Goal: Information Seeking & Learning: Learn about a topic

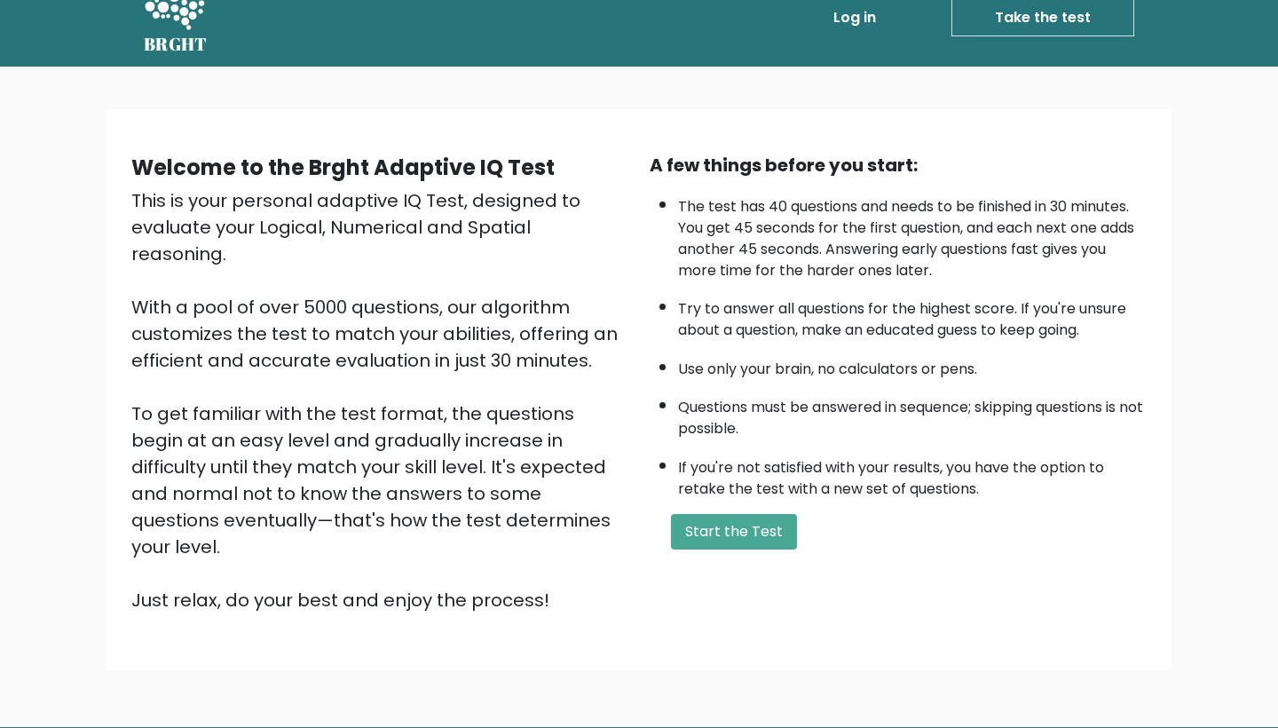
scroll to position [32, 0]
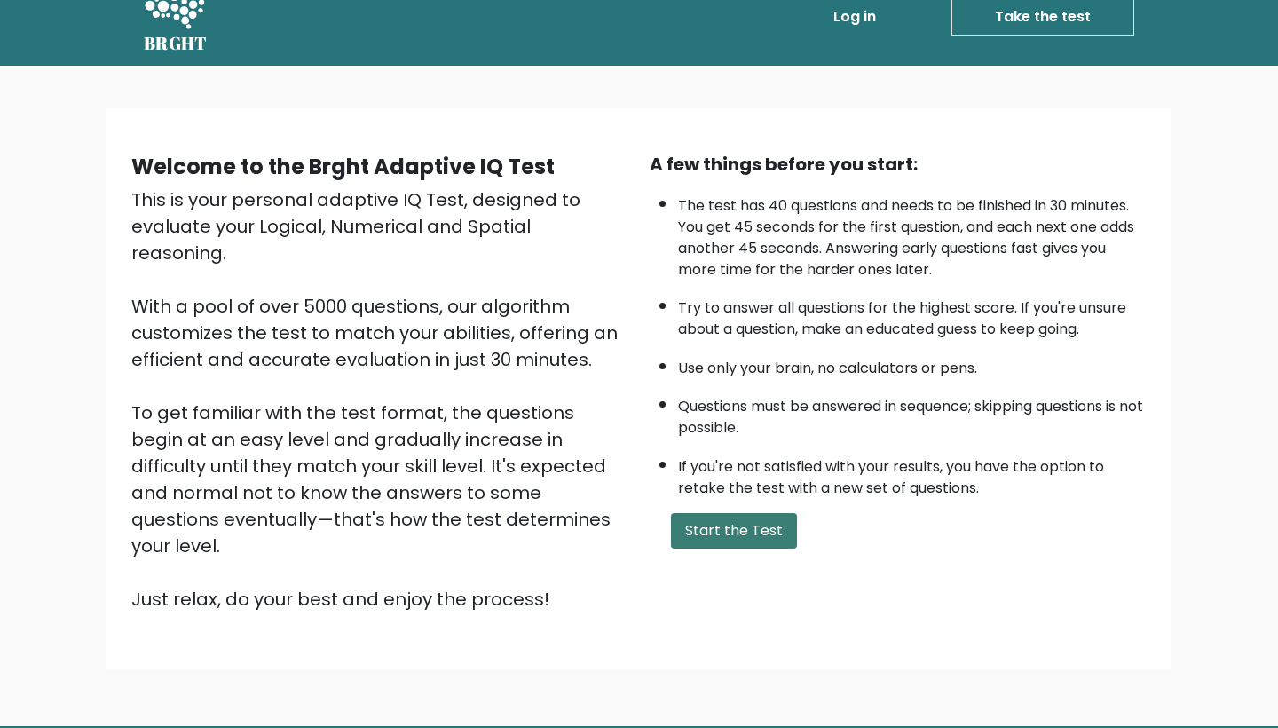
click at [734, 548] on button "Start the Test" at bounding box center [734, 531] width 126 height 36
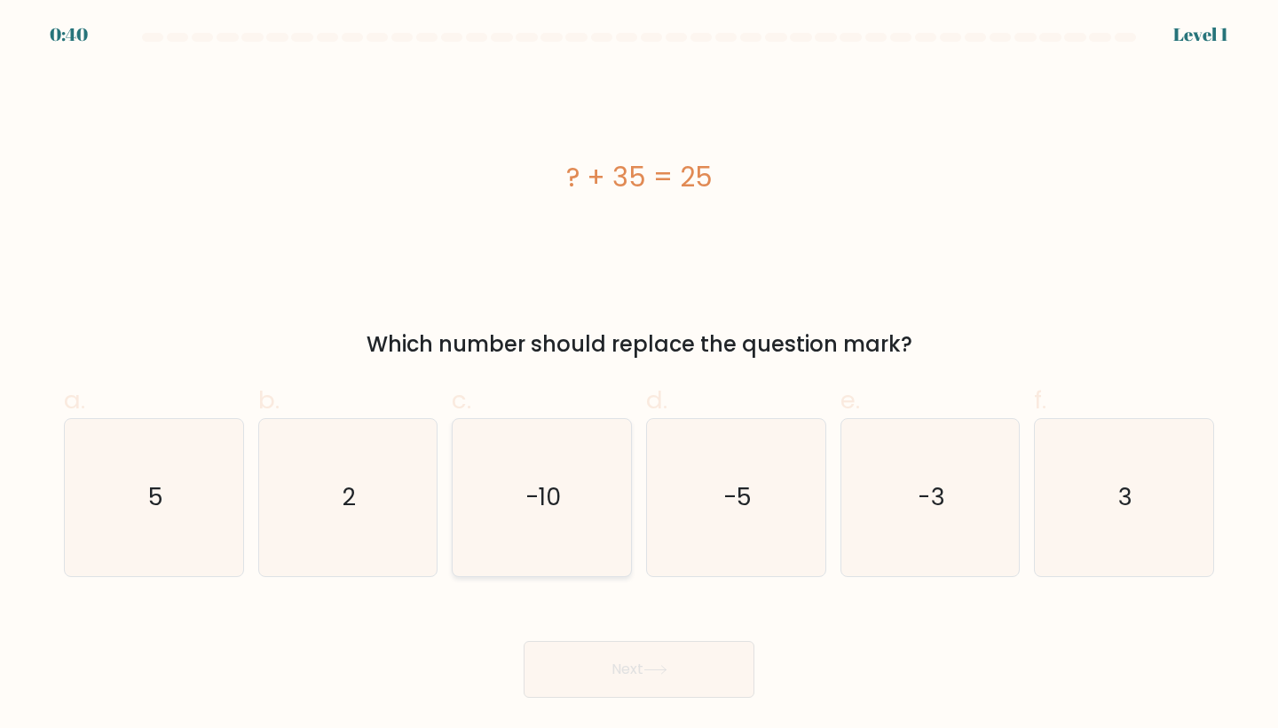
click at [550, 464] on icon "-10" at bounding box center [541, 497] width 157 height 157
click at [639, 375] on input "c. -10" at bounding box center [639, 370] width 1 height 12
radio input "true"
click at [692, 680] on button "Next" at bounding box center [639, 669] width 231 height 57
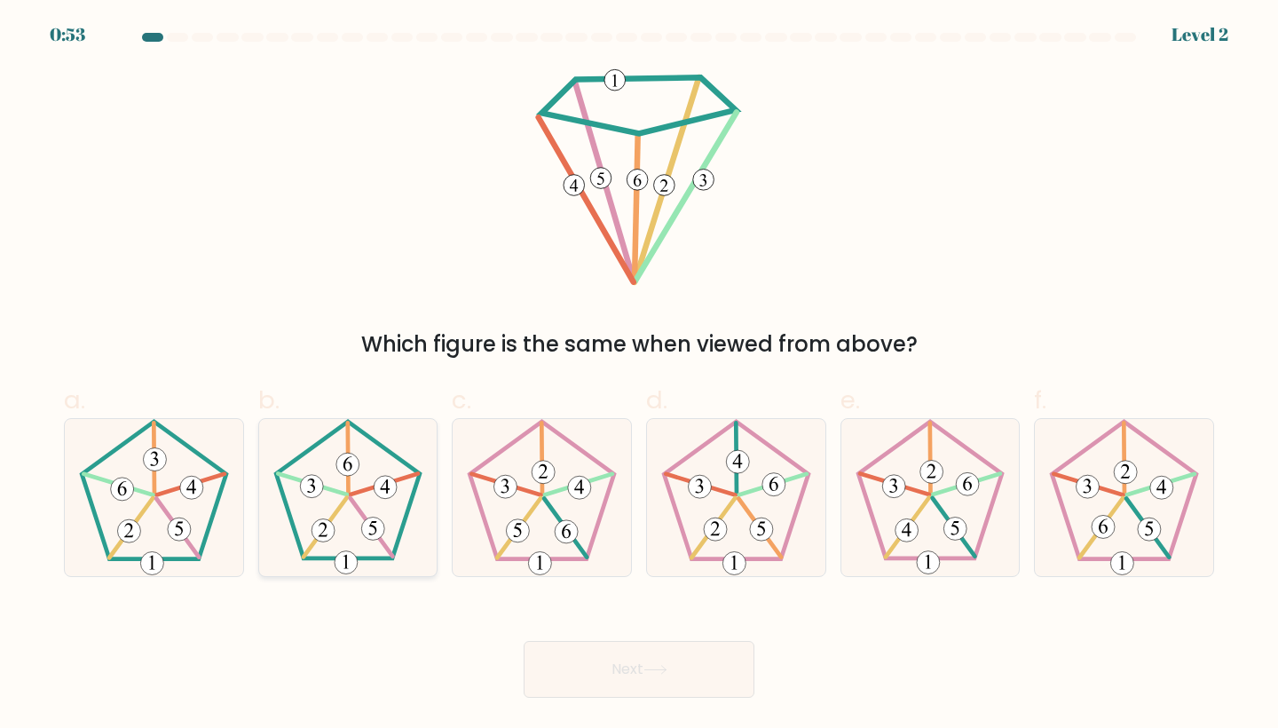
click at [304, 496] on icon at bounding box center [348, 497] width 157 height 157
click at [639, 375] on input "b." at bounding box center [639, 370] width 1 height 12
radio input "true"
click at [628, 659] on button "Next" at bounding box center [639, 669] width 231 height 57
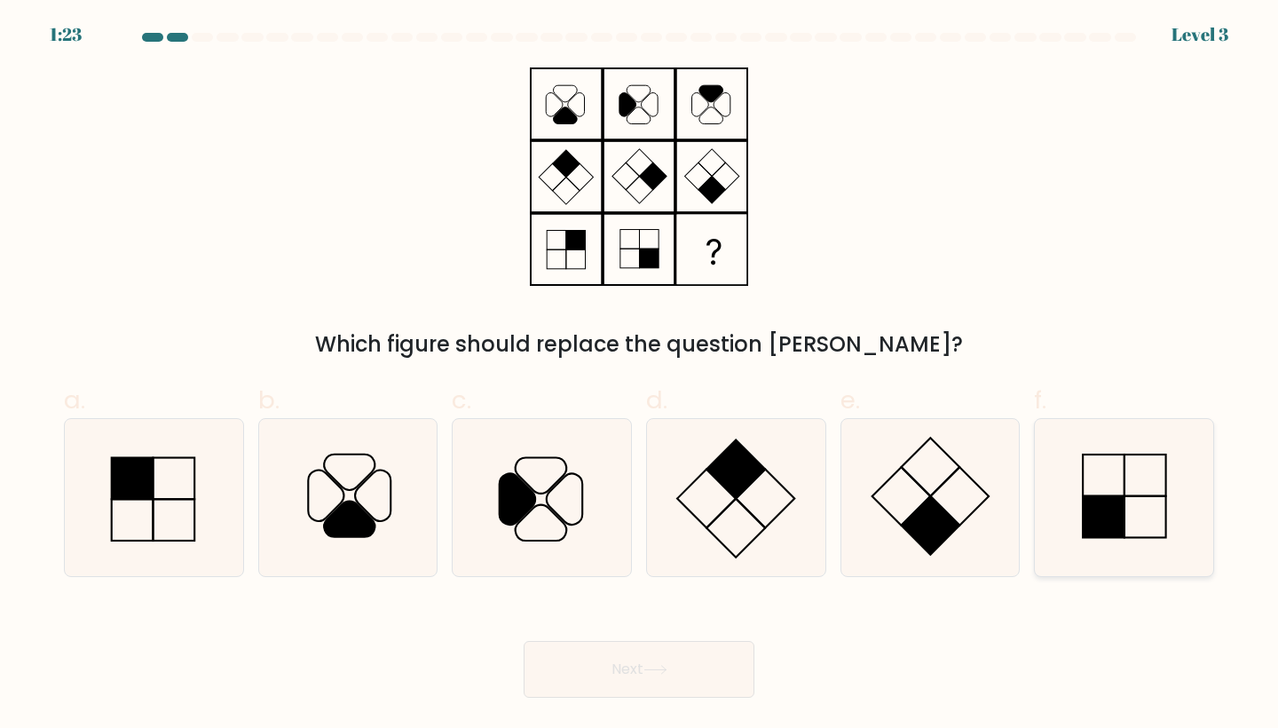
click at [1122, 504] on rect at bounding box center [1104, 517] width 42 height 42
click at [640, 375] on input "f." at bounding box center [639, 370] width 1 height 12
radio input "true"
click at [613, 664] on button "Next" at bounding box center [639, 669] width 231 height 57
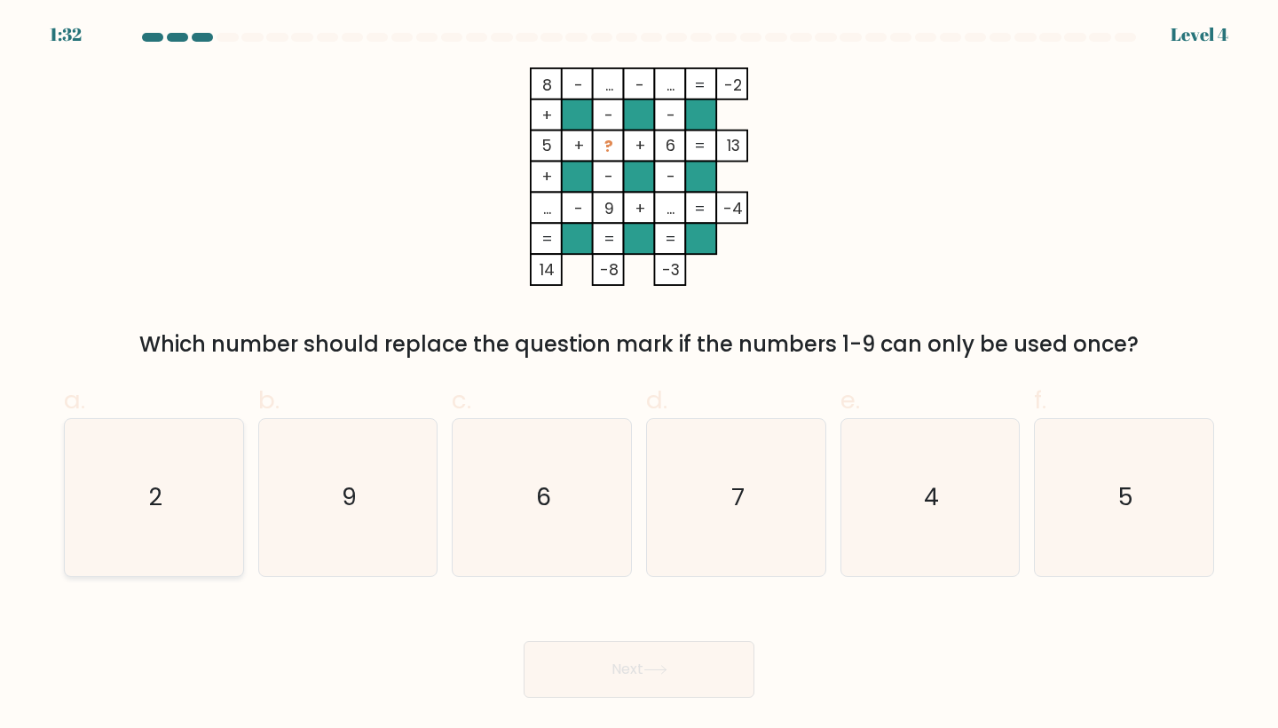
click at [202, 486] on icon "2" at bounding box center [153, 497] width 157 height 157
click at [639, 375] on input "a. 2" at bounding box center [639, 370] width 1 height 12
radio input "true"
click at [608, 667] on button "Next" at bounding box center [639, 669] width 231 height 57
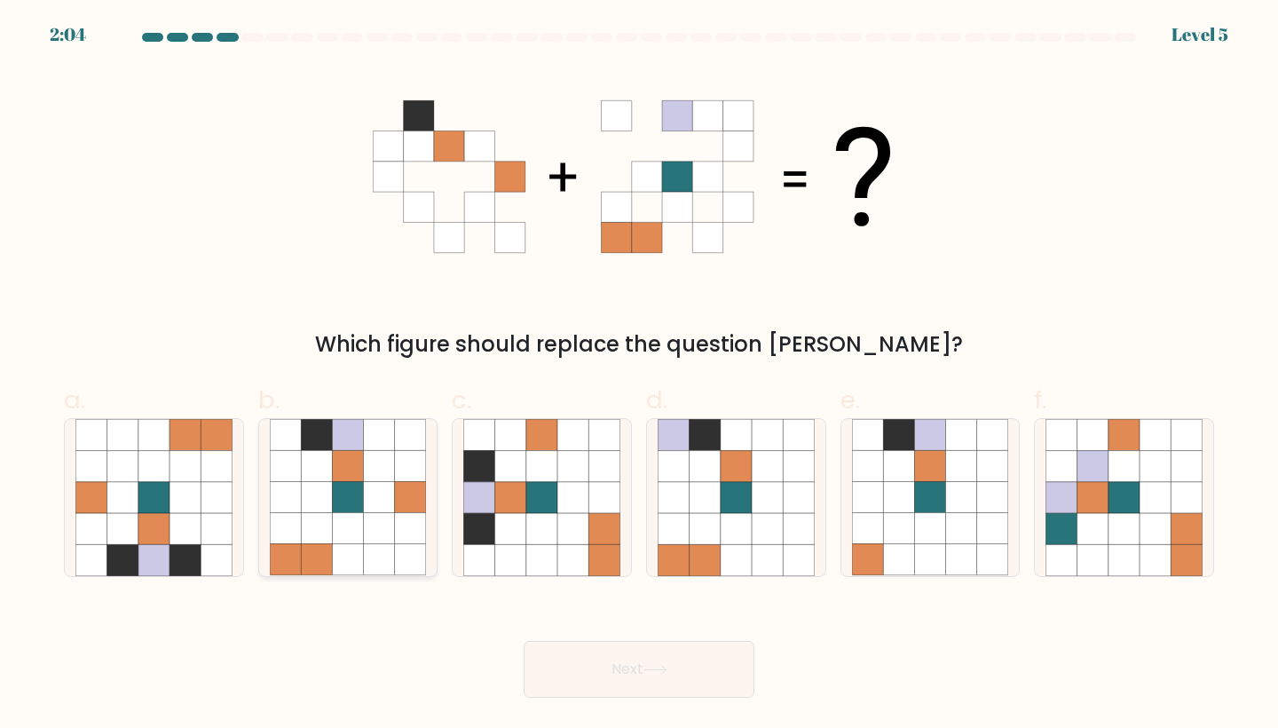
click at [333, 510] on icon at bounding box center [347, 497] width 31 height 31
click at [639, 375] on input "b." at bounding box center [639, 370] width 1 height 12
radio input "true"
click at [656, 655] on button "Next" at bounding box center [639, 669] width 231 height 57
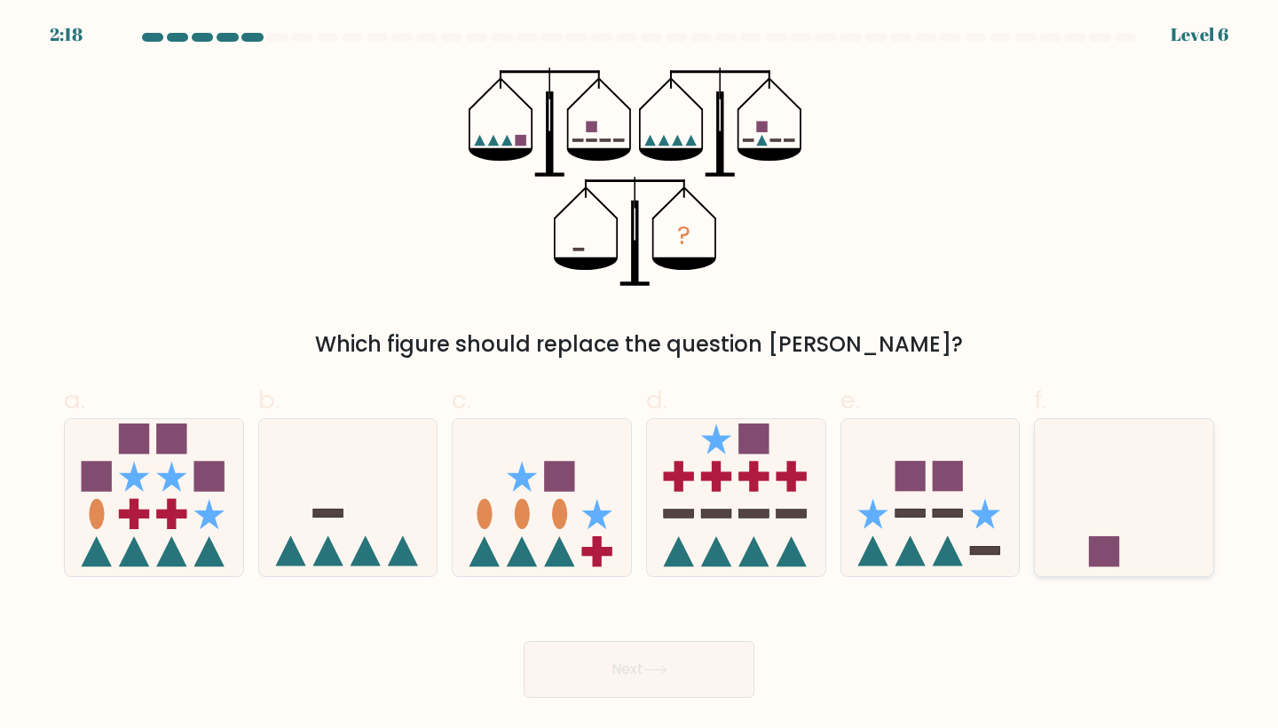
click at [1079, 477] on icon at bounding box center [1124, 496] width 178 height 147
click at [640, 375] on input "f." at bounding box center [639, 370] width 1 height 12
radio input "true"
click at [649, 684] on button "Next" at bounding box center [639, 669] width 231 height 57
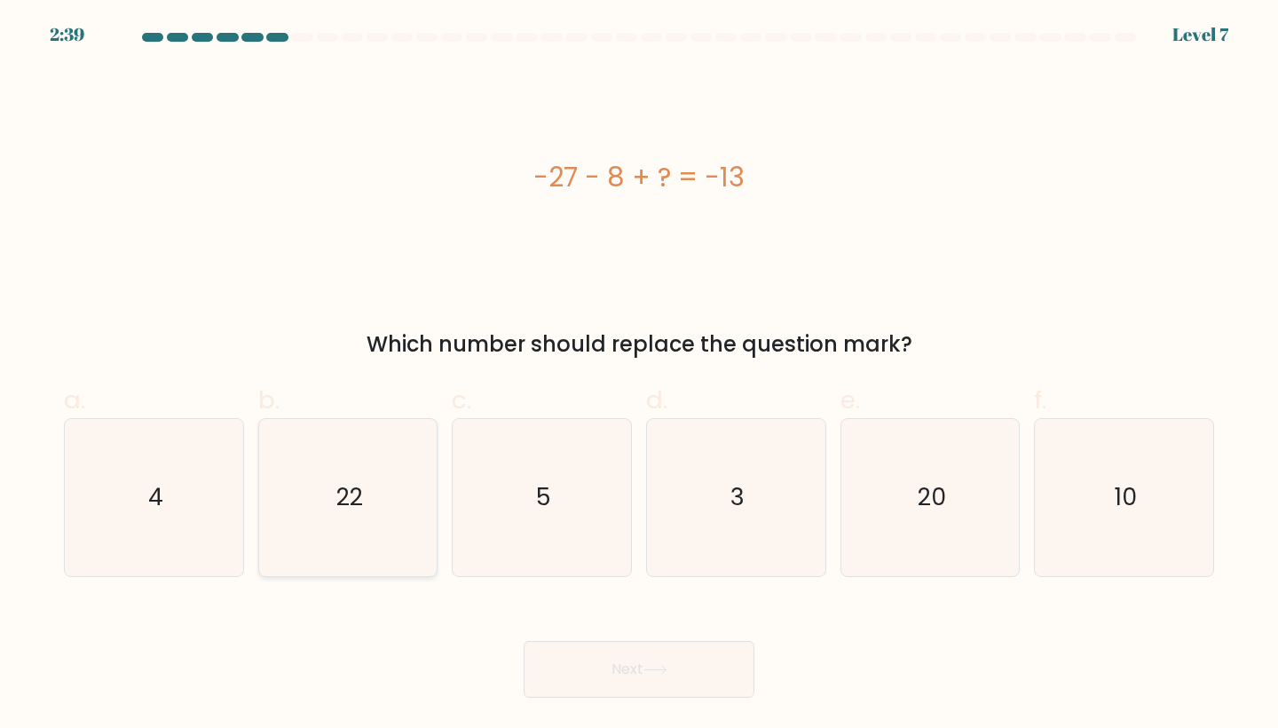
click at [338, 477] on icon "22" at bounding box center [348, 497] width 157 height 157
click at [639, 375] on input "b. 22" at bounding box center [639, 370] width 1 height 12
radio input "true"
click at [618, 667] on button "Next" at bounding box center [639, 669] width 231 height 57
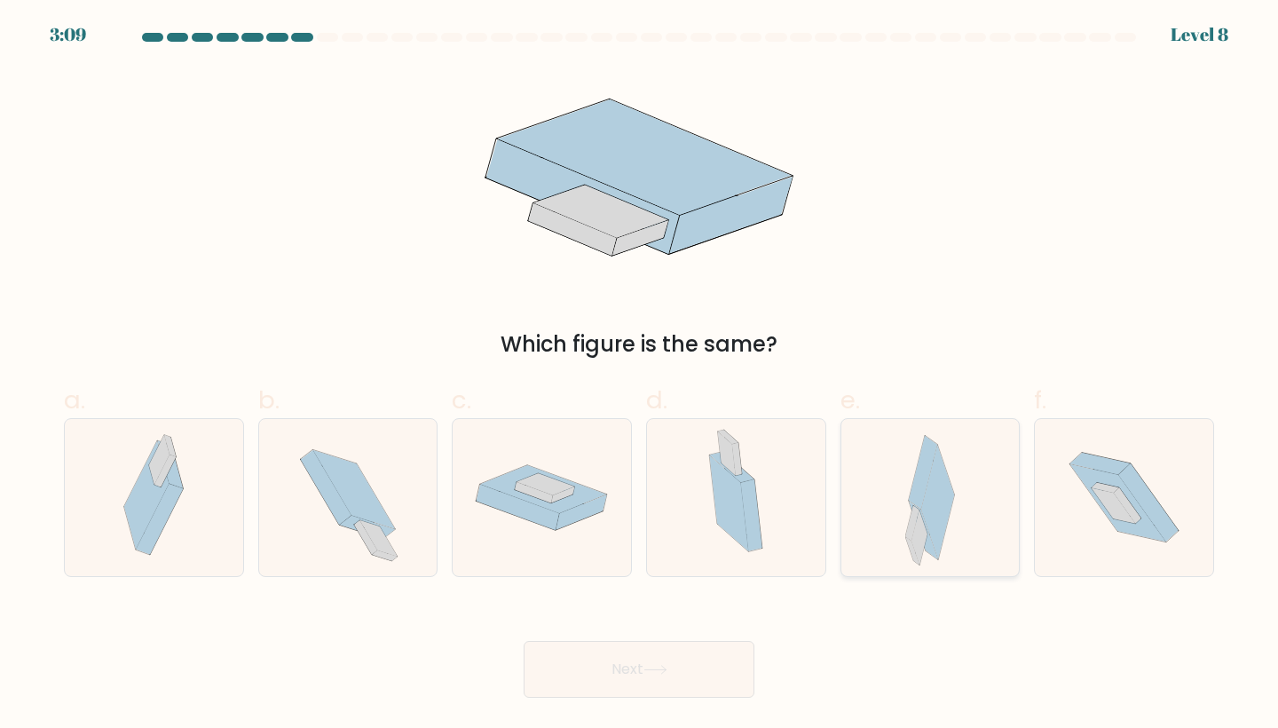
click at [937, 534] on icon at bounding box center [937, 502] width 33 height 114
click at [640, 375] on input "e." at bounding box center [639, 370] width 1 height 12
radio input "true"
click at [587, 667] on button "Next" at bounding box center [639, 669] width 231 height 57
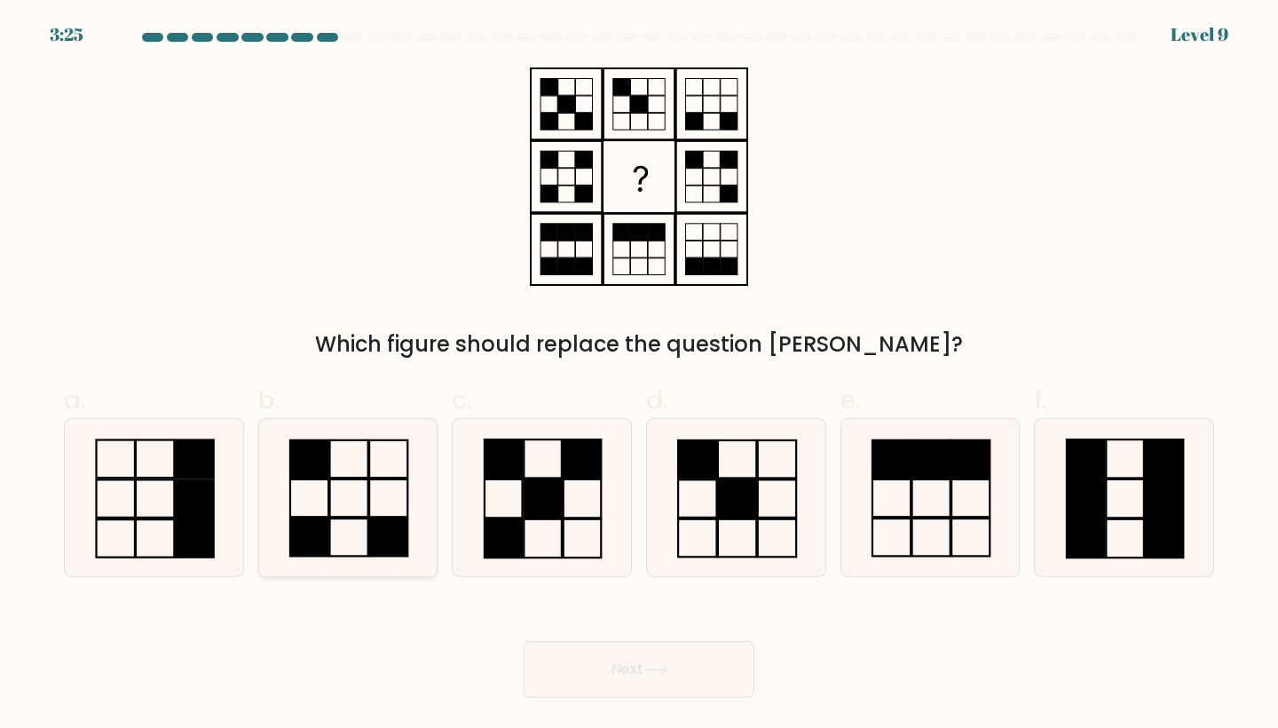
click at [360, 482] on icon at bounding box center [348, 497] width 157 height 157
click at [639, 375] on input "b." at bounding box center [639, 370] width 1 height 12
radio input "true"
click at [604, 658] on button "Next" at bounding box center [639, 669] width 231 height 57
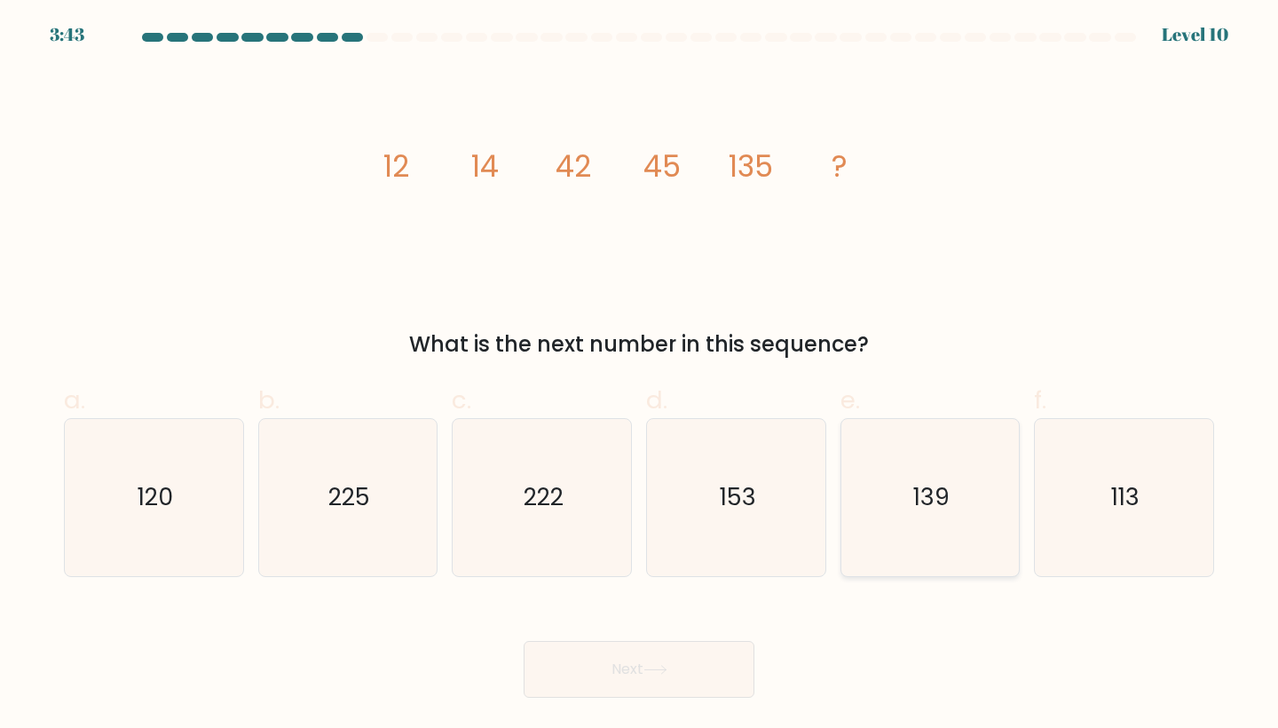
click at [947, 495] on text "139" at bounding box center [931, 497] width 36 height 33
click at [640, 375] on input "e. 139" at bounding box center [639, 370] width 1 height 12
radio input "true"
click at [598, 664] on button "Next" at bounding box center [639, 669] width 231 height 57
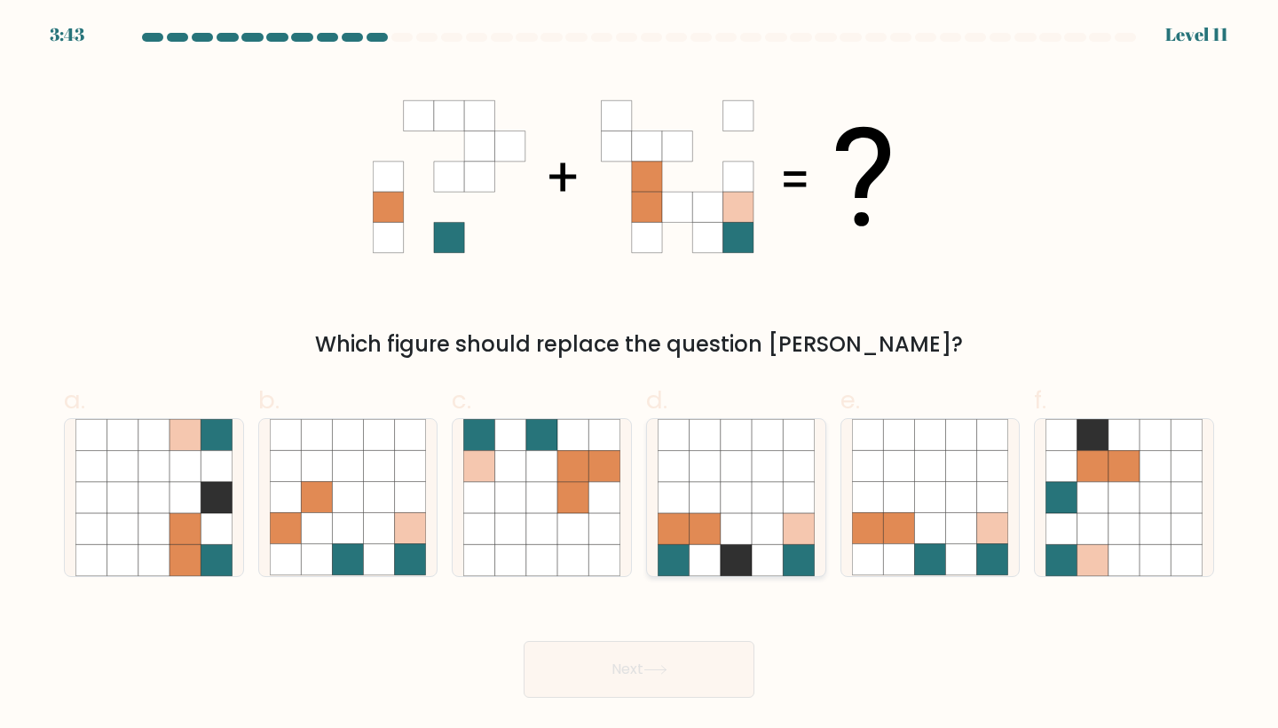
click at [709, 509] on icon at bounding box center [705, 497] width 31 height 31
click at [640, 375] on input "d." at bounding box center [639, 370] width 1 height 12
radio input "true"
click at [635, 675] on button "Next" at bounding box center [639, 669] width 231 height 57
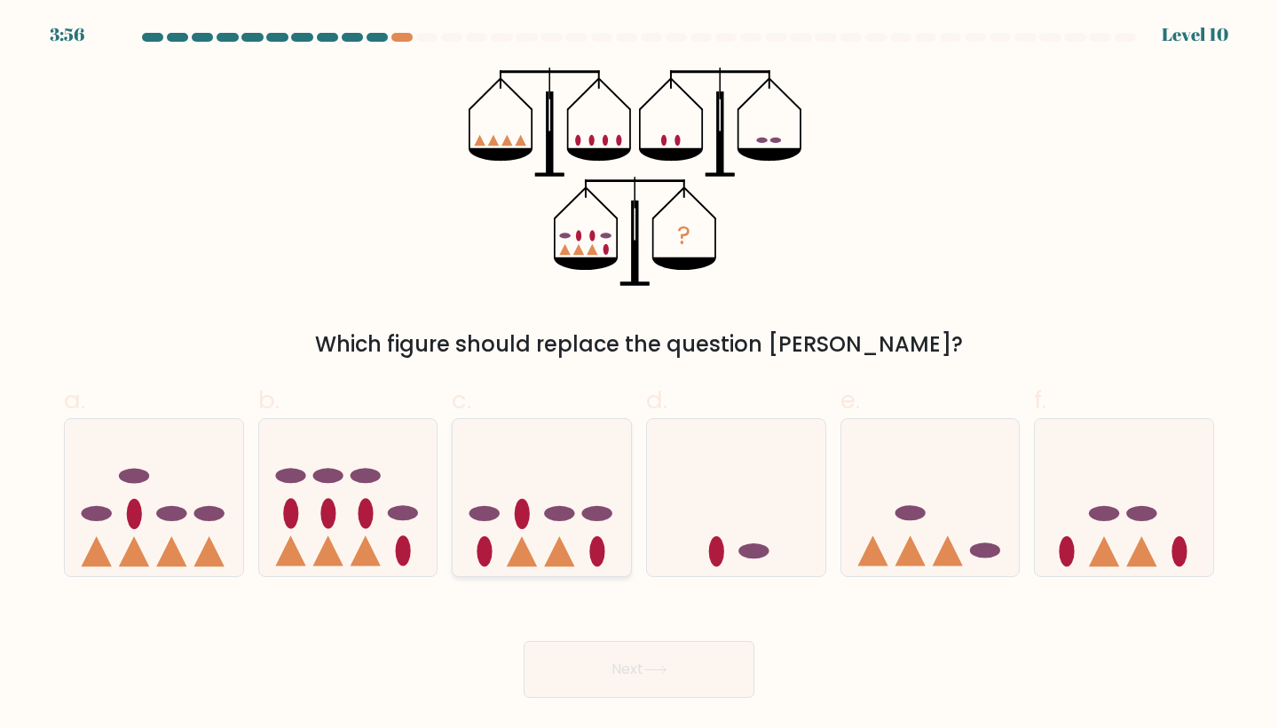
click at [553, 501] on icon at bounding box center [542, 496] width 178 height 147
click at [639, 375] on input "c." at bounding box center [639, 370] width 1 height 12
radio input "true"
click at [647, 649] on button "Next" at bounding box center [639, 669] width 231 height 57
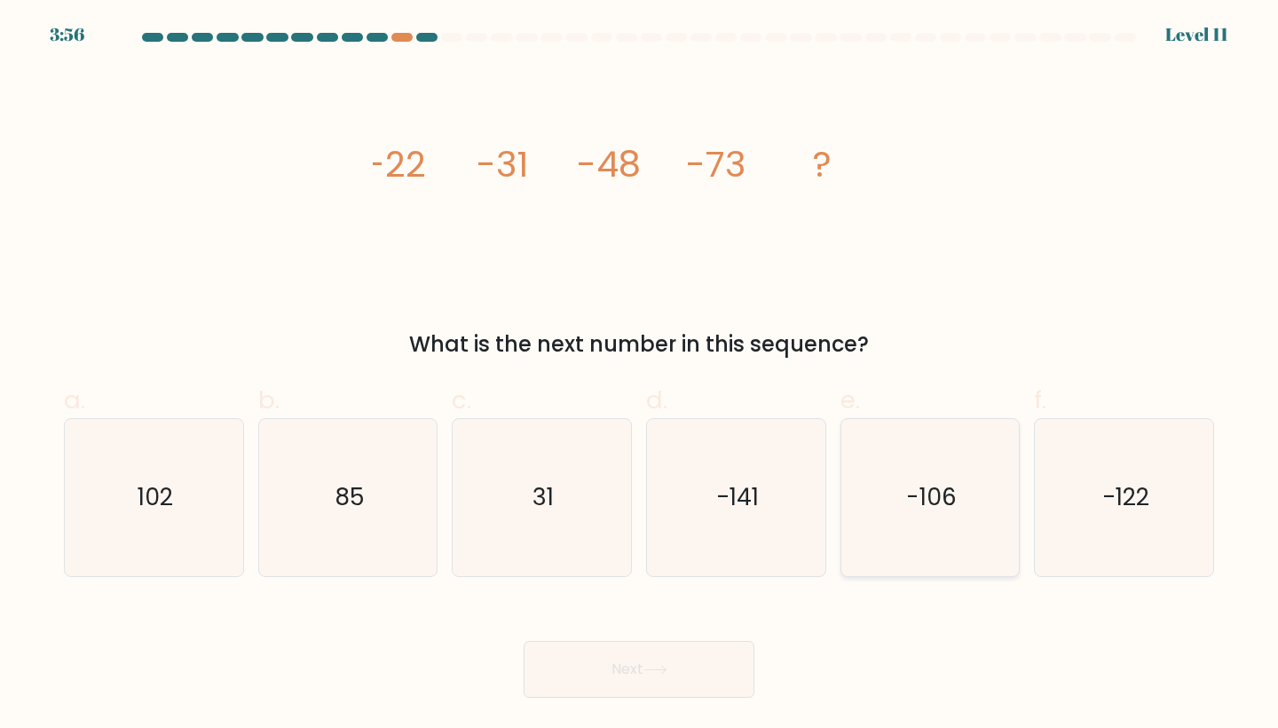
click at [951, 511] on text "-106" at bounding box center [931, 497] width 51 height 33
click at [640, 375] on input "e. -106" at bounding box center [639, 370] width 1 height 12
radio input "true"
click at [619, 669] on button "Next" at bounding box center [639, 669] width 231 height 57
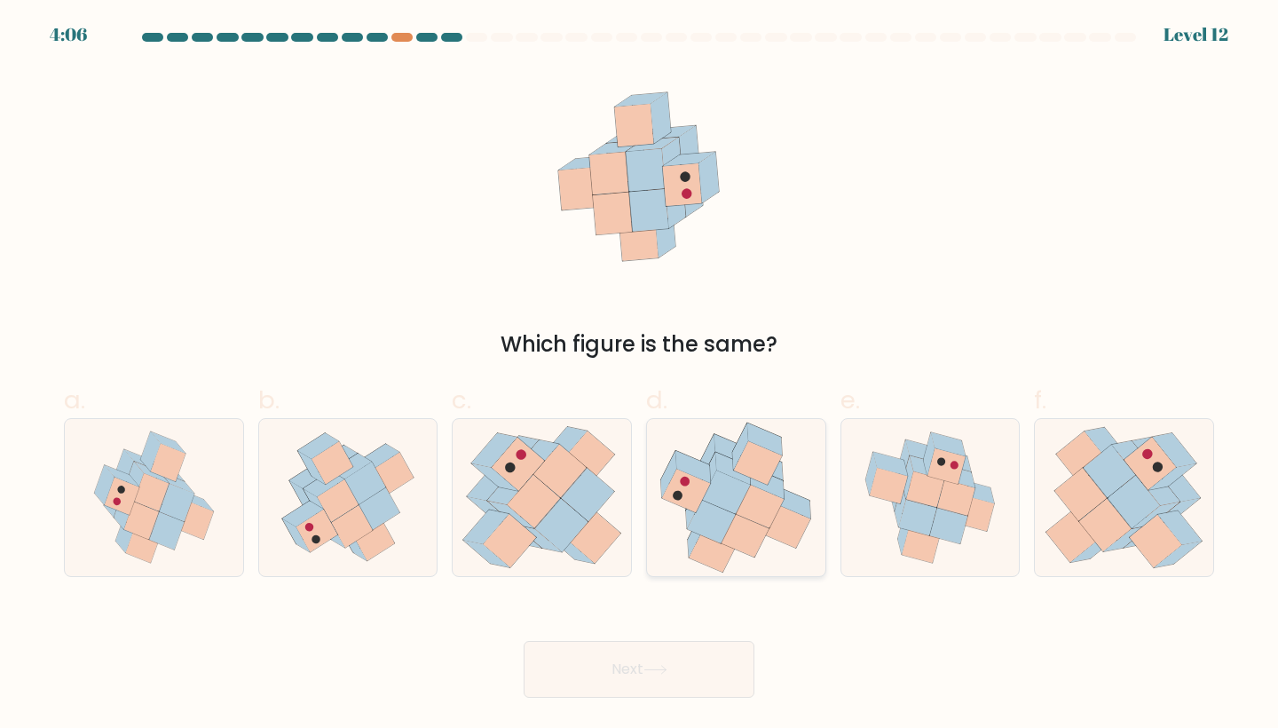
click at [737, 499] on icon at bounding box center [726, 491] width 48 height 43
click at [640, 375] on input "d." at bounding box center [639, 370] width 1 height 12
radio input "true"
click at [661, 670] on icon at bounding box center [655, 670] width 24 height 10
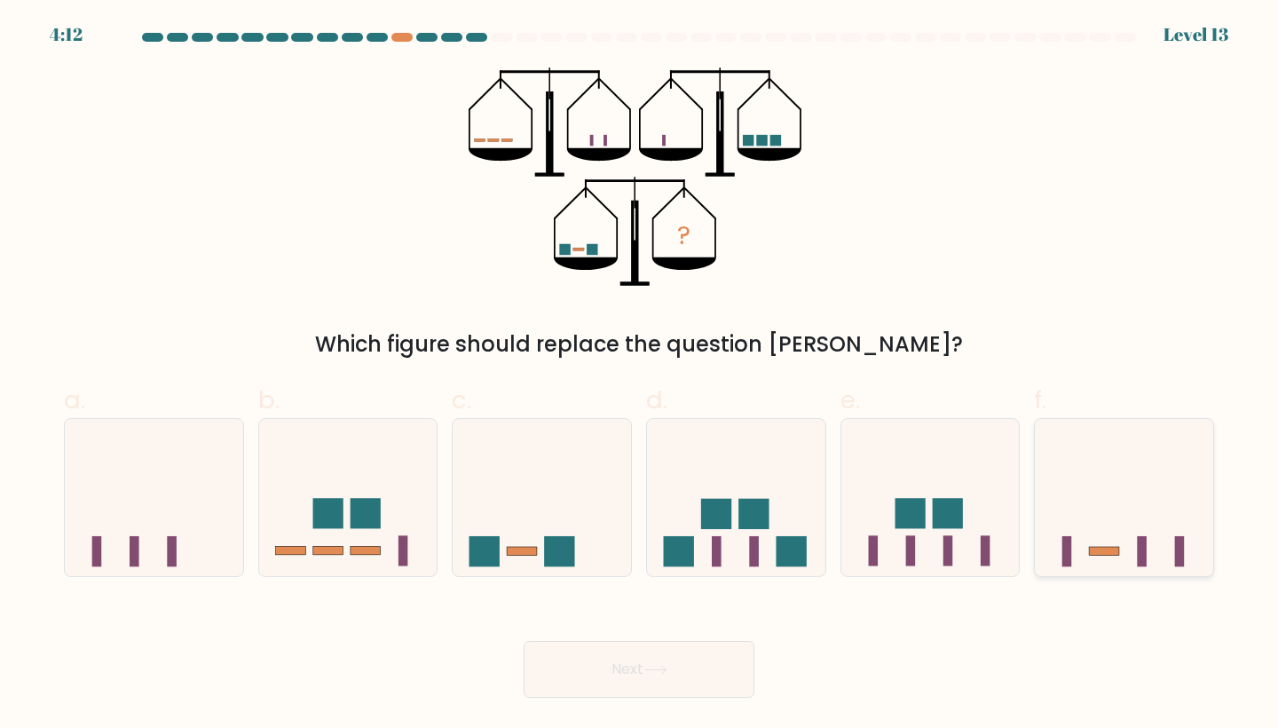
click at [1149, 555] on icon at bounding box center [1124, 496] width 178 height 147
click at [640, 375] on input "f." at bounding box center [639, 370] width 1 height 12
radio input "true"
click at [707, 684] on button "Next" at bounding box center [639, 669] width 231 height 57
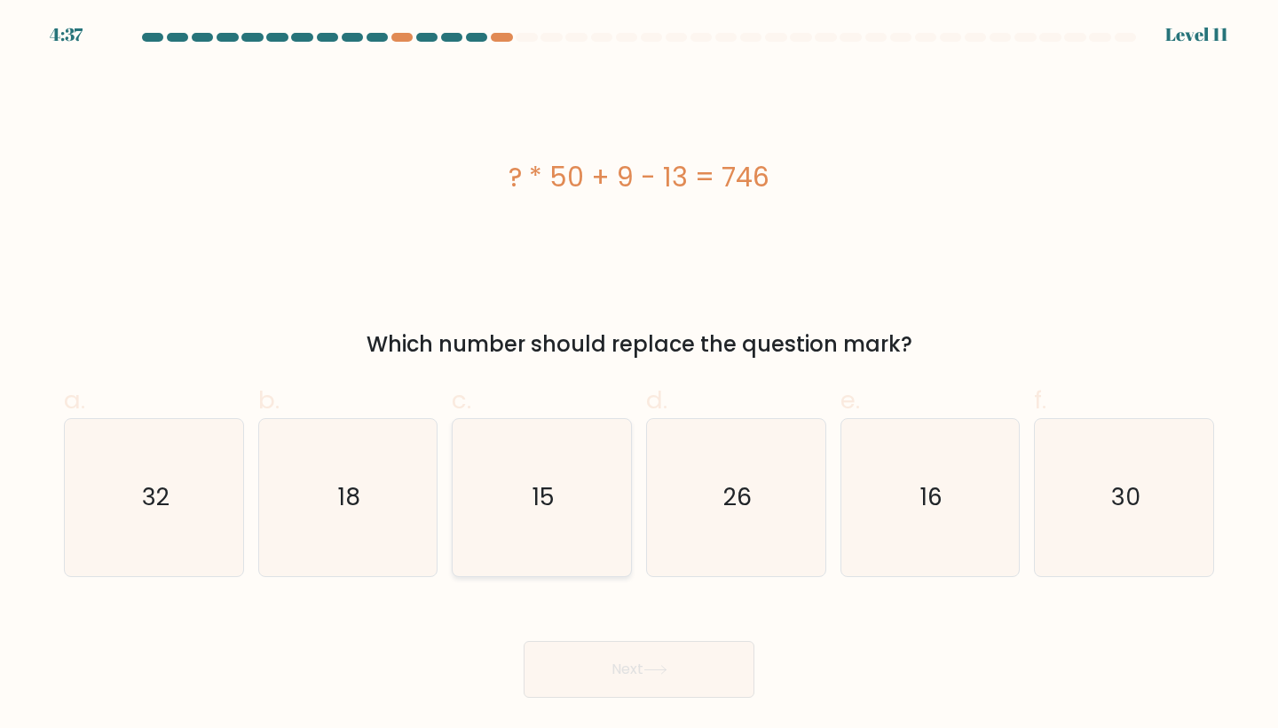
click at [574, 562] on icon "15" at bounding box center [541, 497] width 157 height 157
click at [639, 375] on input "c. 15" at bounding box center [639, 370] width 1 height 12
radio input "true"
click at [636, 685] on button "Next" at bounding box center [639, 669] width 231 height 57
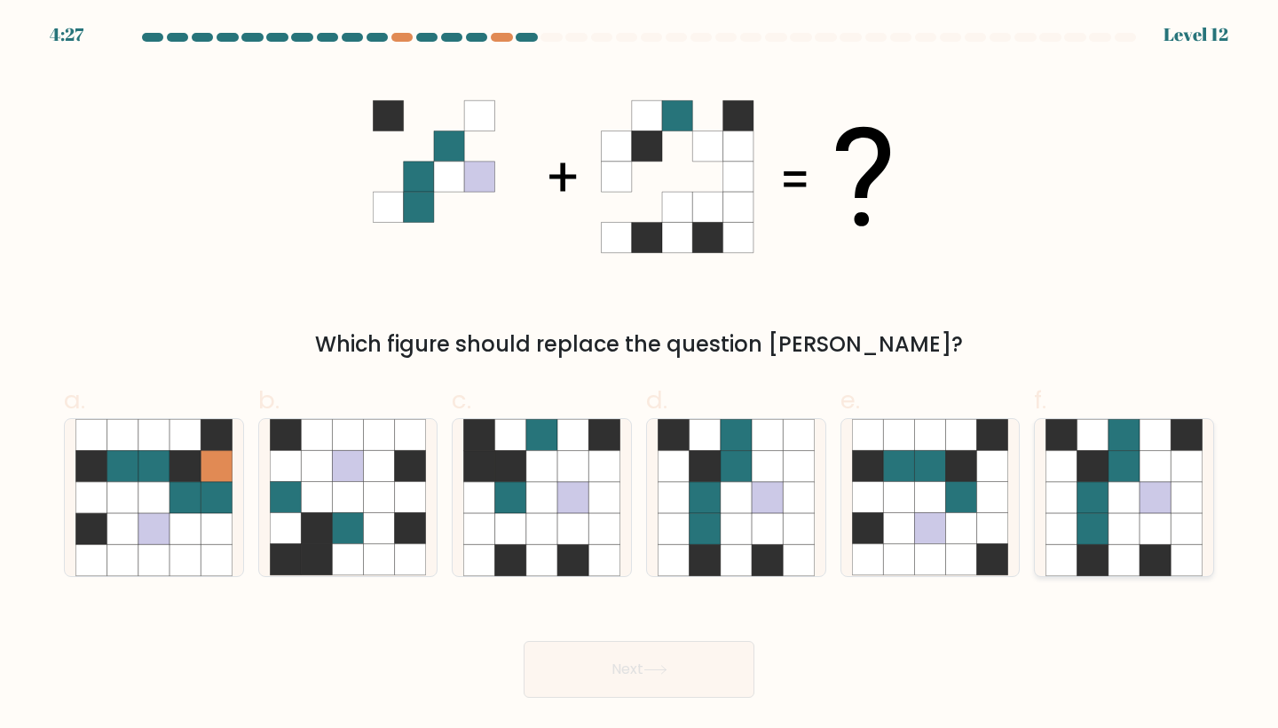
click at [1127, 490] on icon at bounding box center [1123, 497] width 31 height 31
click at [640, 375] on input "f." at bounding box center [639, 370] width 1 height 12
radio input "true"
click at [691, 666] on button "Next" at bounding box center [639, 669] width 231 height 57
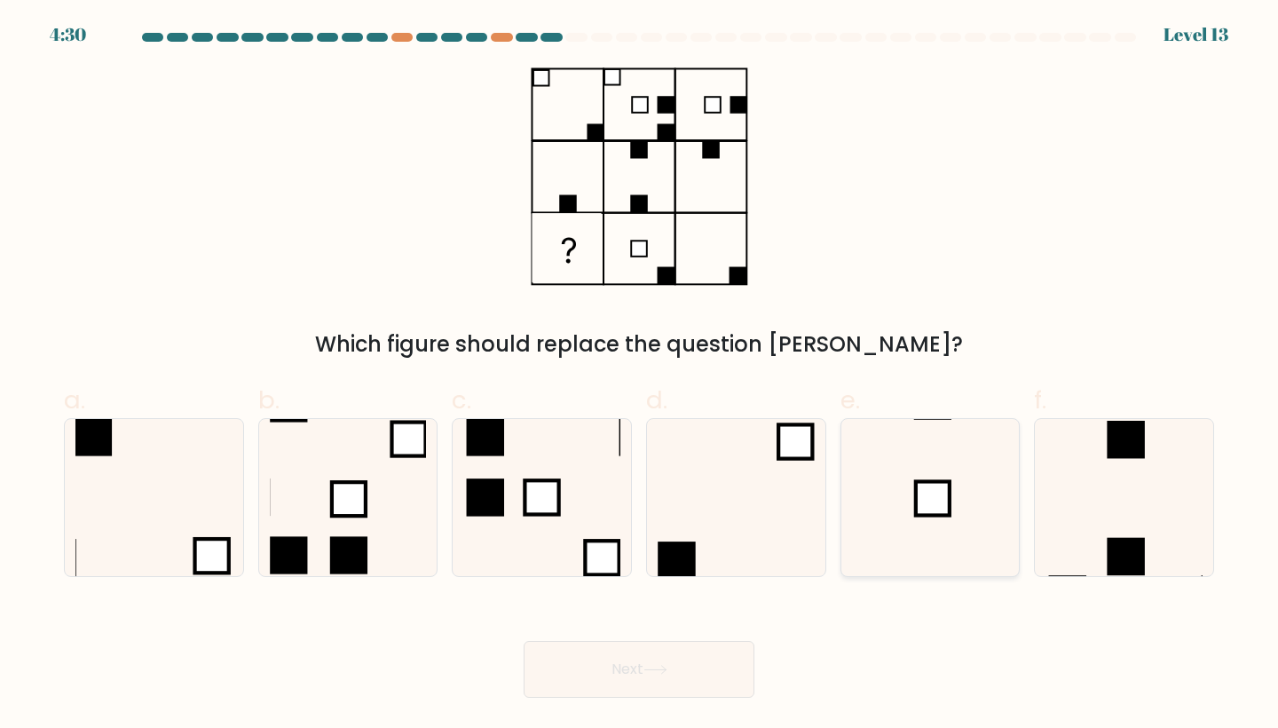
click at [911, 447] on icon at bounding box center [930, 497] width 157 height 157
click at [640, 375] on input "e." at bounding box center [639, 370] width 1 height 12
radio input "true"
click at [705, 663] on button "Next" at bounding box center [639, 669] width 231 height 57
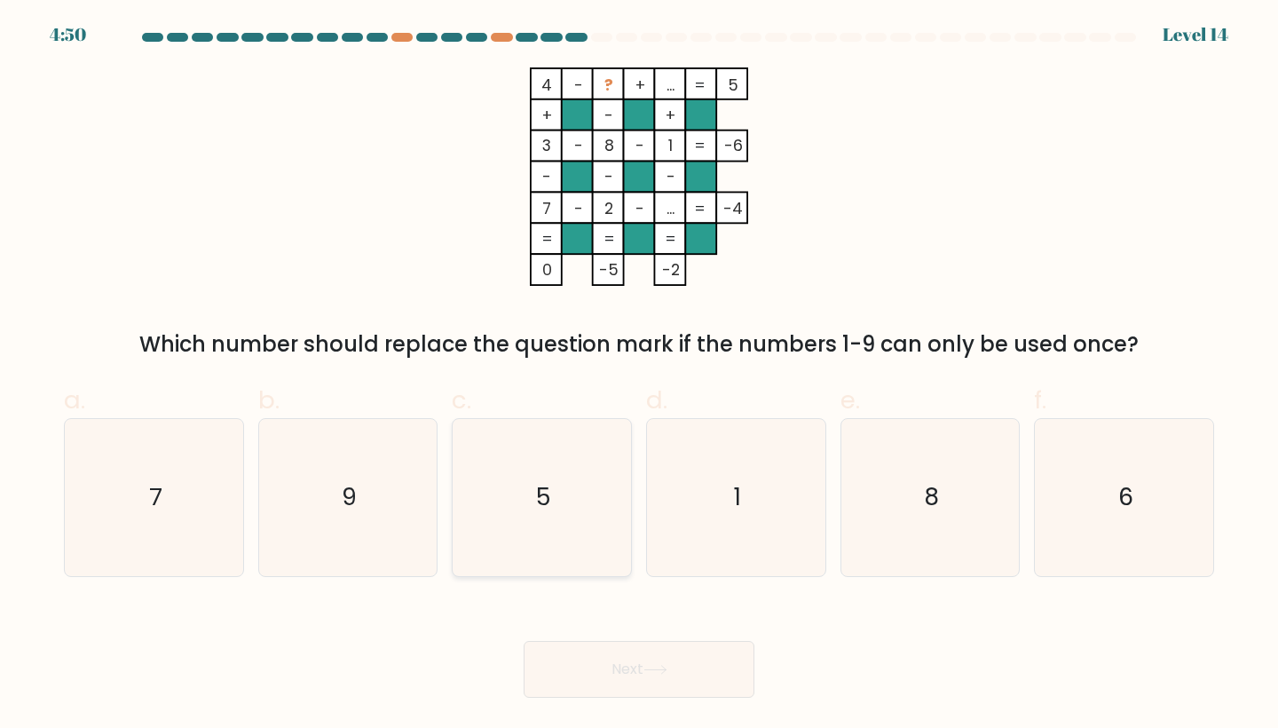
click at [560, 521] on icon "5" at bounding box center [541, 497] width 157 height 157
click at [639, 375] on input "c. 5" at bounding box center [639, 370] width 1 height 12
radio input "true"
click at [656, 672] on icon at bounding box center [655, 670] width 24 height 10
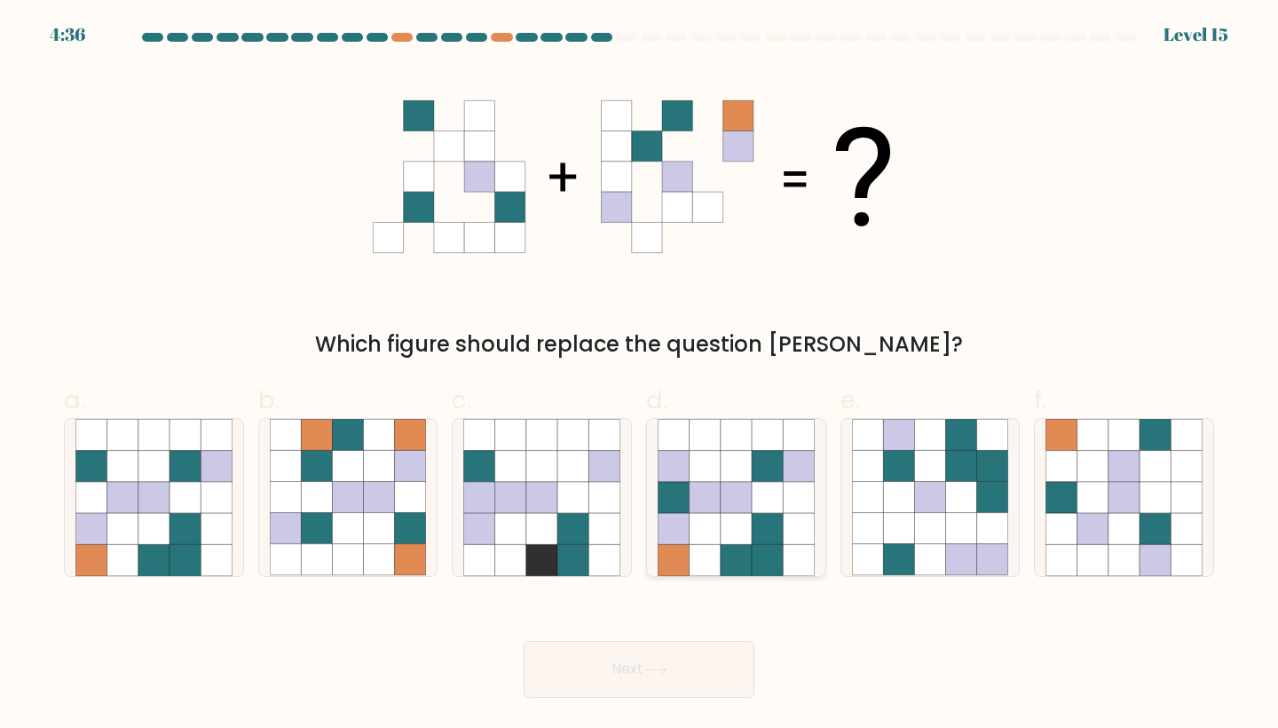
click at [745, 536] on icon at bounding box center [736, 528] width 31 height 31
click at [640, 375] on input "d." at bounding box center [639, 370] width 1 height 12
radio input "true"
click at [691, 682] on button "Next" at bounding box center [639, 669] width 231 height 57
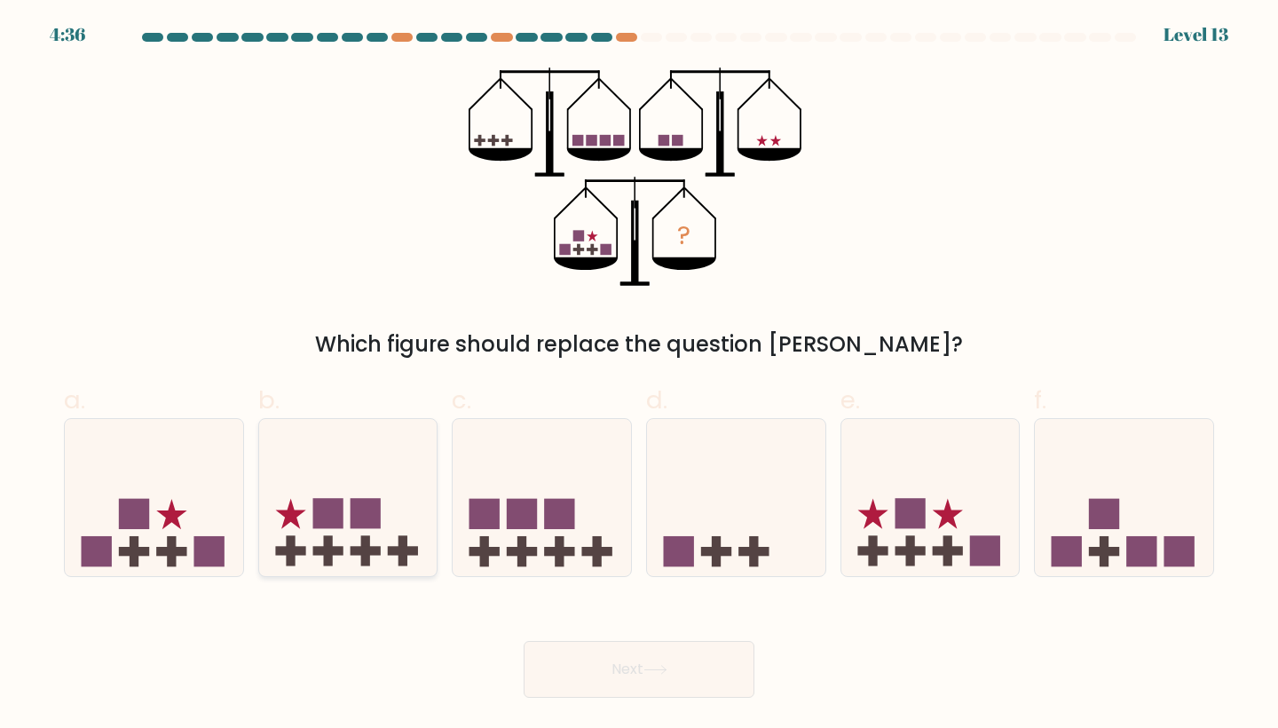
click at [340, 489] on icon at bounding box center [348, 496] width 178 height 147
click at [639, 375] on input "b." at bounding box center [639, 370] width 1 height 12
radio input "true"
click at [622, 647] on button "Next" at bounding box center [639, 669] width 231 height 57
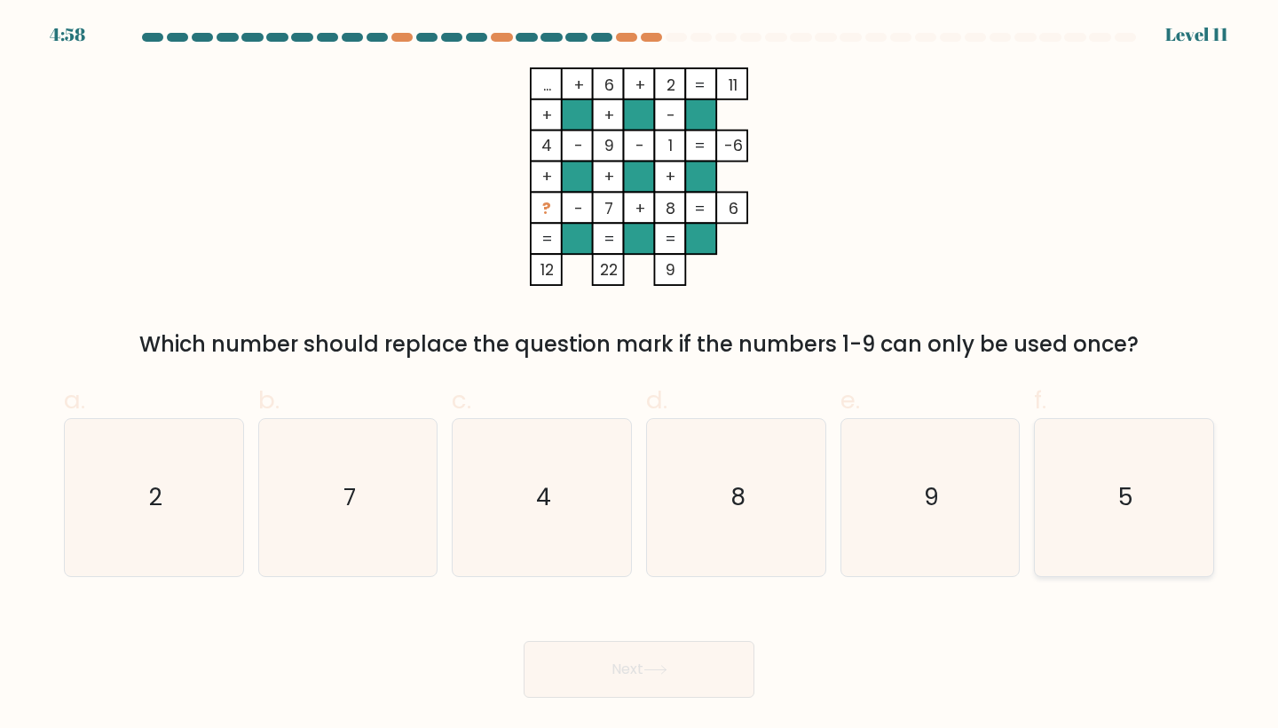
click at [1109, 548] on icon "5" at bounding box center [1123, 497] width 157 height 157
click at [640, 375] on input "f. 5" at bounding box center [639, 370] width 1 height 12
radio input "true"
click at [1109, 548] on icon "5" at bounding box center [1123, 497] width 155 height 155
click at [640, 375] on input "f. 5" at bounding box center [639, 370] width 1 height 12
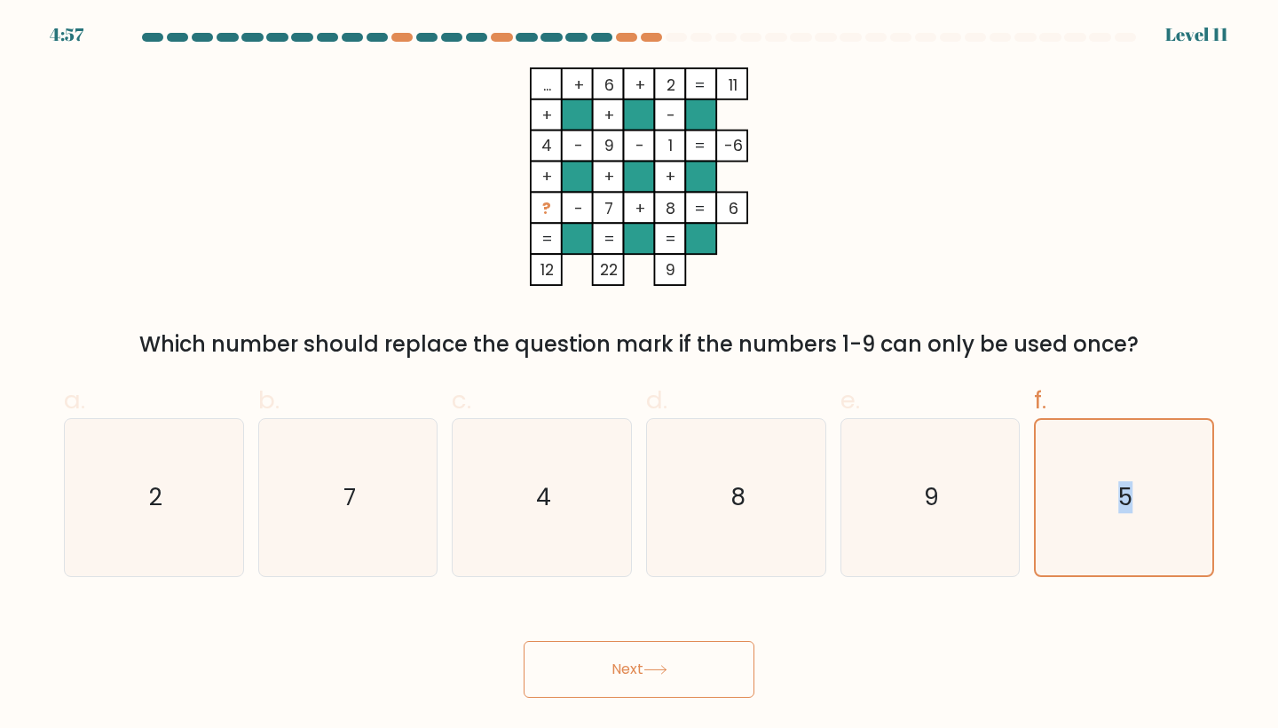
click at [654, 668] on icon at bounding box center [655, 670] width 24 height 10
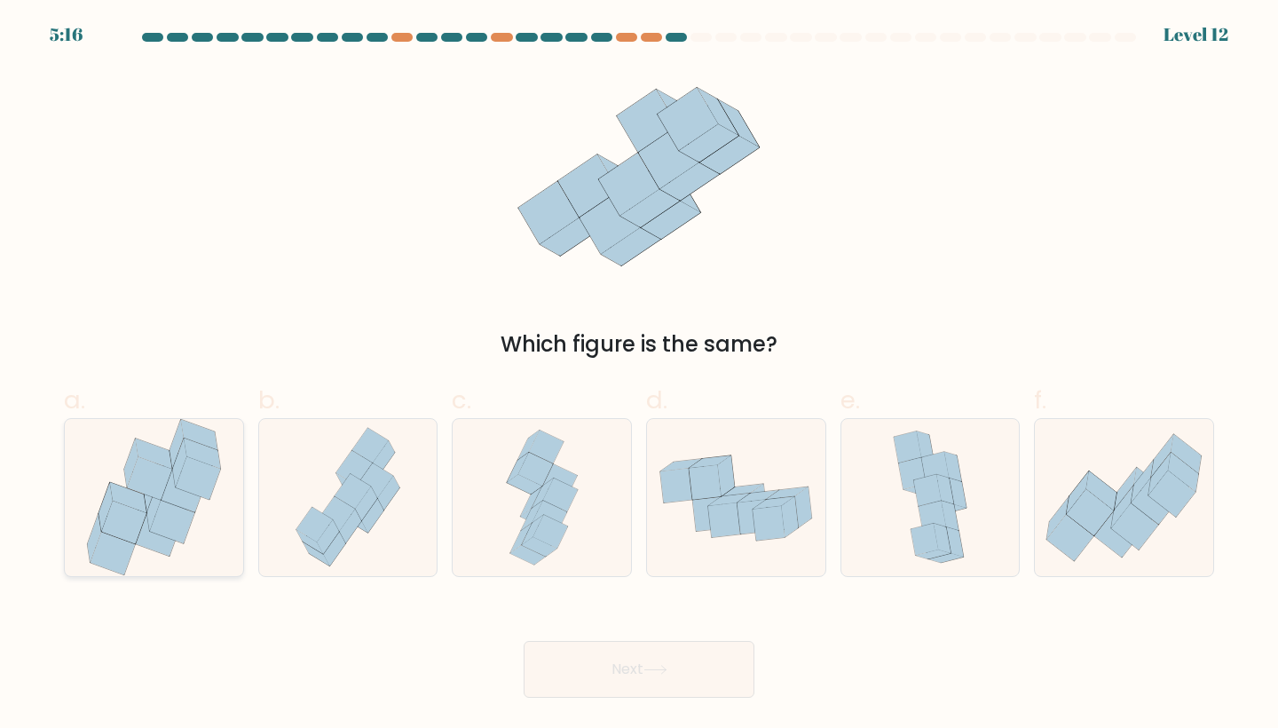
click at [146, 472] on icon at bounding box center [149, 478] width 44 height 43
click at [639, 375] on input "a." at bounding box center [639, 370] width 1 height 12
radio input "true"
click at [692, 659] on button "Next" at bounding box center [639, 669] width 231 height 57
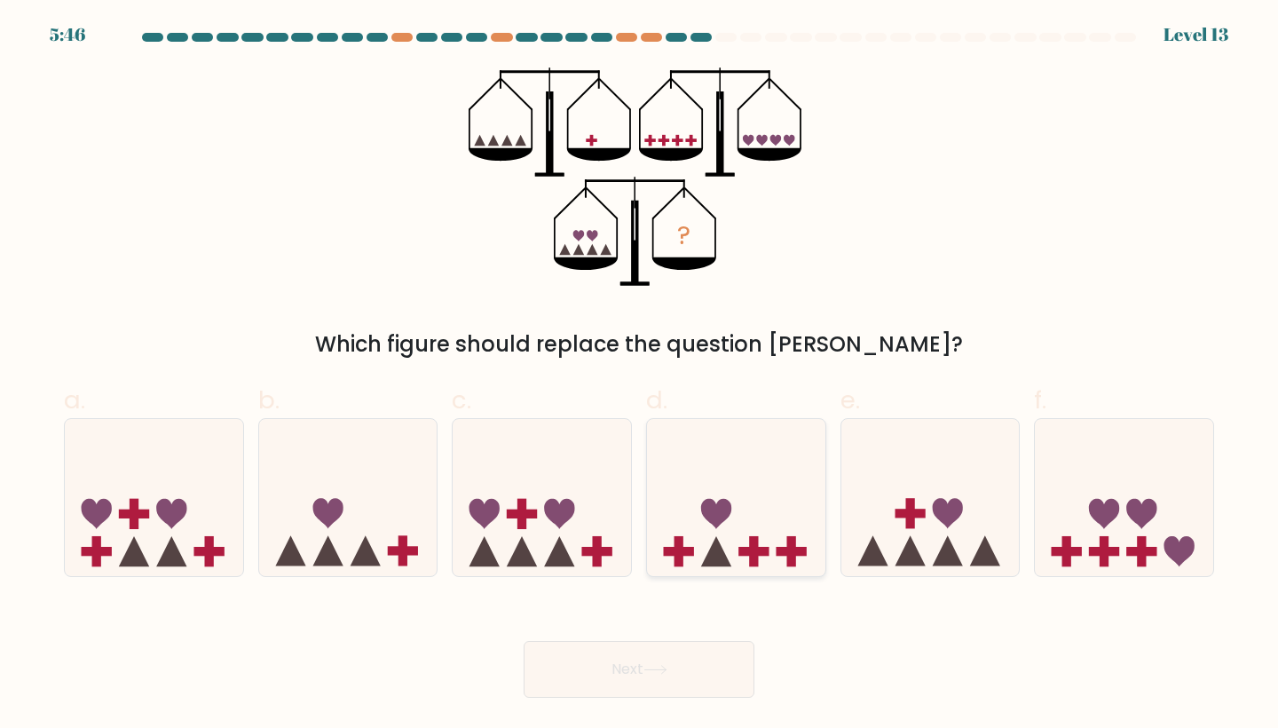
click at [676, 559] on rect at bounding box center [678, 551] width 9 height 30
click at [640, 375] on input "d." at bounding box center [639, 370] width 1 height 12
radio input "true"
click at [656, 684] on button "Next" at bounding box center [639, 669] width 231 height 57
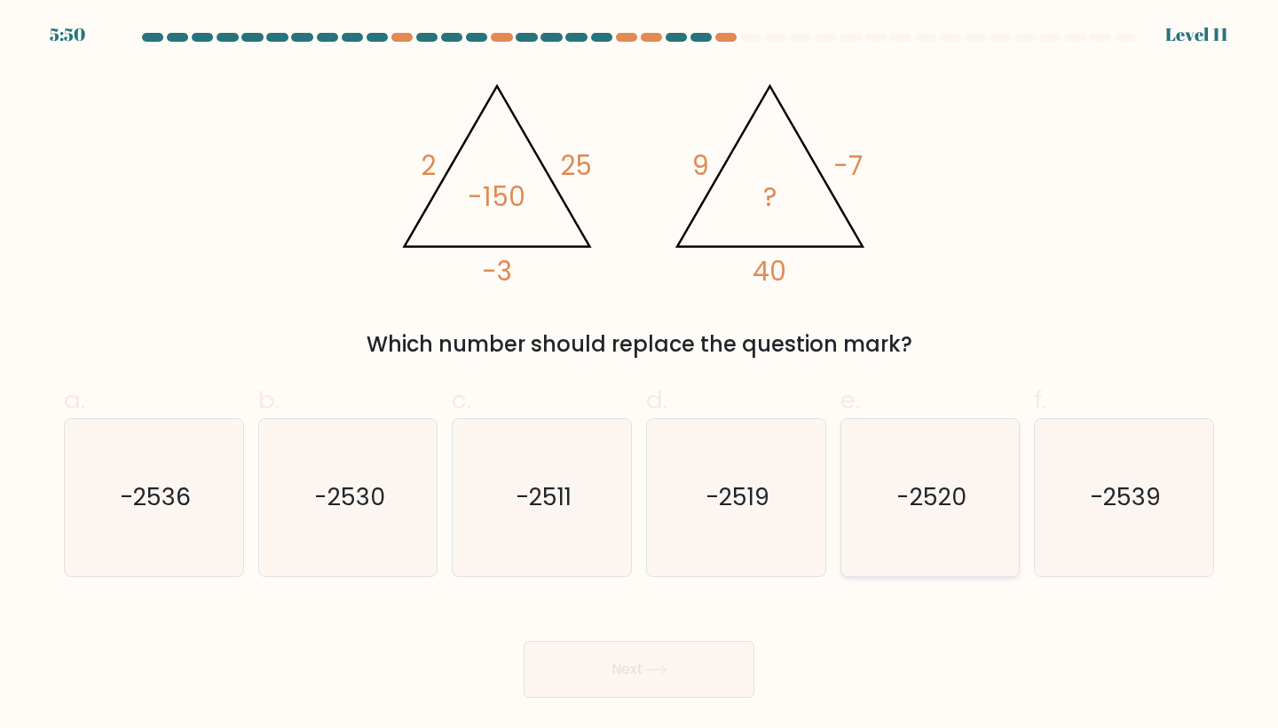
click at [922, 508] on text "-2520" at bounding box center [931, 497] width 70 height 33
click at [640, 375] on input "e. -2520" at bounding box center [639, 370] width 1 height 12
radio input "true"
click at [679, 674] on button "Next" at bounding box center [639, 669] width 231 height 57
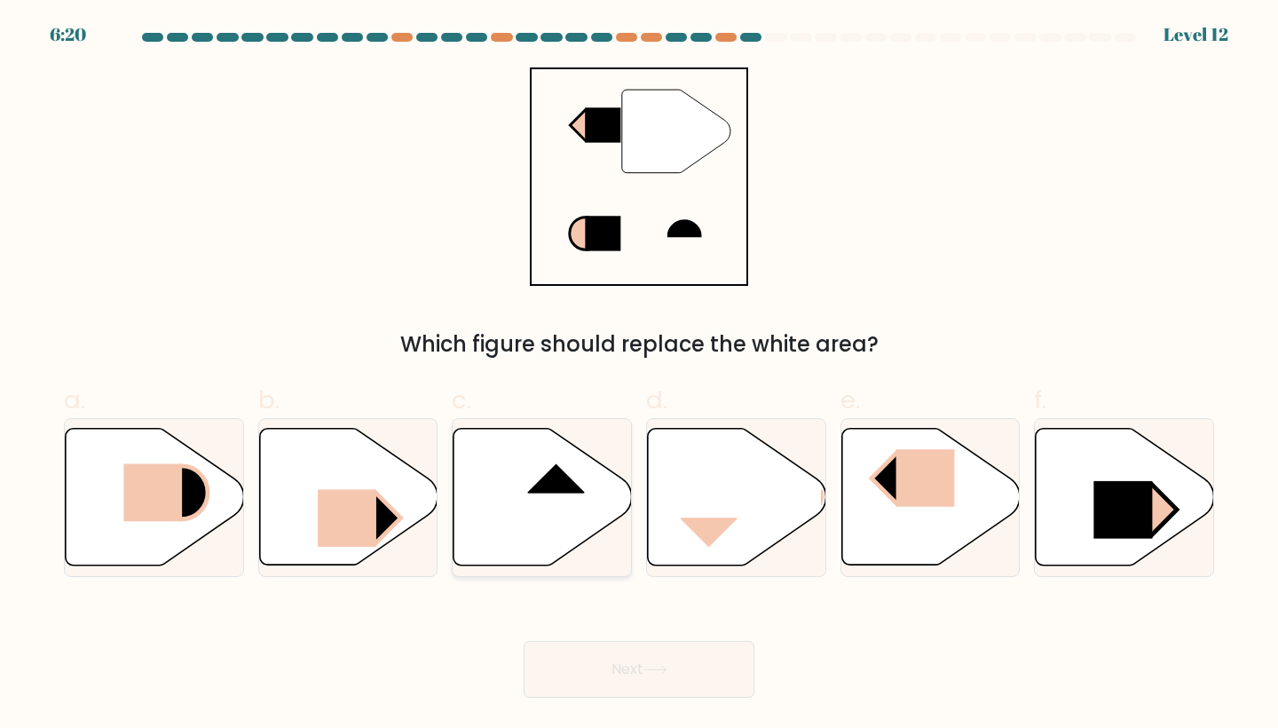
click at [500, 457] on icon at bounding box center [543, 497] width 178 height 137
click at [639, 375] on input "c." at bounding box center [639, 370] width 1 height 12
radio input "true"
click at [661, 674] on icon at bounding box center [655, 670] width 24 height 10
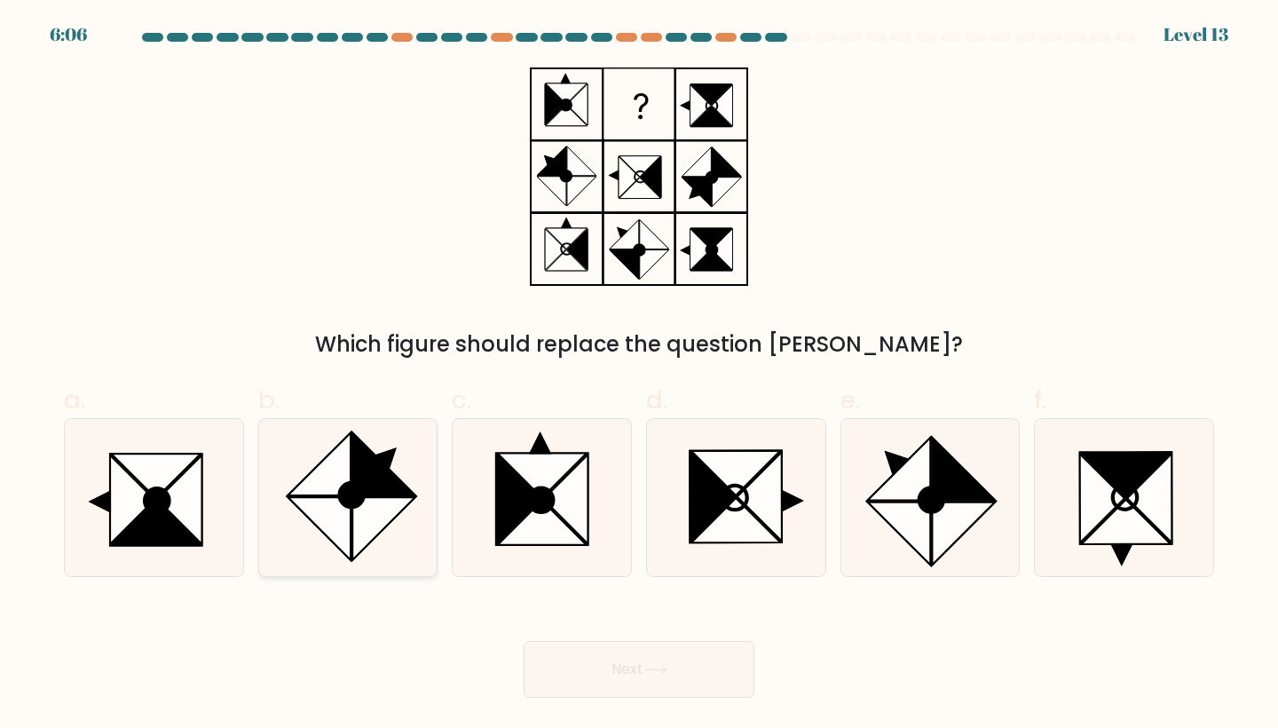
click at [339, 453] on icon at bounding box center [319, 464] width 63 height 63
click at [639, 375] on input "b." at bounding box center [639, 370] width 1 height 12
radio input "true"
click at [614, 659] on button "Next" at bounding box center [639, 669] width 231 height 57
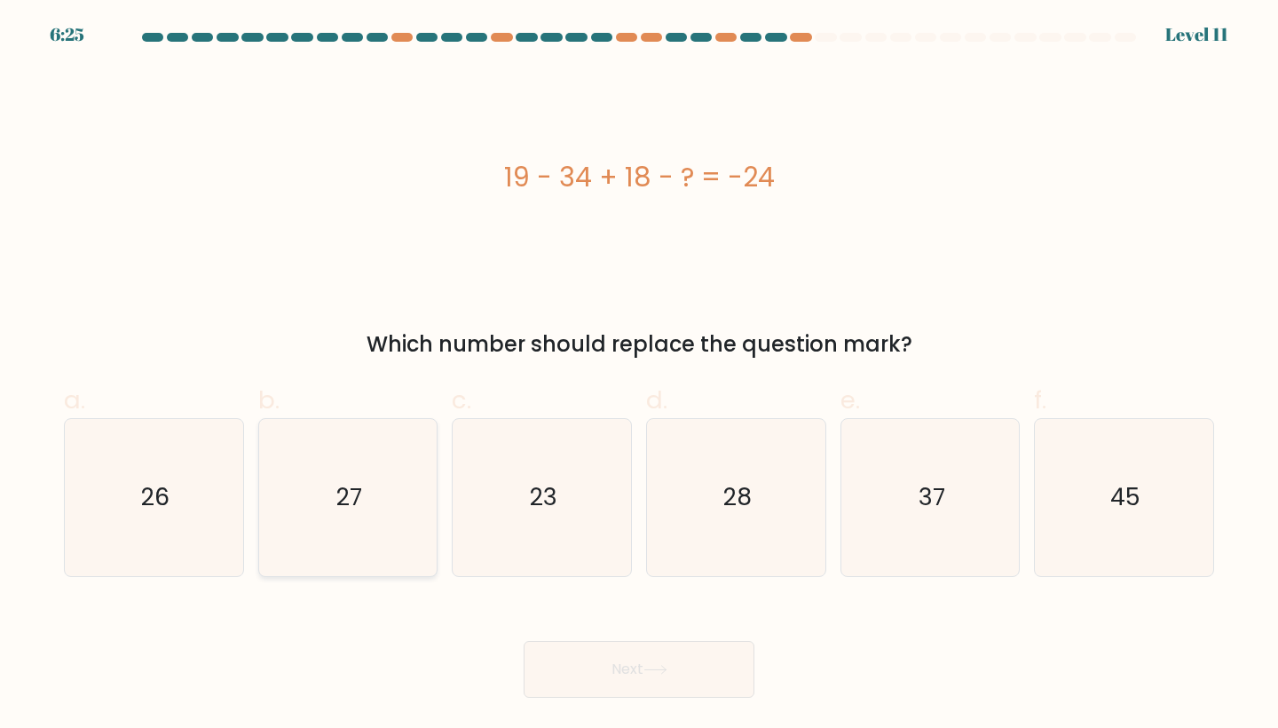
click at [366, 482] on icon "27" at bounding box center [348, 497] width 157 height 157
click at [639, 375] on input "b. 27" at bounding box center [639, 370] width 1 height 12
radio input "true"
click at [620, 680] on button "Next" at bounding box center [639, 669] width 231 height 57
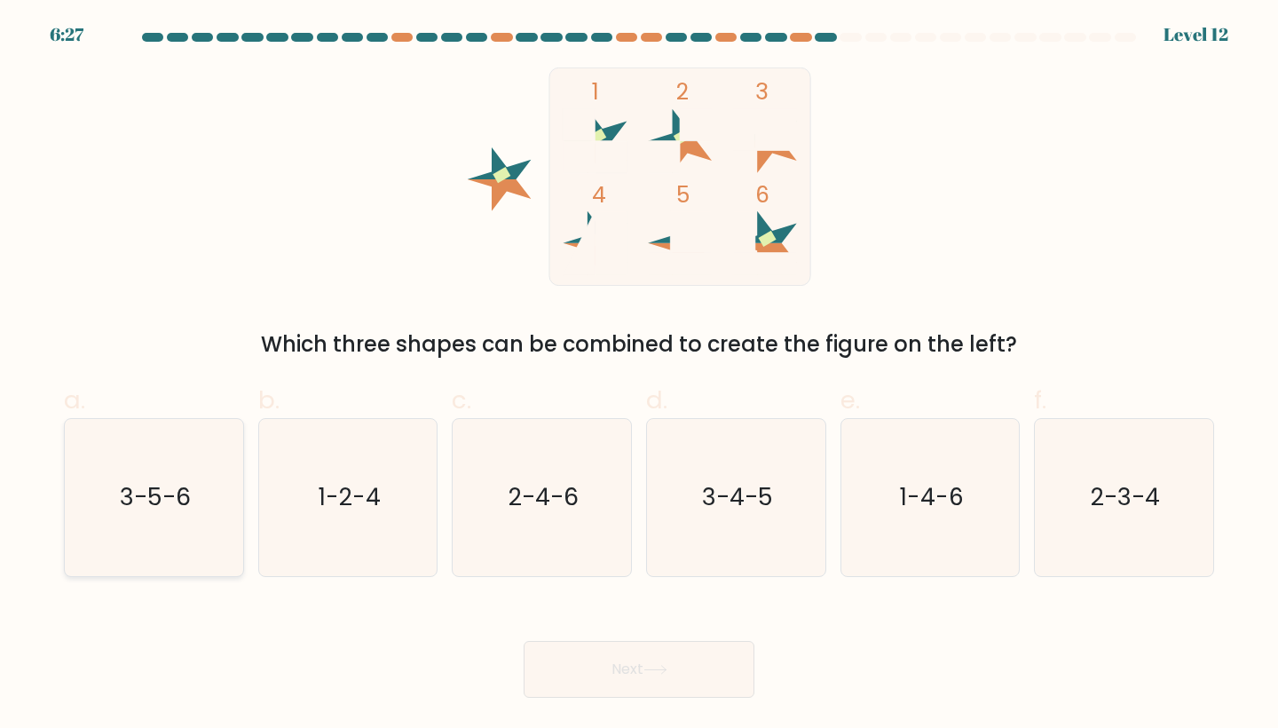
click at [125, 479] on icon "3-5-6" at bounding box center [153, 497] width 157 height 157
click at [639, 375] on input "a. 3-5-6" at bounding box center [639, 370] width 1 height 12
radio input "true"
click at [637, 674] on button "Next" at bounding box center [639, 669] width 231 height 57
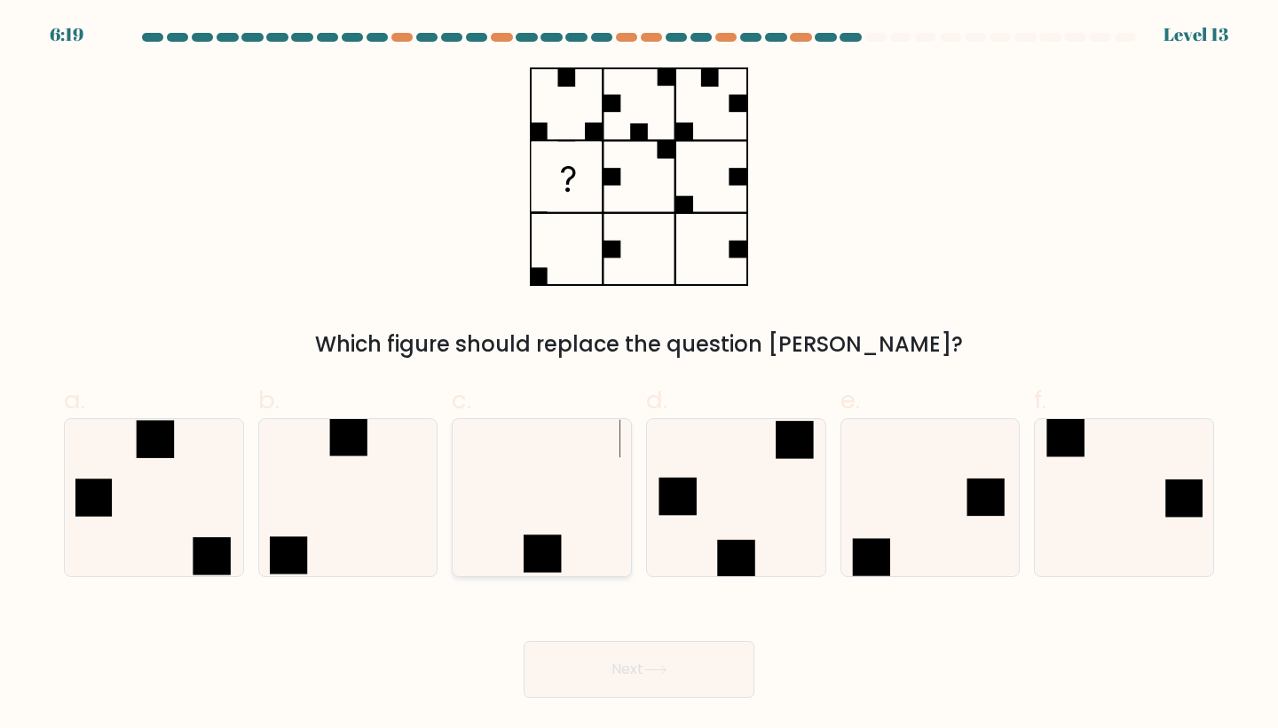
click at [538, 479] on icon at bounding box center [541, 497] width 157 height 157
click at [639, 375] on input "c." at bounding box center [639, 370] width 1 height 12
radio input "true"
click at [638, 667] on button "Next" at bounding box center [639, 669] width 231 height 57
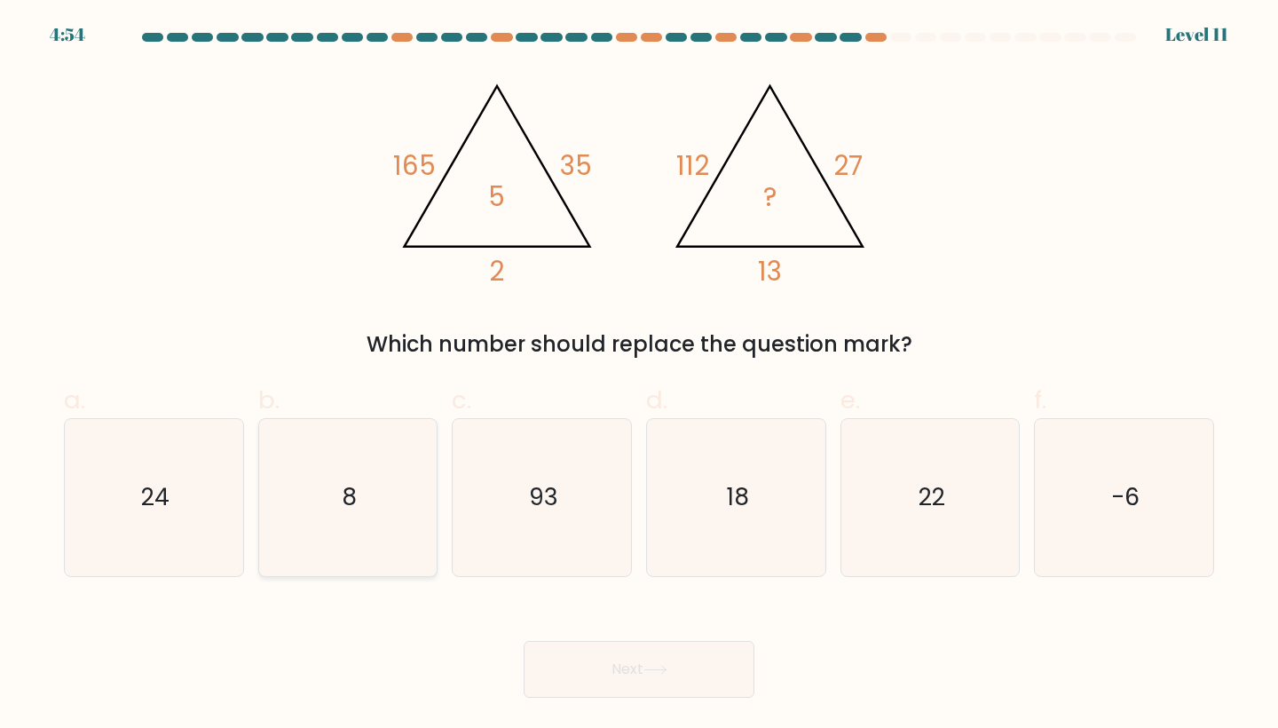
click at [411, 499] on icon "8" at bounding box center [348, 497] width 157 height 157
click at [639, 375] on input "b. 8" at bounding box center [639, 370] width 1 height 12
radio input "true"
click at [643, 658] on button "Next" at bounding box center [639, 669] width 231 height 57
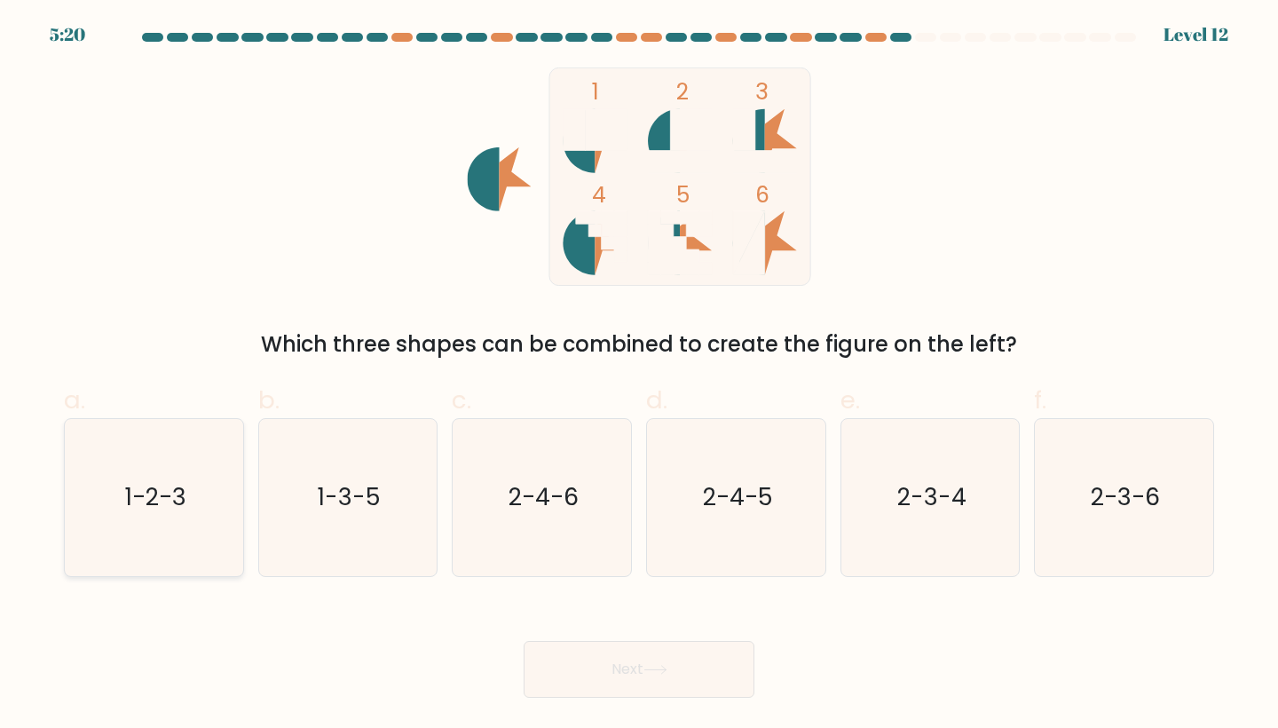
click at [170, 487] on text "1-2-3" at bounding box center [155, 497] width 61 height 33
click at [639, 375] on input "a. 1-2-3" at bounding box center [639, 370] width 1 height 12
radio input "true"
click at [575, 656] on button "Next" at bounding box center [639, 669] width 231 height 57
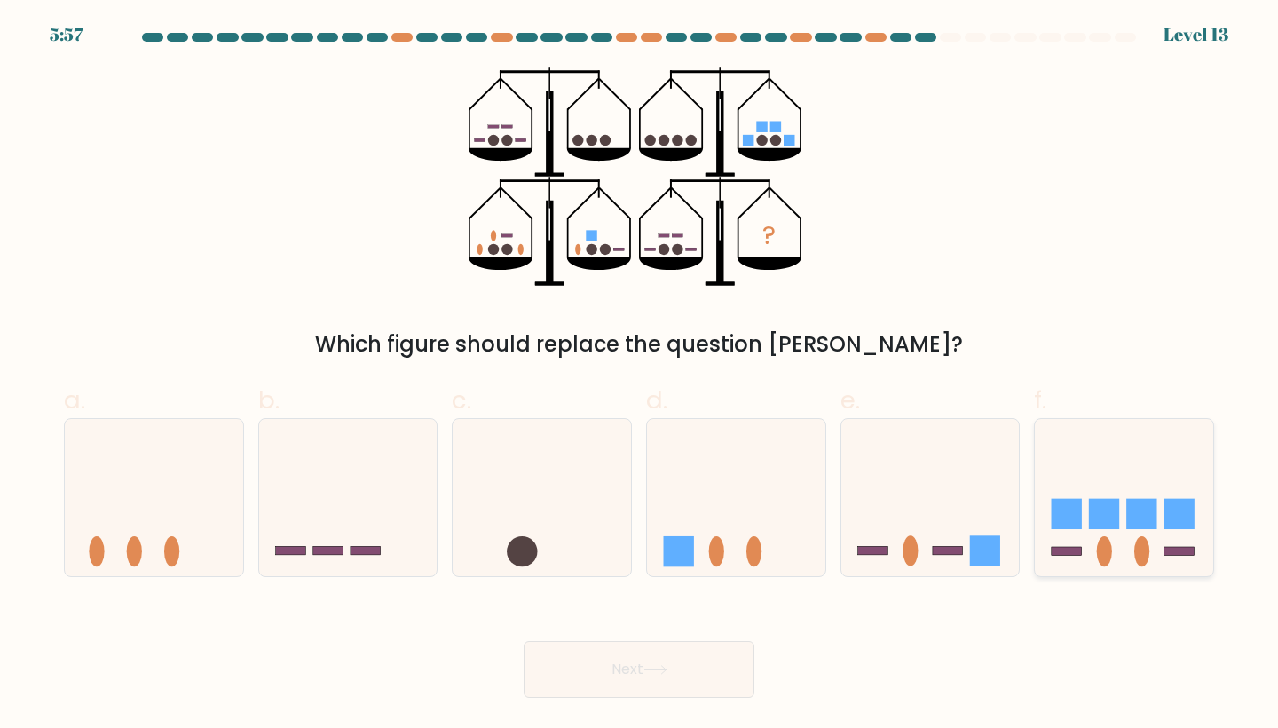
click at [1056, 472] on icon at bounding box center [1124, 496] width 178 height 147
click at [640, 375] on input "f." at bounding box center [639, 370] width 1 height 12
radio input "true"
click at [629, 652] on button "Next" at bounding box center [639, 669] width 231 height 57
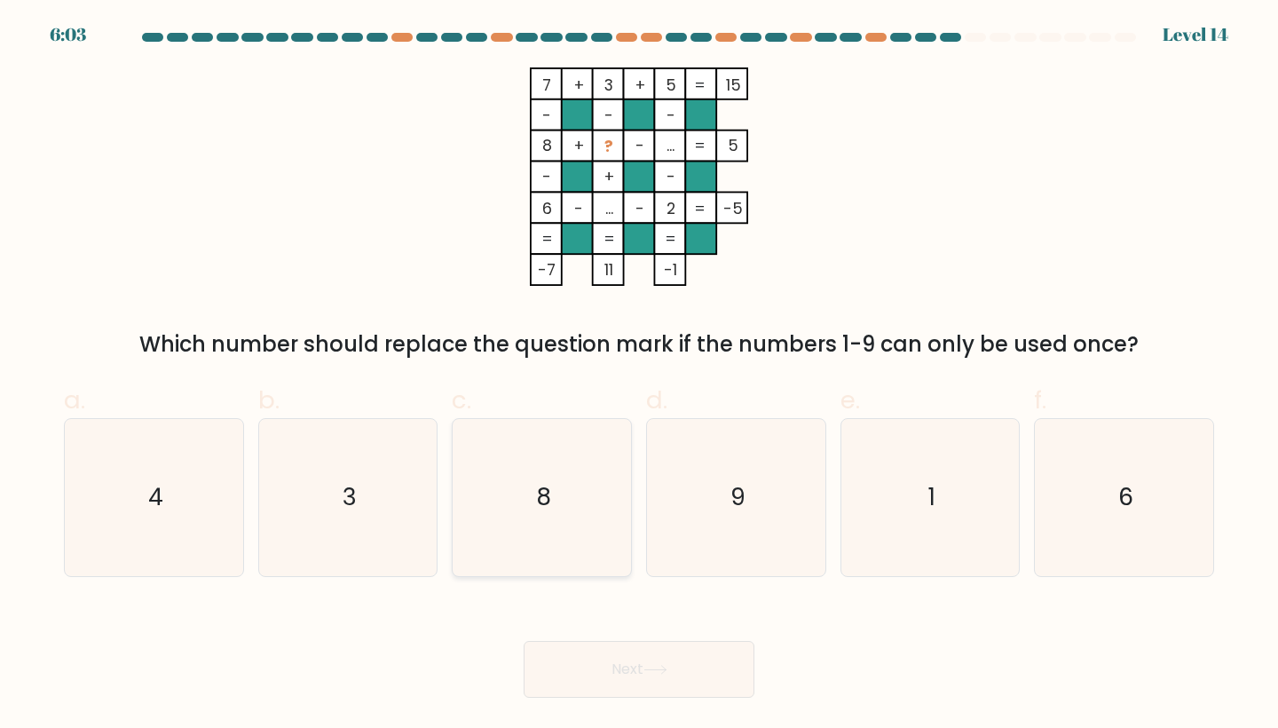
click at [548, 546] on icon "8" at bounding box center [541, 497] width 157 height 157
click at [639, 375] on input "c. 8" at bounding box center [639, 370] width 1 height 12
radio input "true"
click at [642, 673] on button "Next" at bounding box center [639, 669] width 231 height 57
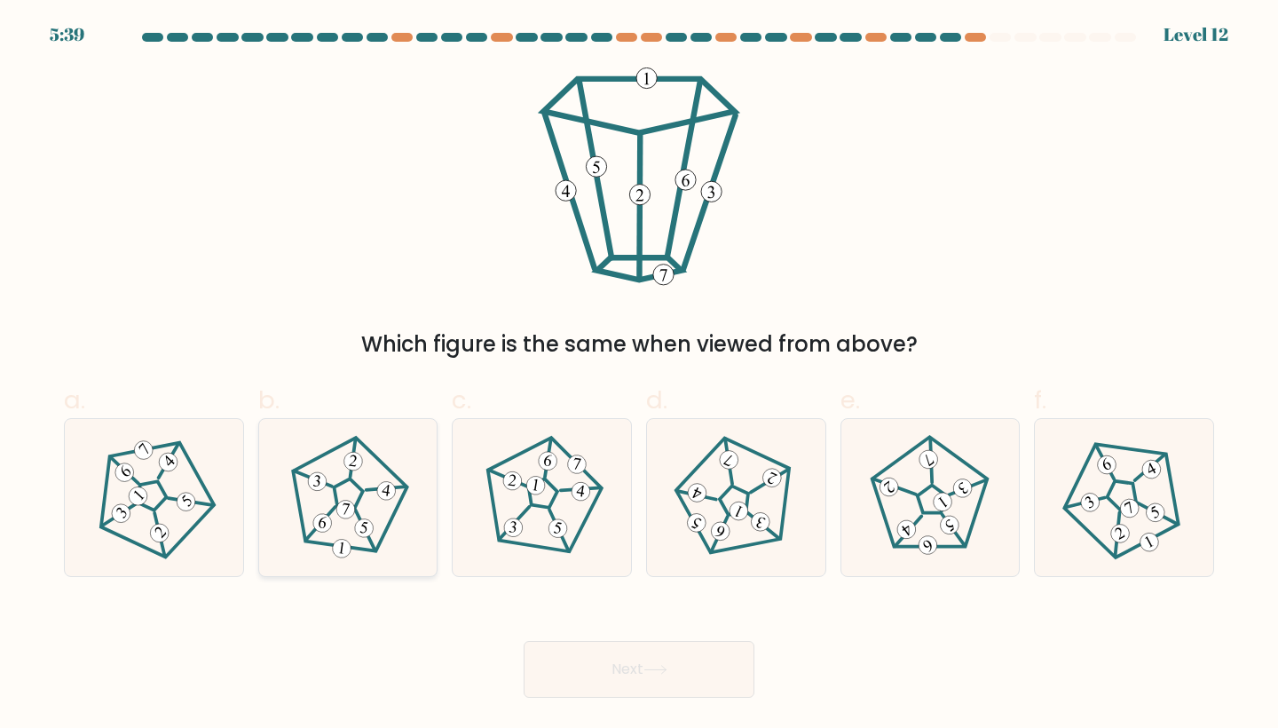
click at [363, 503] on icon at bounding box center [347, 497] width 125 height 125
click at [639, 375] on input "b." at bounding box center [639, 370] width 1 height 12
radio input "true"
click at [614, 652] on button "Next" at bounding box center [639, 669] width 231 height 57
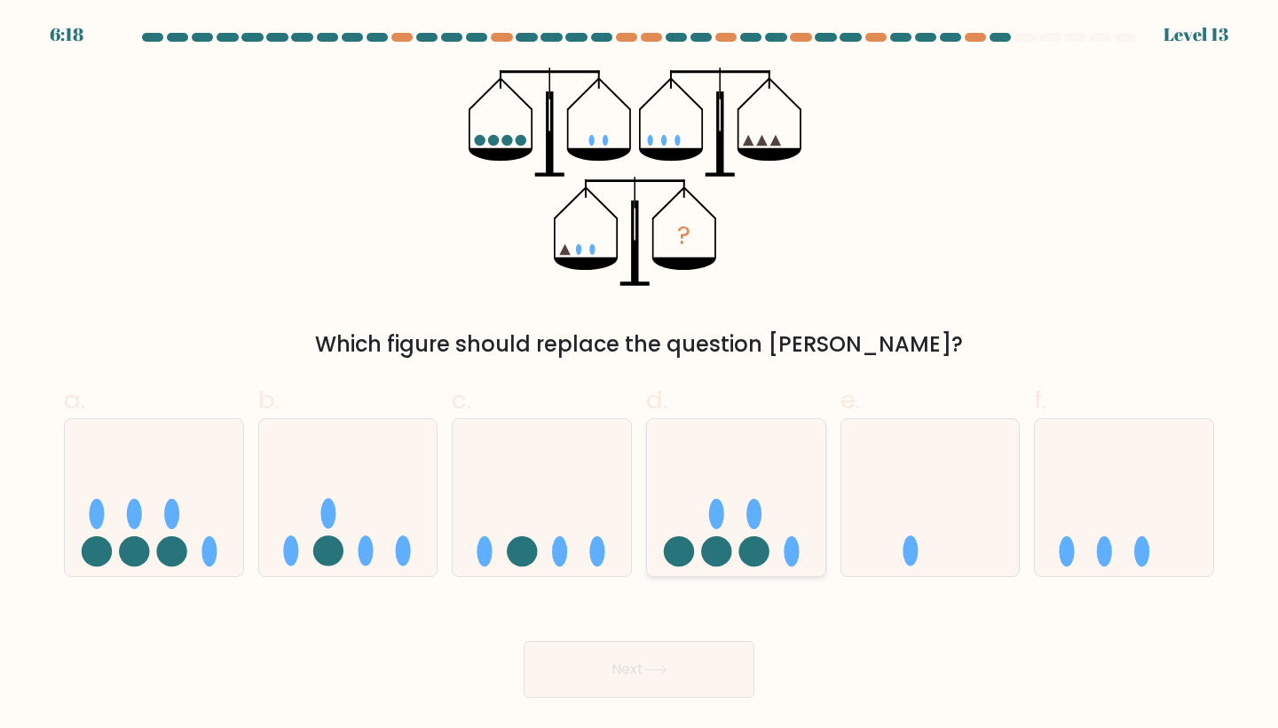
click at [706, 471] on icon at bounding box center [736, 496] width 178 height 147
click at [640, 375] on input "d." at bounding box center [639, 370] width 1 height 12
radio input "true"
click at [695, 675] on button "Next" at bounding box center [639, 669] width 231 height 57
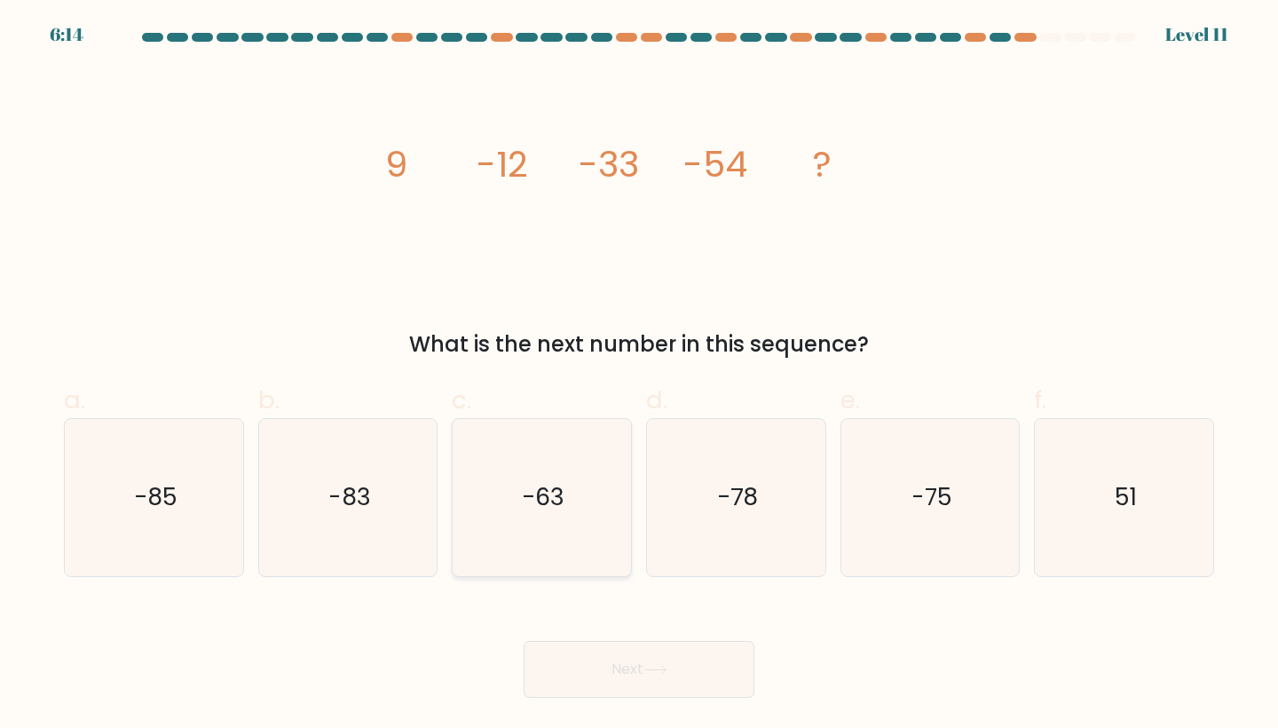
click at [524, 483] on text "-63" at bounding box center [543, 497] width 43 height 33
click at [639, 375] on input "c. -63" at bounding box center [639, 370] width 1 height 12
radio input "true"
click at [929, 481] on text "-75" at bounding box center [931, 497] width 41 height 33
click at [640, 375] on input "e. -75" at bounding box center [639, 370] width 1 height 12
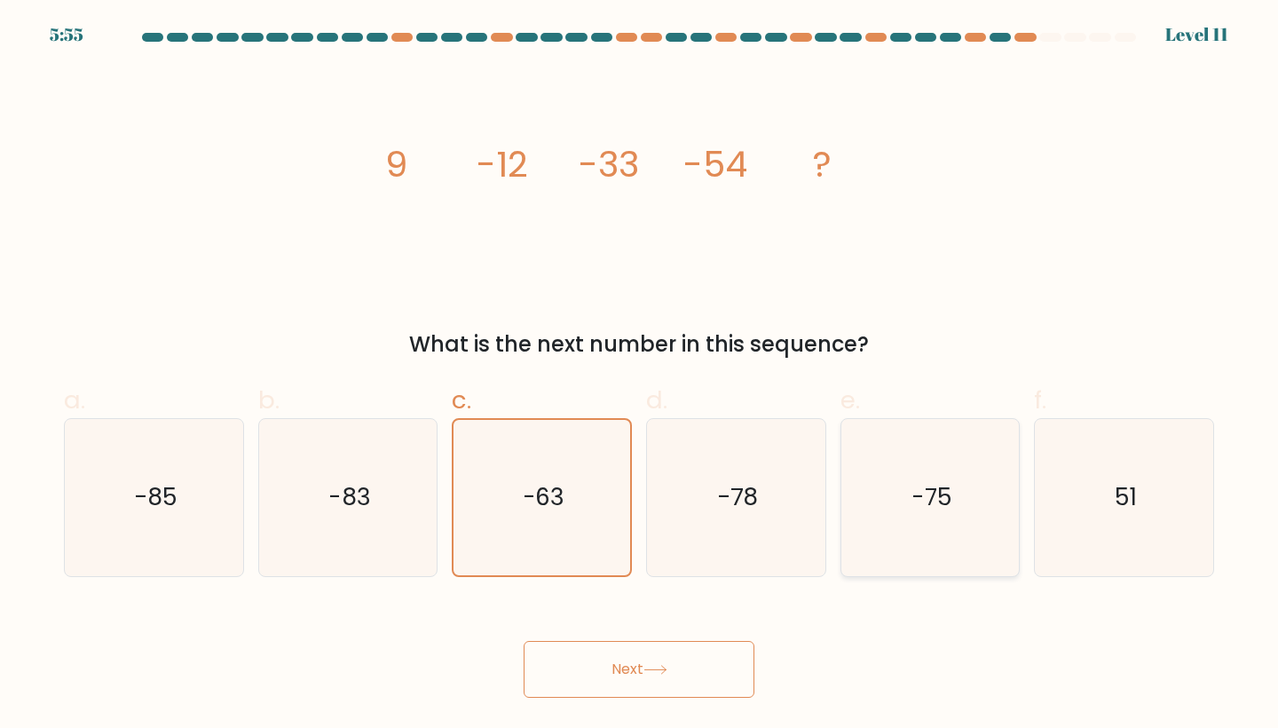
radio input "true"
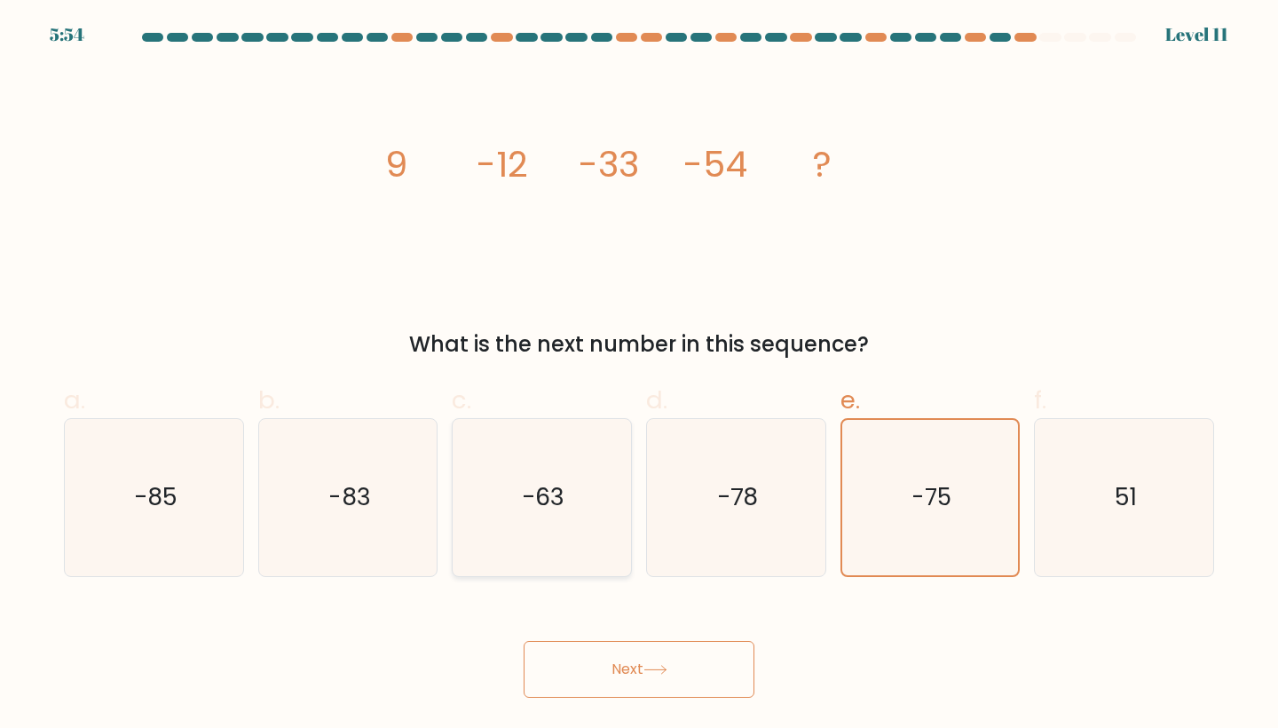
click at [540, 491] on text "-63" at bounding box center [543, 497] width 43 height 33
click at [639, 375] on input "c. -63" at bounding box center [639, 370] width 1 height 12
radio input "true"
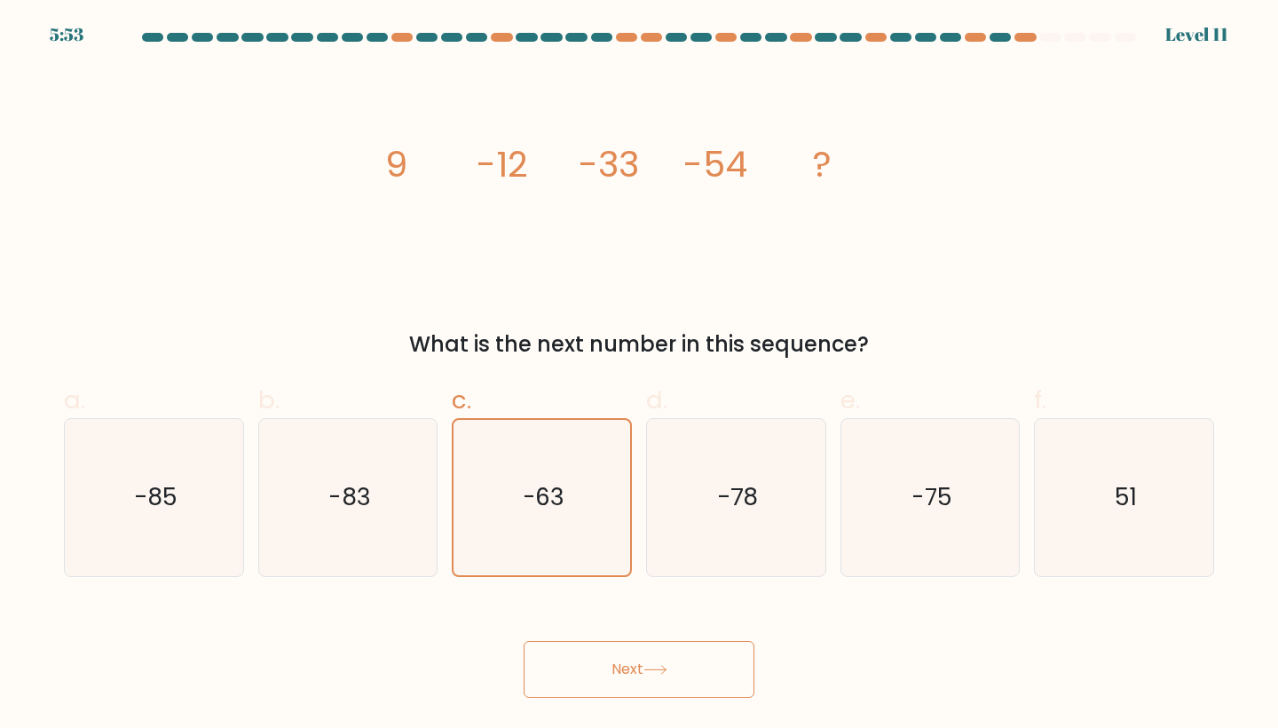
click at [626, 663] on button "Next" at bounding box center [639, 669] width 231 height 57
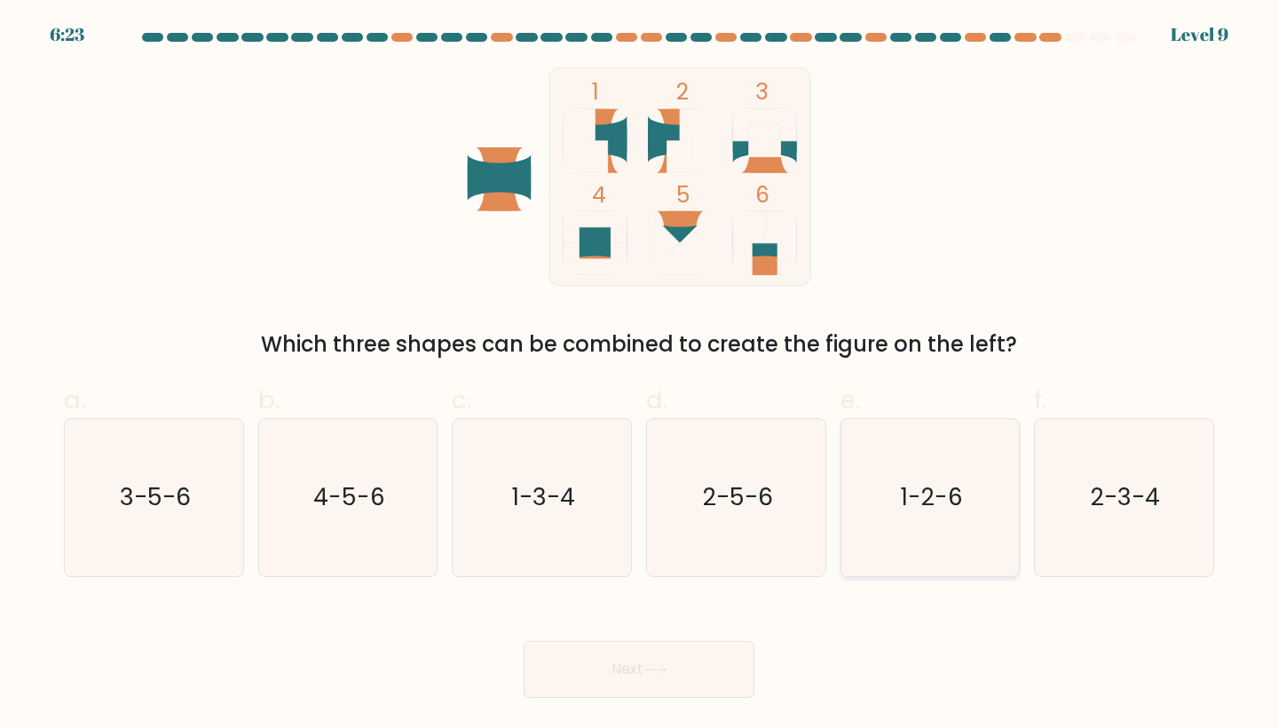
click at [920, 502] on text "1-2-6" at bounding box center [932, 497] width 62 height 33
click at [640, 375] on input "e. 1-2-6" at bounding box center [639, 370] width 1 height 12
radio input "true"
click at [642, 656] on button "Next" at bounding box center [639, 669] width 231 height 57
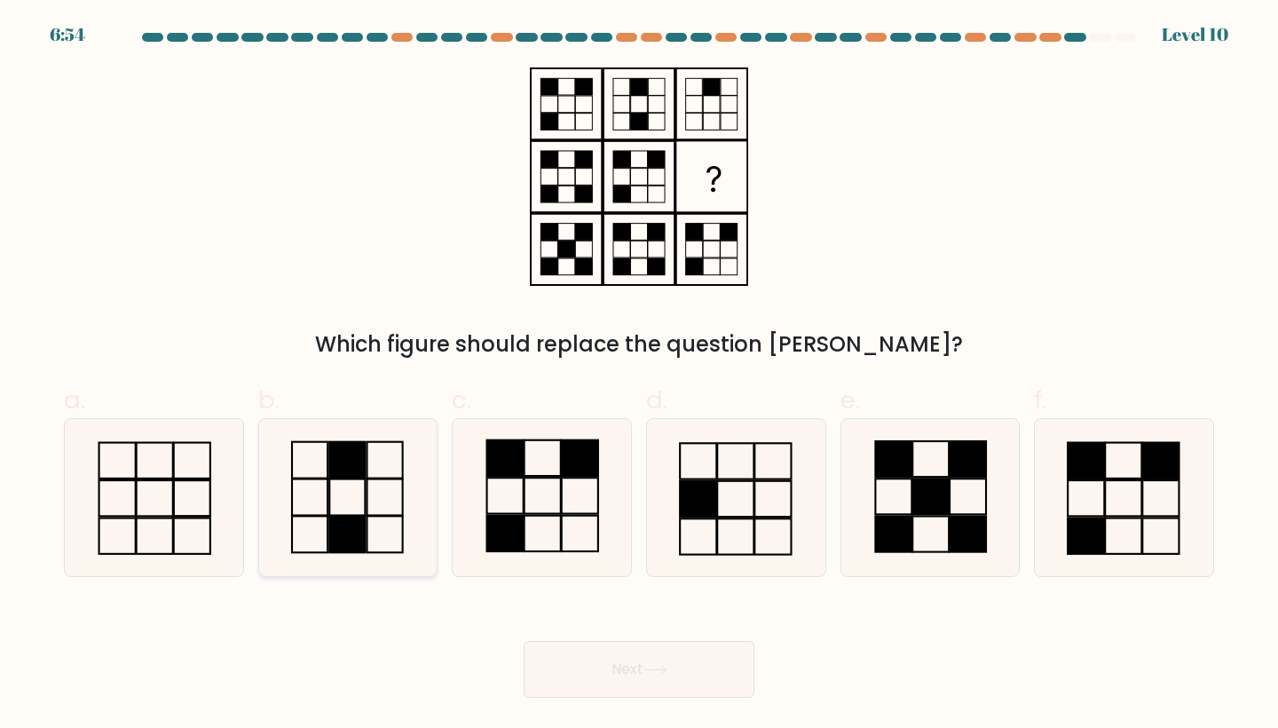
click at [390, 477] on rect at bounding box center [385, 460] width 36 height 36
click at [639, 375] on input "b." at bounding box center [639, 370] width 1 height 12
radio input "true"
click at [665, 661] on button "Next" at bounding box center [639, 669] width 231 height 57
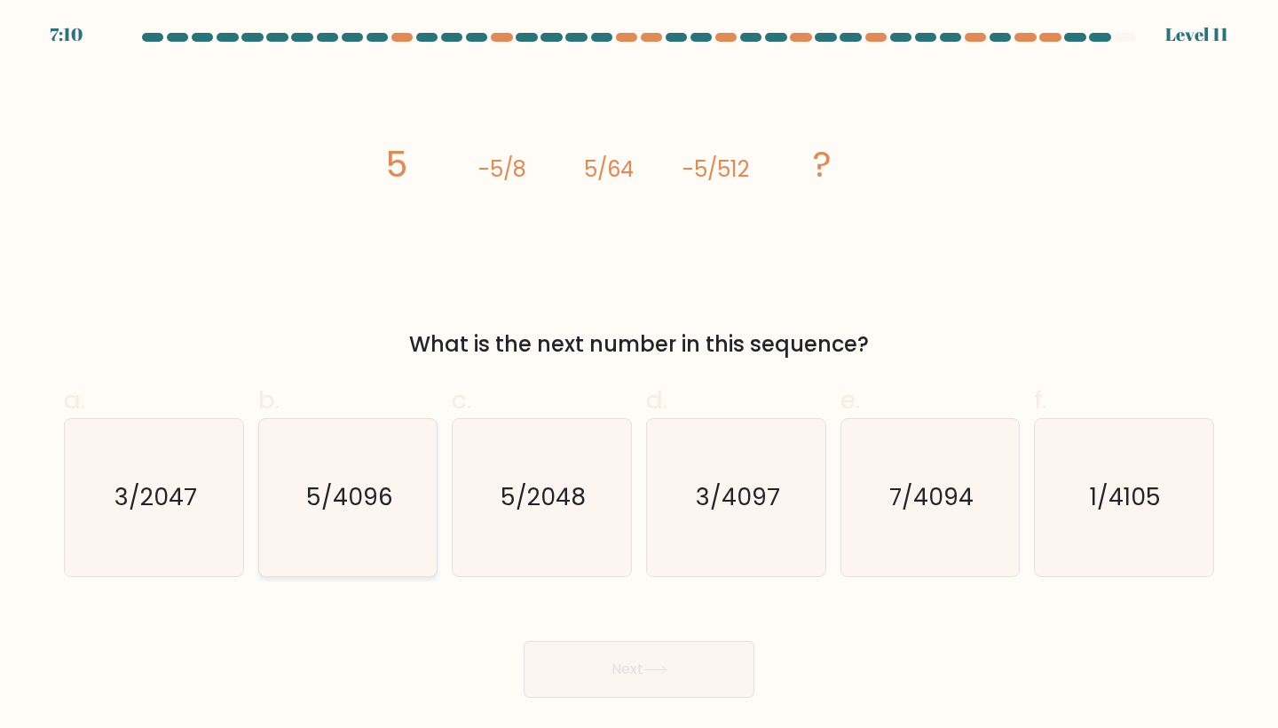
click at [350, 528] on icon "5/4096" at bounding box center [348, 497] width 157 height 157
click at [639, 375] on input "b. 5/4096" at bounding box center [639, 370] width 1 height 12
radio input "true"
click at [569, 496] on text "5/2048" at bounding box center [543, 497] width 85 height 33
click at [639, 375] on input "c. 5/2048" at bounding box center [639, 370] width 1 height 12
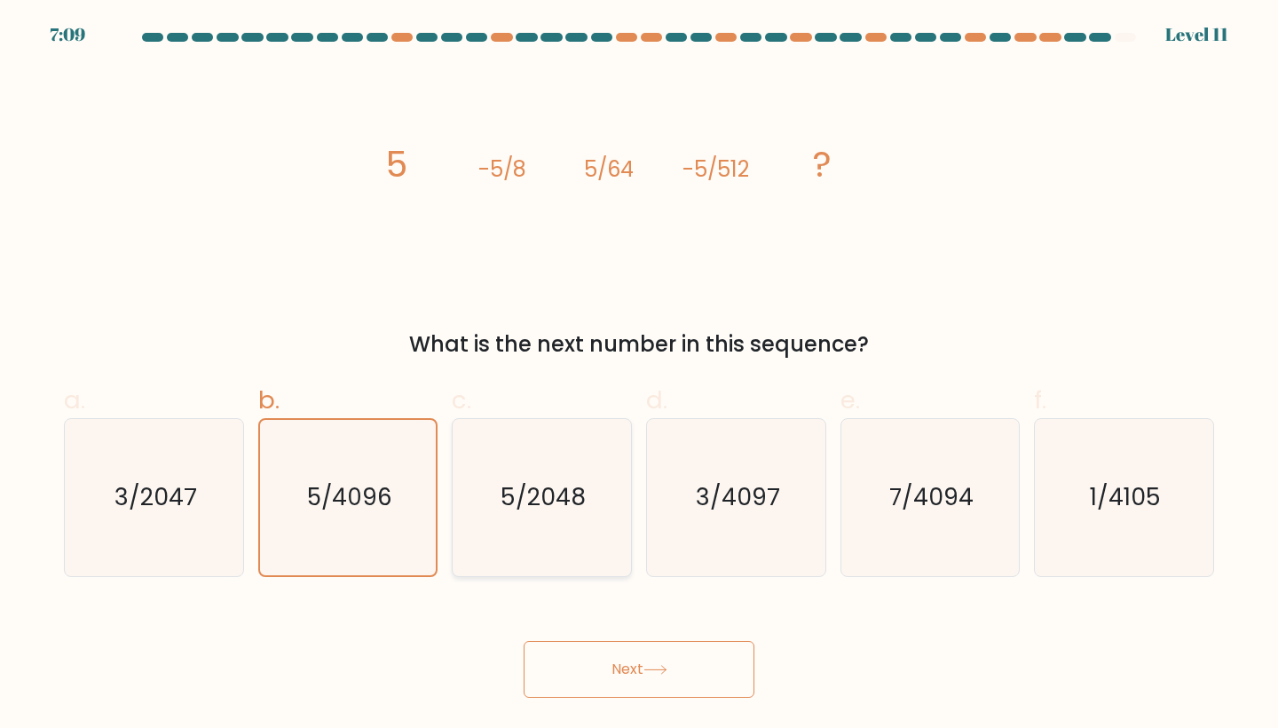
radio input "true"
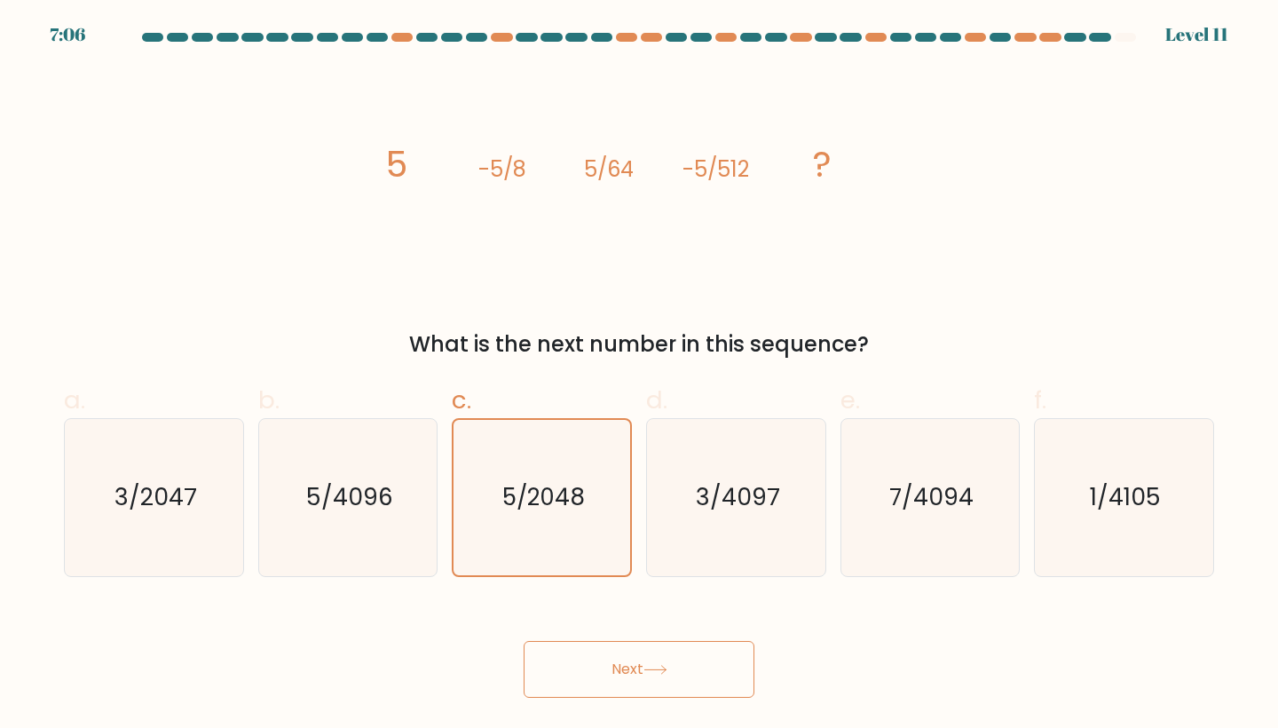
click at [672, 663] on button "Next" at bounding box center [639, 669] width 231 height 57
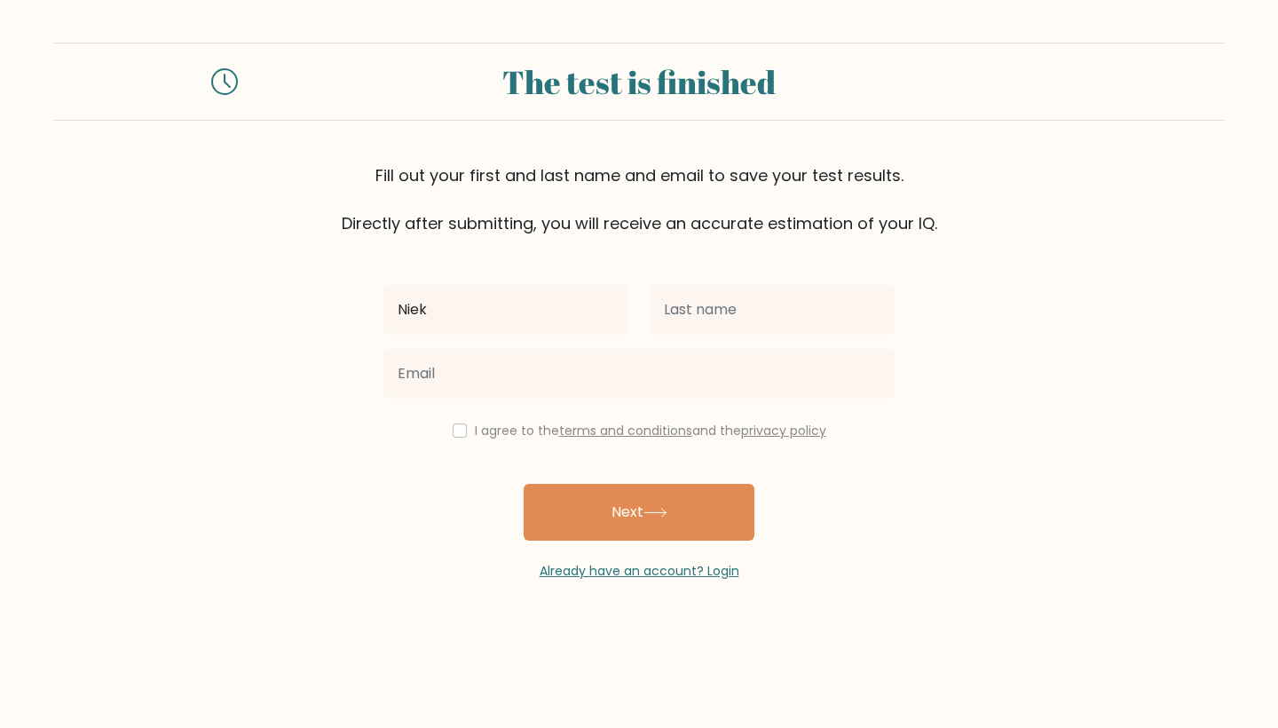
type input "Niek"
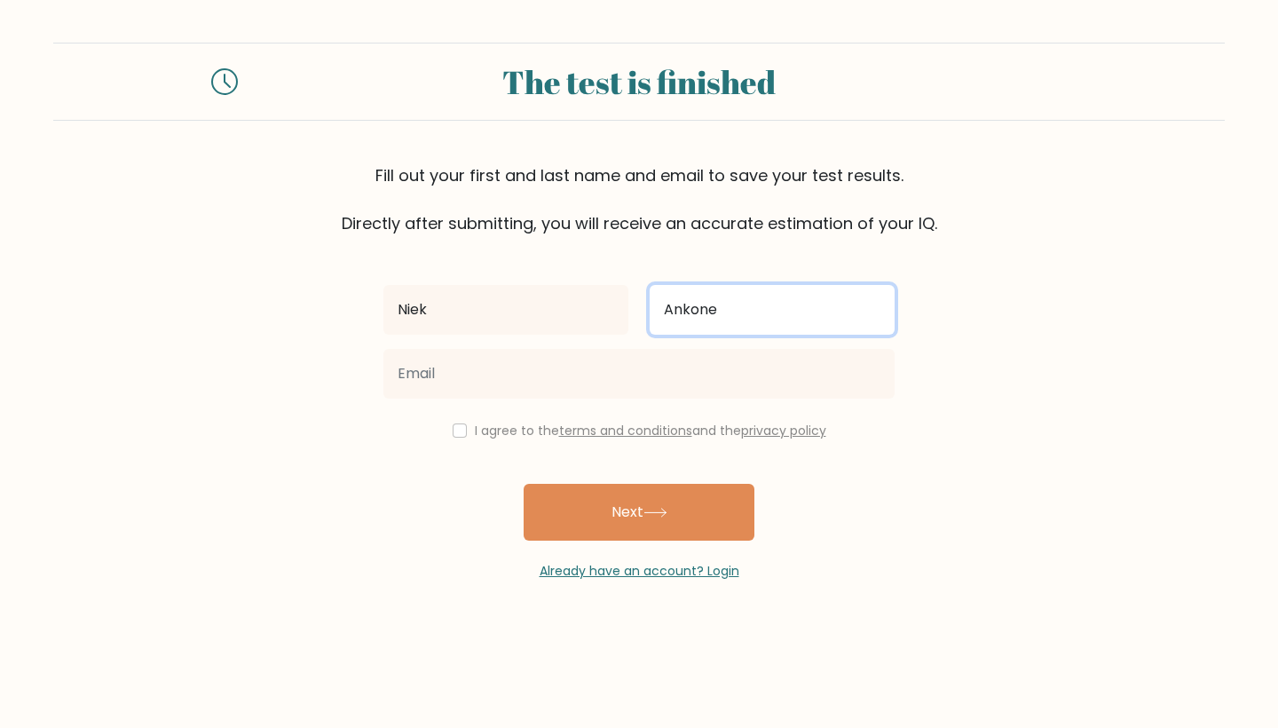
type input "Ankone"
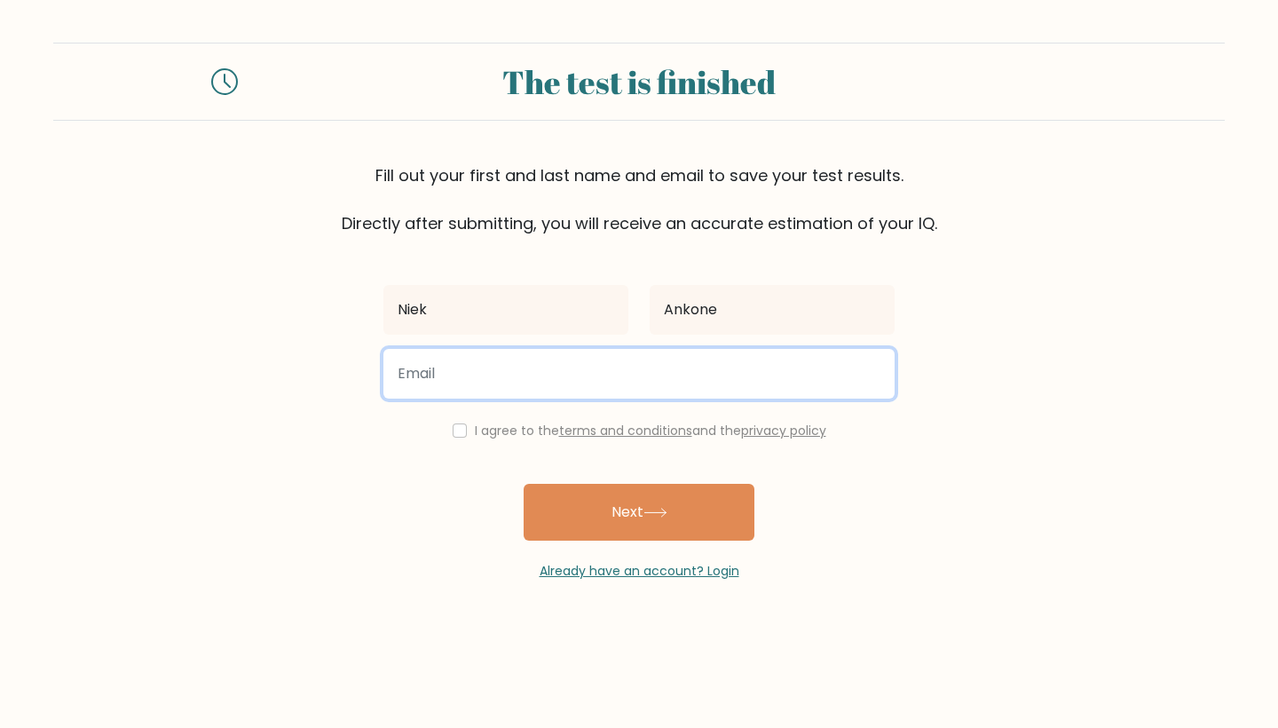
click at [580, 384] on input "email" at bounding box center [638, 374] width 511 height 50
type input "niek.ankone@ziggo.nl"
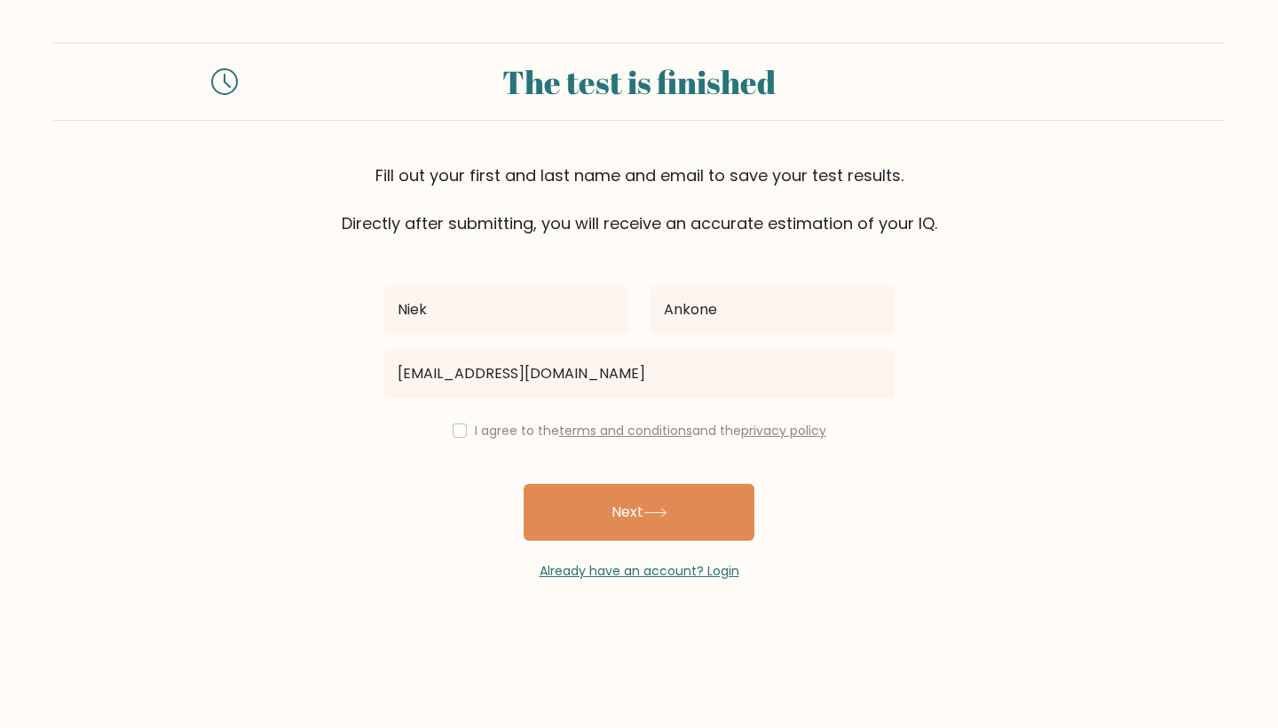
click at [438, 450] on div "Niek Ankone niek.ankone@ziggo.nl I agree to the terms and conditions and the pr…" at bounding box center [639, 407] width 533 height 345
click at [453, 435] on input "checkbox" at bounding box center [460, 430] width 14 height 14
checkbox input "true"
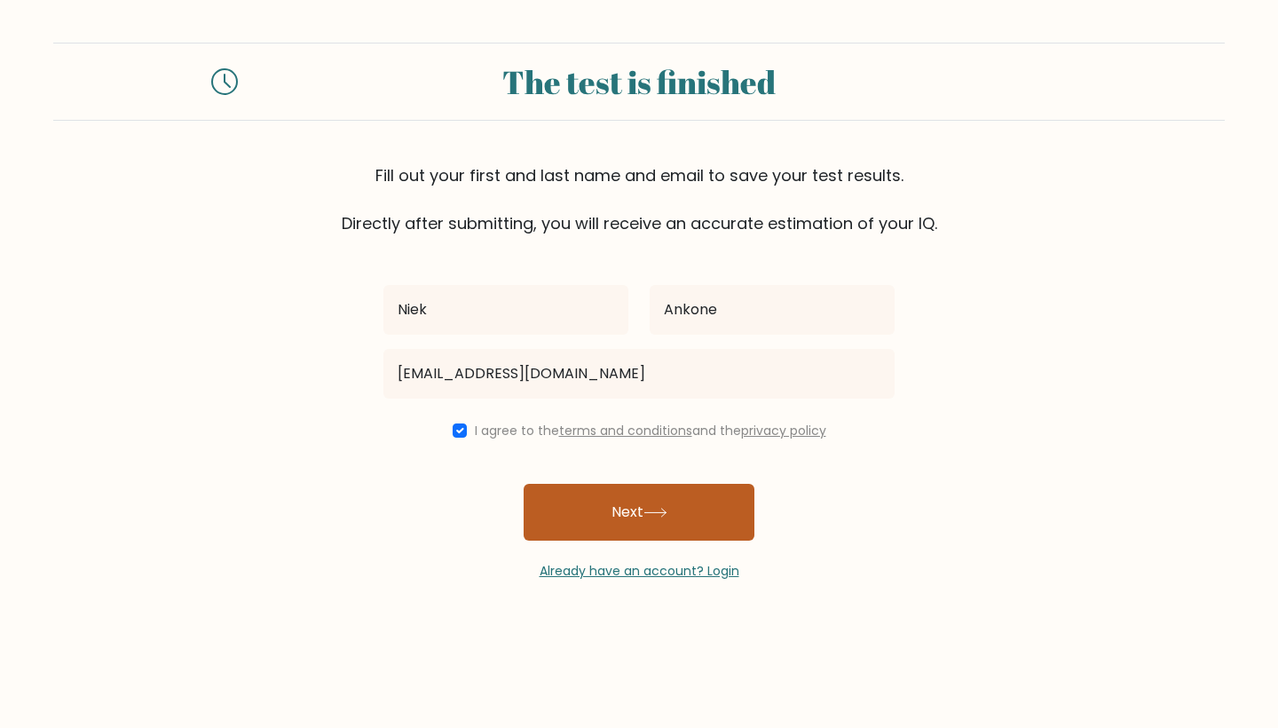
click at [583, 539] on button "Next" at bounding box center [639, 512] width 231 height 57
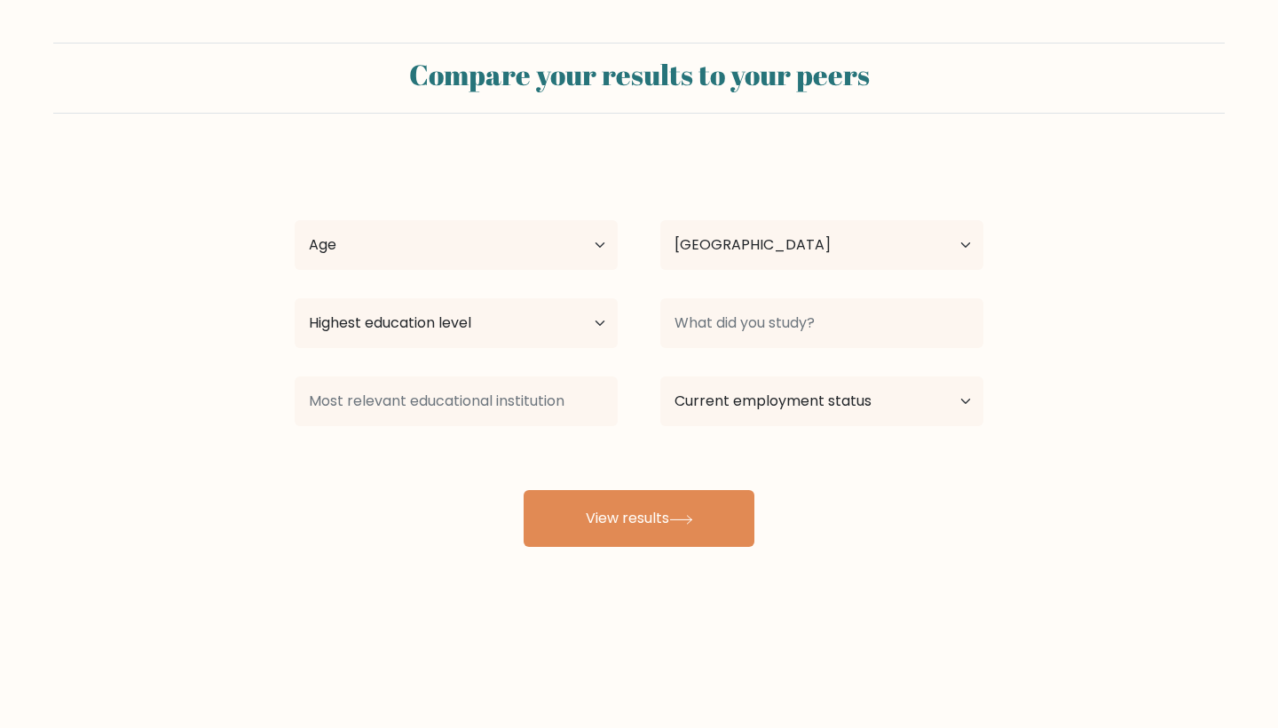
select select "NL"
select select "18_24"
select select "masters_degree"
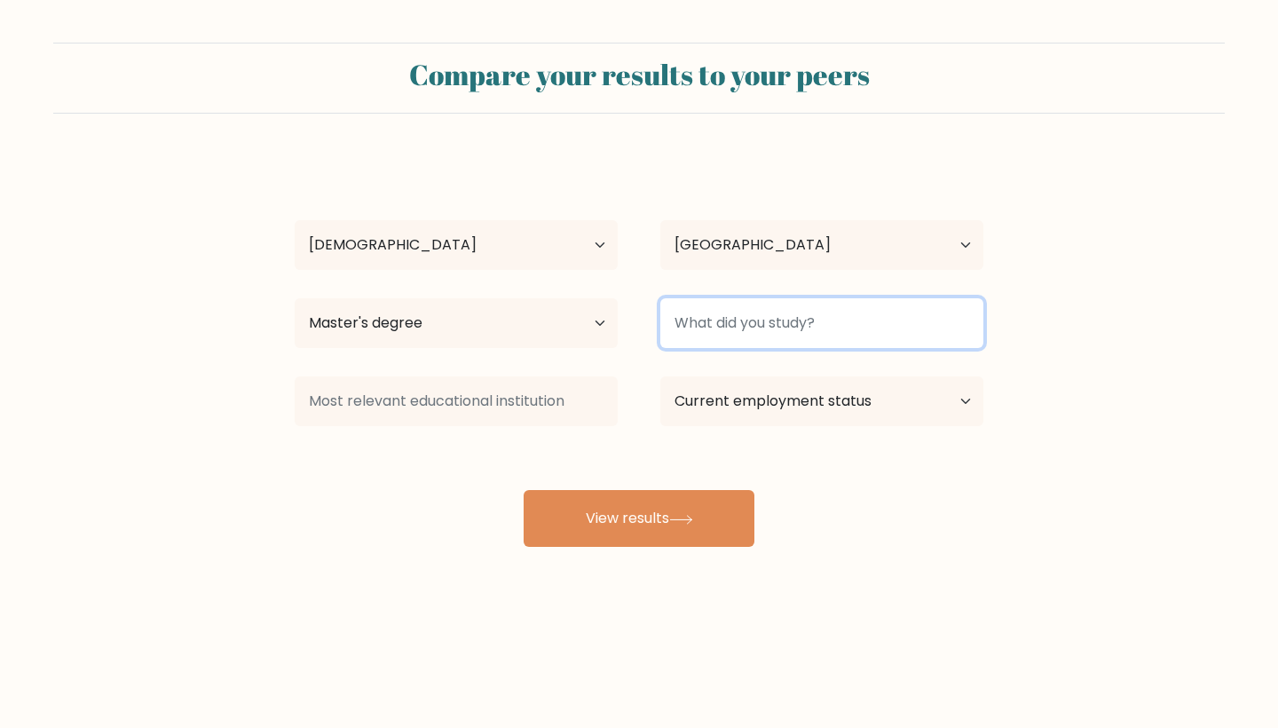
click at [738, 320] on input at bounding box center [821, 323] width 323 height 50
type input "Finance"
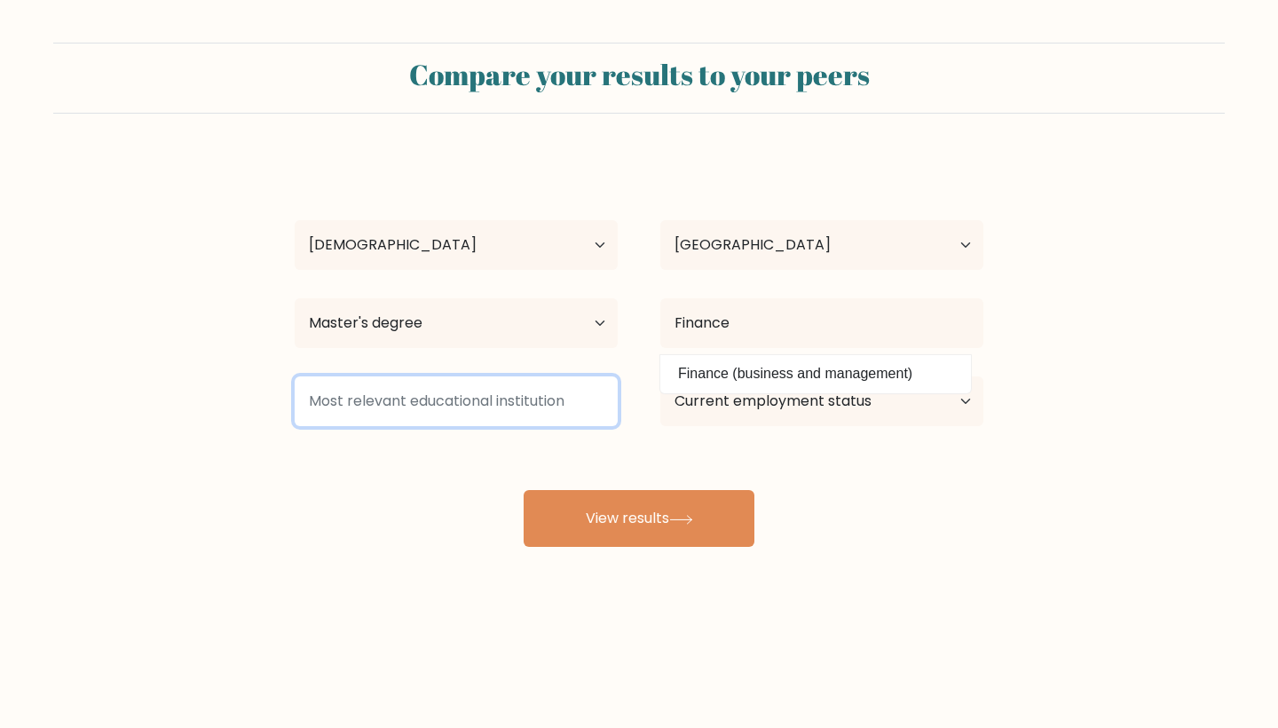
click at [502, 392] on input at bounding box center [456, 401] width 323 height 50
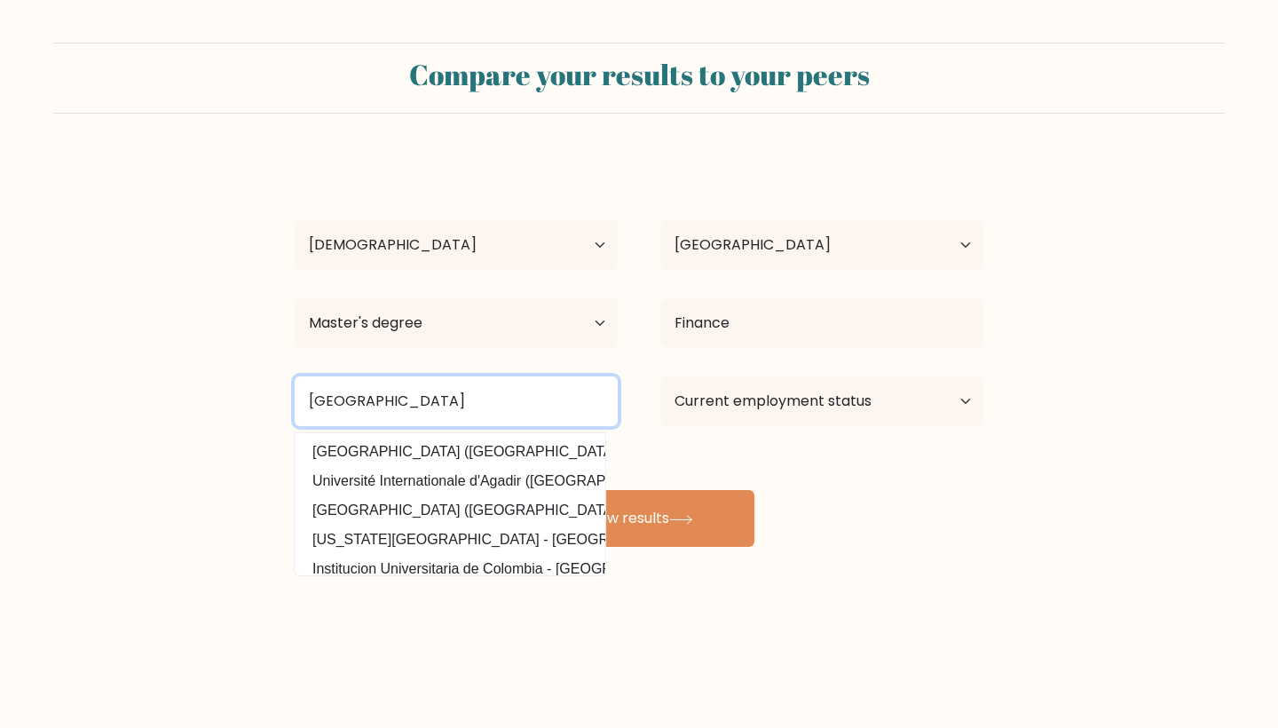
type input "Tilburg University"
click at [639, 520] on button "View results" at bounding box center [639, 518] width 231 height 57
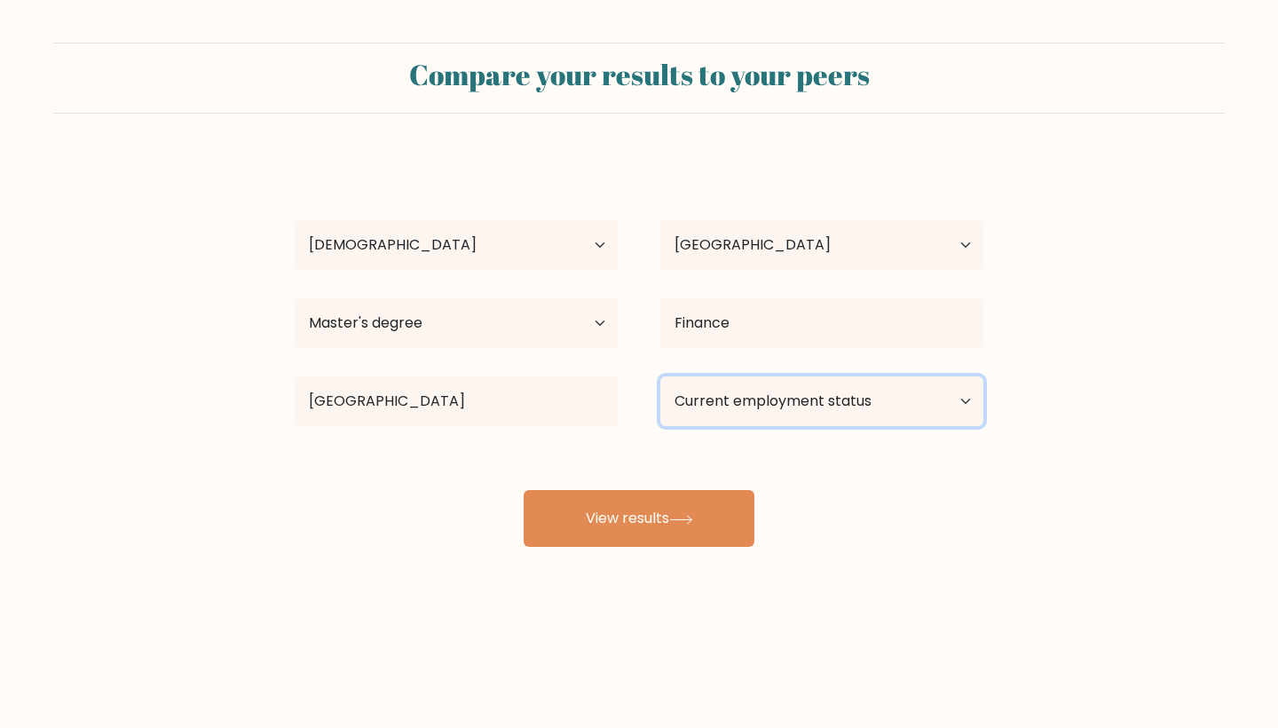
select select "student"
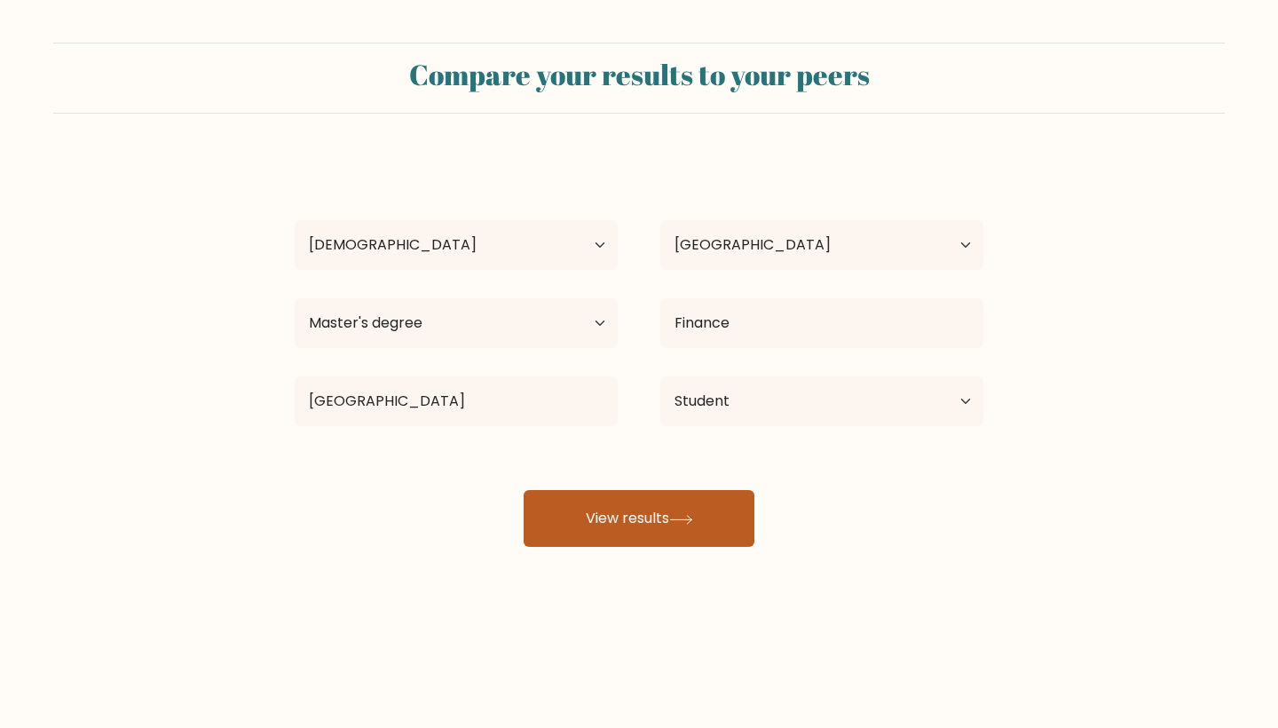
click at [693, 517] on icon at bounding box center [681, 520] width 24 height 10
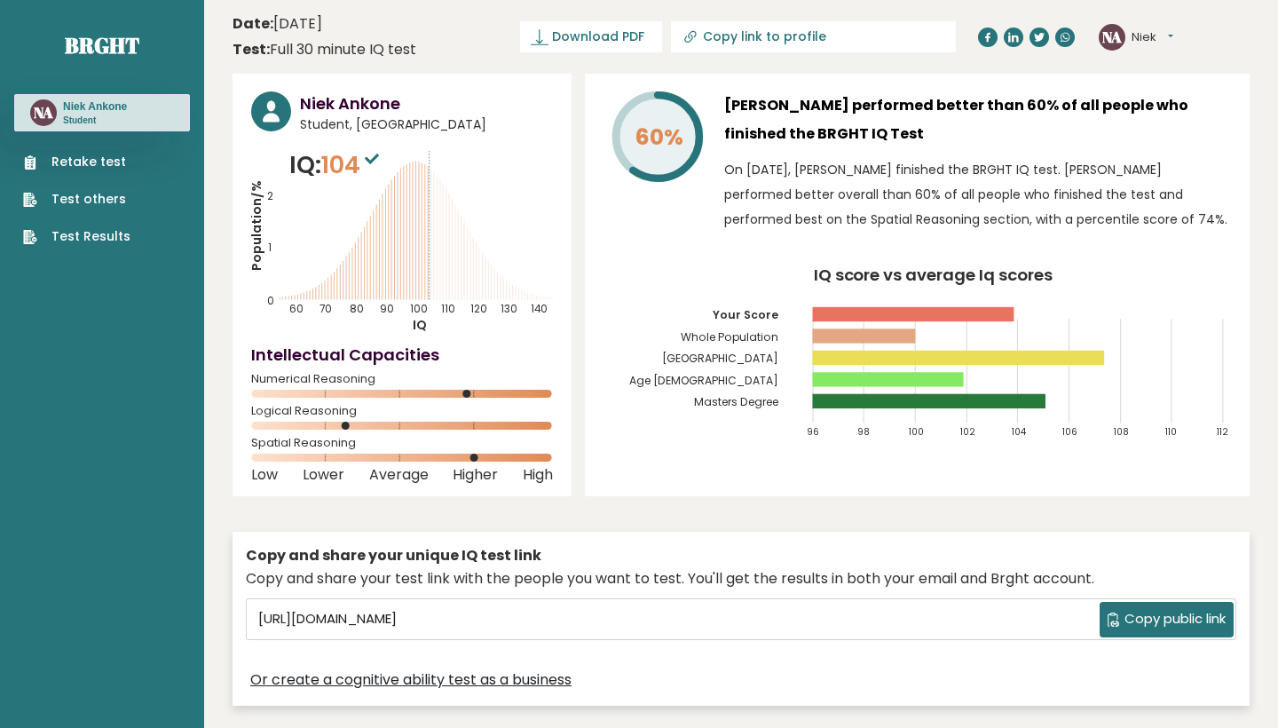
click at [375, 156] on icon at bounding box center [372, 159] width 14 height 11
click at [102, 191] on link "Test others" at bounding box center [76, 199] width 107 height 19
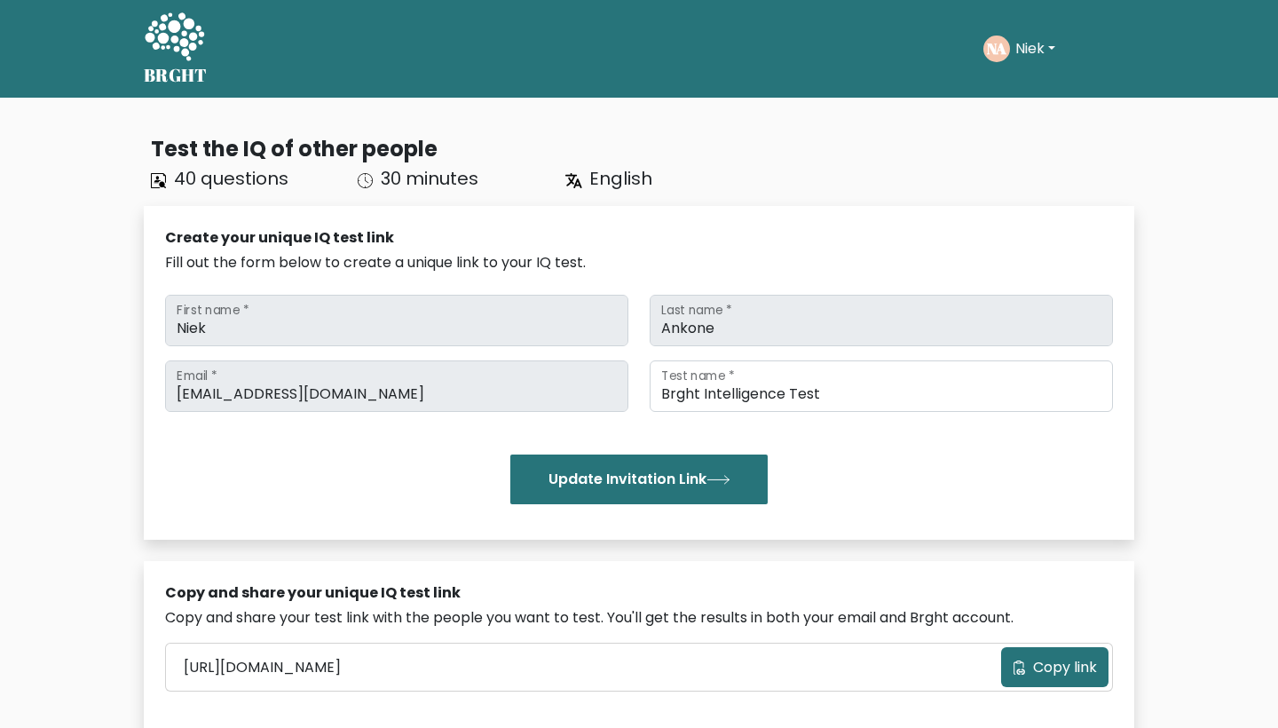
click at [162, 62] on icon at bounding box center [174, 38] width 61 height 53
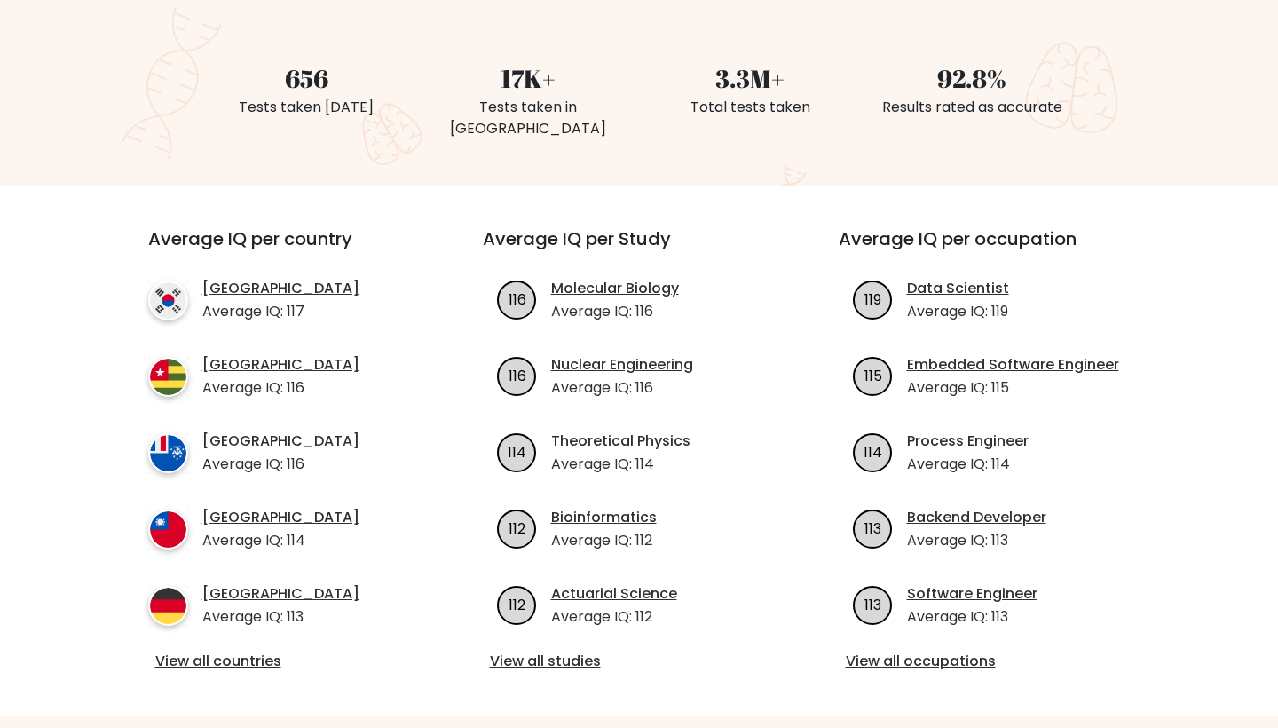
scroll to position [472, 0]
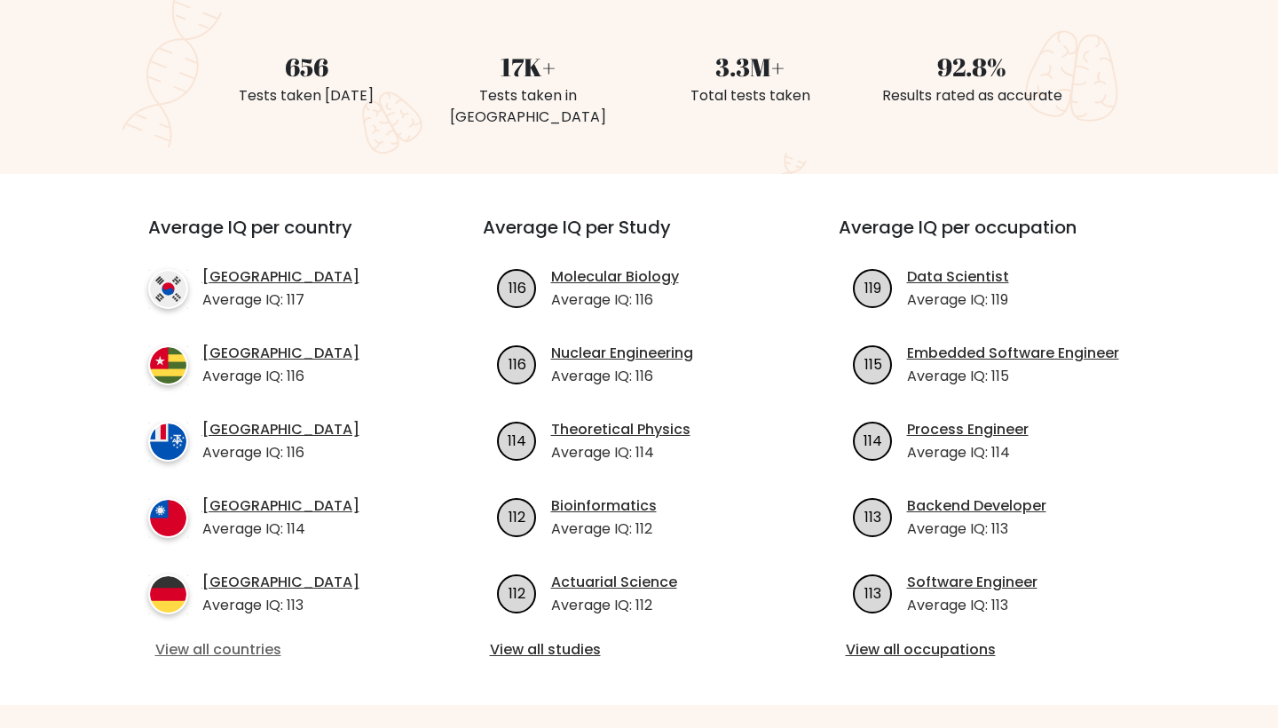
click at [244, 639] on link "View all countries" at bounding box center [283, 649] width 256 height 21
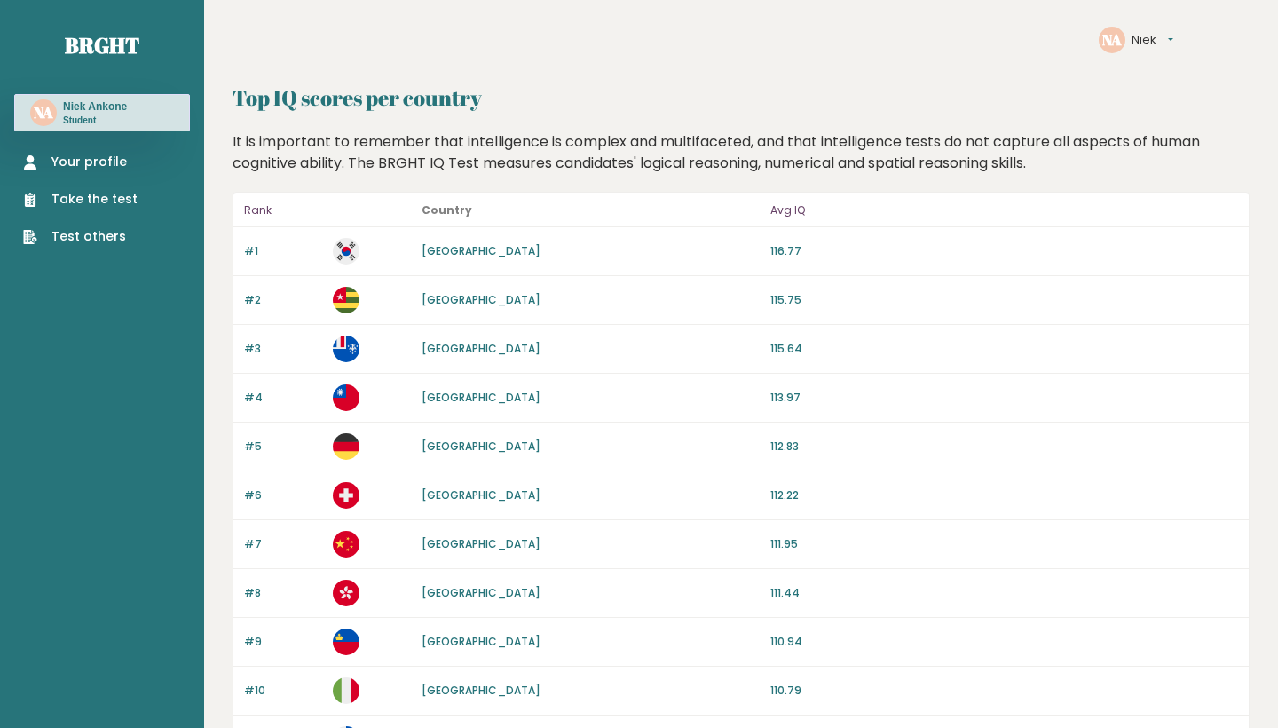
click at [67, 150] on div "Your profile Take the test Test others" at bounding box center [102, 188] width 176 height 114
click at [79, 167] on link "Your profile" at bounding box center [80, 162] width 114 height 19
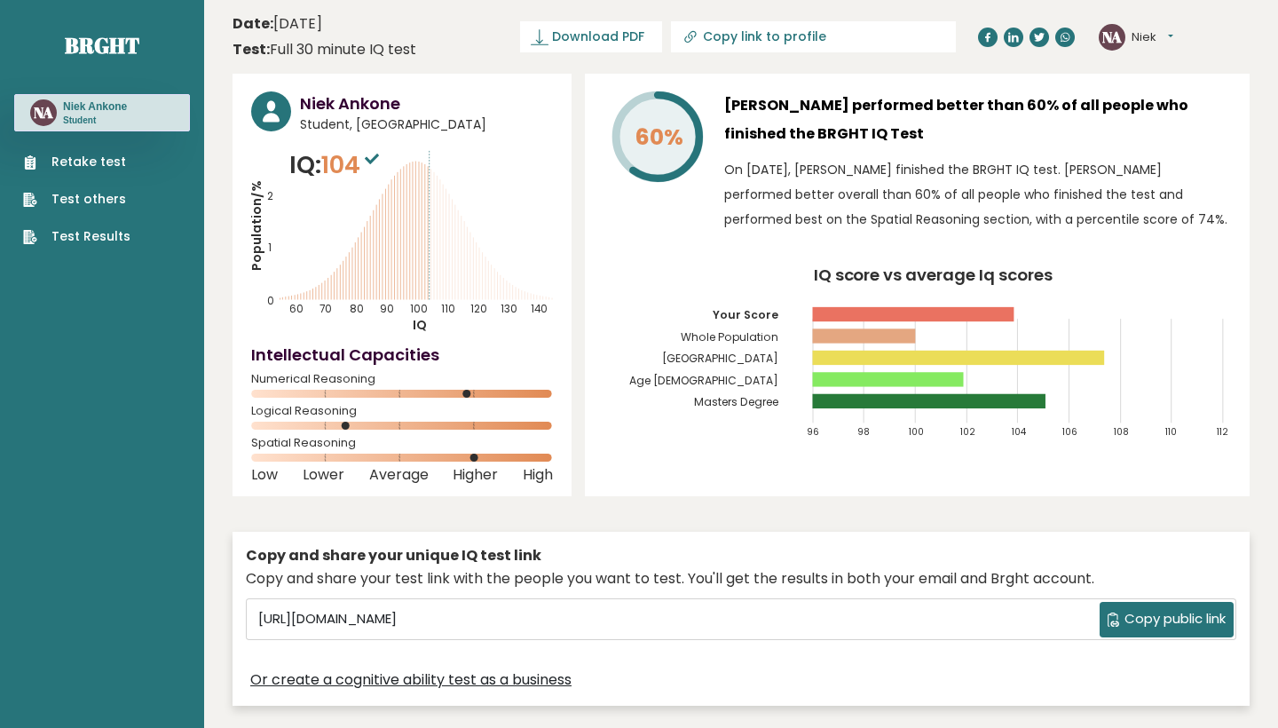
click at [375, 141] on text "140" at bounding box center [406, 226] width 310 height 179
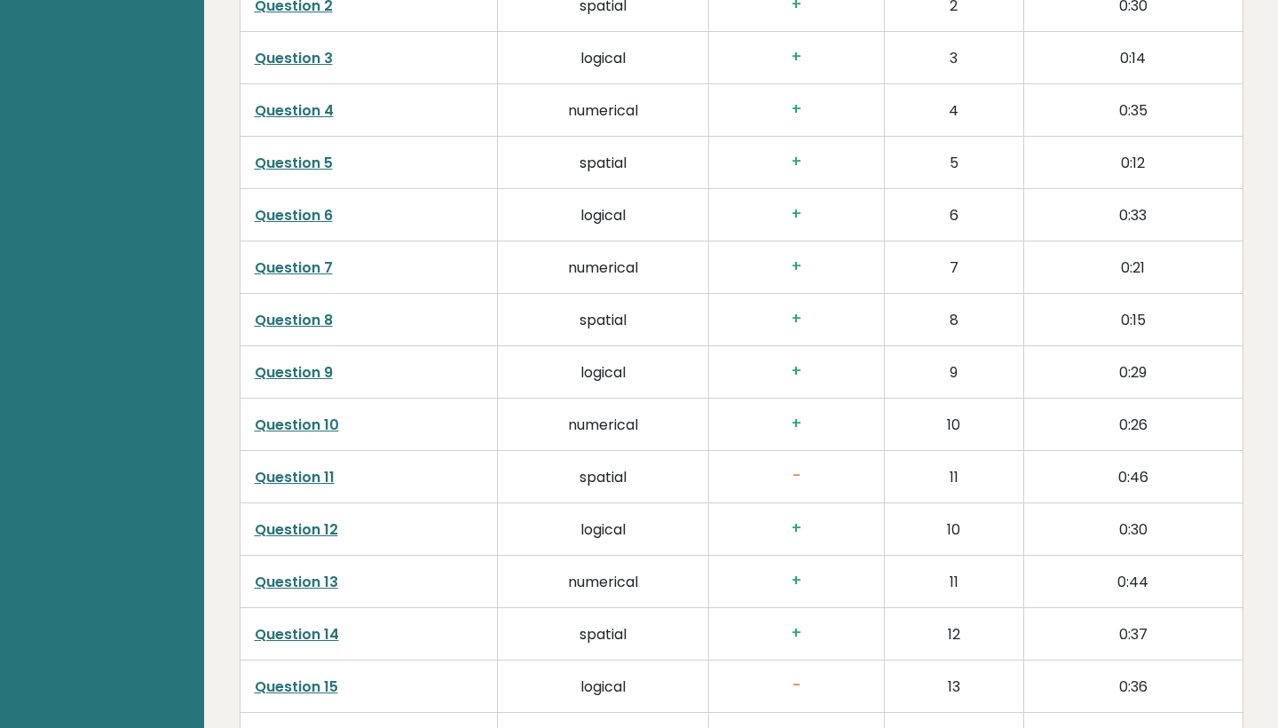
scroll to position [2890, 0]
click at [301, 467] on link "Question 11" at bounding box center [295, 477] width 80 height 20
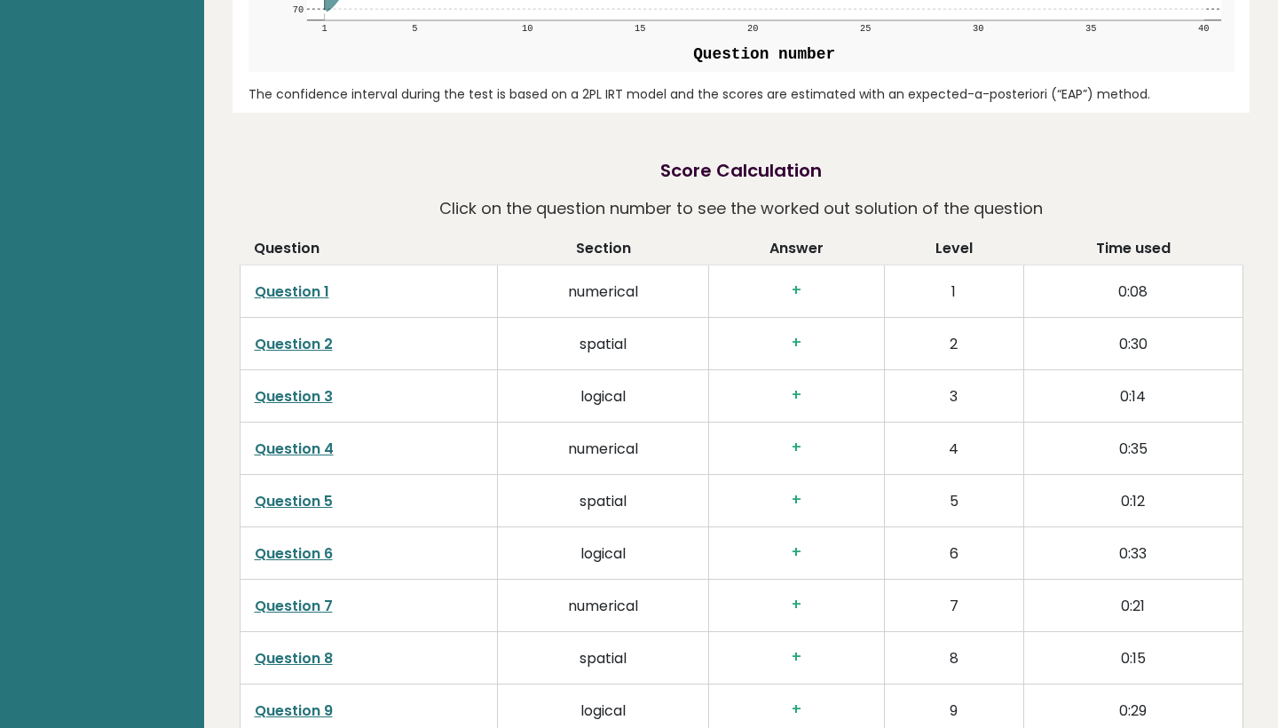
scroll to position [2489, 0]
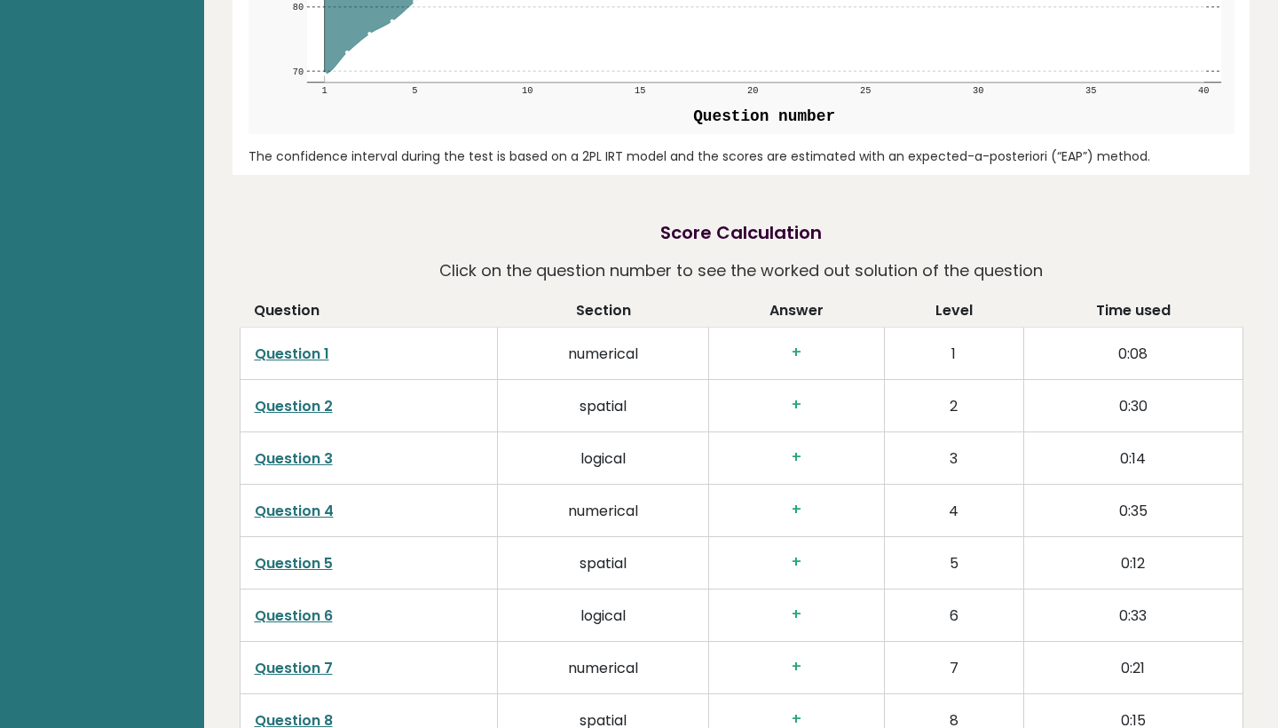
click at [293, 343] on link "Question 1" at bounding box center [292, 353] width 75 height 20
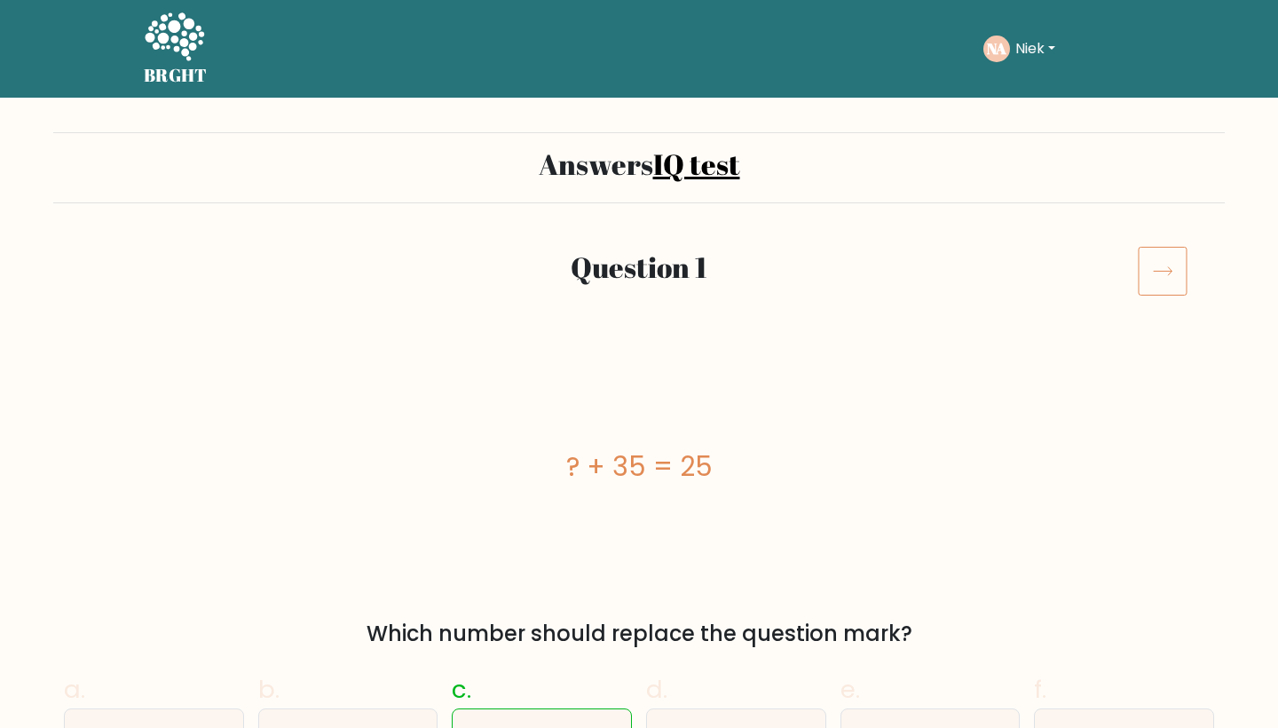
click at [1160, 276] on icon at bounding box center [1163, 271] width 50 height 50
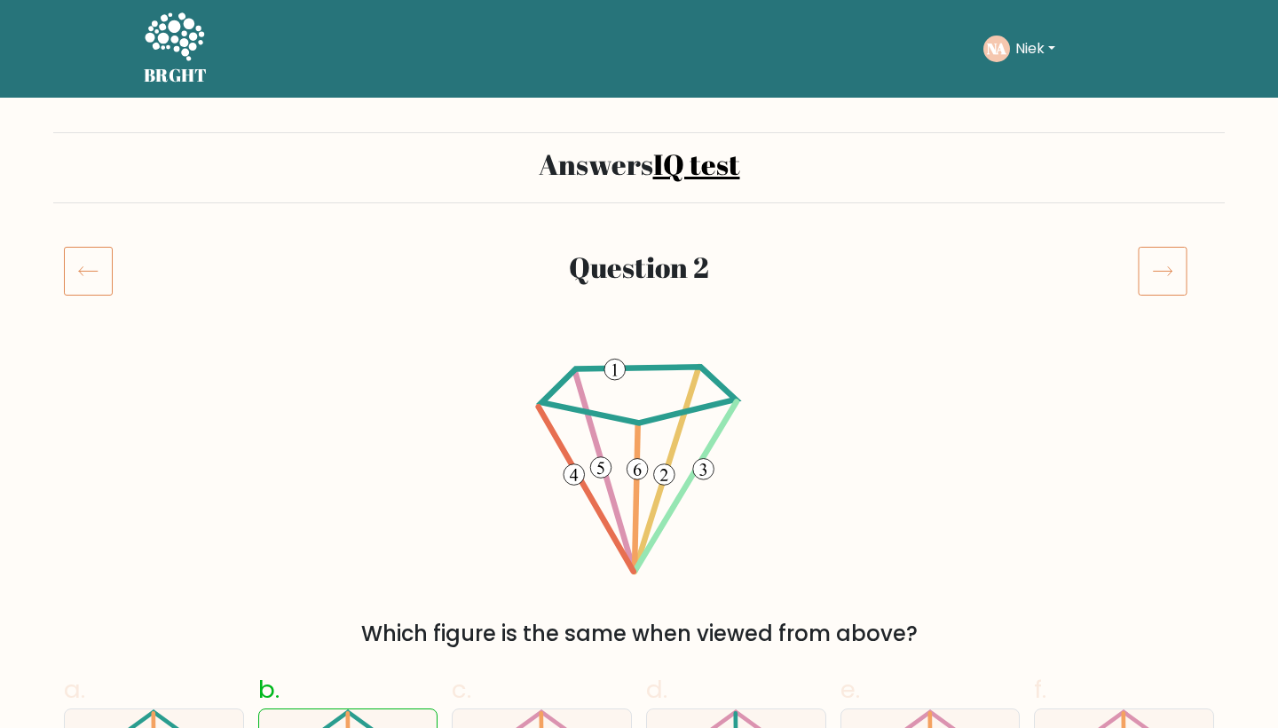
click at [1179, 269] on icon at bounding box center [1163, 271] width 50 height 50
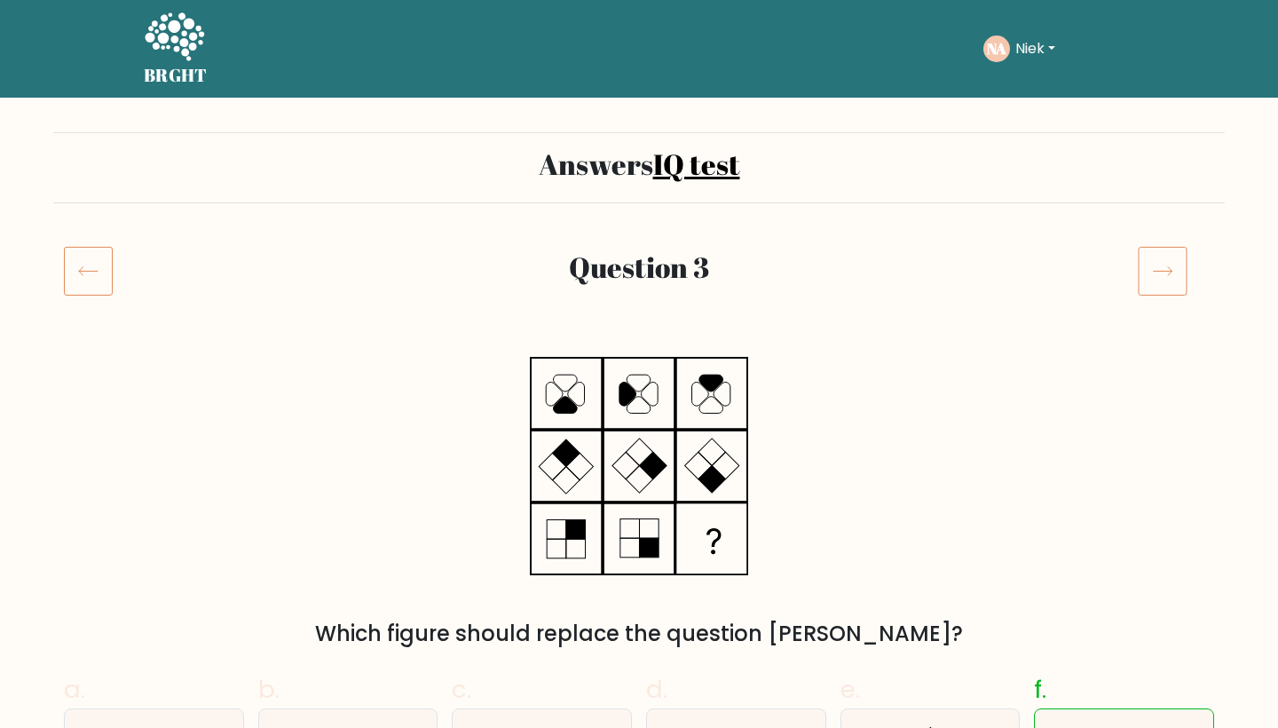
click at [1153, 264] on icon at bounding box center [1163, 271] width 50 height 50
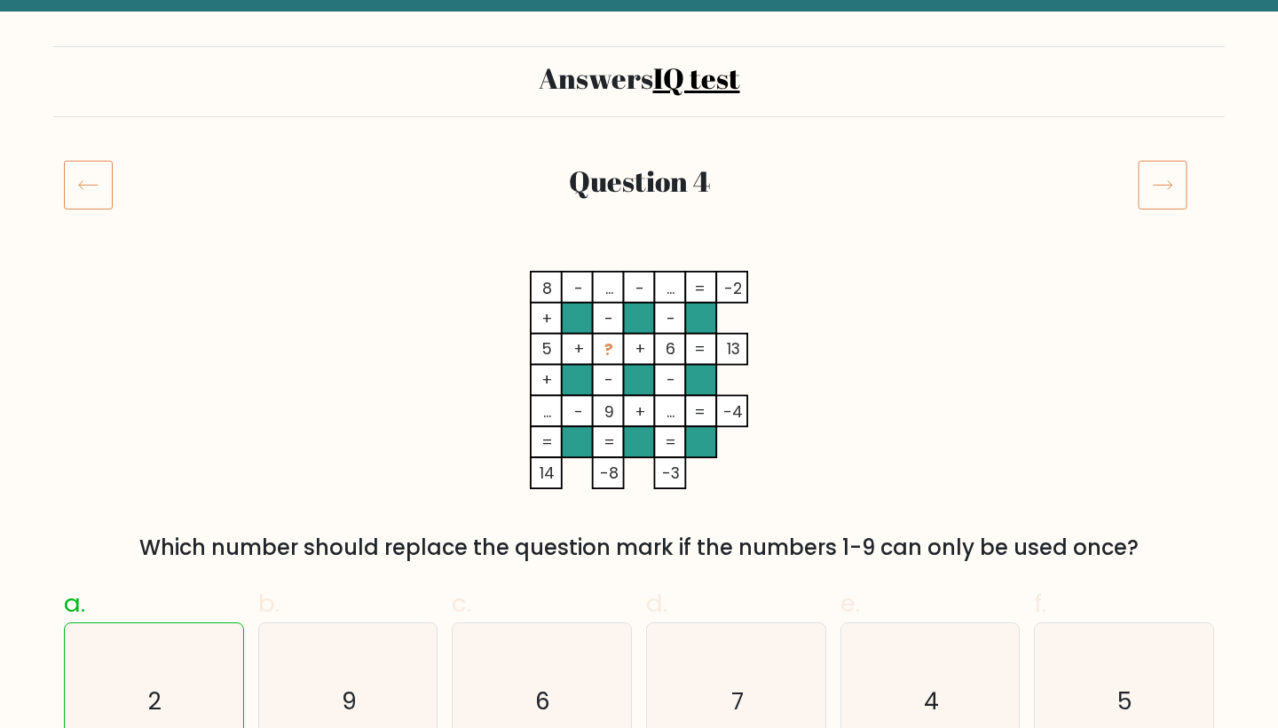
scroll to position [89, 1]
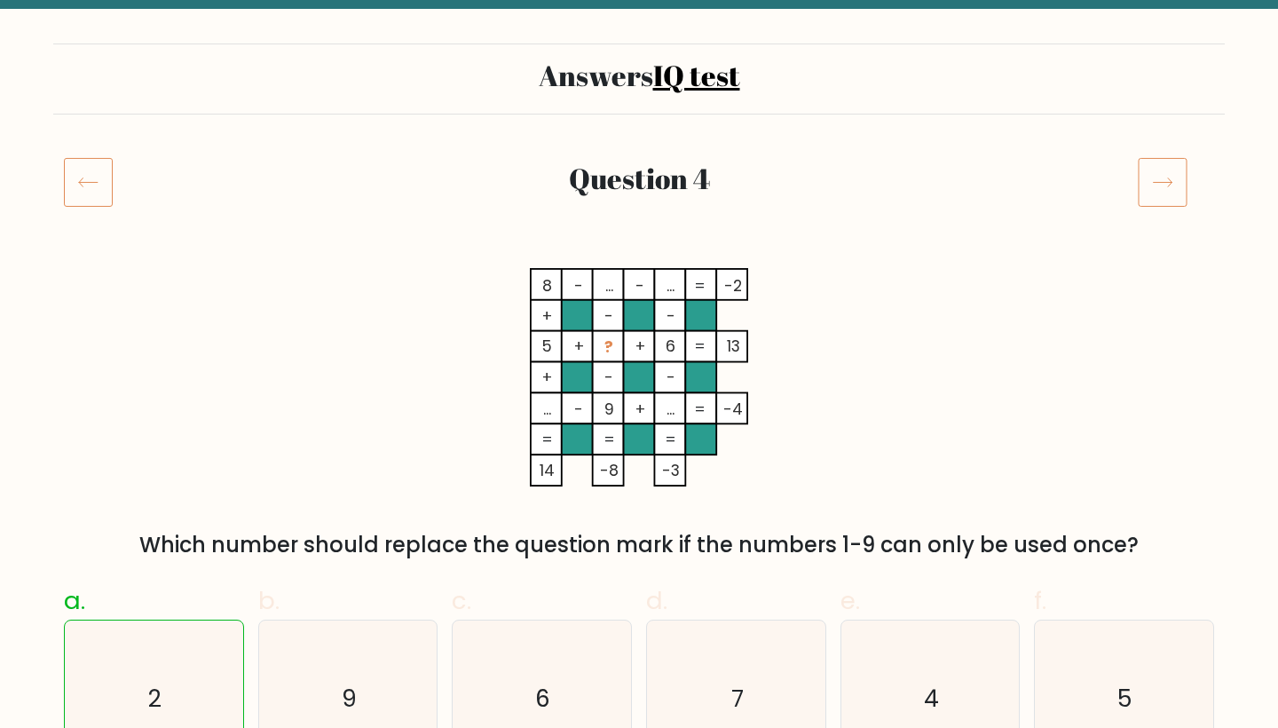
click at [877, 494] on div "8 - ... - ... -2 + - - 5 + ? + 6 13 + - - ... - 9 + ... = -4 = = = = 14 -8 -3 =…" at bounding box center [639, 414] width 1172 height 293
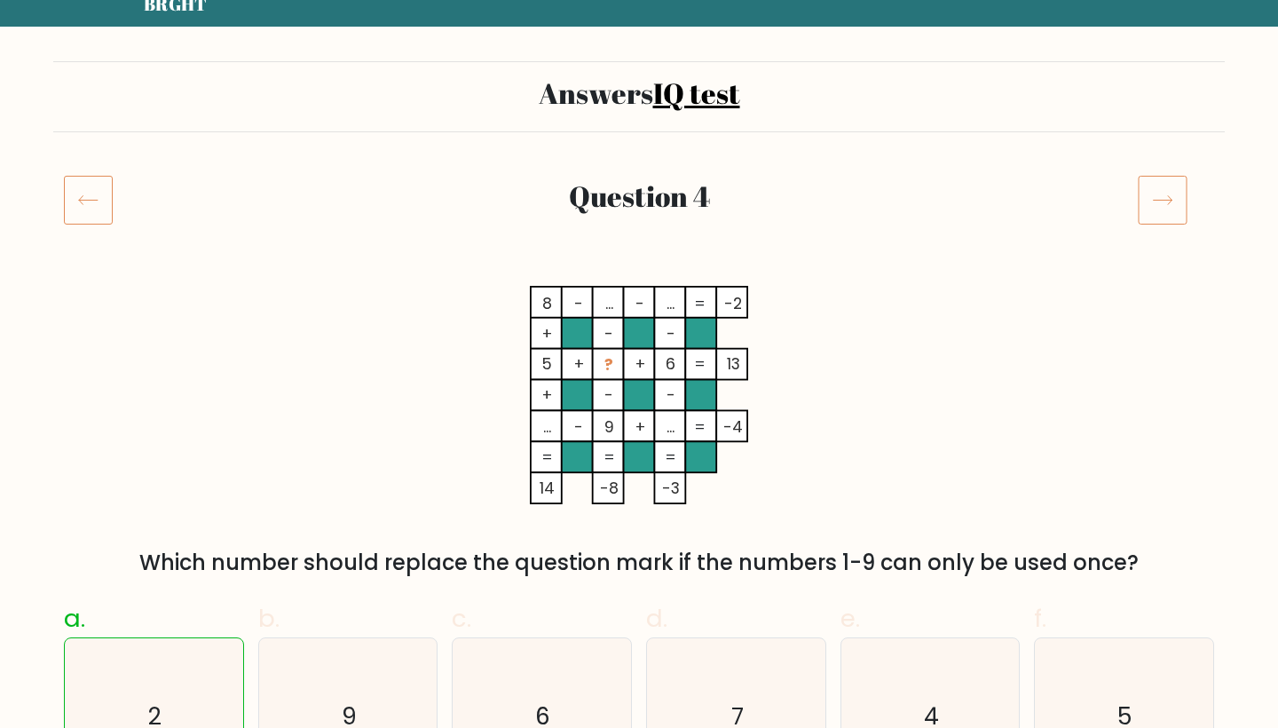
scroll to position [70, 0]
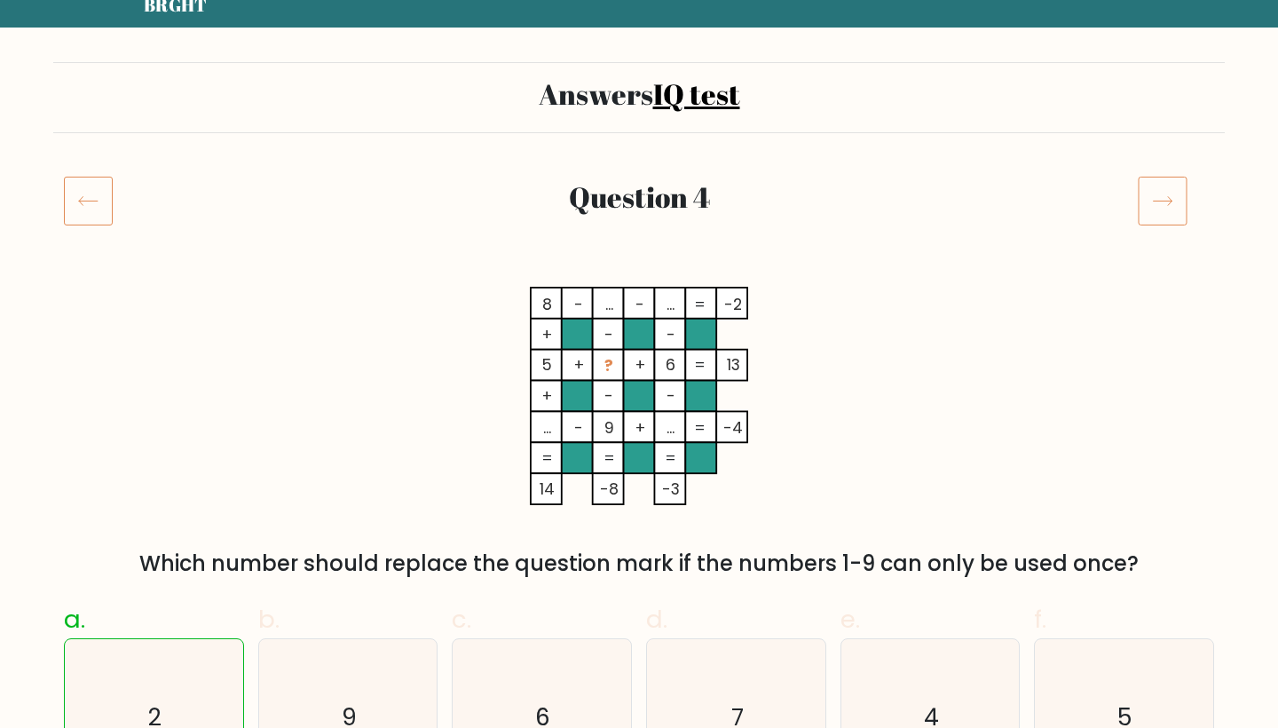
click at [1172, 197] on icon at bounding box center [1163, 201] width 50 height 50
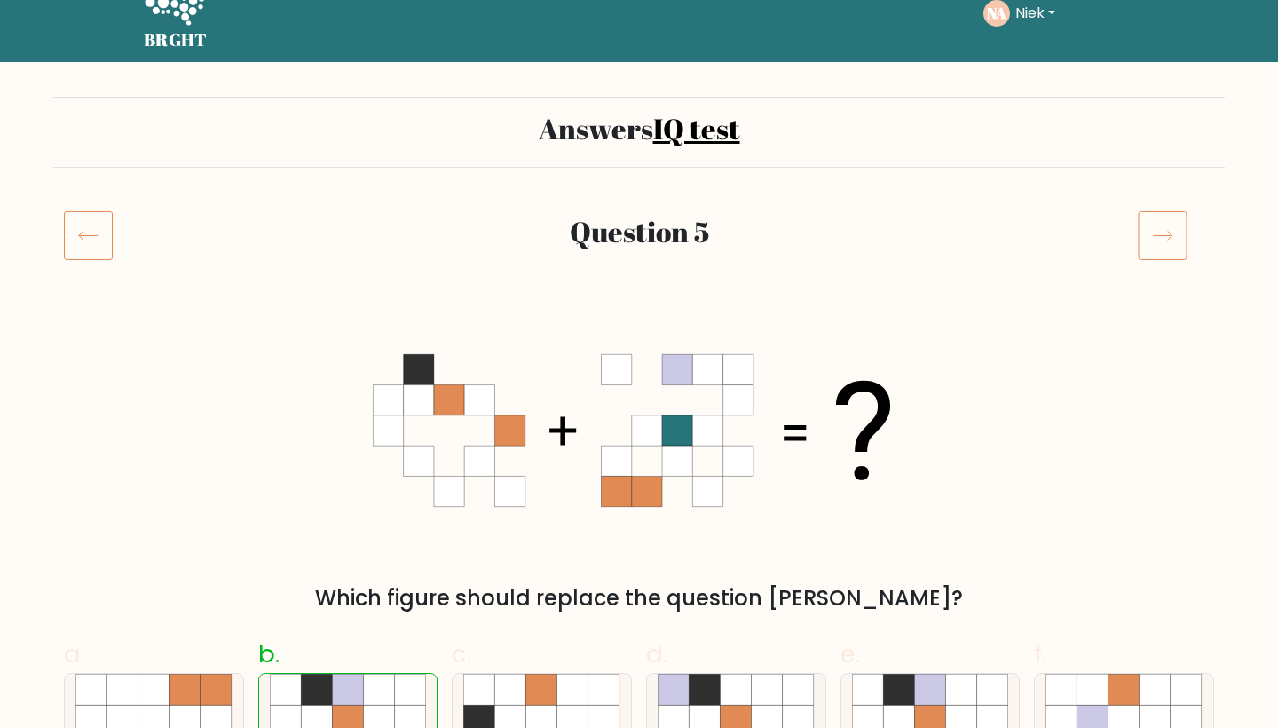
scroll to position [2, 0]
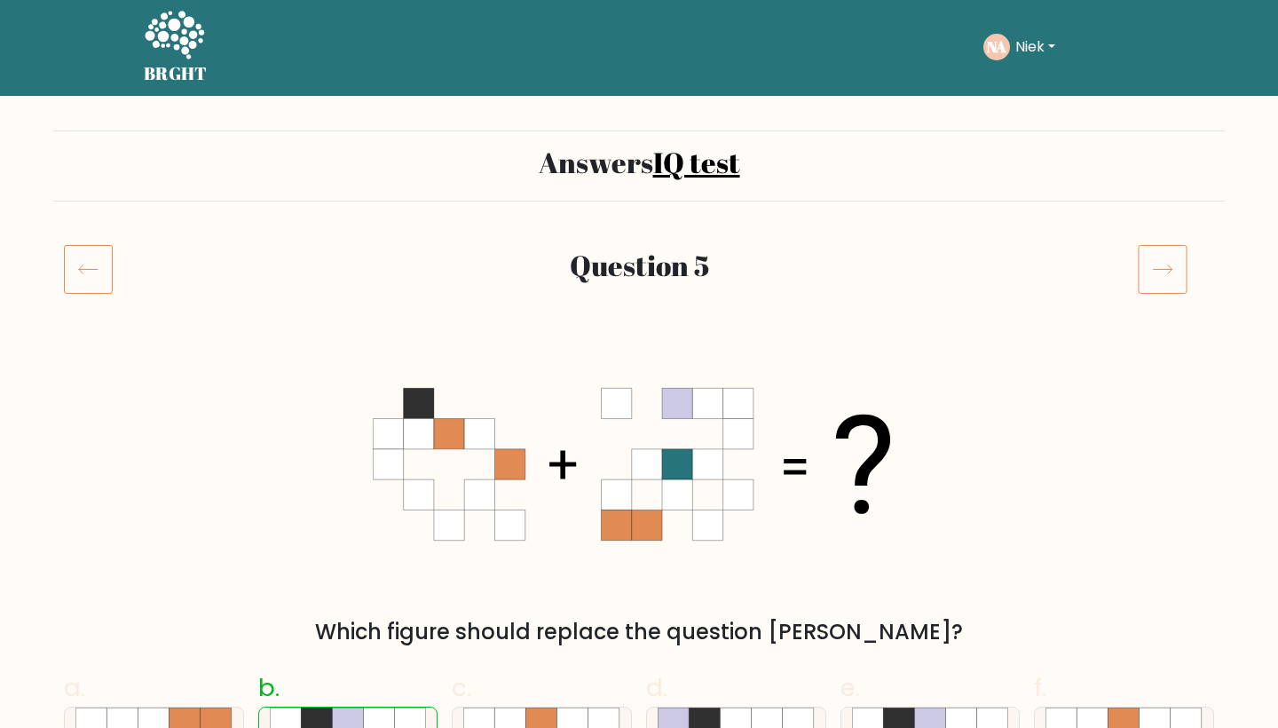
click at [1151, 259] on icon at bounding box center [1163, 269] width 50 height 50
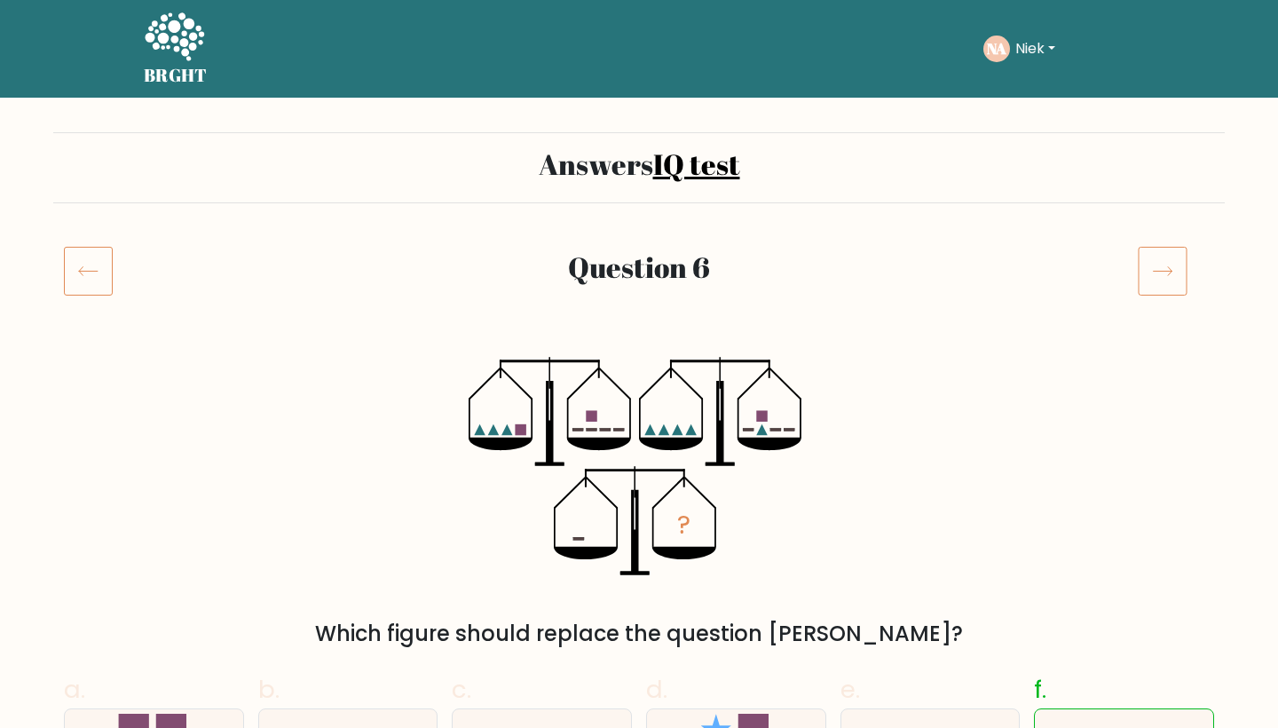
click at [1156, 268] on icon at bounding box center [1163, 271] width 50 height 50
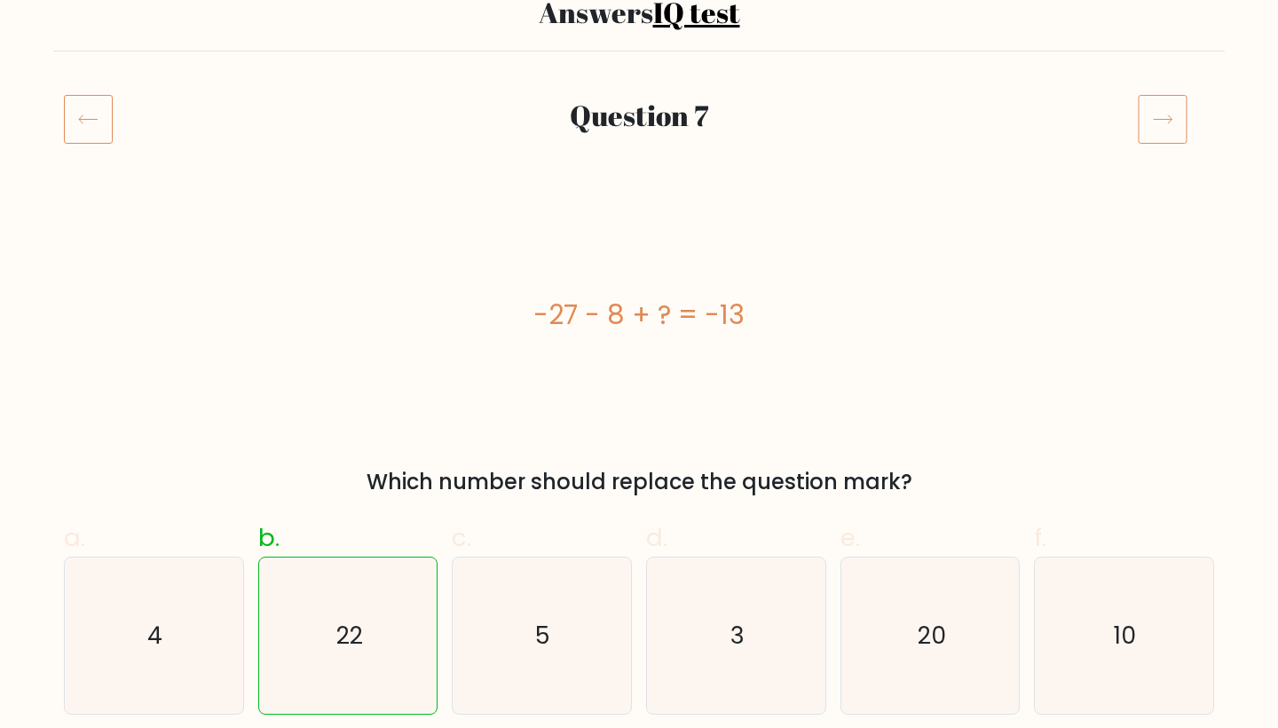
scroll to position [155, 0]
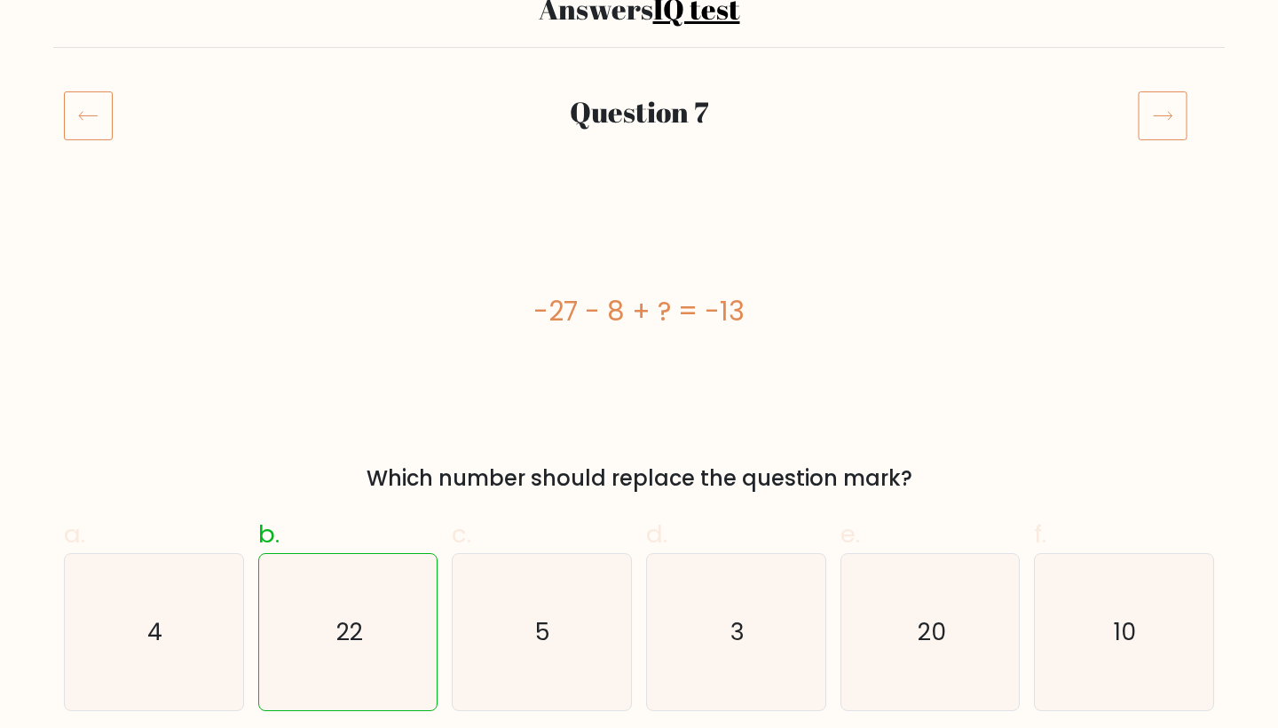
click at [1151, 108] on icon at bounding box center [1163, 116] width 50 height 50
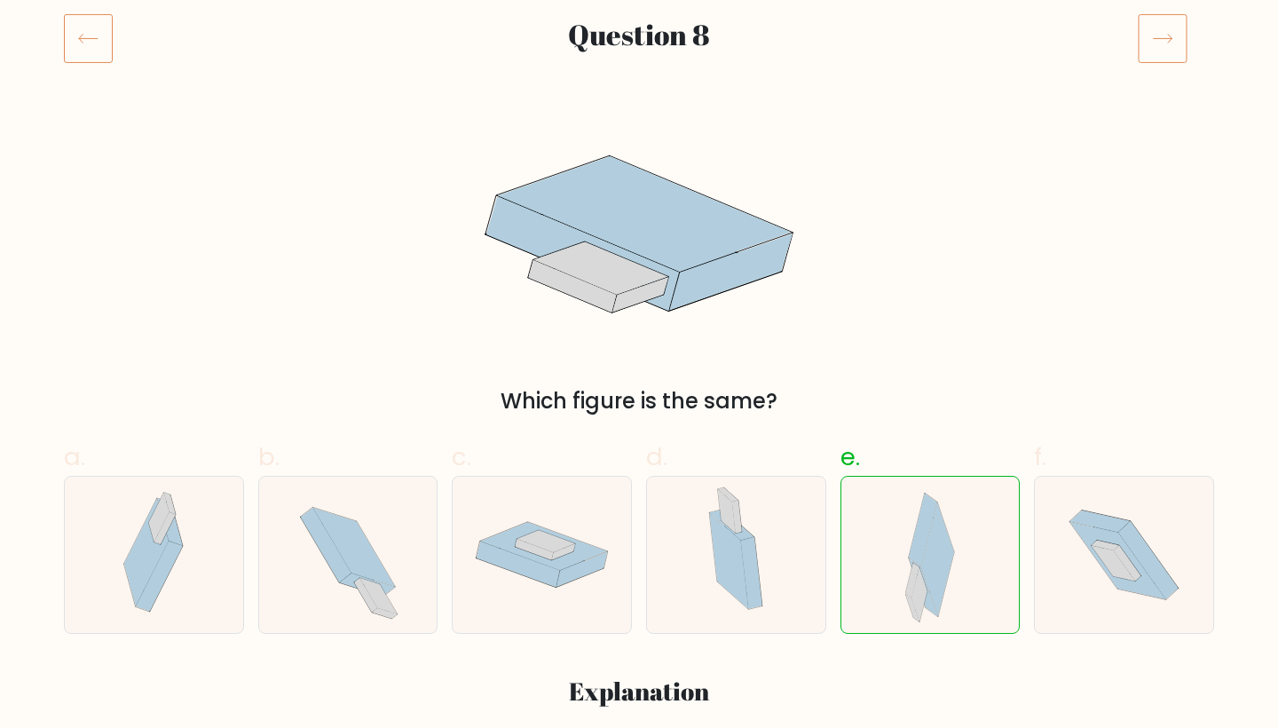
scroll to position [233, 0]
click at [1153, 43] on icon at bounding box center [1163, 38] width 50 height 50
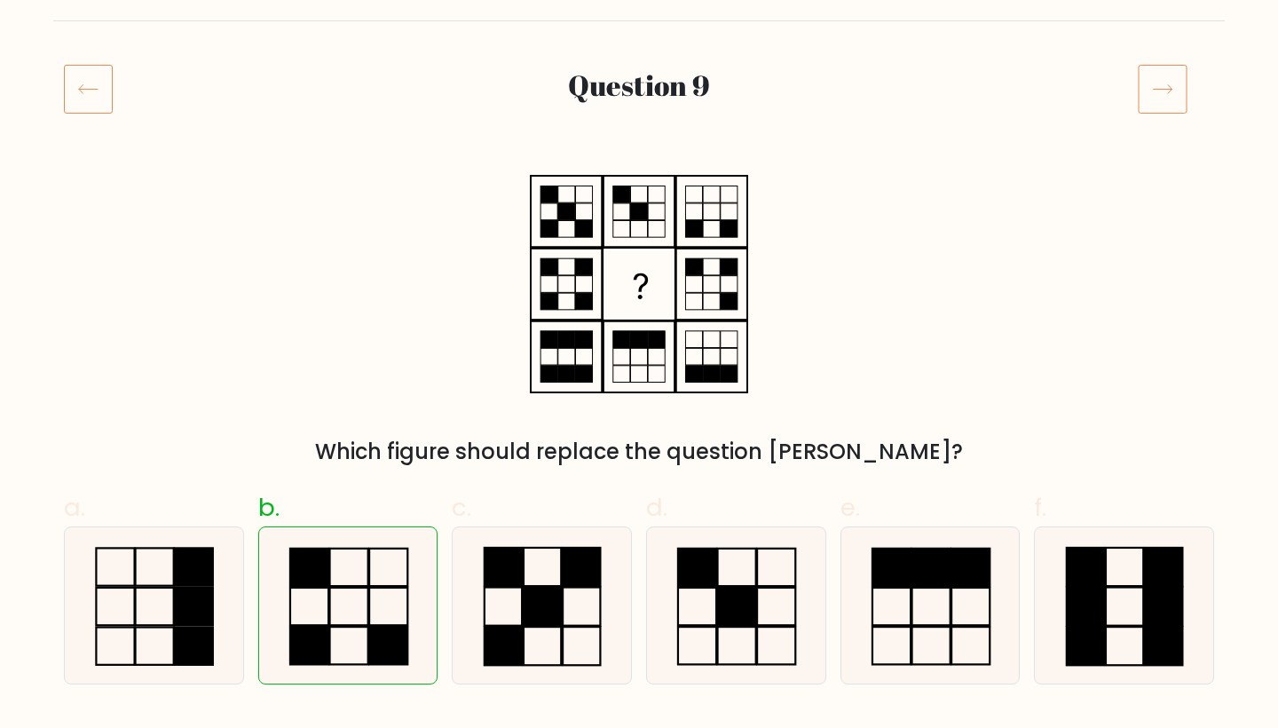
scroll to position [55, 0]
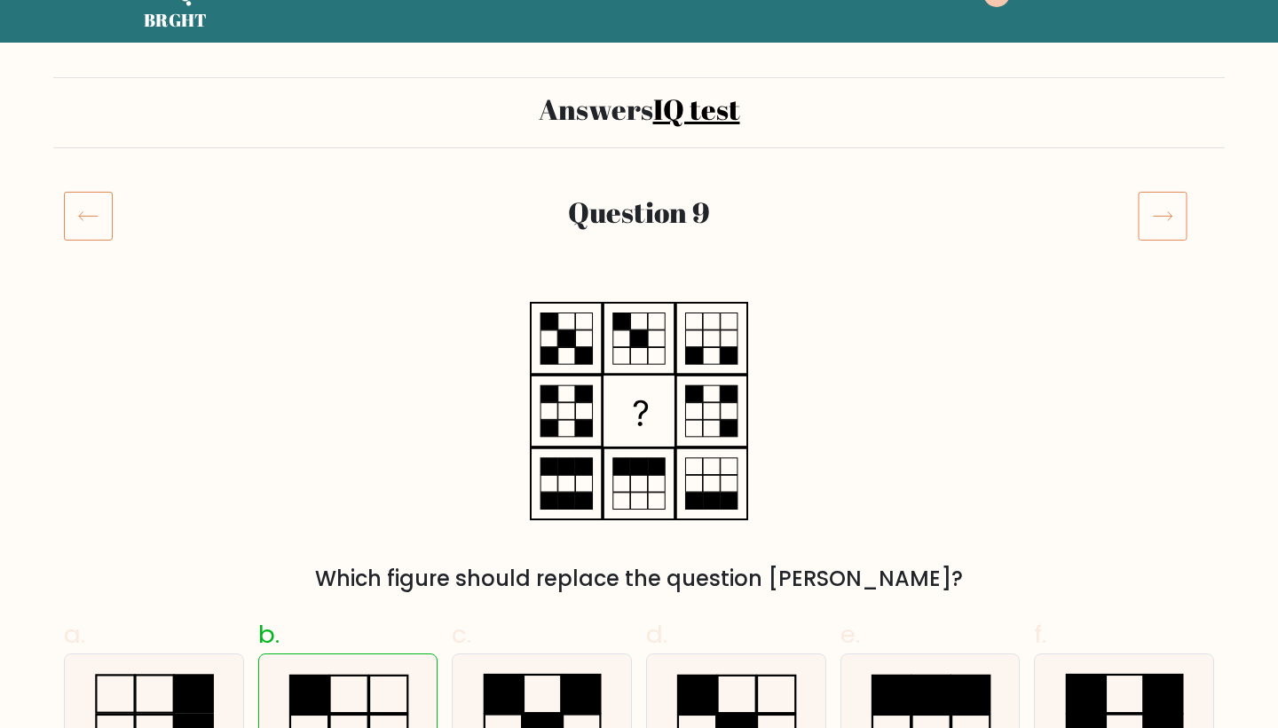
click at [1161, 219] on icon at bounding box center [1163, 216] width 50 height 50
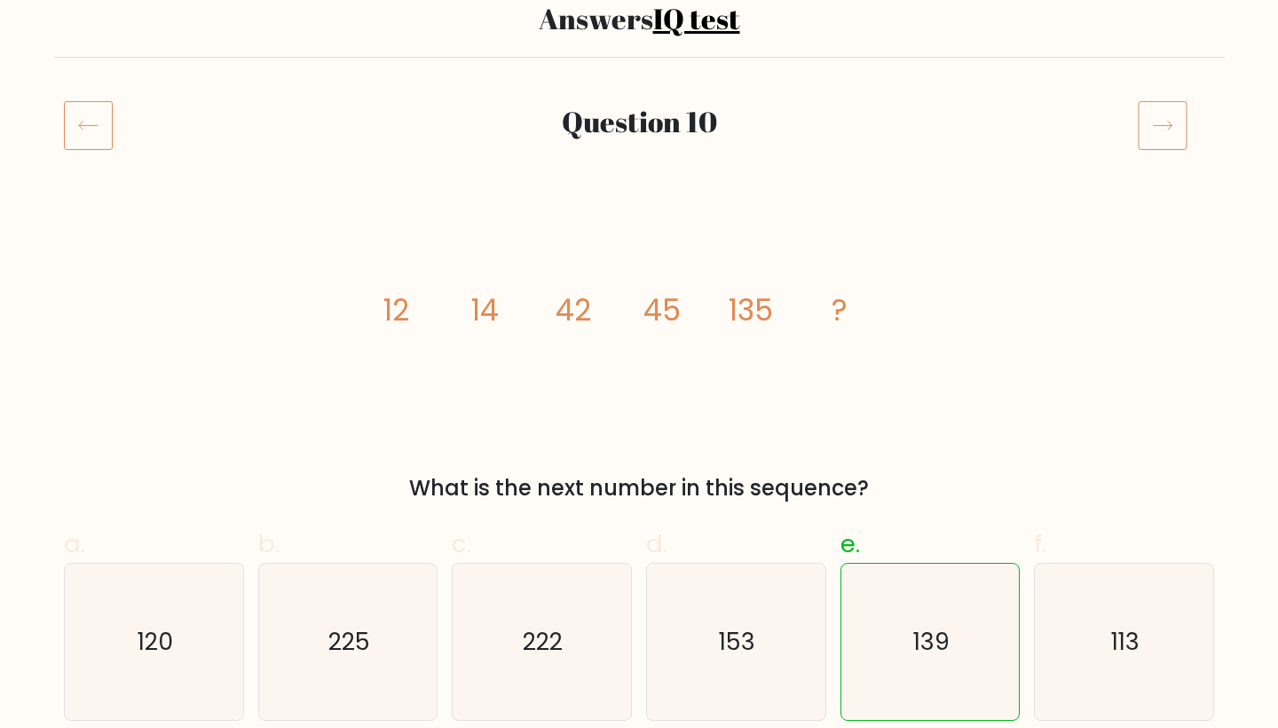
scroll to position [146, 0]
click at [1150, 132] on icon at bounding box center [1163, 125] width 50 height 50
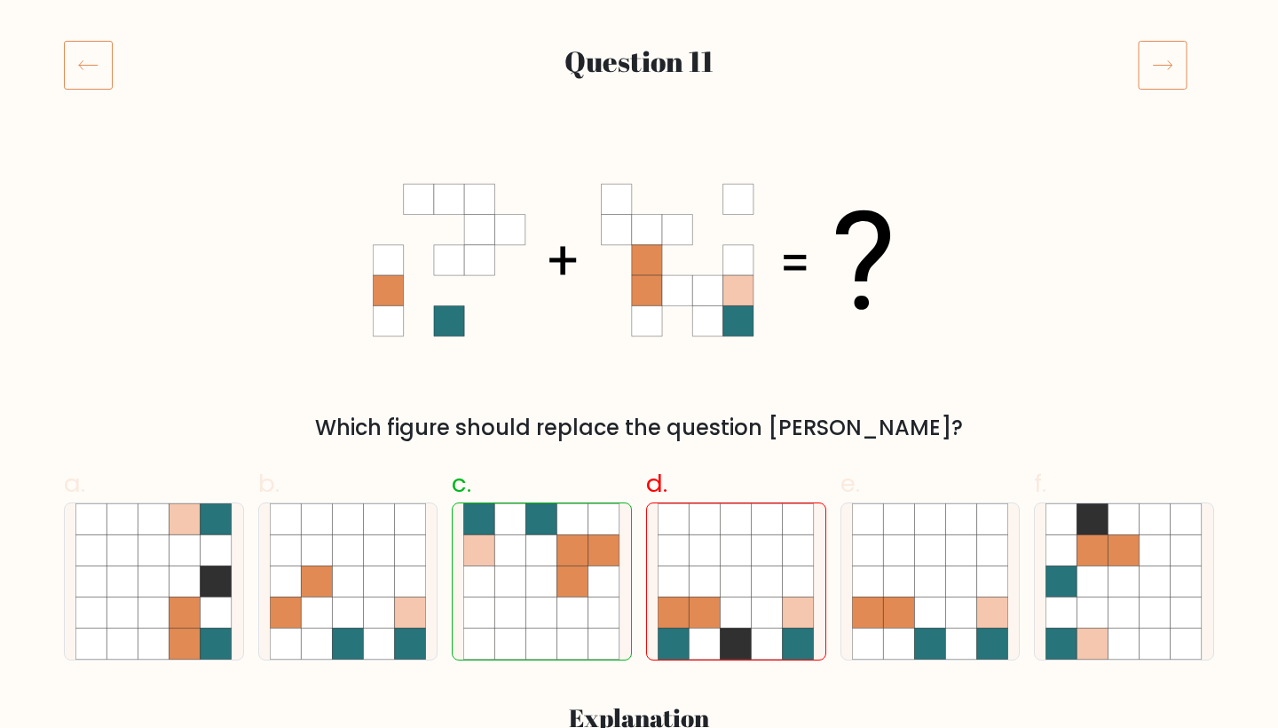
scroll to position [206, 0]
click at [1169, 80] on icon at bounding box center [1163, 65] width 50 height 50
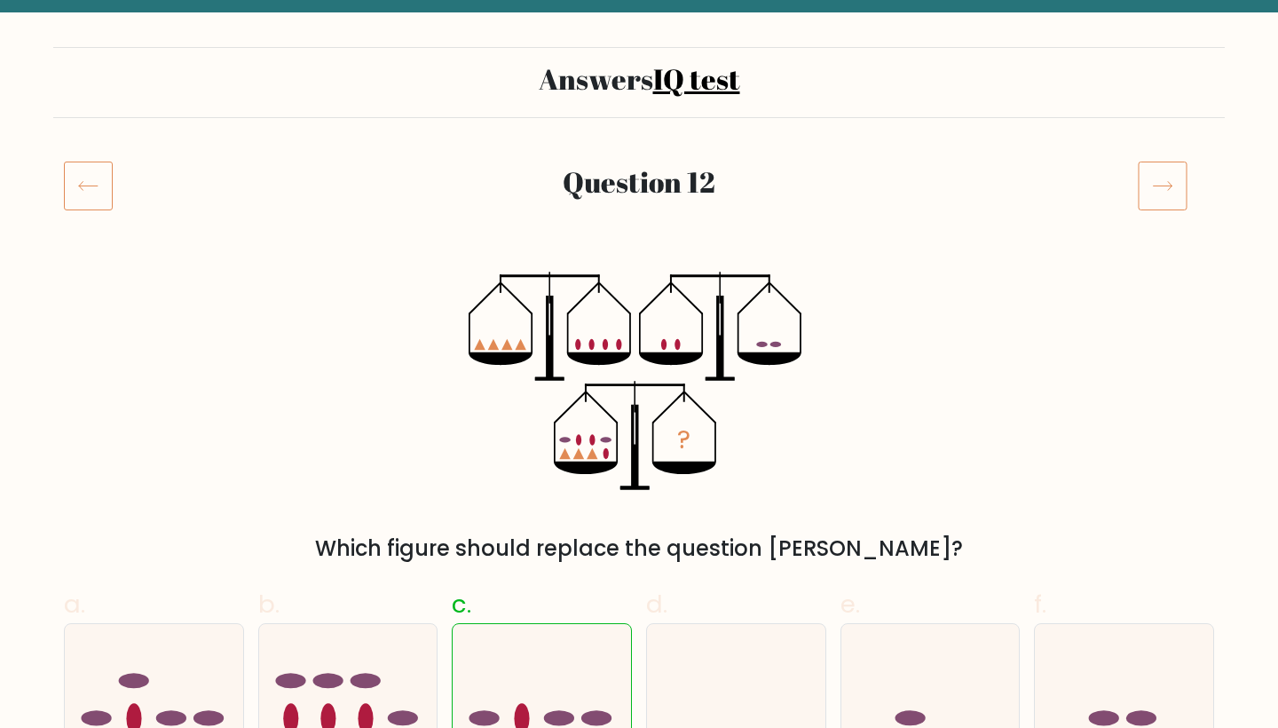
scroll to position [84, 0]
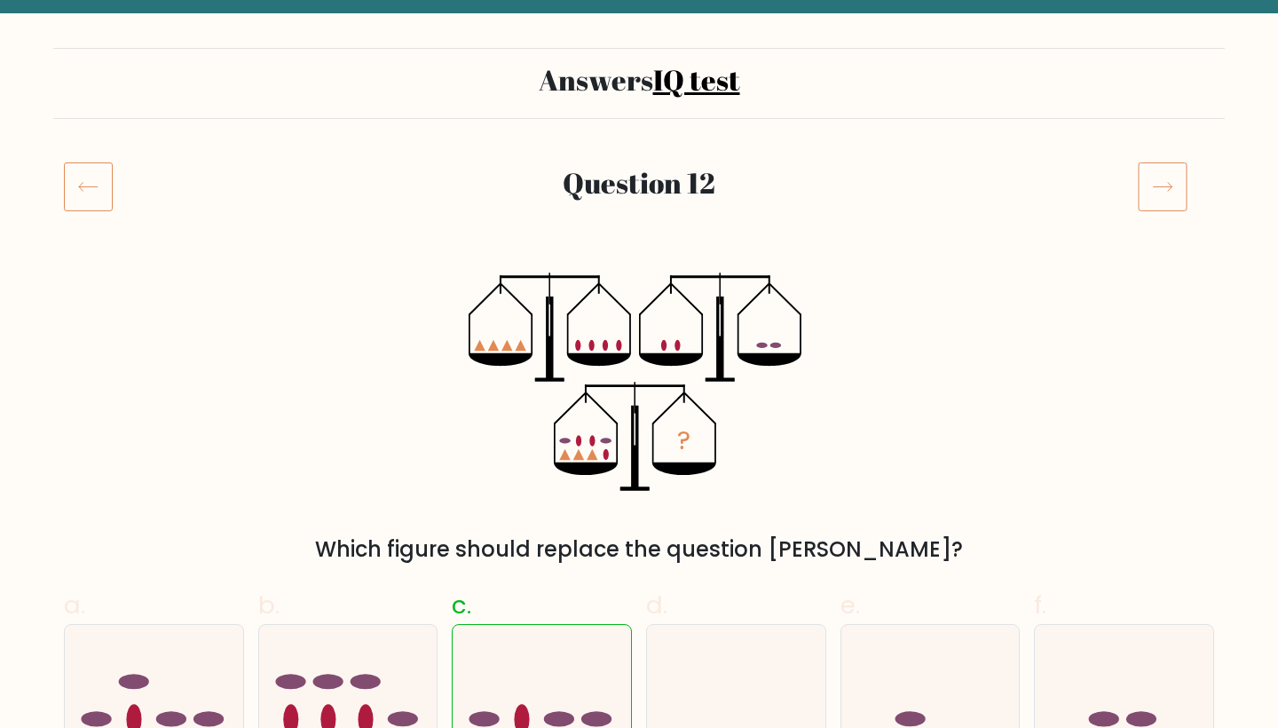
click at [1174, 185] on icon at bounding box center [1163, 187] width 50 height 50
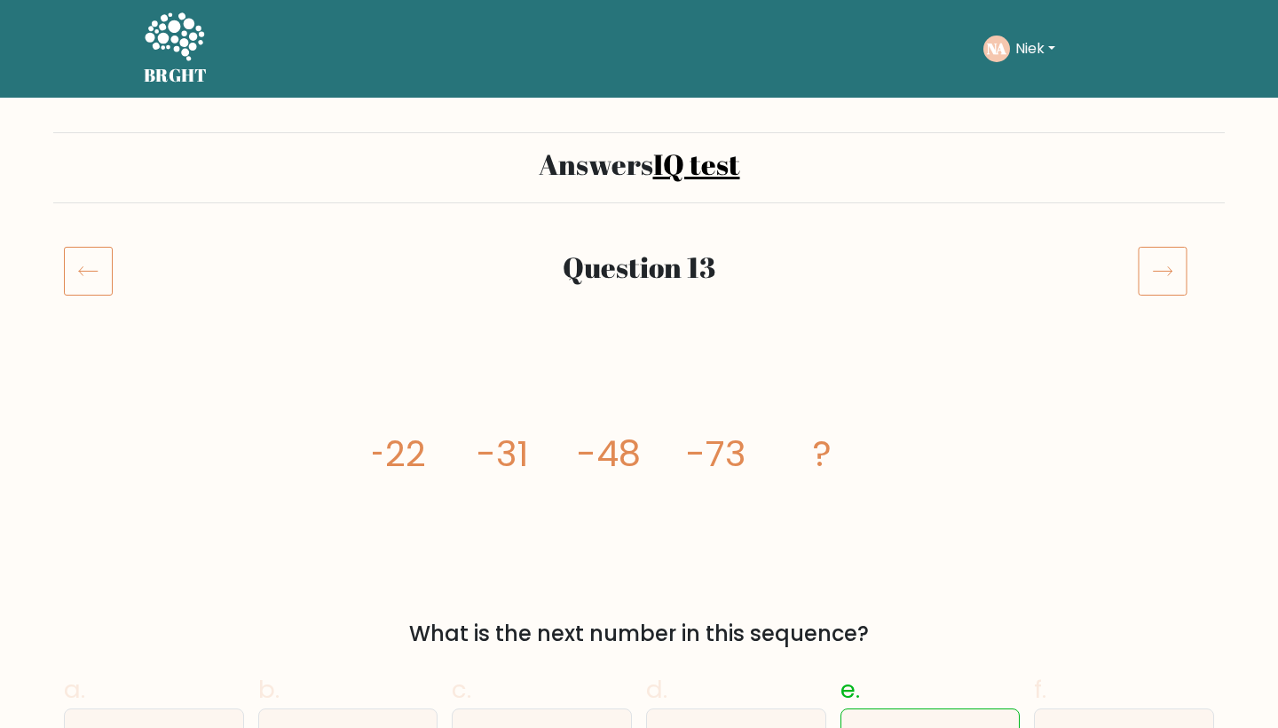
click at [1159, 267] on icon at bounding box center [1163, 271] width 50 height 50
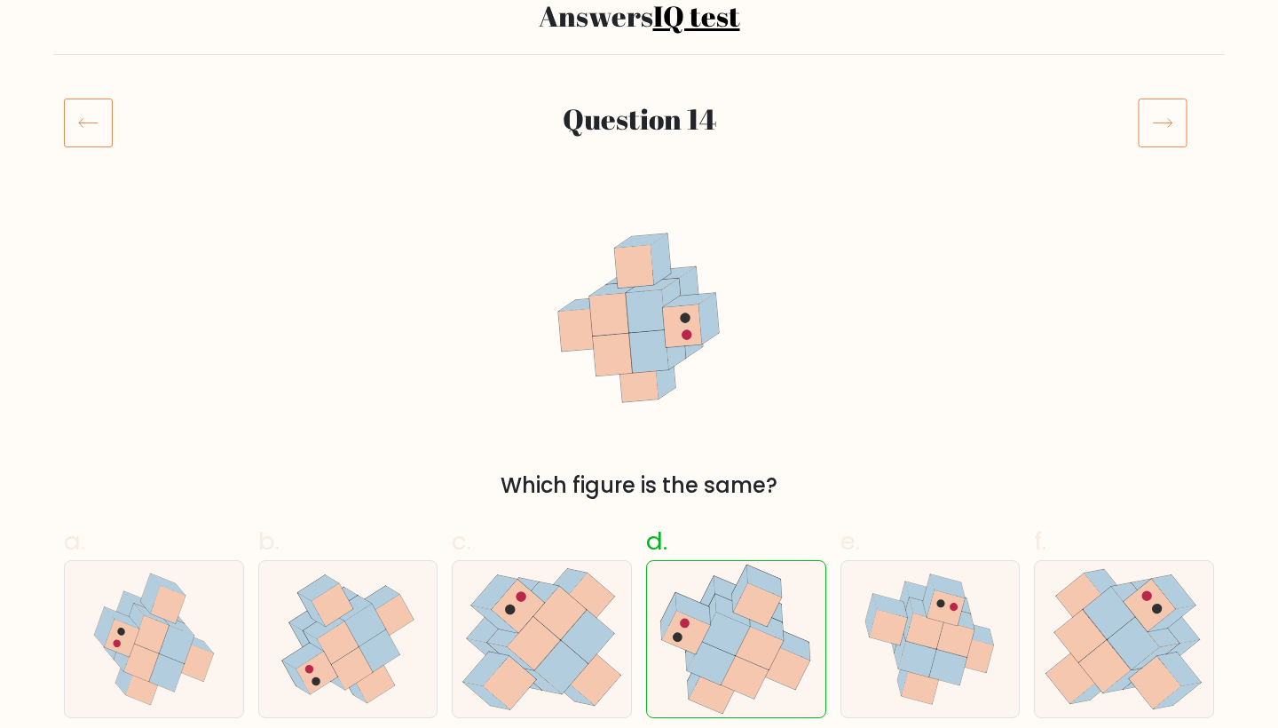
scroll to position [143, 0]
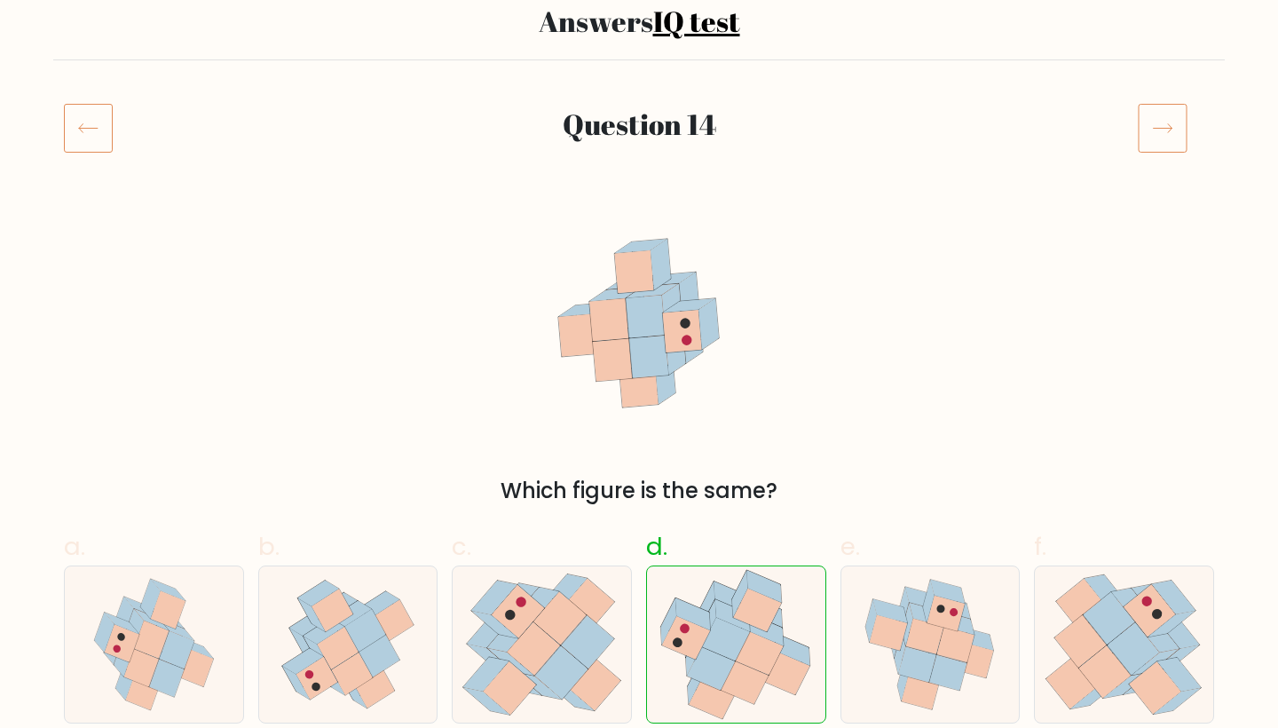
click at [1157, 135] on icon at bounding box center [1163, 128] width 50 height 50
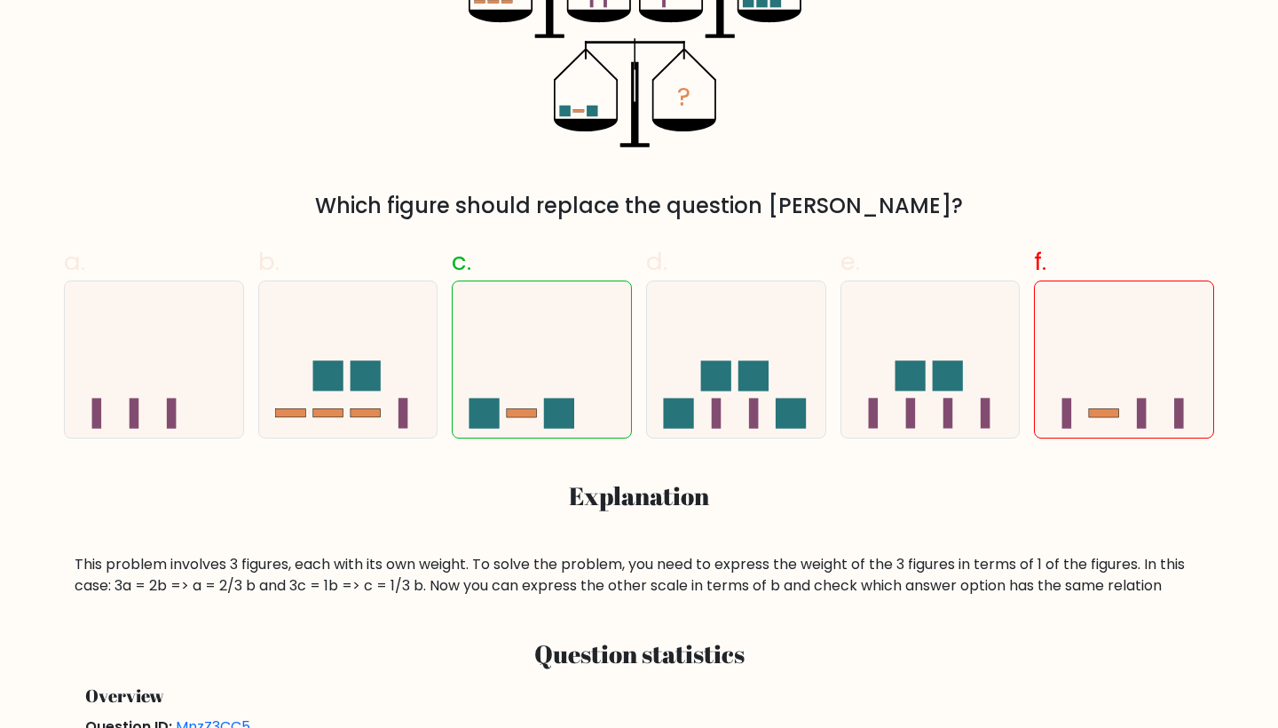
scroll to position [83, 0]
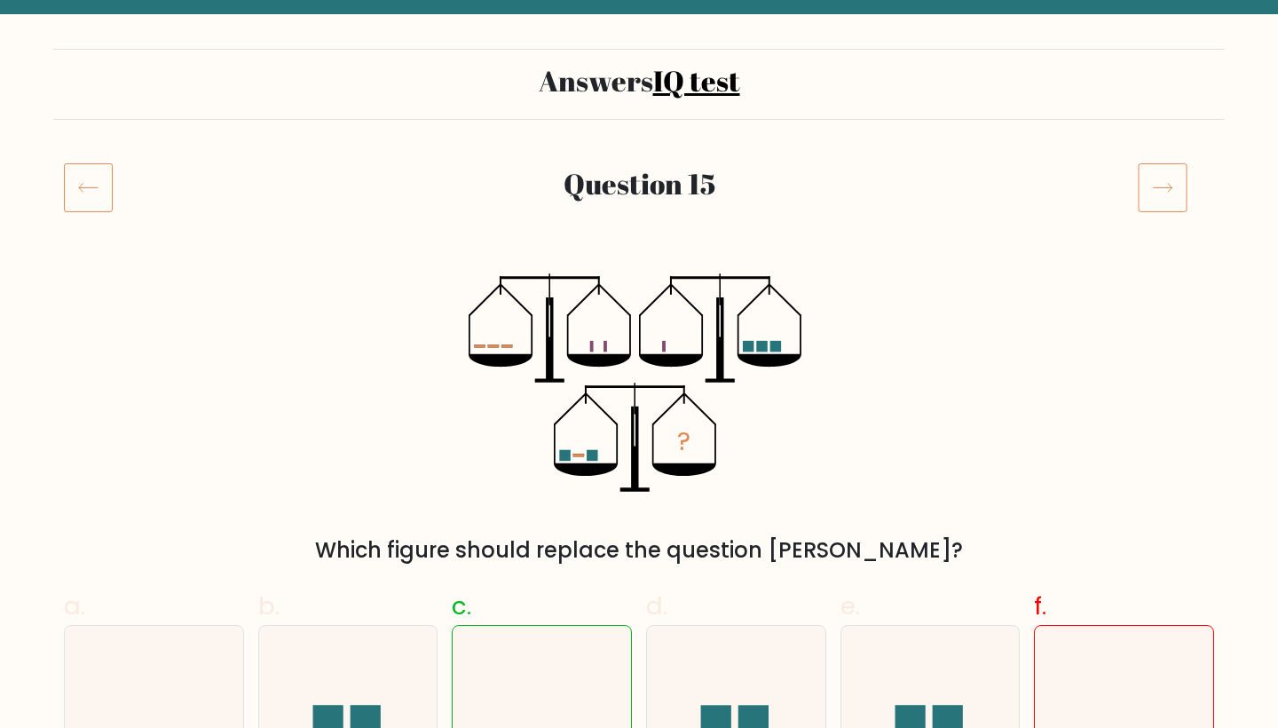
click at [1171, 193] on icon at bounding box center [1163, 187] width 50 height 50
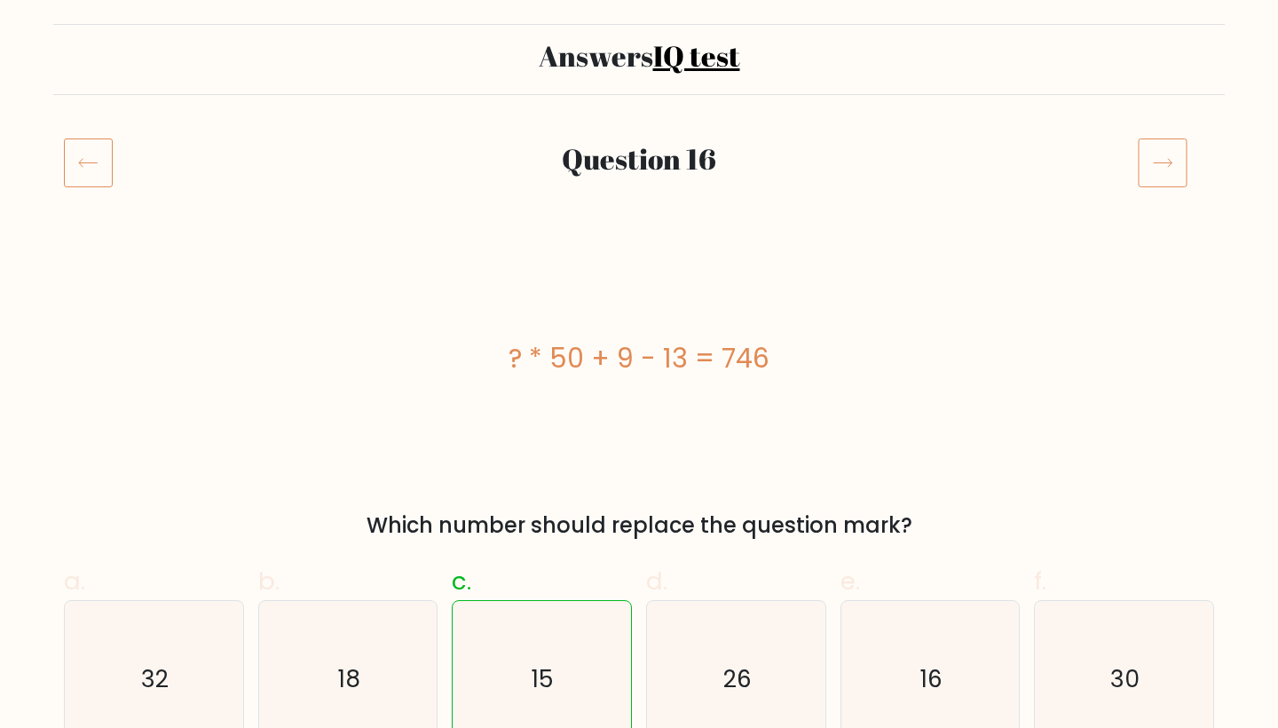
scroll to position [110, 0]
click at [1178, 154] on icon at bounding box center [1163, 161] width 50 height 50
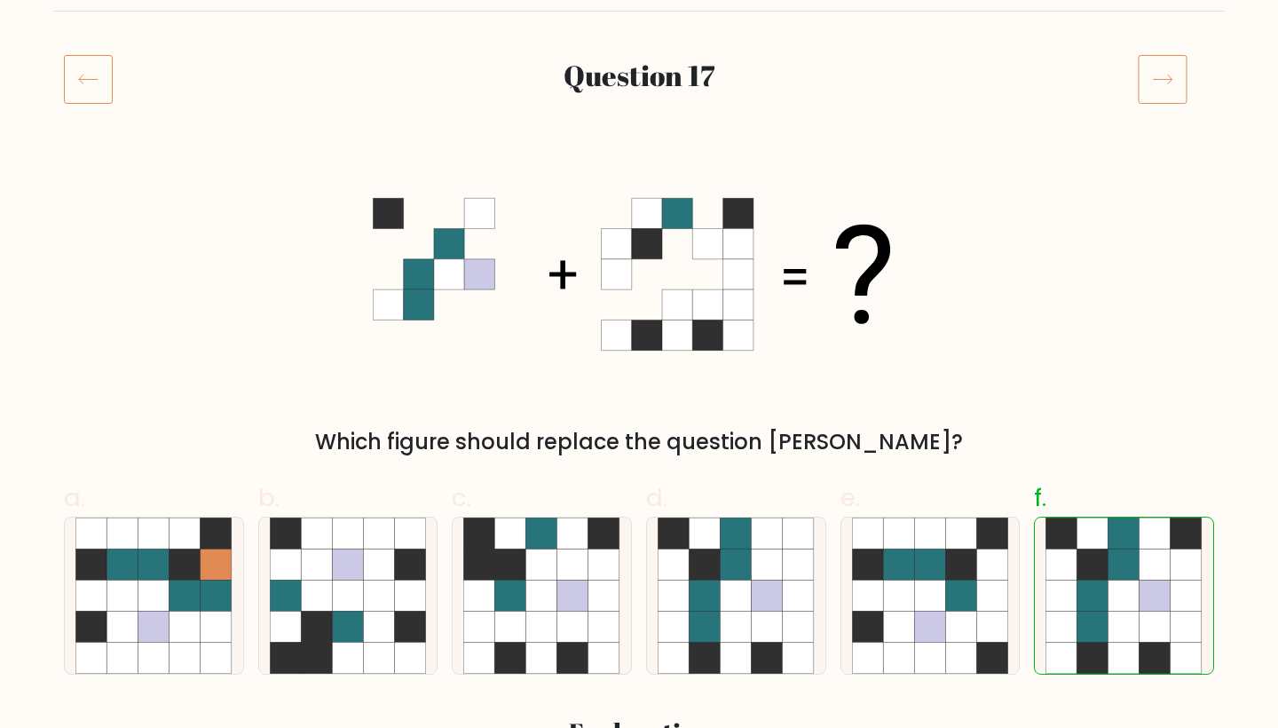
scroll to position [197, 0]
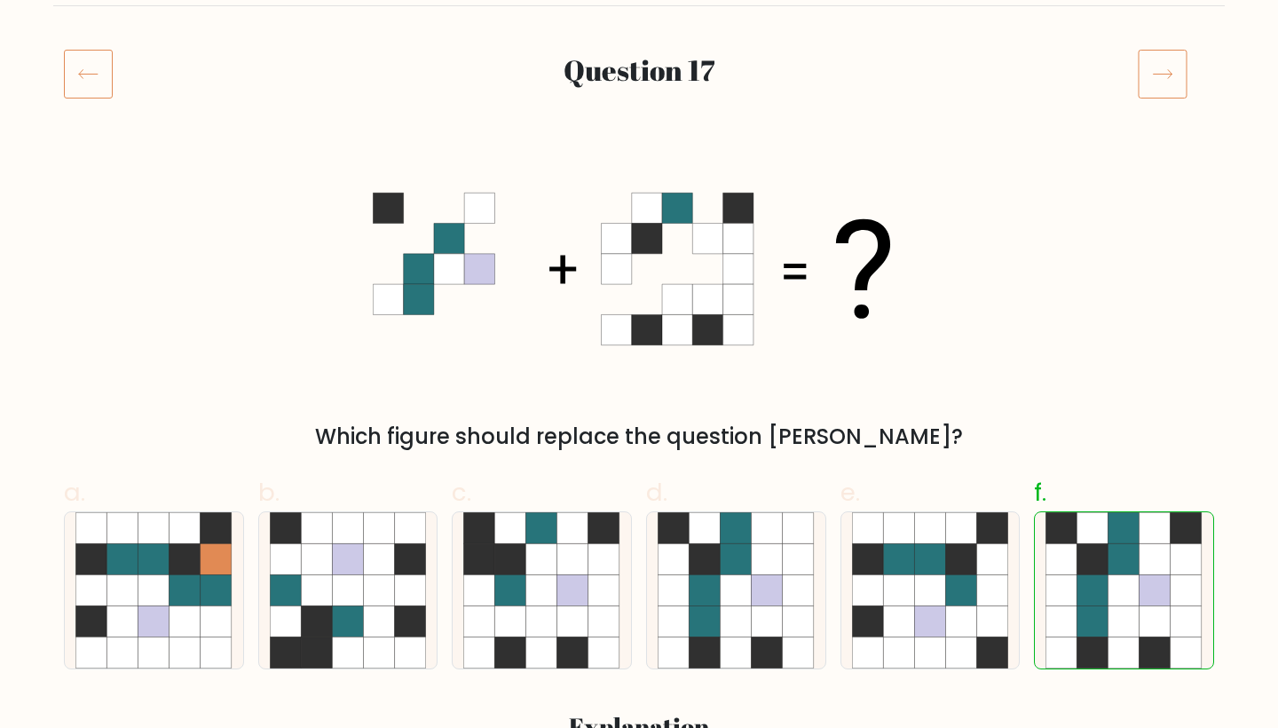
click at [1155, 78] on icon at bounding box center [1163, 74] width 50 height 50
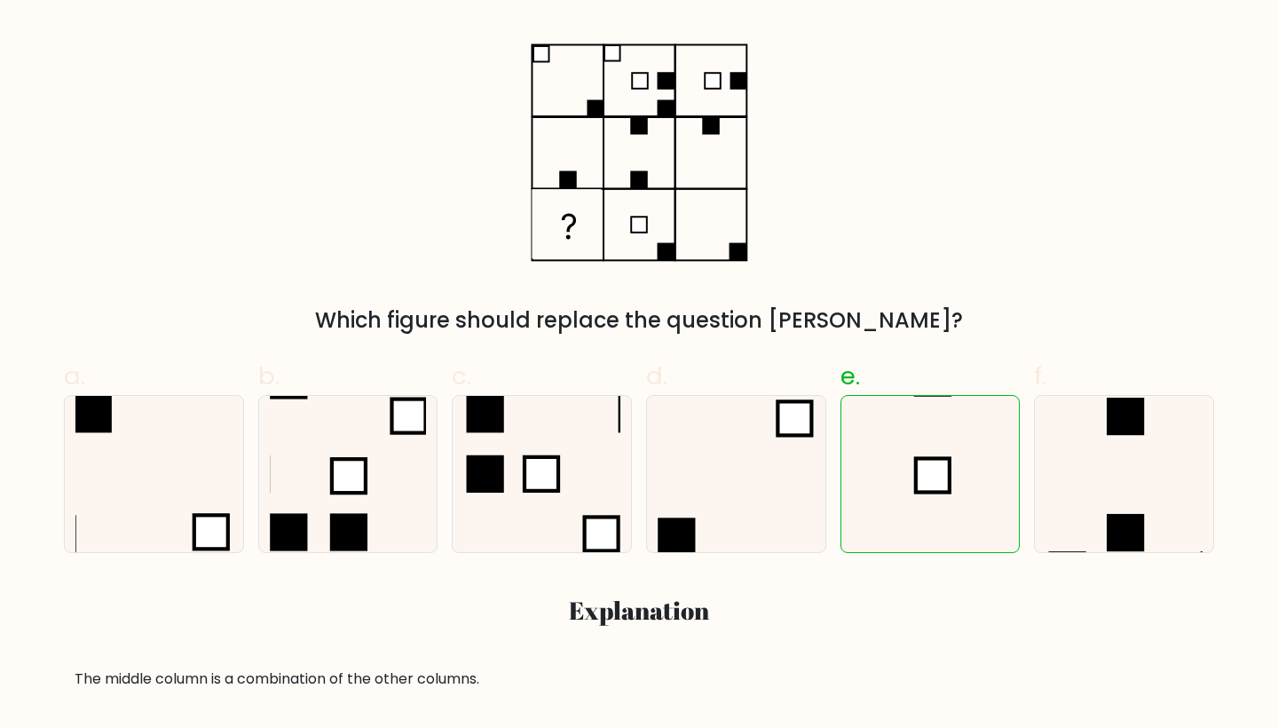
scroll to position [303, 0]
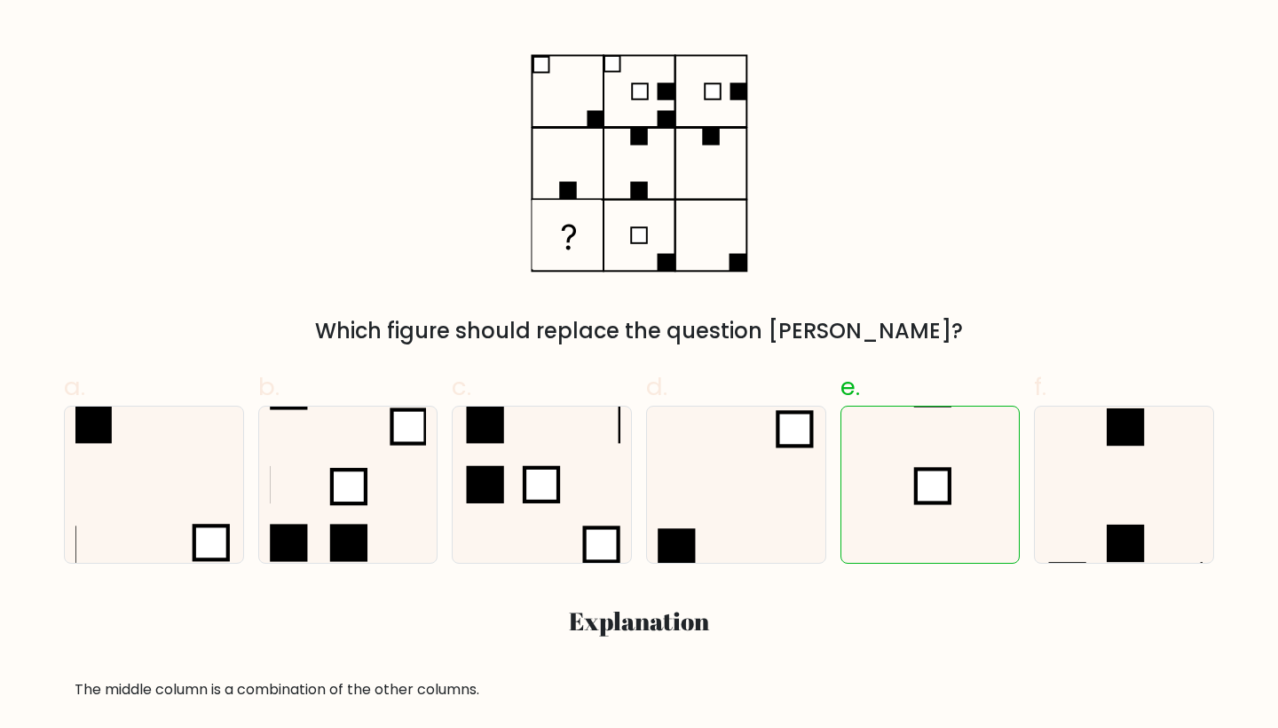
click at [737, 254] on rect at bounding box center [738, 263] width 18 height 18
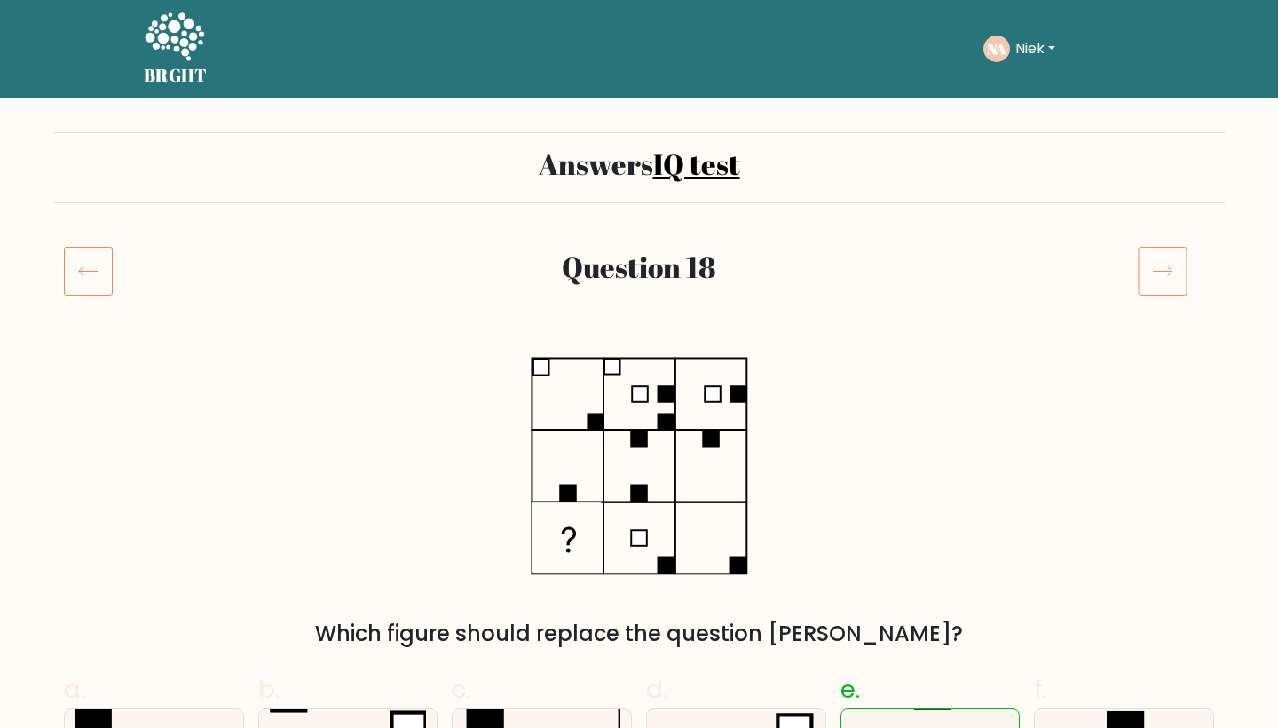
scroll to position [0, 0]
click at [1168, 264] on icon at bounding box center [1163, 271] width 50 height 50
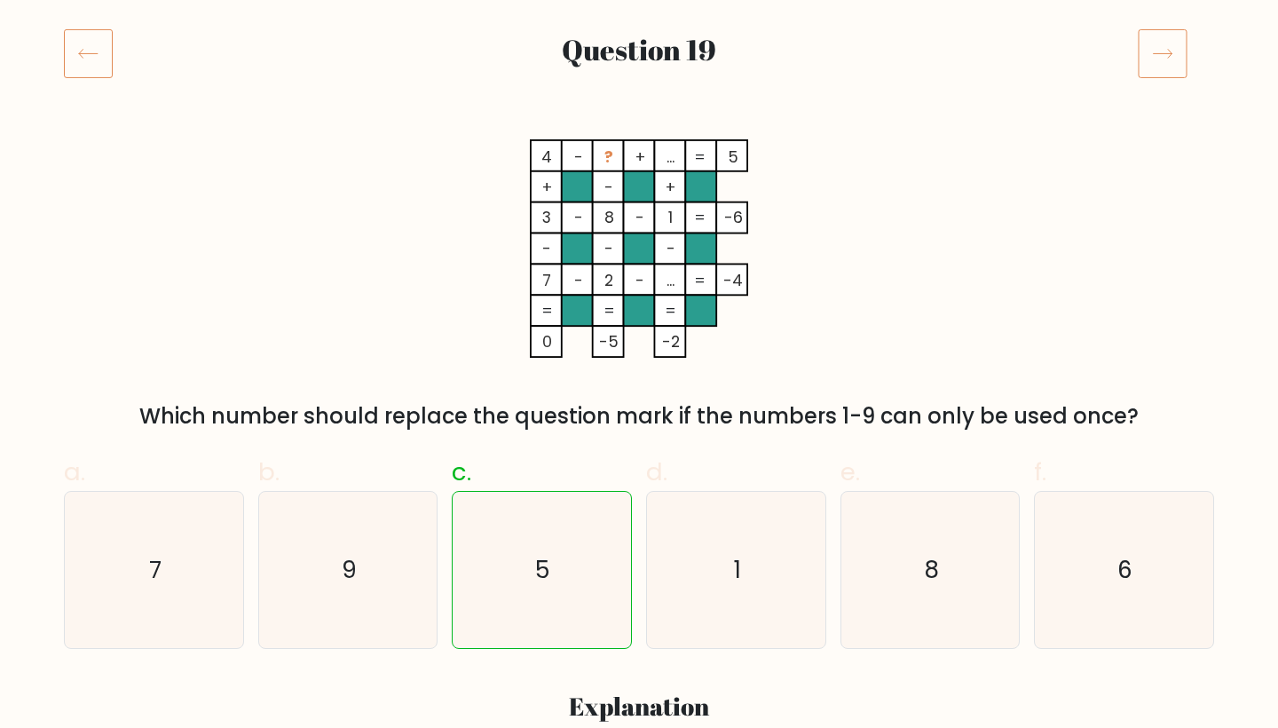
scroll to position [217, 0]
click at [1171, 48] on icon at bounding box center [1163, 53] width 50 height 50
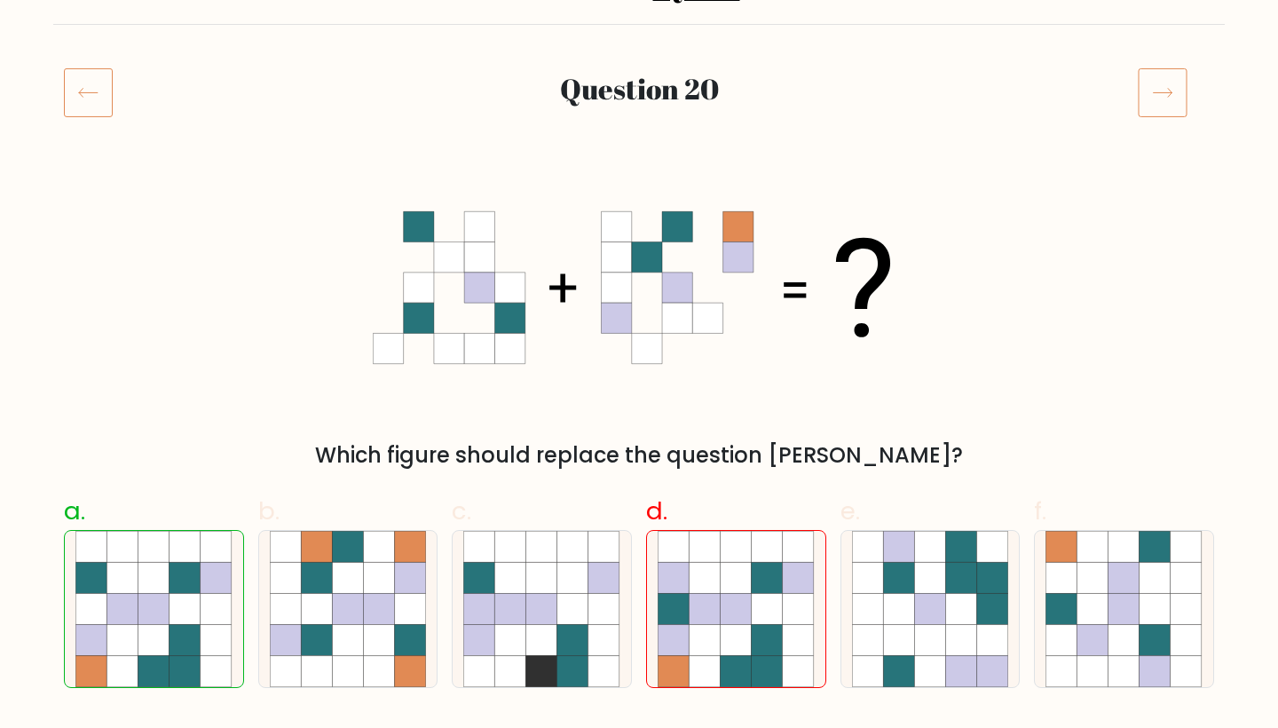
scroll to position [176, 0]
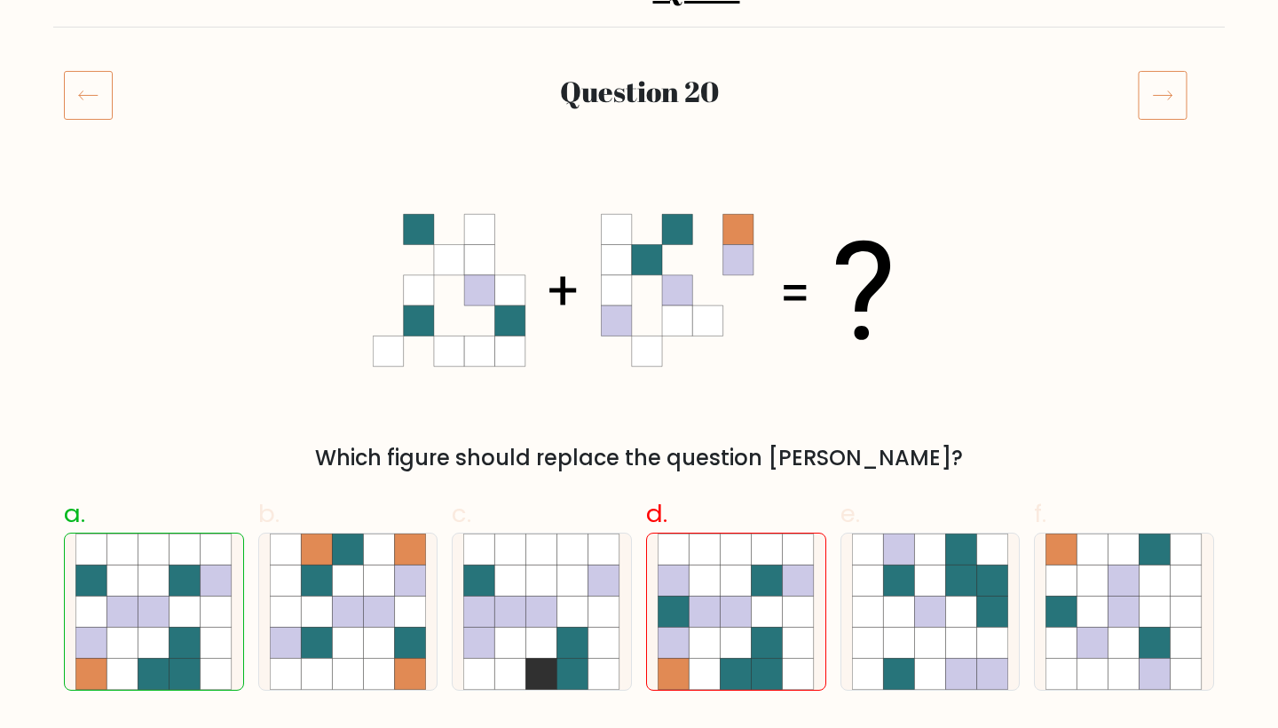
click at [1148, 90] on icon at bounding box center [1163, 95] width 50 height 50
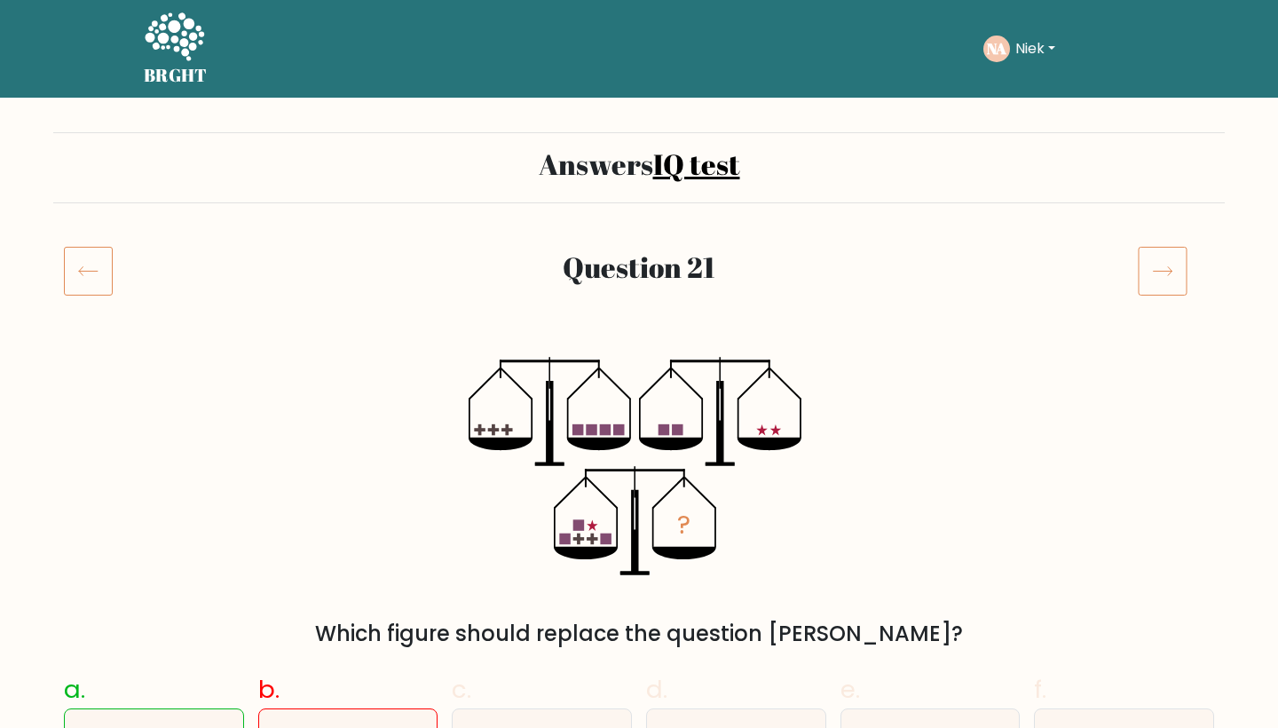
click at [1175, 292] on icon at bounding box center [1163, 271] width 50 height 50
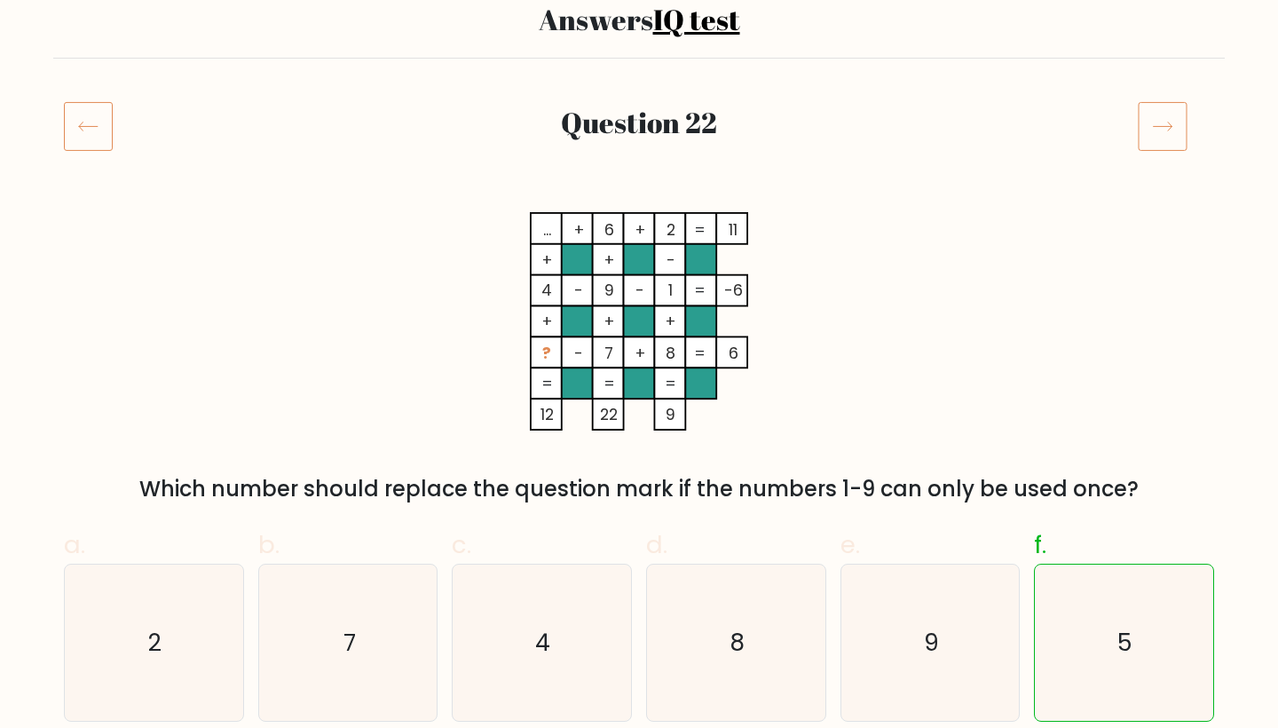
scroll to position [154, 0]
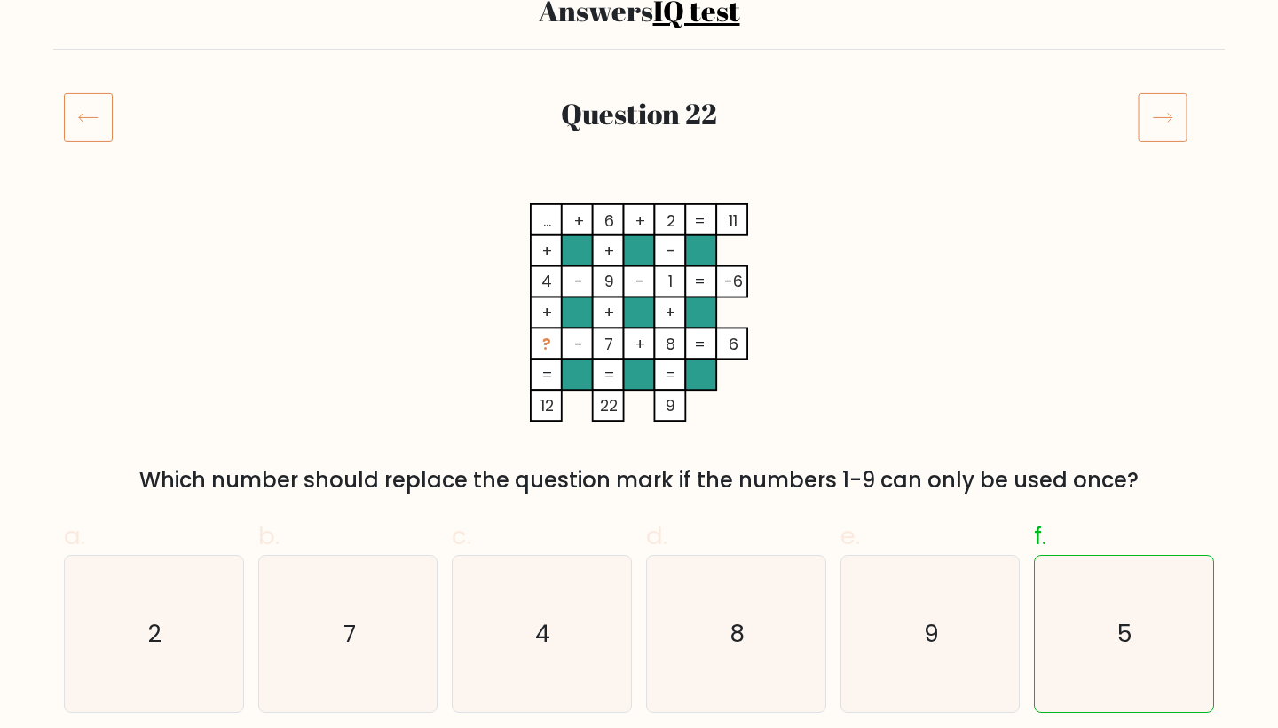
click at [1181, 123] on icon at bounding box center [1163, 117] width 50 height 50
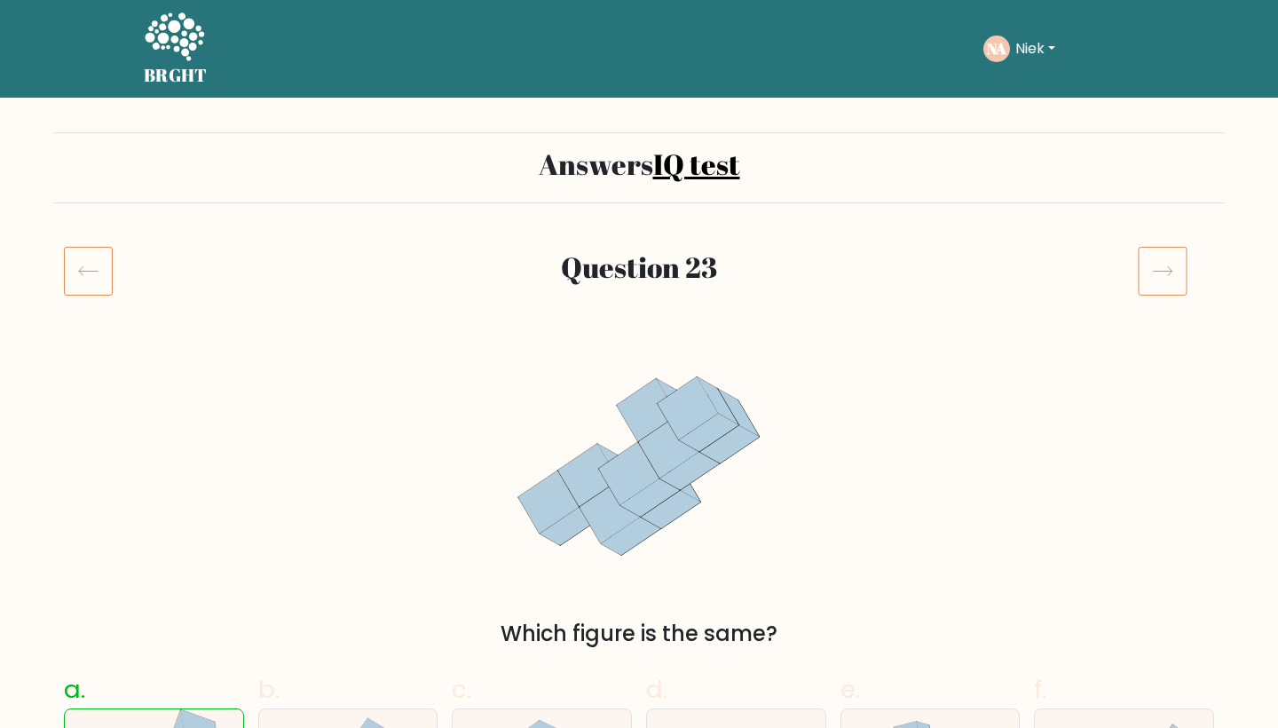
scroll to position [205, 0]
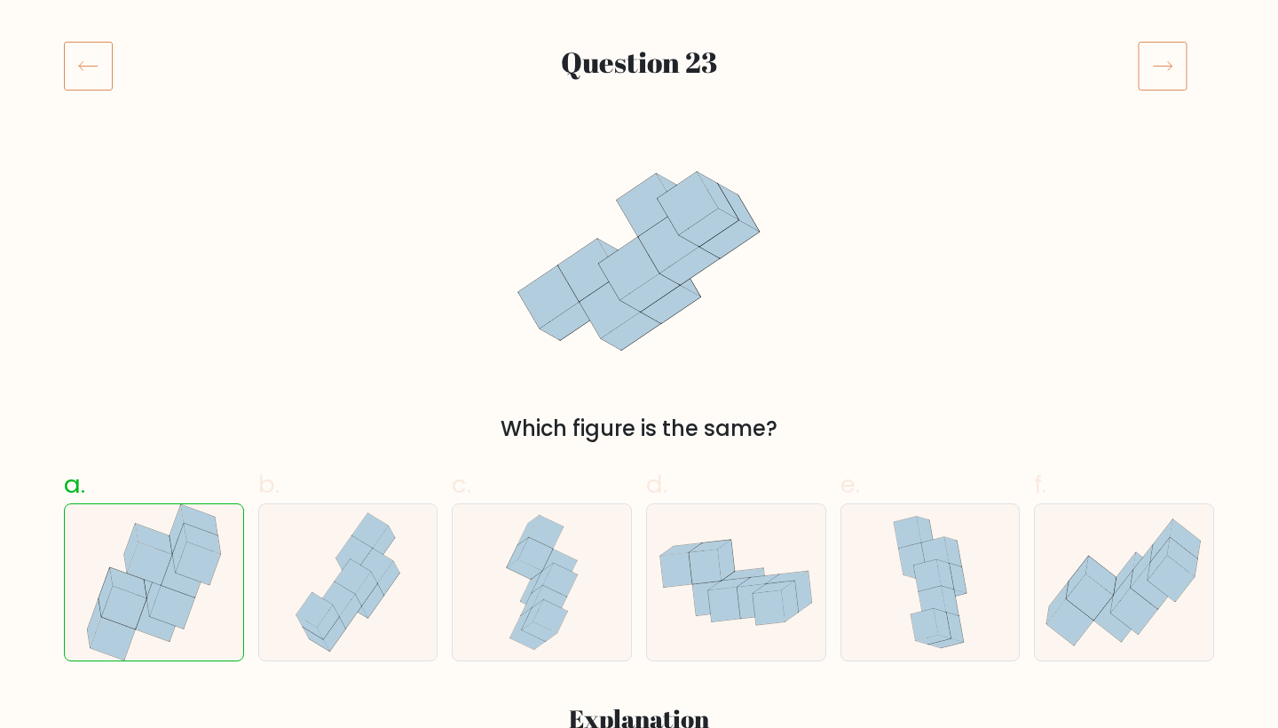
click at [1163, 59] on icon at bounding box center [1163, 66] width 50 height 50
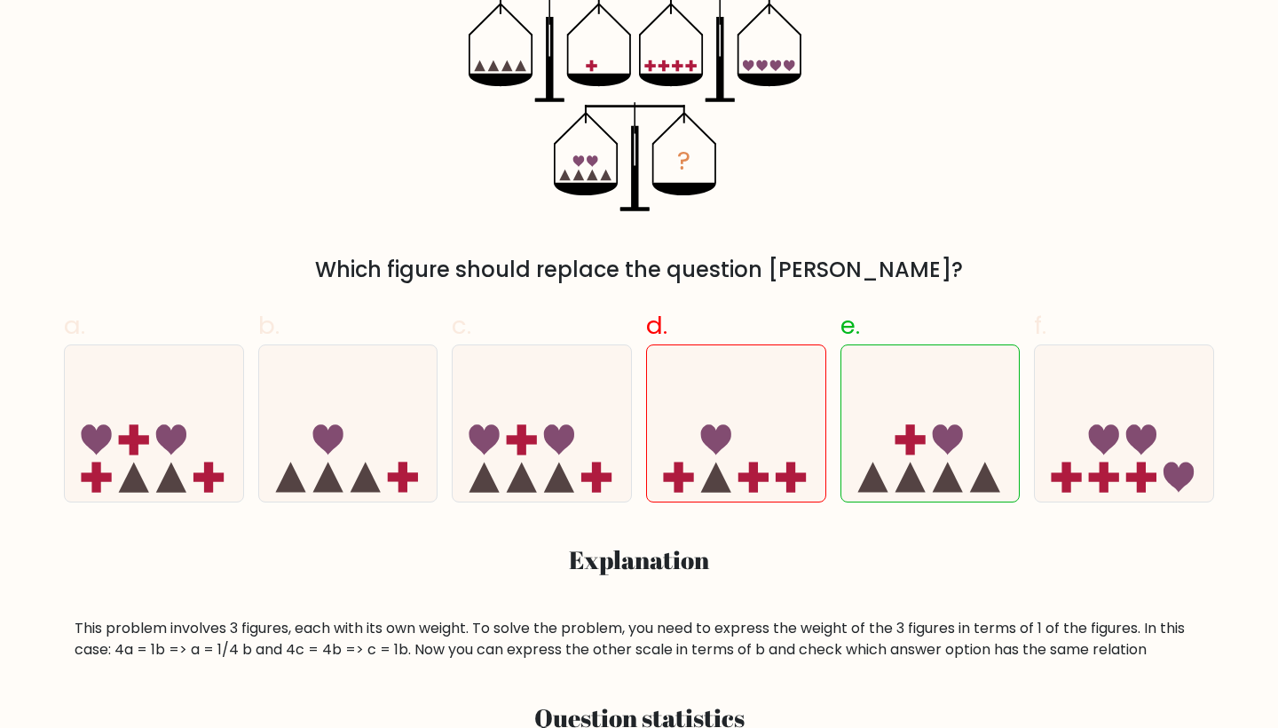
scroll to position [192, 0]
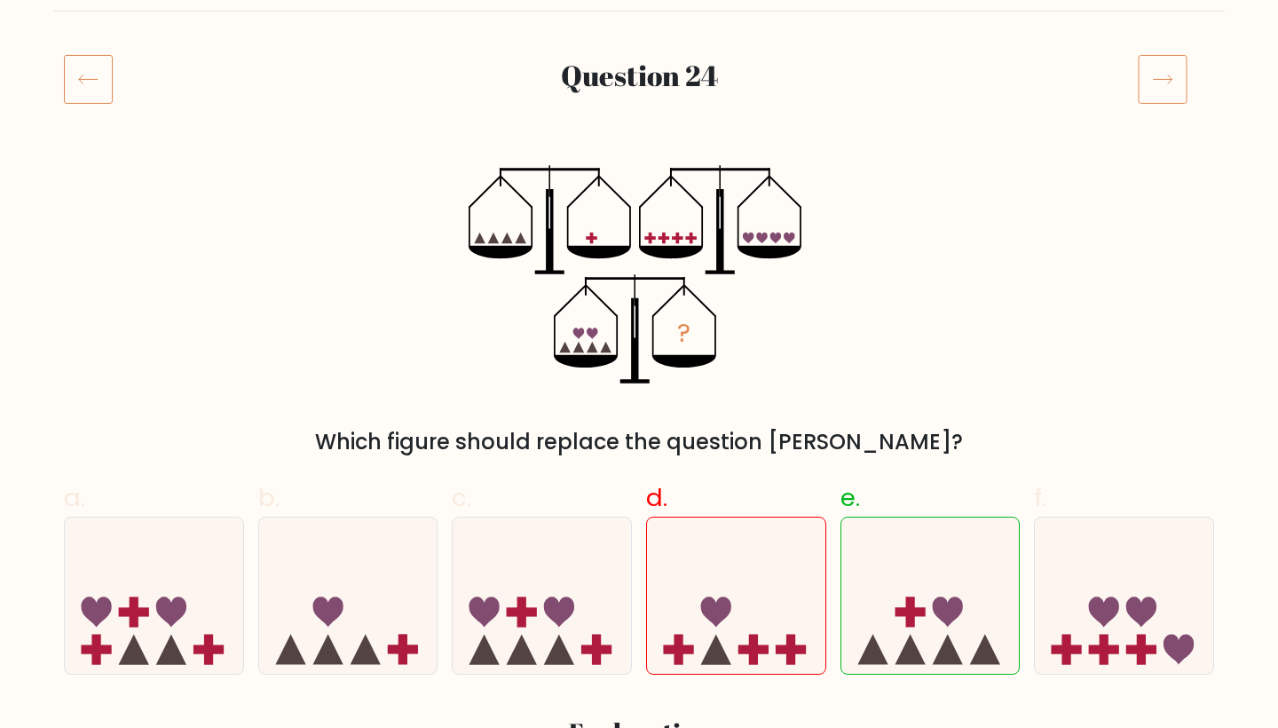
click at [1181, 76] on icon at bounding box center [1163, 79] width 50 height 50
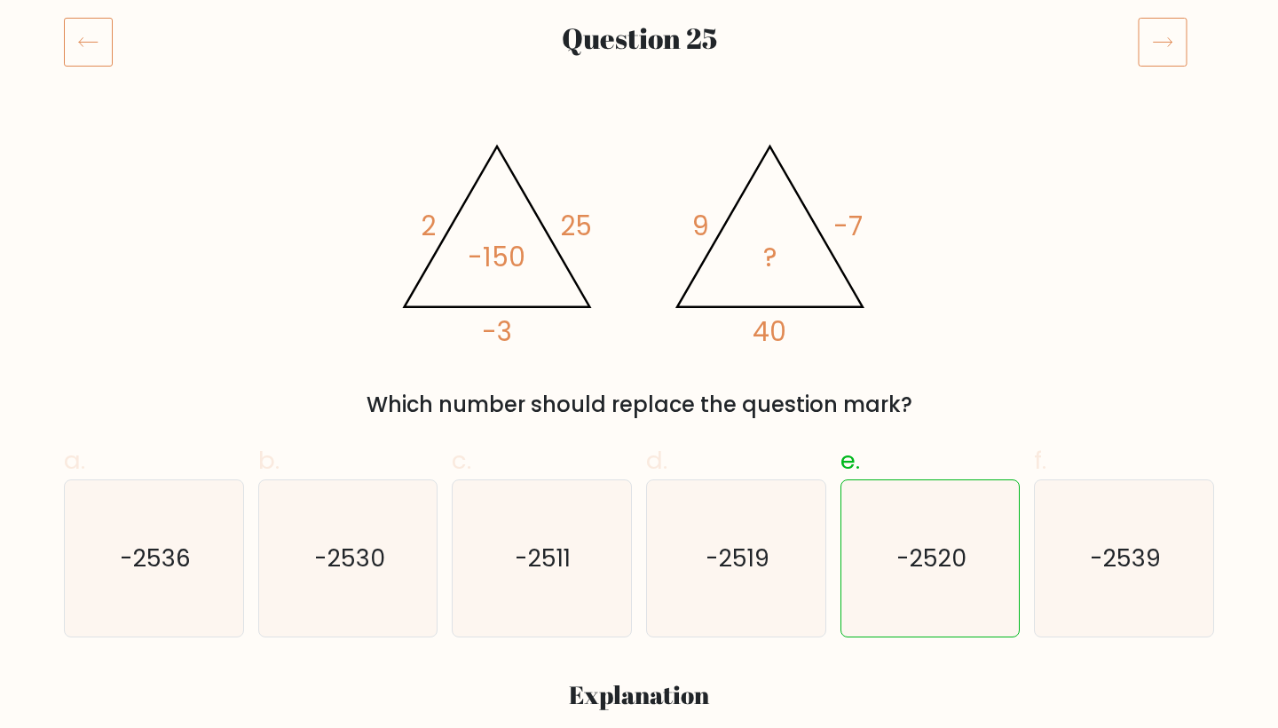
scroll to position [210, 0]
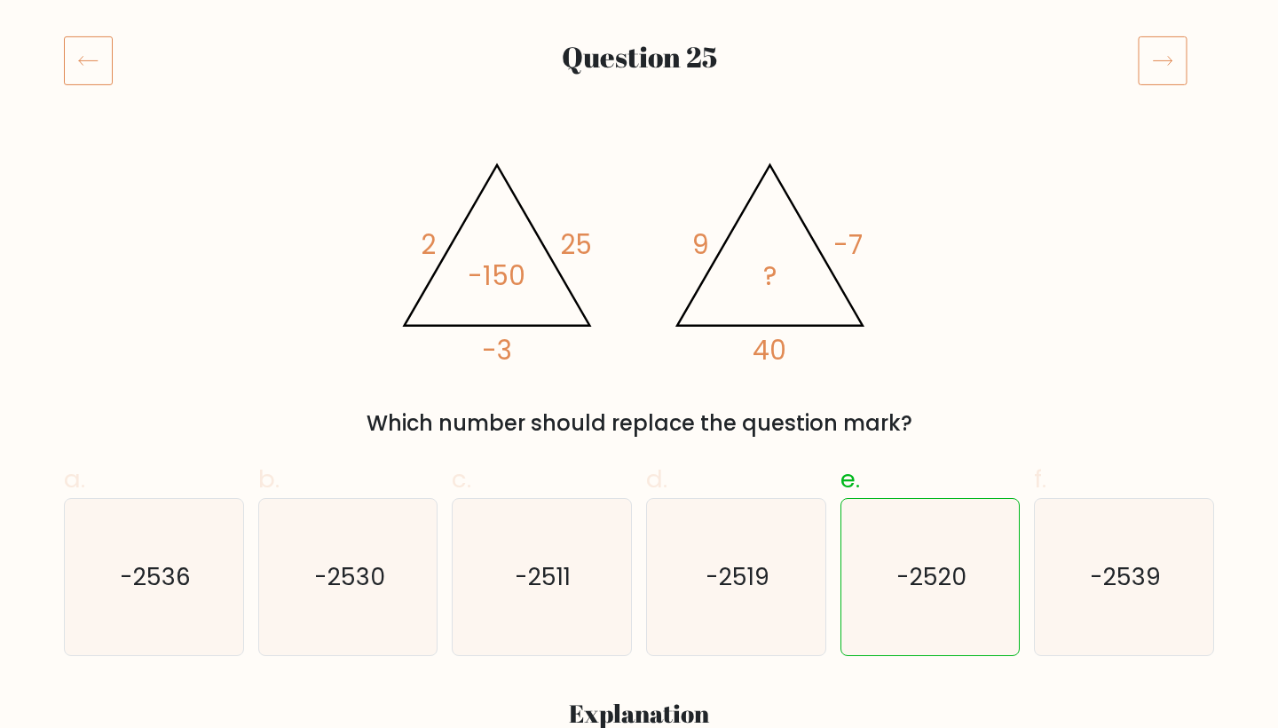
click at [1164, 67] on icon at bounding box center [1163, 61] width 50 height 50
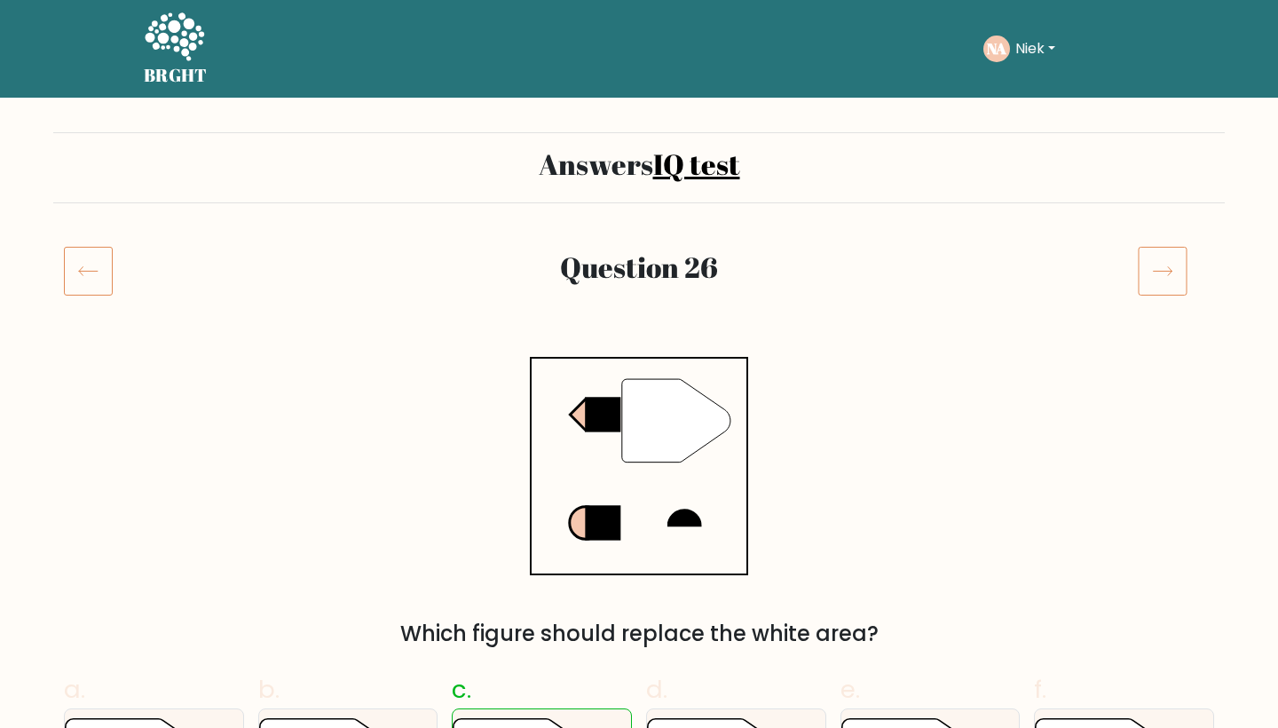
click at [1158, 246] on icon at bounding box center [1163, 271] width 50 height 50
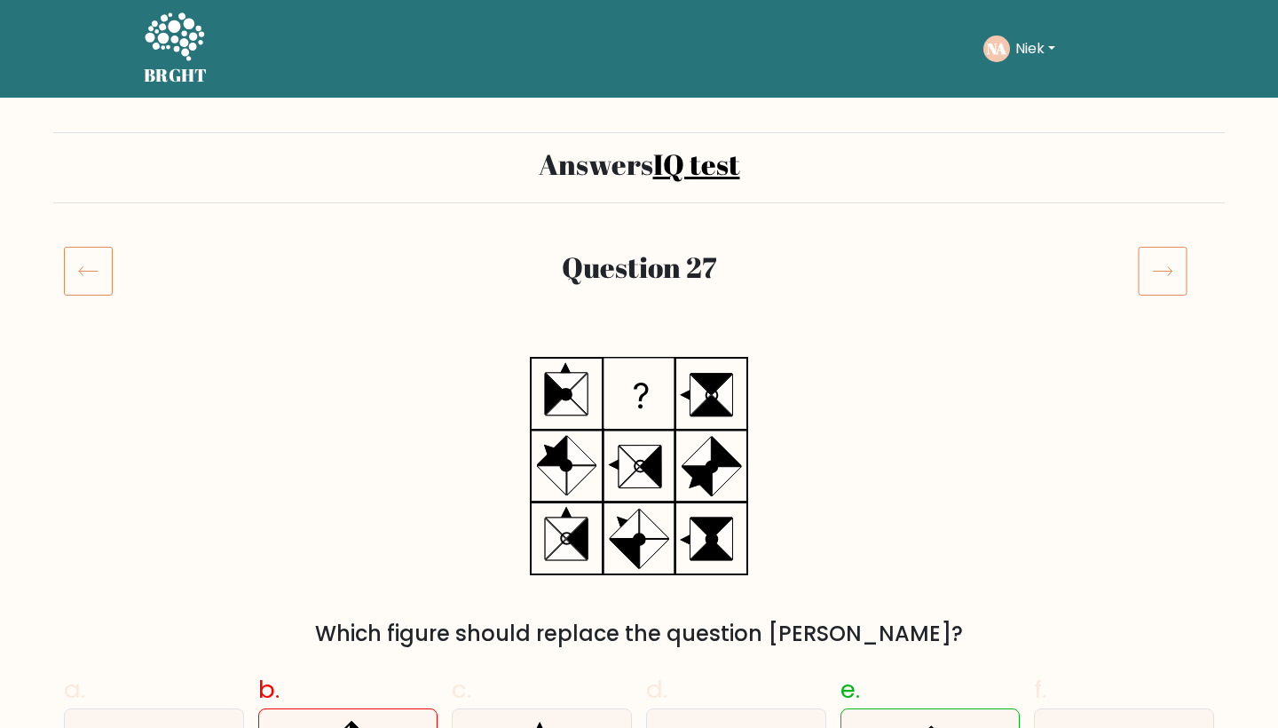
click at [1156, 276] on icon at bounding box center [1163, 271] width 50 height 50
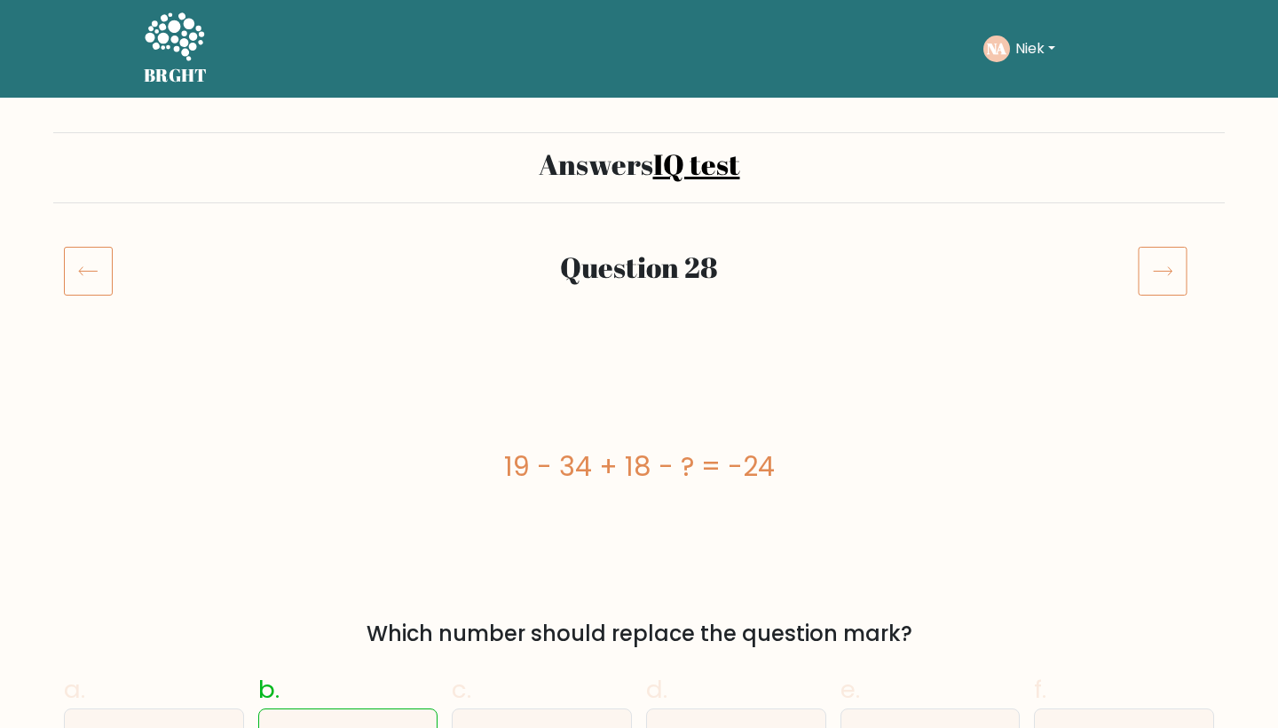
click at [1173, 254] on icon at bounding box center [1163, 271] width 50 height 50
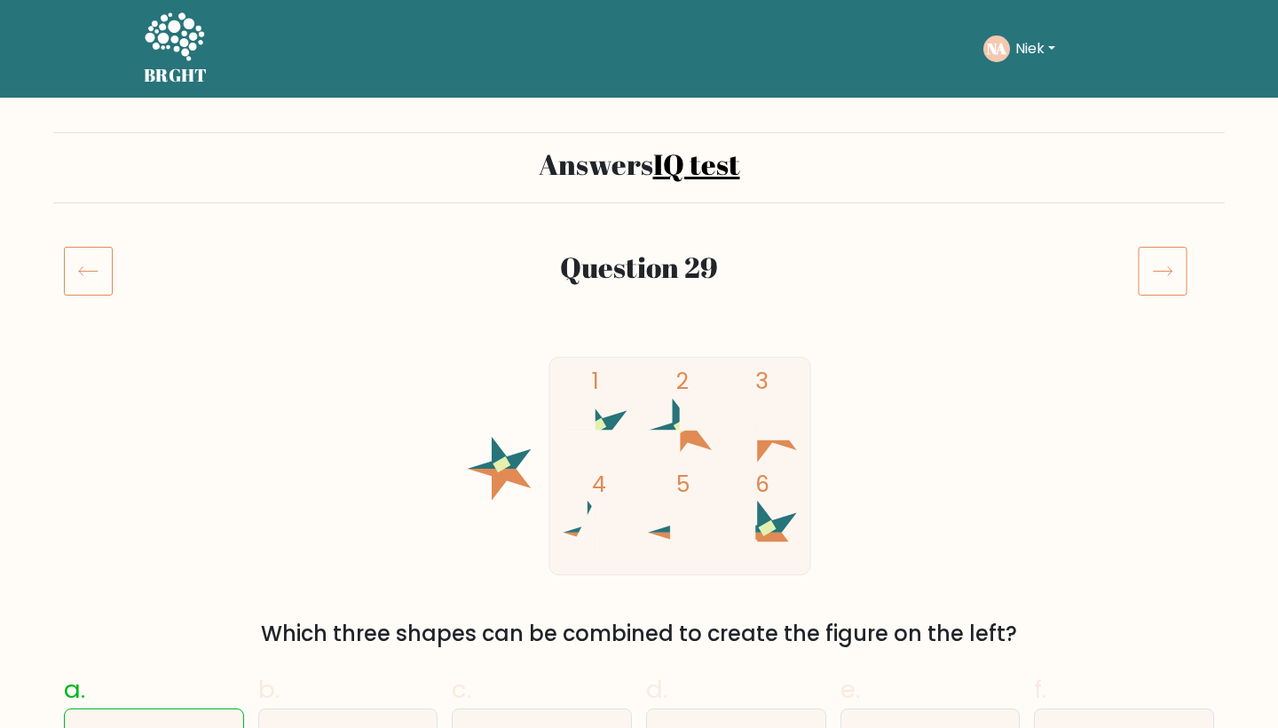
click at [1153, 246] on icon at bounding box center [1163, 271] width 50 height 50
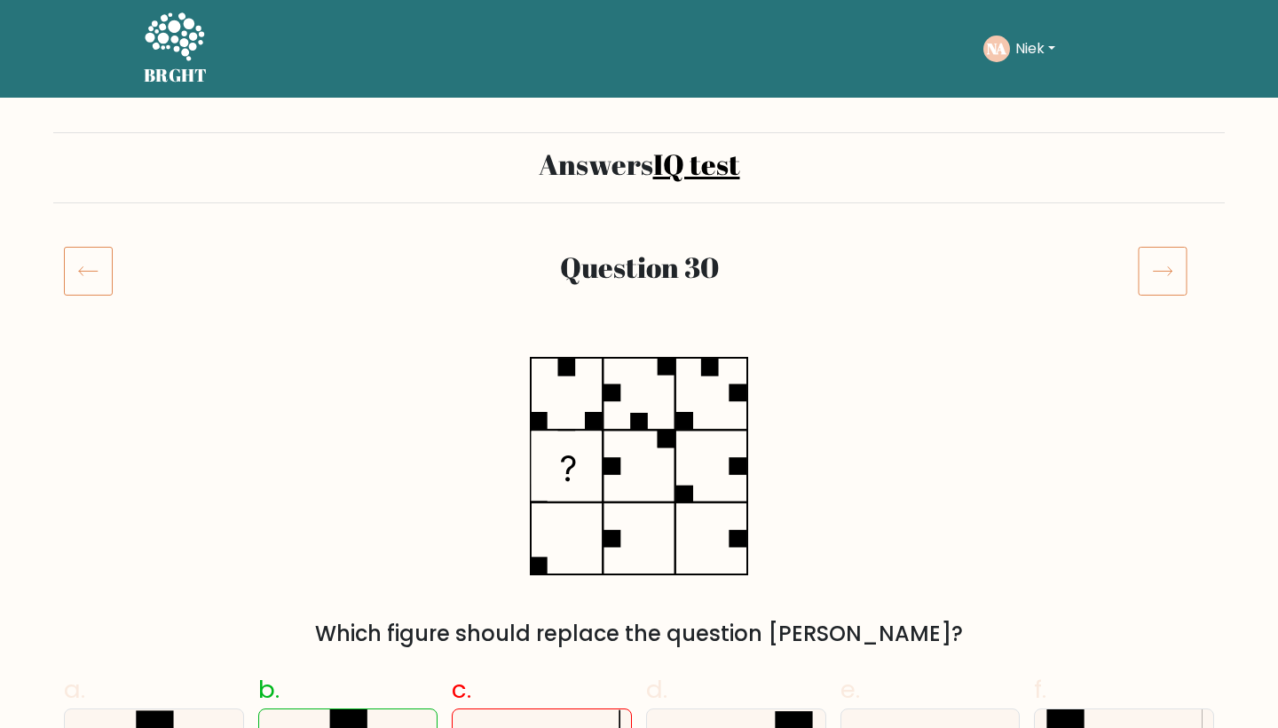
click at [1168, 300] on div "Question 30" at bounding box center [639, 292] width 1172 height 92
click at [1160, 277] on icon at bounding box center [1163, 271] width 50 height 50
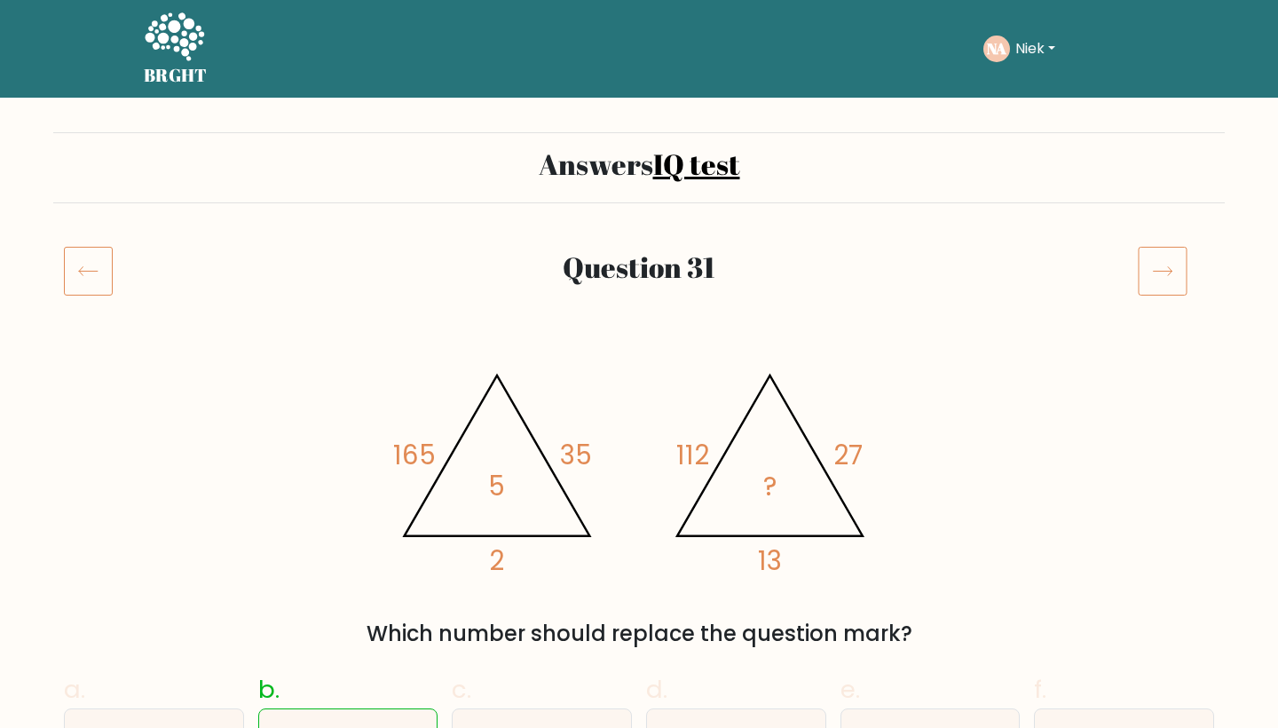
click at [1160, 266] on icon at bounding box center [1163, 271] width 50 height 50
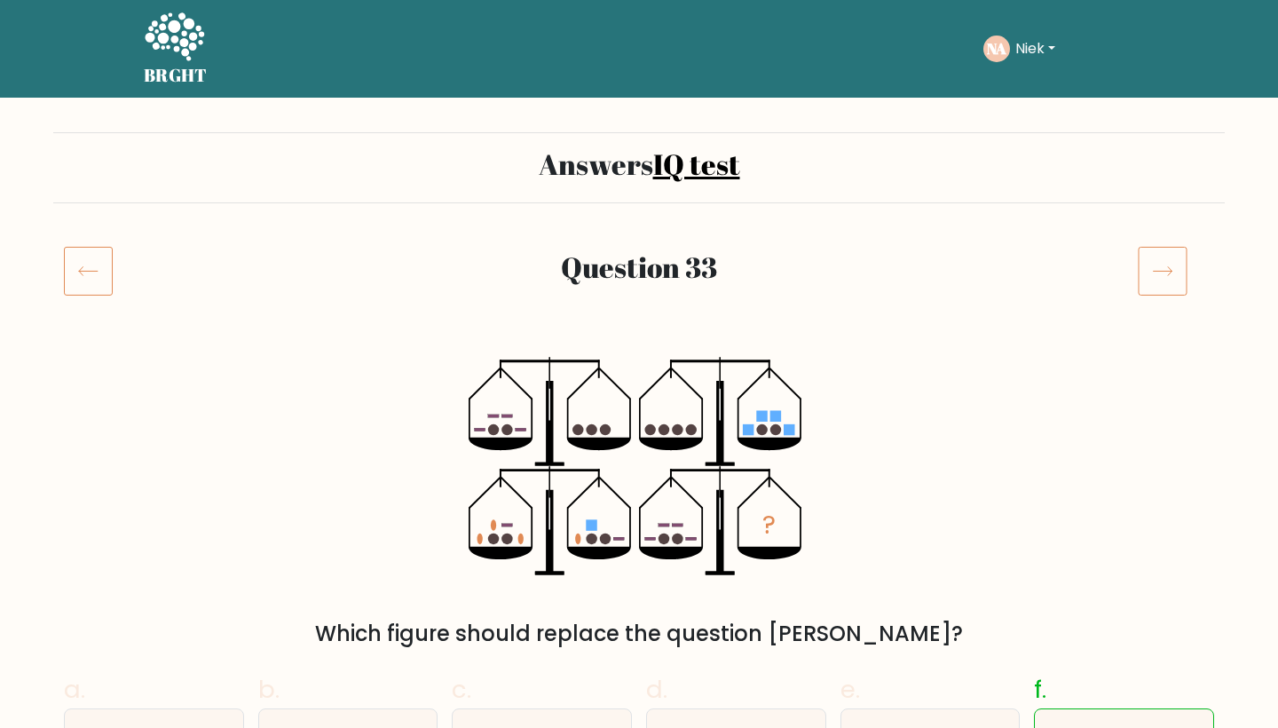
click at [1178, 272] on icon at bounding box center [1163, 271] width 50 height 50
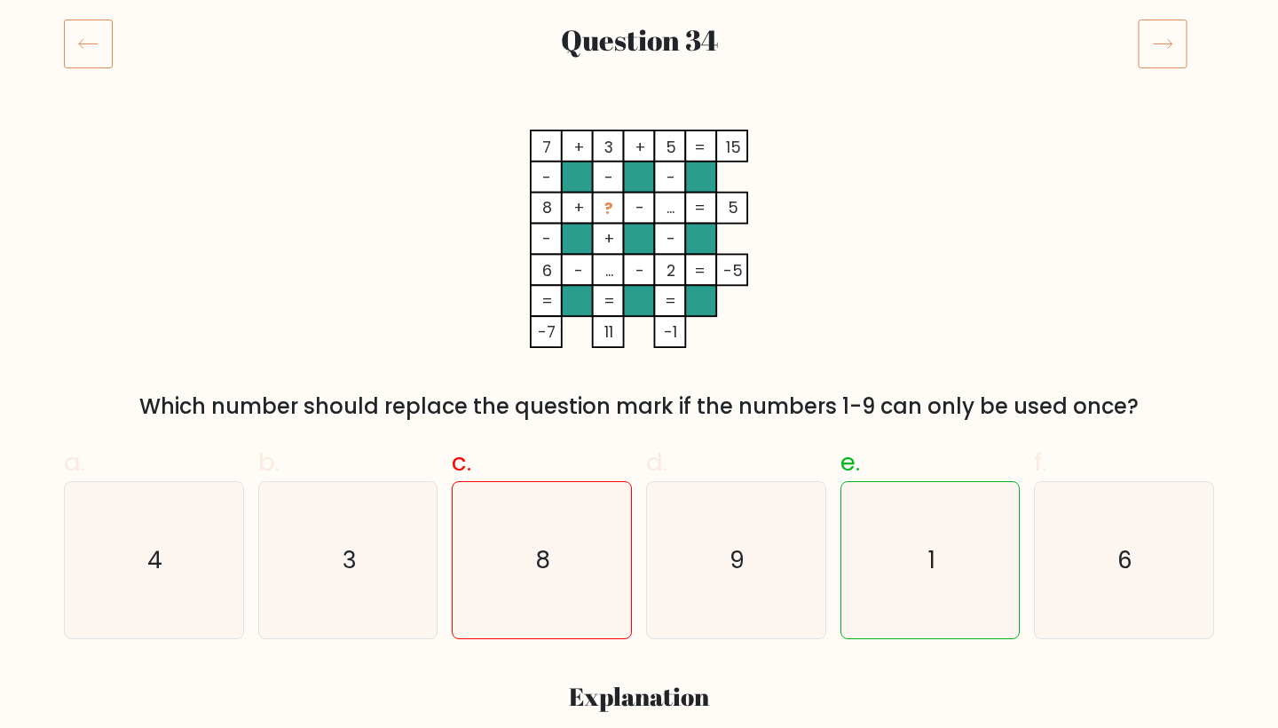
scroll to position [226, 0]
click at [1164, 59] on icon at bounding box center [1163, 45] width 50 height 50
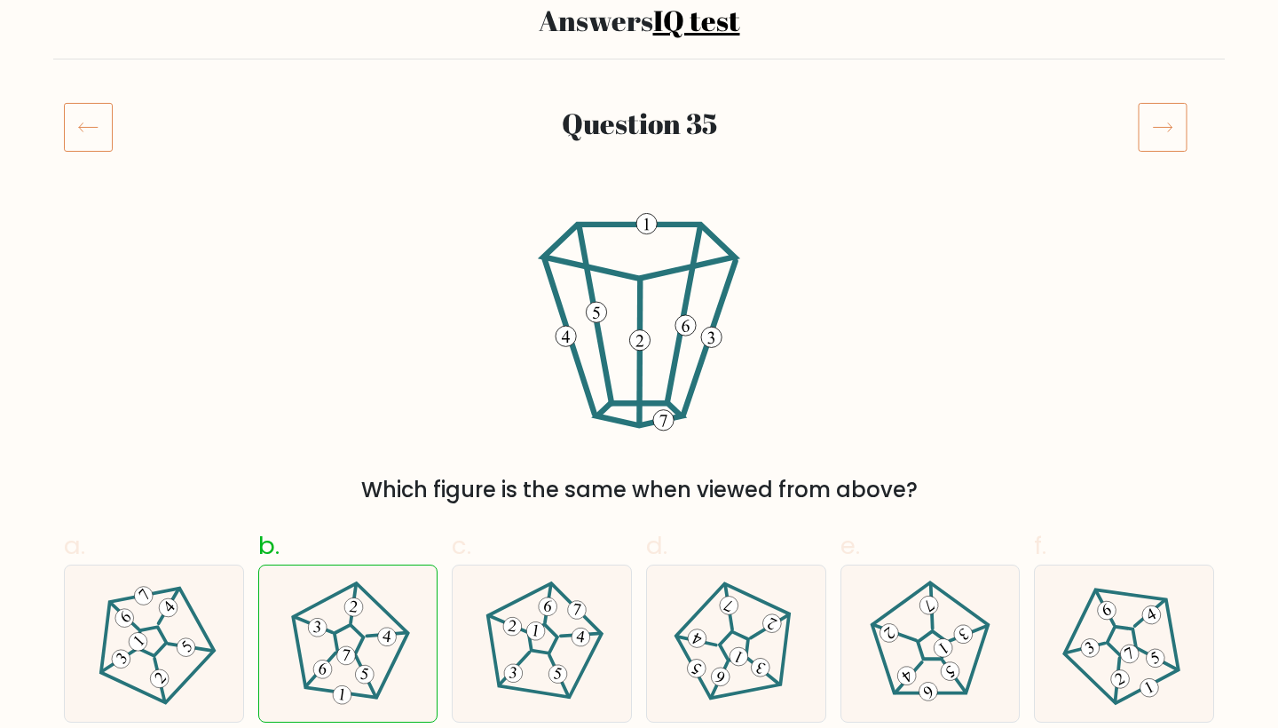
scroll to position [144, 0]
click at [1165, 136] on icon at bounding box center [1163, 127] width 50 height 50
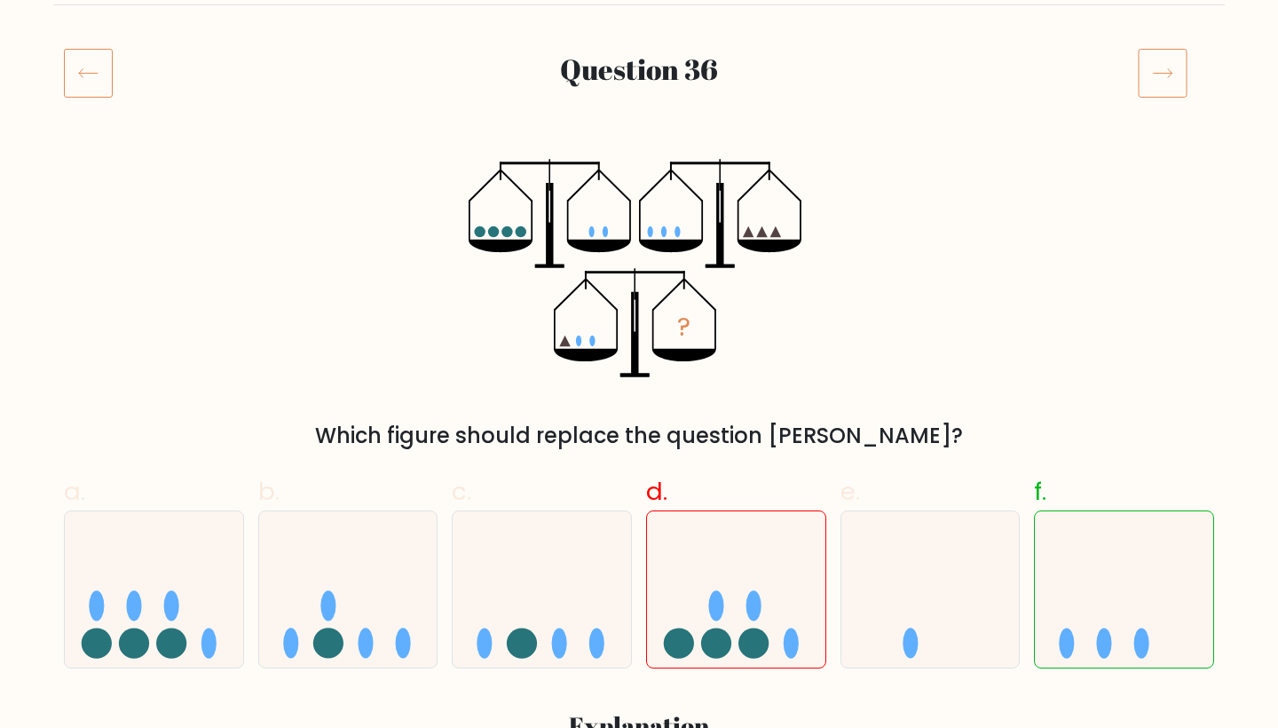
scroll to position [200, 0]
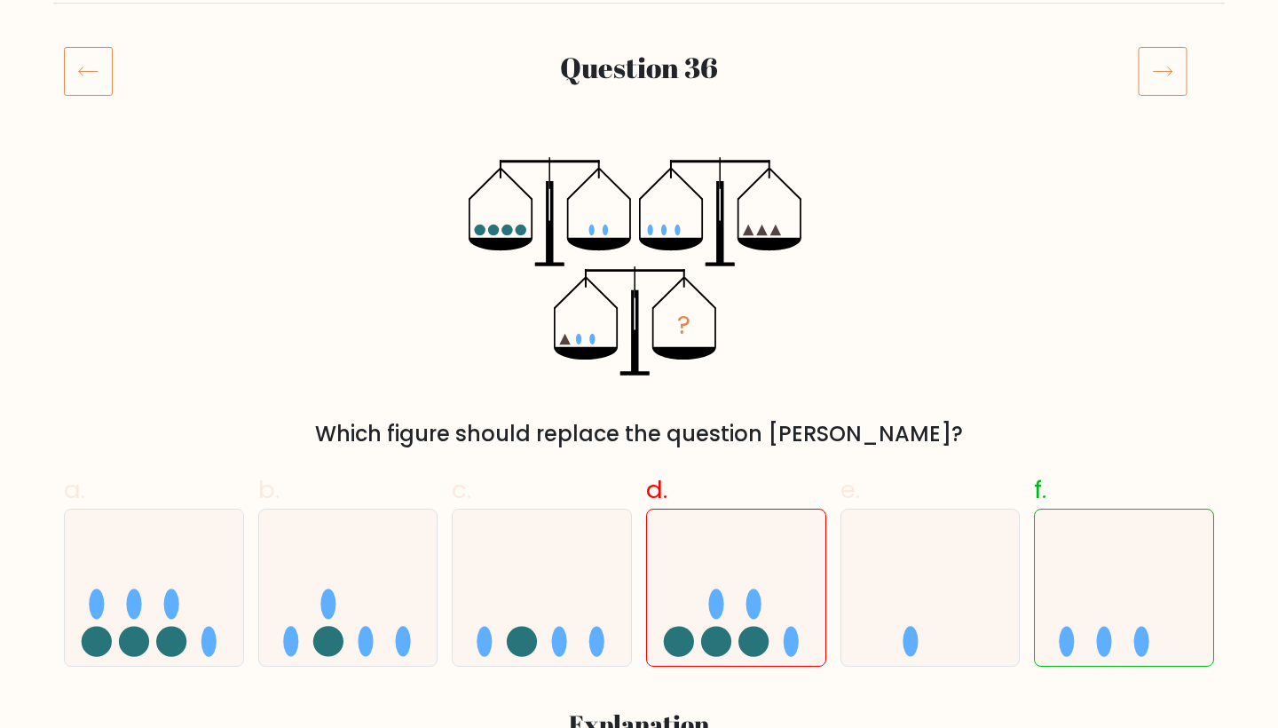
drag, startPoint x: 1163, startPoint y: 72, endPoint x: 1018, endPoint y: 160, distance: 169.3
click at [1163, 72] on icon at bounding box center [1163, 71] width 50 height 50
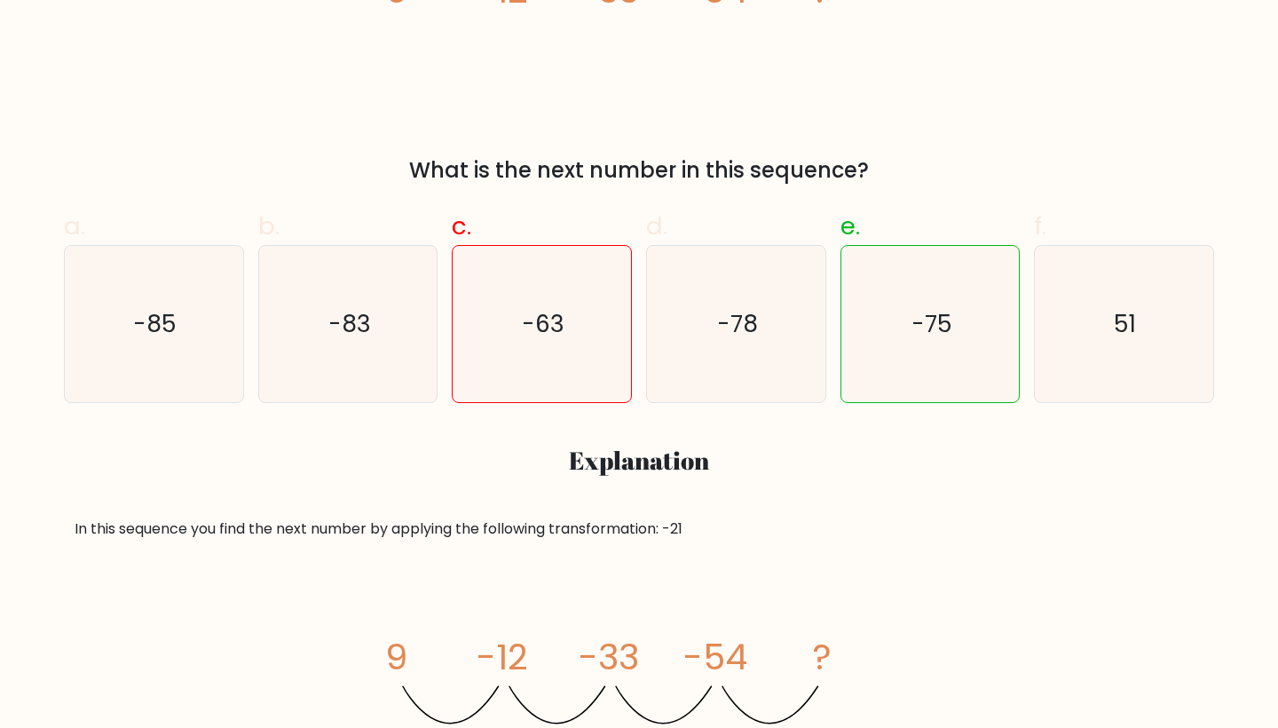
scroll to position [259, 0]
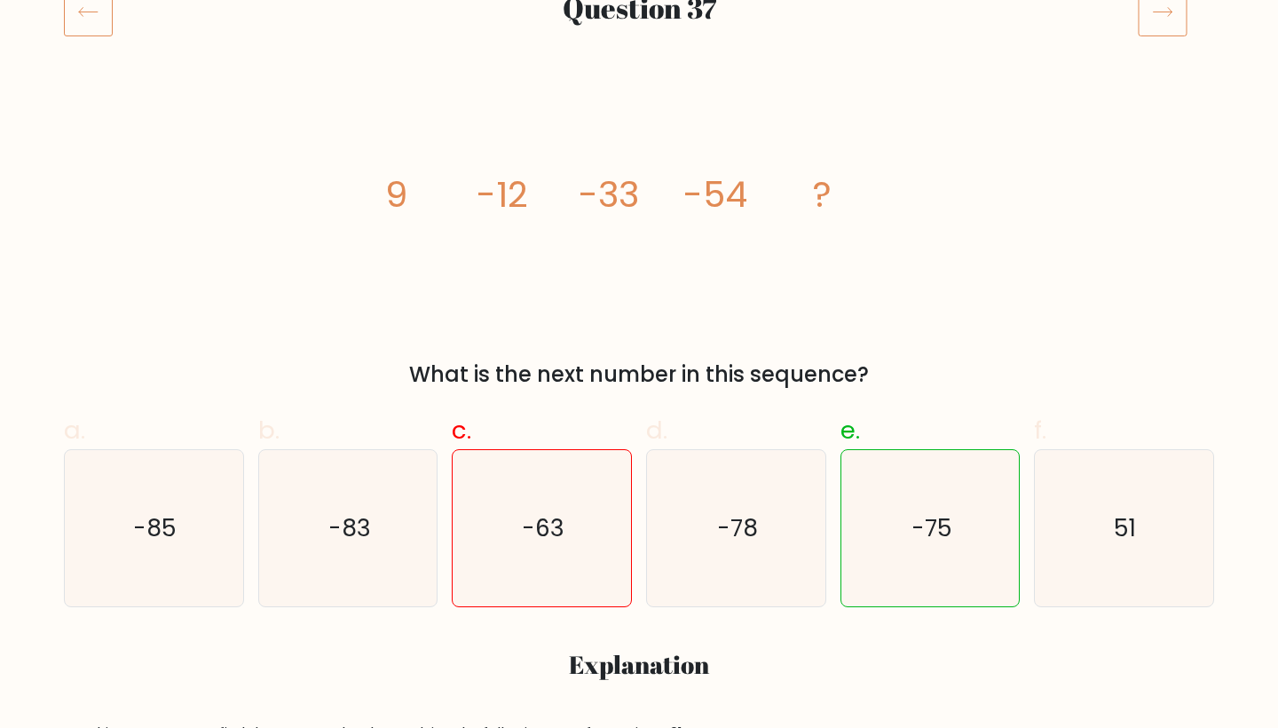
click at [1162, 8] on icon at bounding box center [1163, 12] width 50 height 50
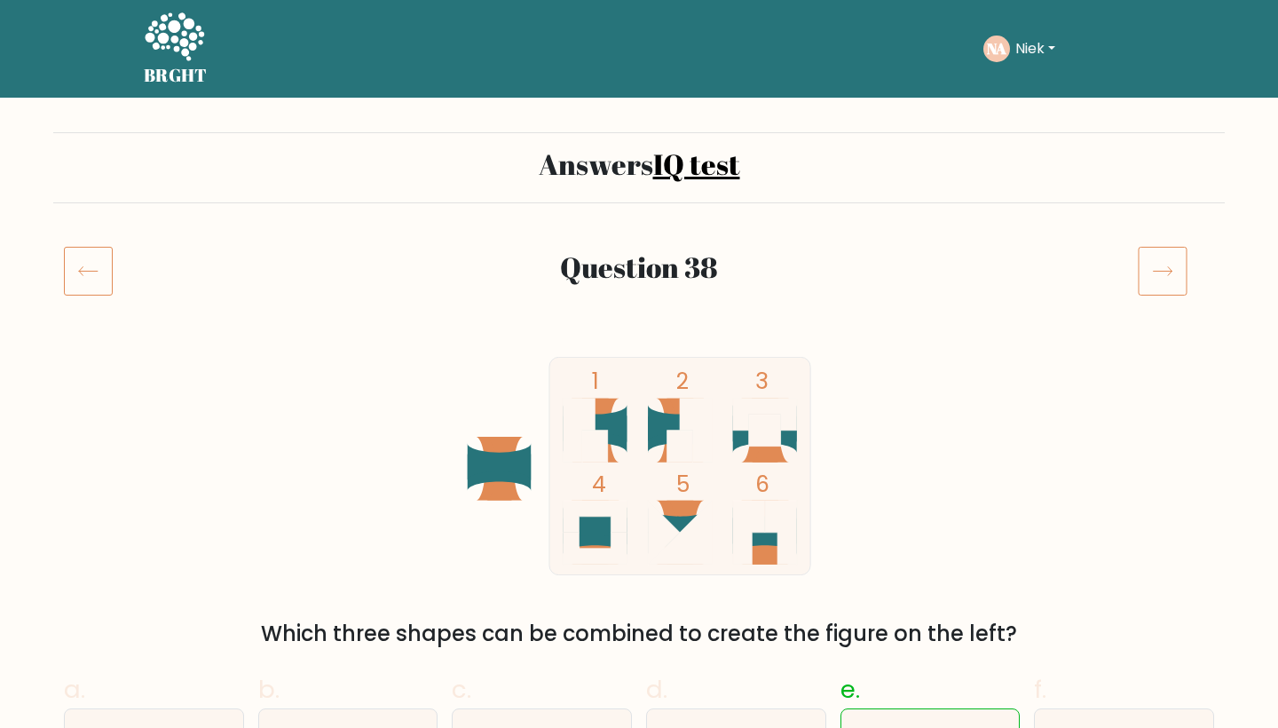
click at [1158, 246] on icon at bounding box center [1163, 271] width 50 height 50
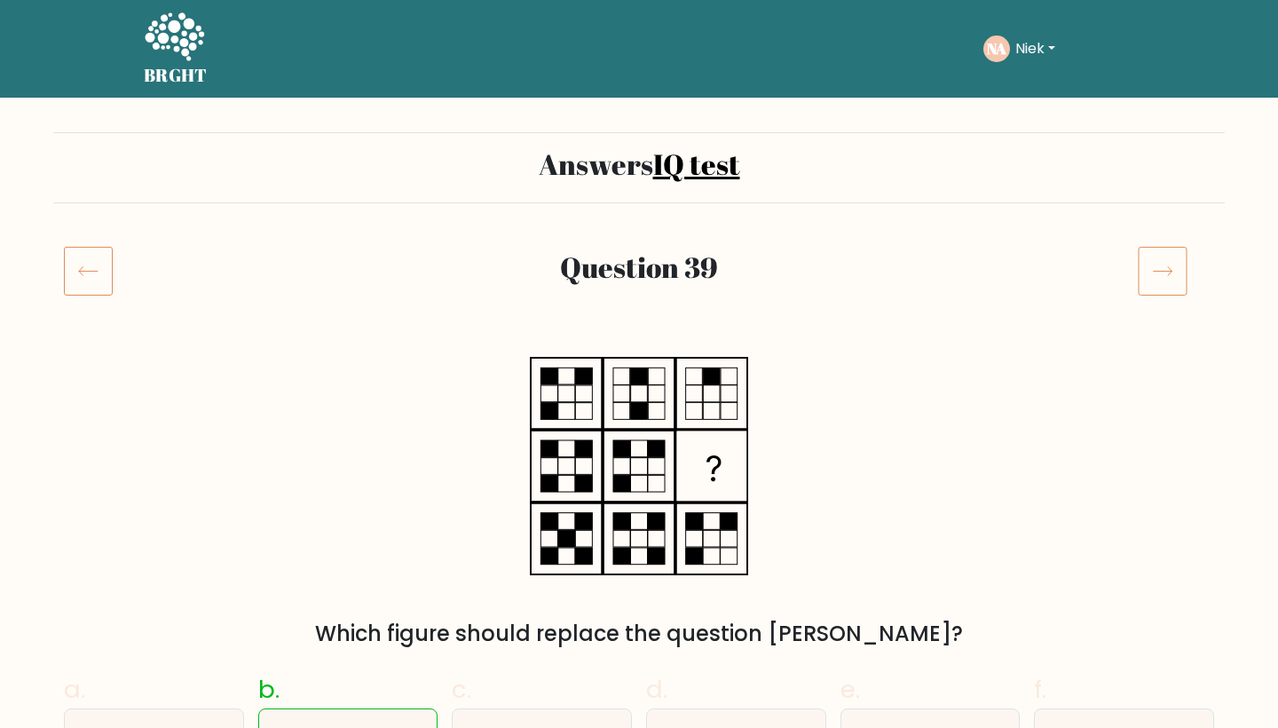
click at [1145, 271] on icon at bounding box center [1163, 271] width 50 height 50
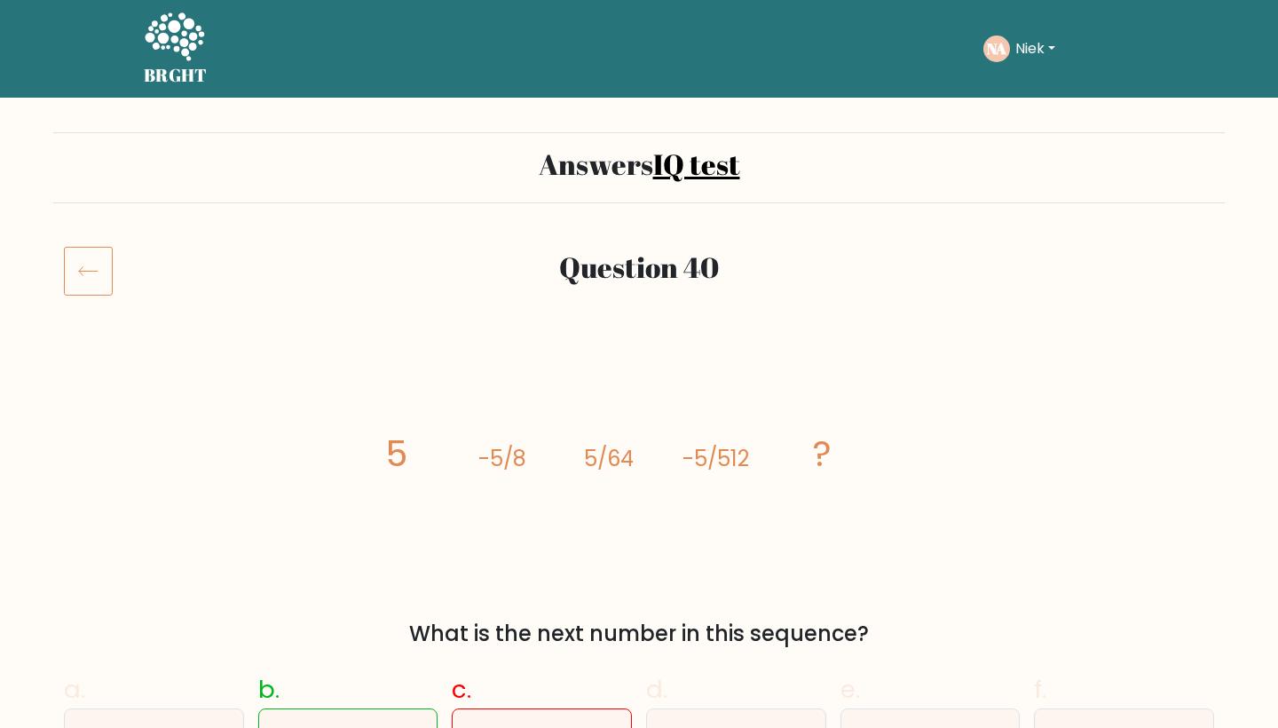
click at [147, 43] on icon at bounding box center [174, 38] width 61 height 53
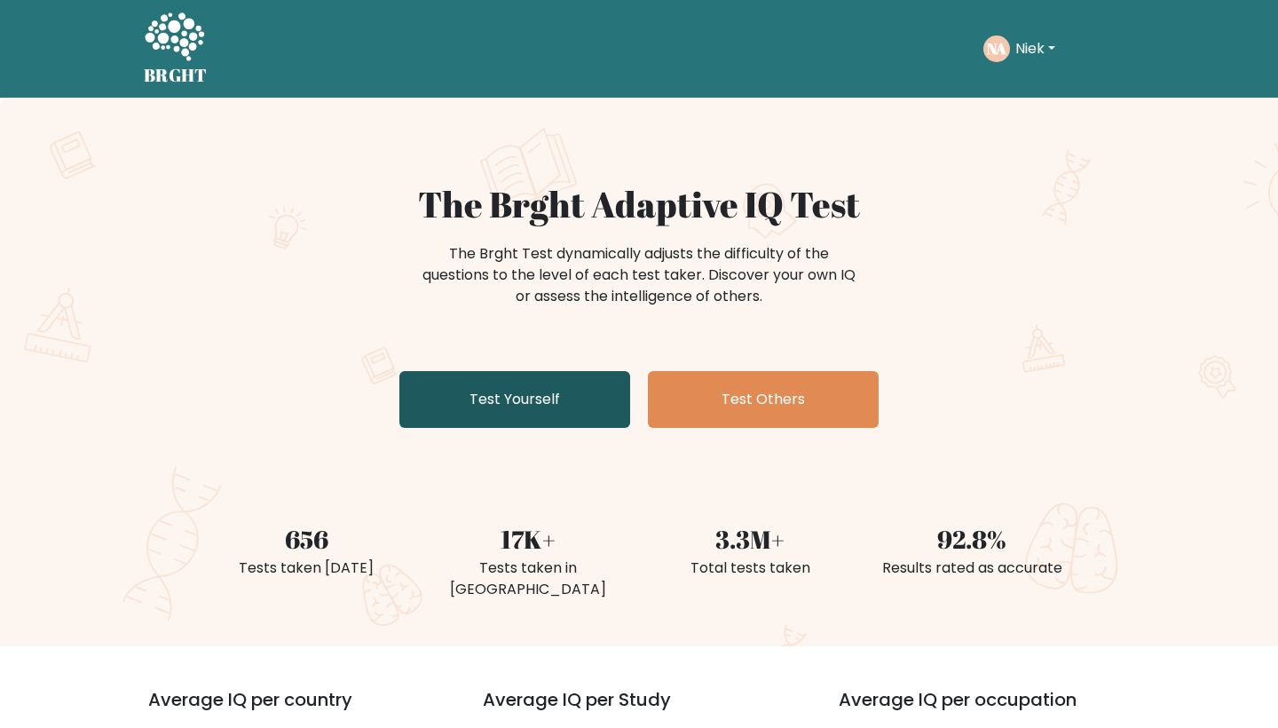
click at [611, 399] on link "Test Yourself" at bounding box center [514, 399] width 231 height 57
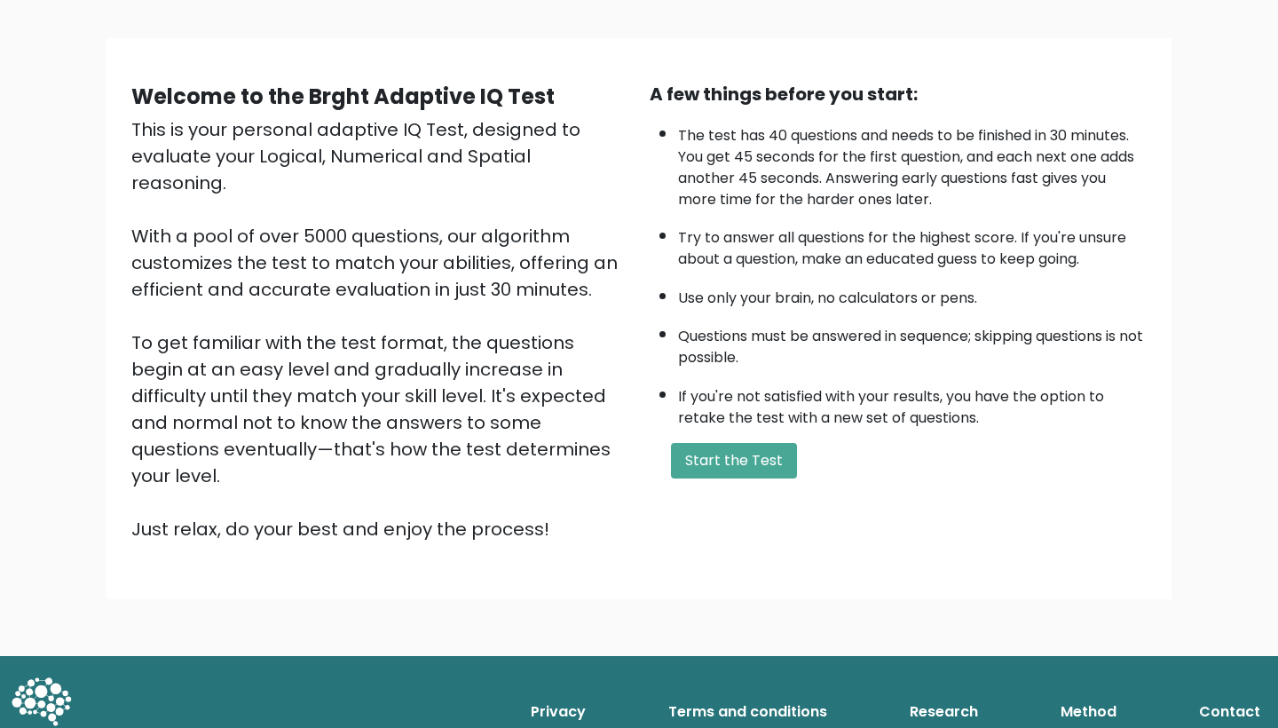
scroll to position [101, 0]
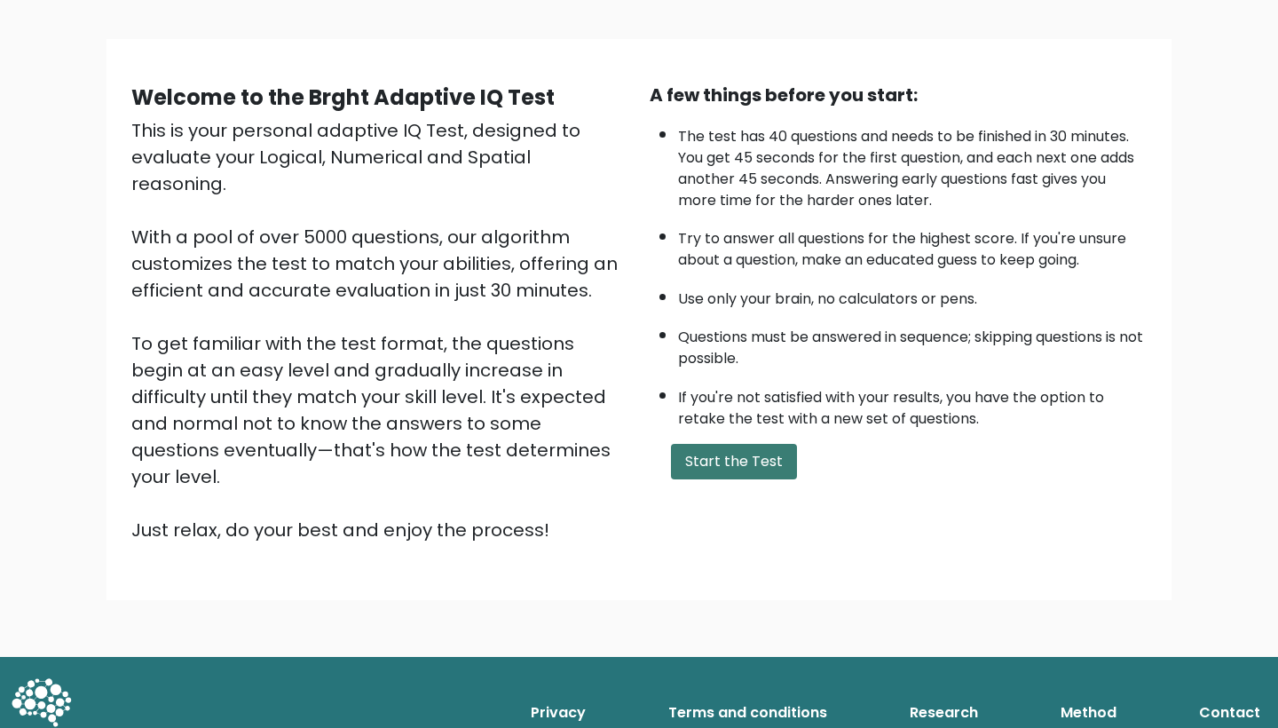
click at [753, 479] on button "Start the Test" at bounding box center [734, 462] width 126 height 36
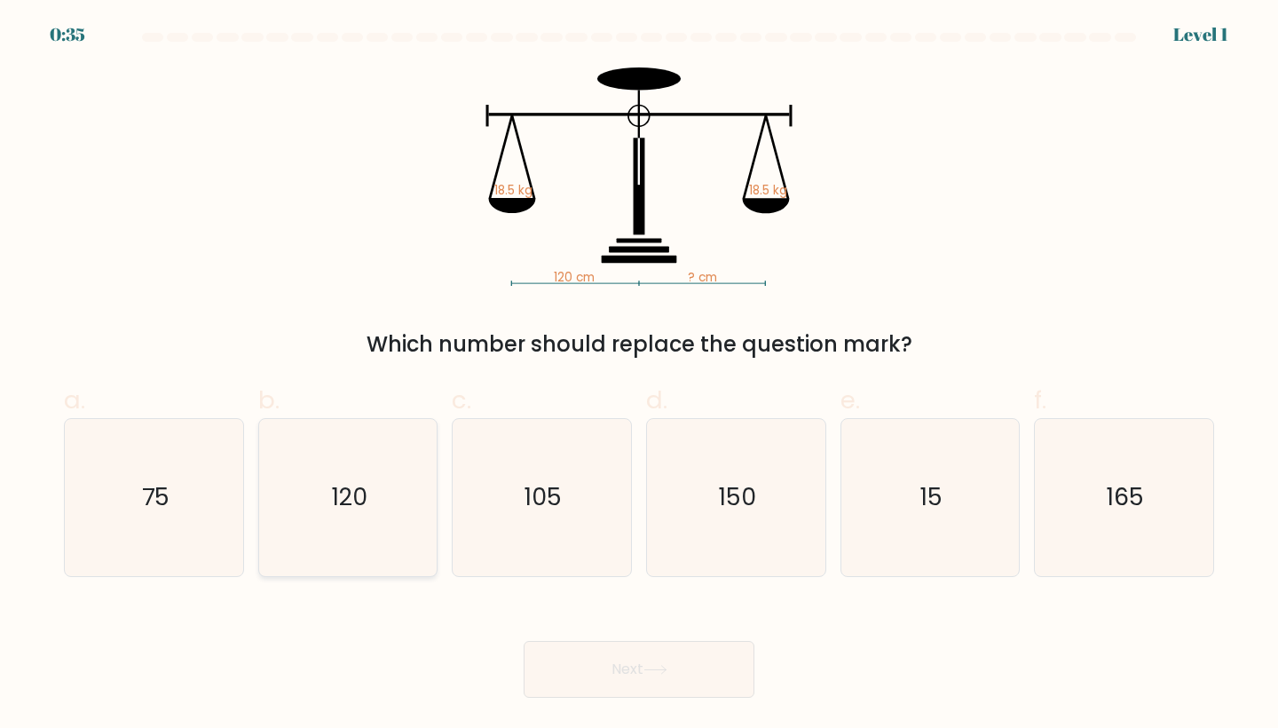
click at [426, 496] on icon "120" at bounding box center [348, 497] width 157 height 157
click at [639, 375] on input "b. 120" at bounding box center [639, 370] width 1 height 12
radio input "true"
click at [664, 667] on icon at bounding box center [655, 670] width 24 height 10
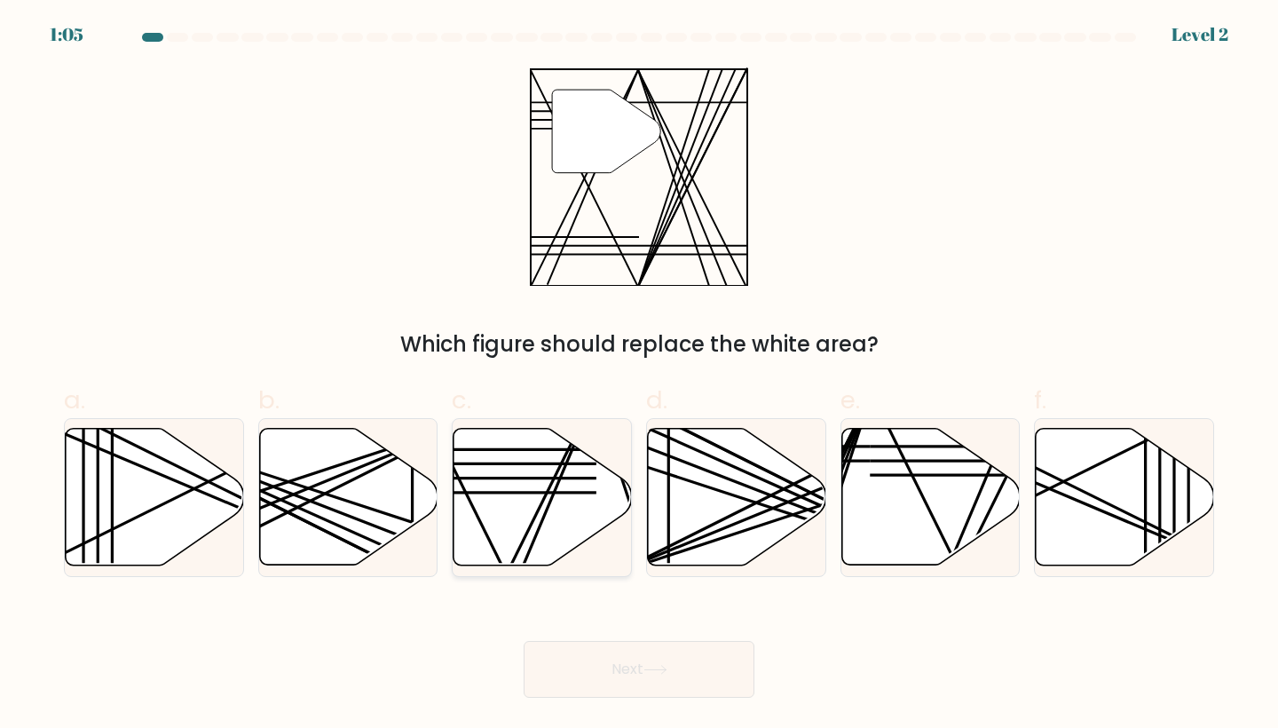
click at [518, 494] on icon at bounding box center [543, 497] width 178 height 137
click at [639, 375] on input "c." at bounding box center [639, 370] width 1 height 12
radio input "true"
click at [599, 665] on button "Next" at bounding box center [639, 669] width 231 height 57
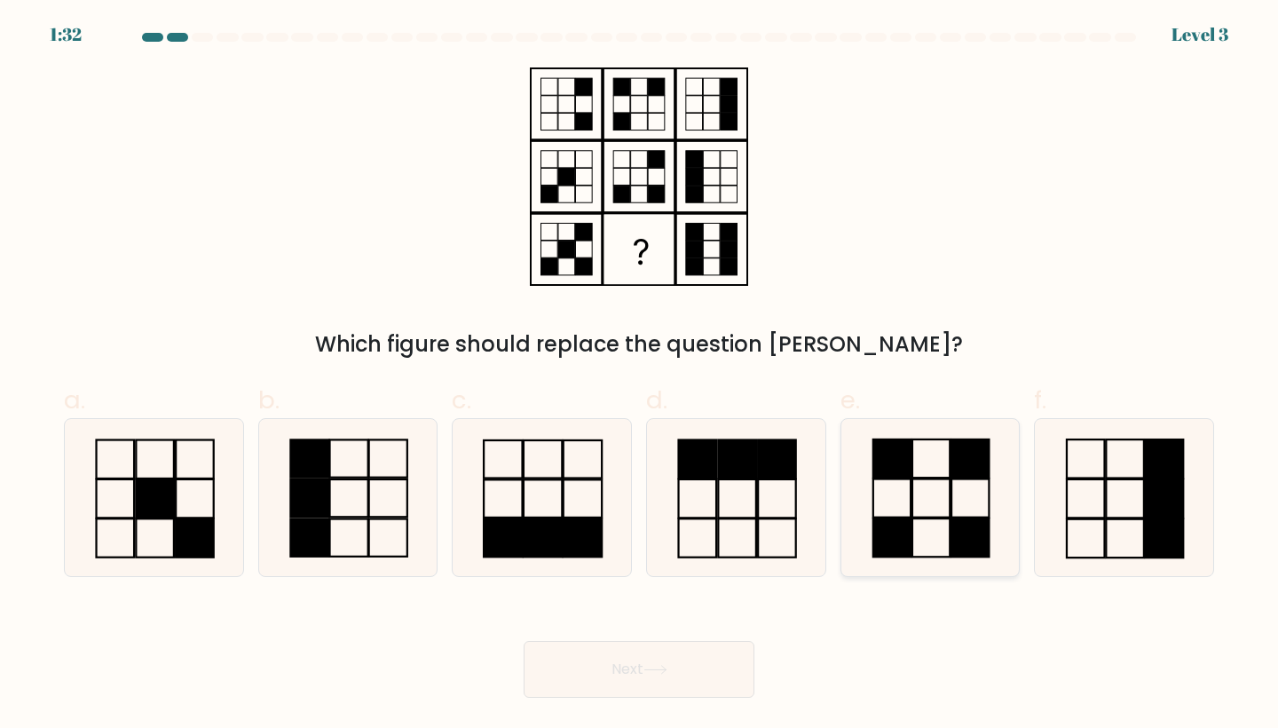
click at [873, 493] on rect at bounding box center [891, 498] width 37 height 38
click at [640, 375] on input "e." at bounding box center [639, 370] width 1 height 12
radio input "true"
click at [603, 675] on button "Next" at bounding box center [639, 669] width 231 height 57
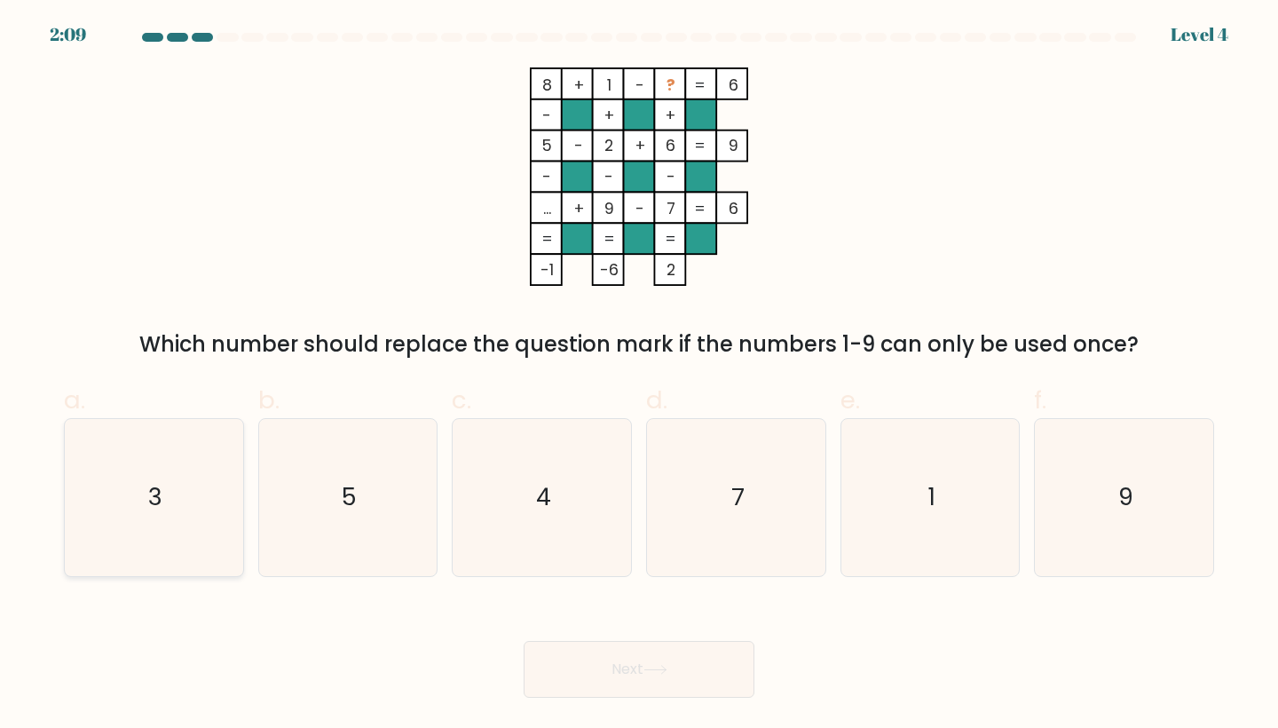
click at [116, 433] on icon "3" at bounding box center [153, 497] width 157 height 157
click at [639, 375] on input "a. 3" at bounding box center [639, 370] width 1 height 12
radio input "true"
click at [612, 691] on button "Next" at bounding box center [639, 669] width 231 height 57
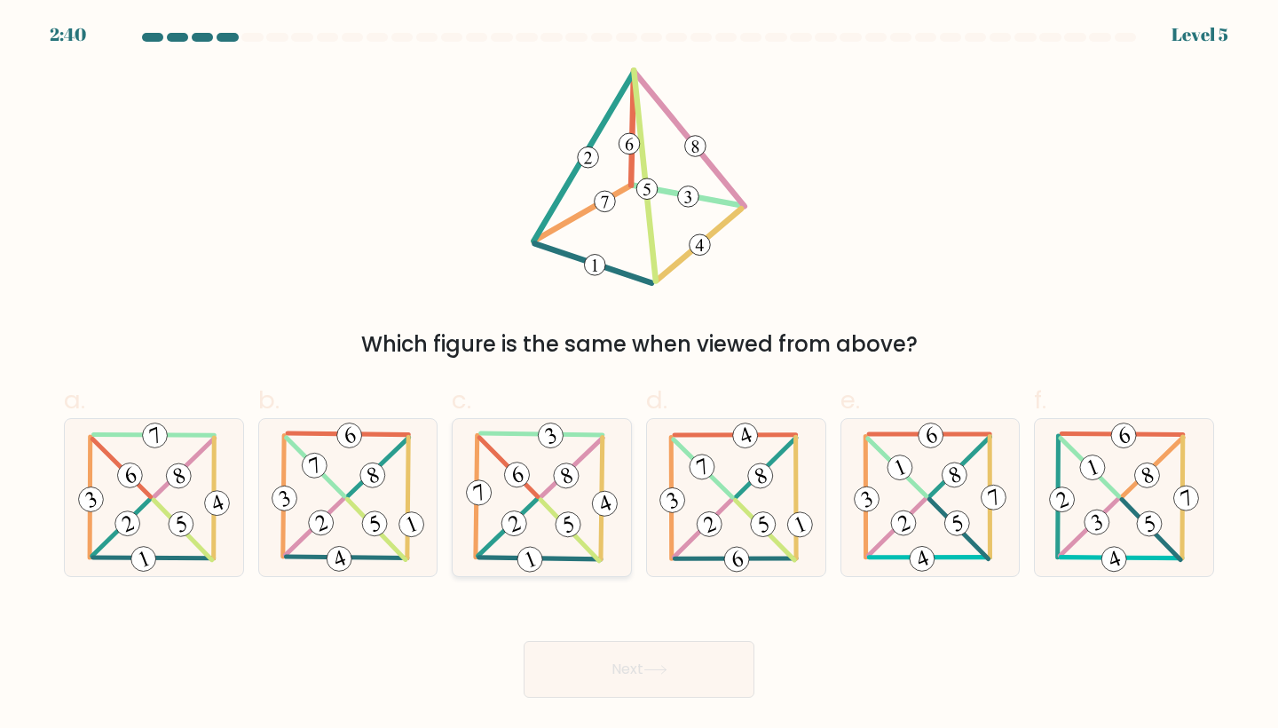
click at [532, 485] on icon at bounding box center [541, 497] width 159 height 157
click at [639, 375] on input "c." at bounding box center [639, 370] width 1 height 12
radio input "true"
click at [627, 672] on button "Next" at bounding box center [639, 669] width 231 height 57
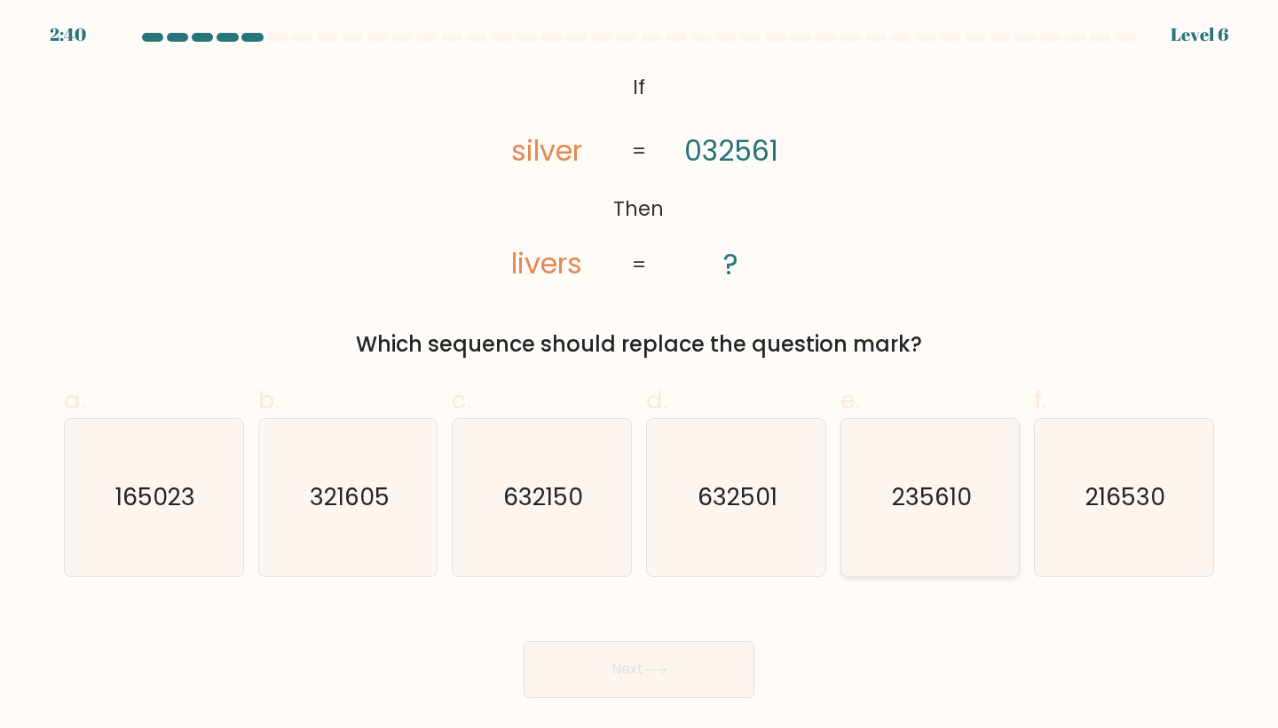
click at [925, 494] on text "235610" at bounding box center [932, 497] width 80 height 33
click at [640, 375] on input "e. 235610" at bounding box center [639, 370] width 1 height 12
radio input "true"
click at [631, 659] on button "Next" at bounding box center [639, 669] width 231 height 57
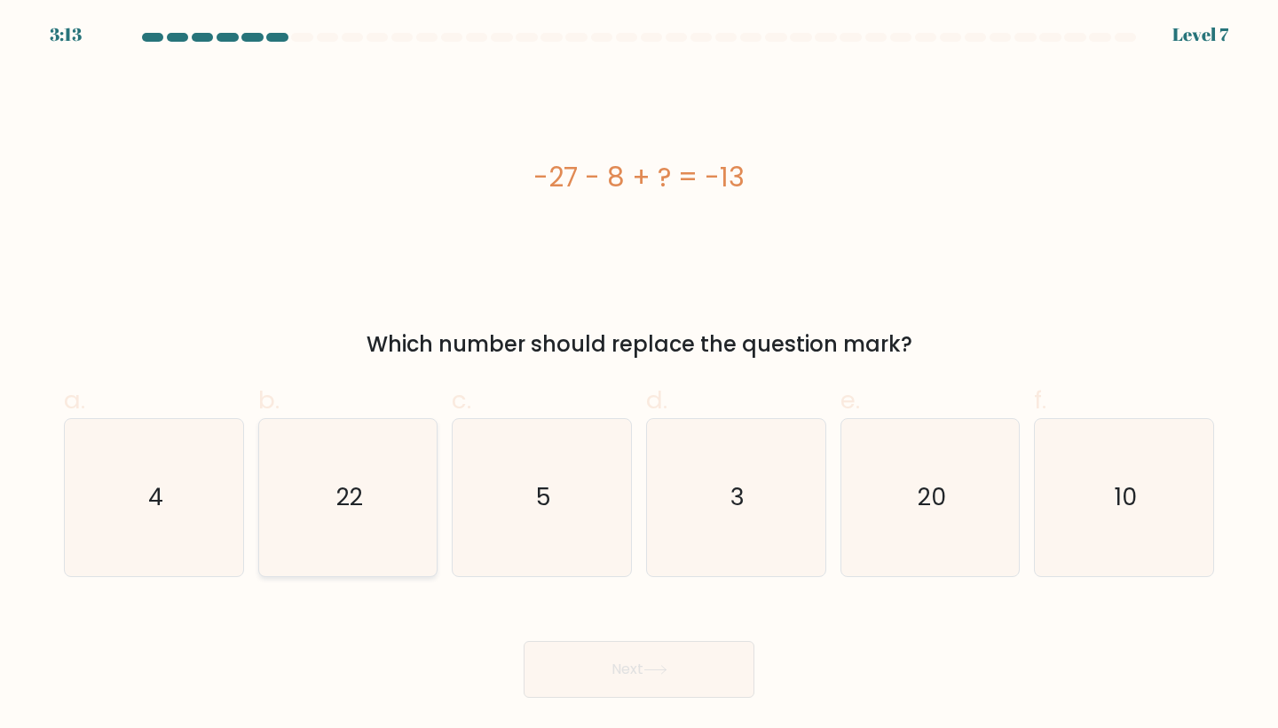
click at [340, 519] on icon "22" at bounding box center [348, 497] width 157 height 157
click at [639, 375] on input "b. 22" at bounding box center [639, 370] width 1 height 12
radio input "true"
click at [632, 675] on button "Next" at bounding box center [639, 669] width 231 height 57
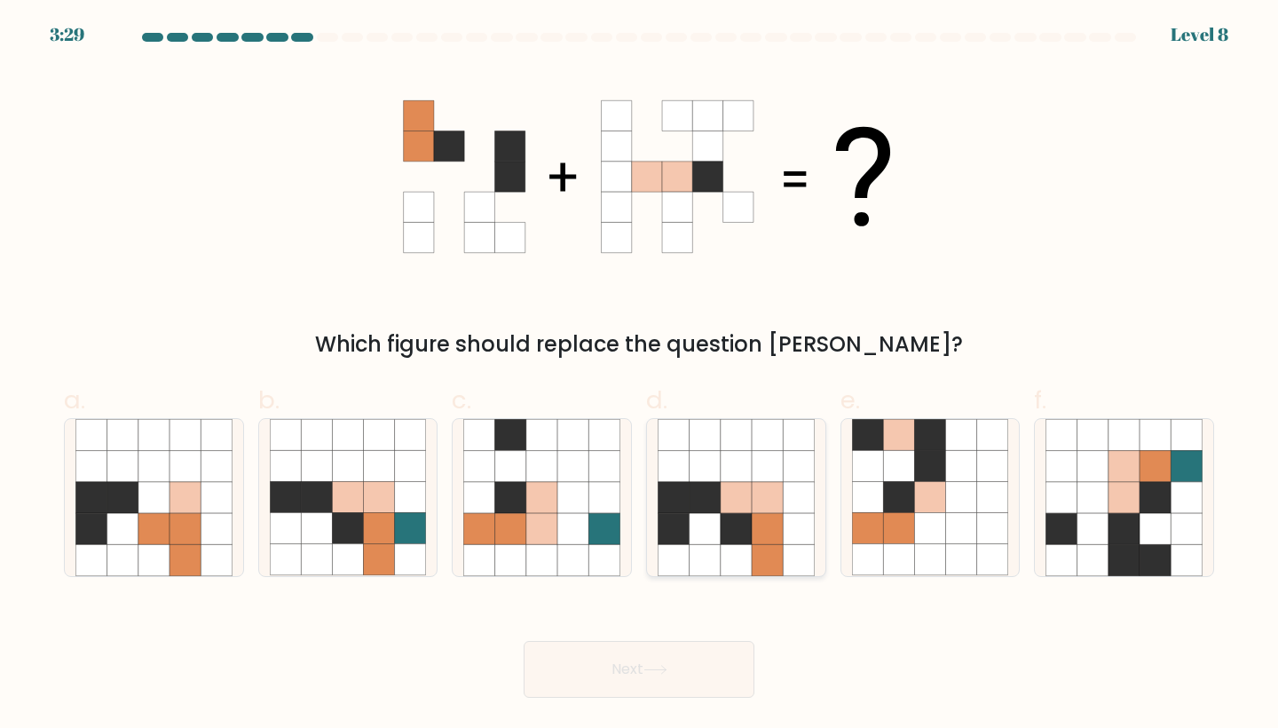
click at [720, 486] on icon at bounding box center [705, 497] width 31 height 31
click at [640, 375] on input "d." at bounding box center [639, 370] width 1 height 12
radio input "true"
click at [713, 664] on button "Next" at bounding box center [639, 669] width 231 height 57
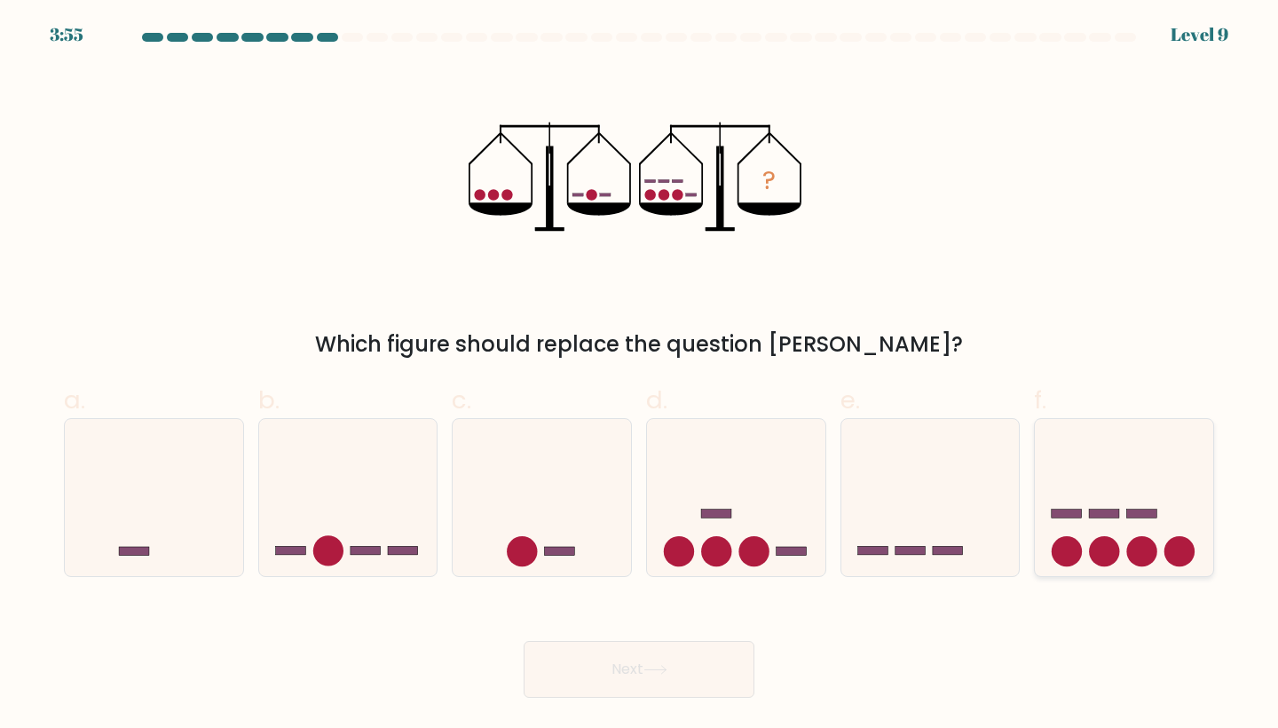
click at [1094, 468] on icon at bounding box center [1124, 496] width 178 height 147
click at [640, 375] on input "f." at bounding box center [639, 370] width 1 height 12
radio input "true"
click at [627, 684] on button "Next" at bounding box center [639, 669] width 231 height 57
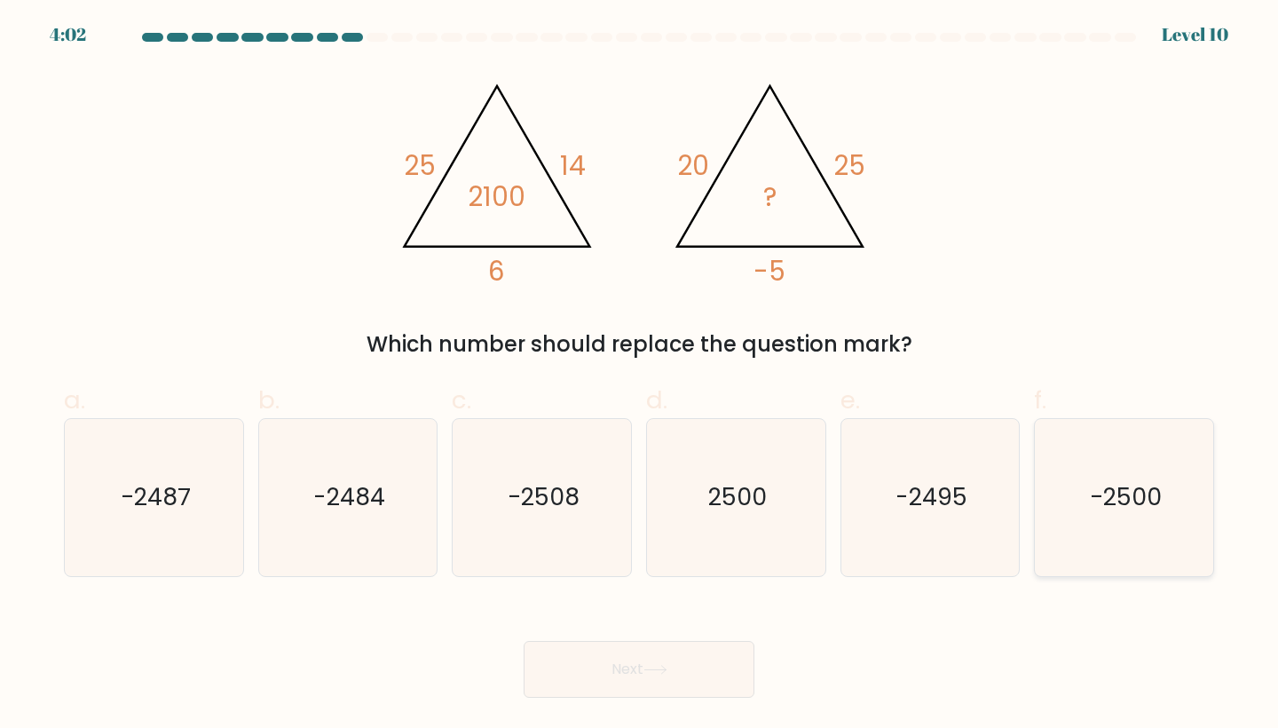
click at [1167, 494] on icon "-2500" at bounding box center [1123, 497] width 157 height 157
click at [640, 375] on input "f. -2500" at bounding box center [639, 370] width 1 height 12
radio input "true"
click at [696, 659] on button "Next" at bounding box center [639, 669] width 231 height 57
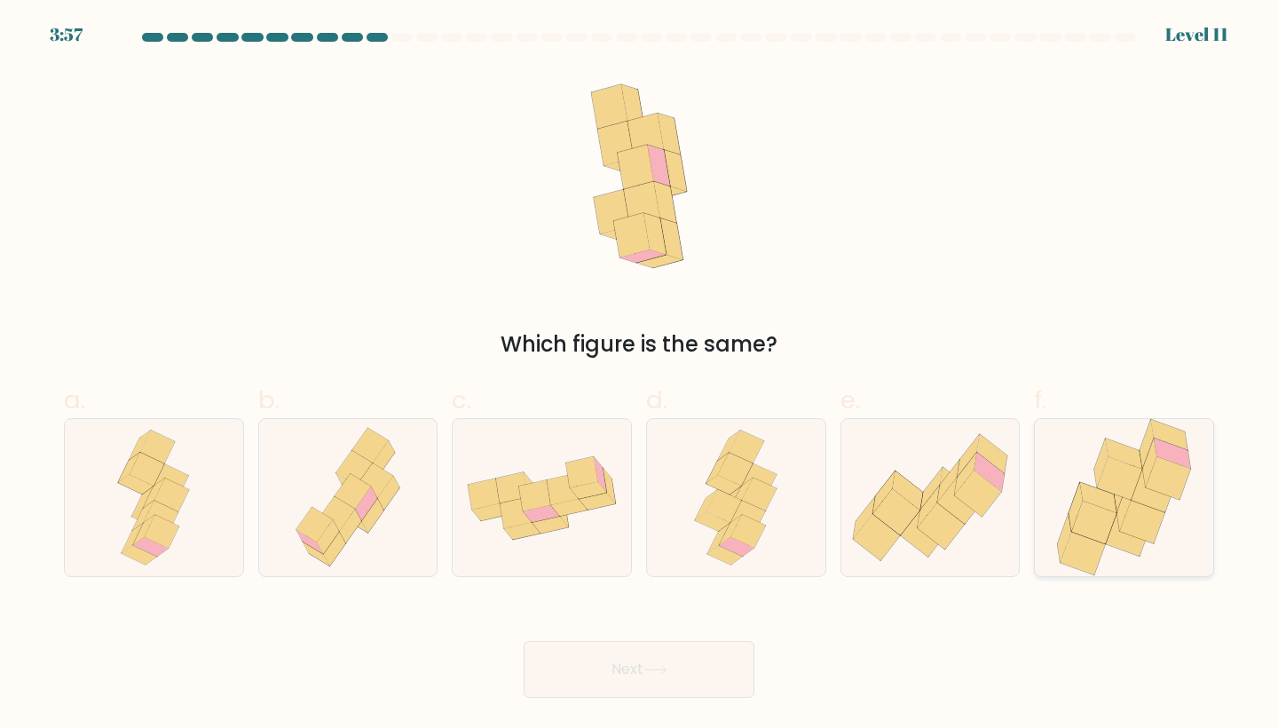
click at [1133, 493] on icon at bounding box center [1119, 478] width 45 height 43
click at [640, 375] on input "f." at bounding box center [639, 370] width 1 height 12
radio input "true"
click at [619, 649] on button "Next" at bounding box center [639, 669] width 231 height 57
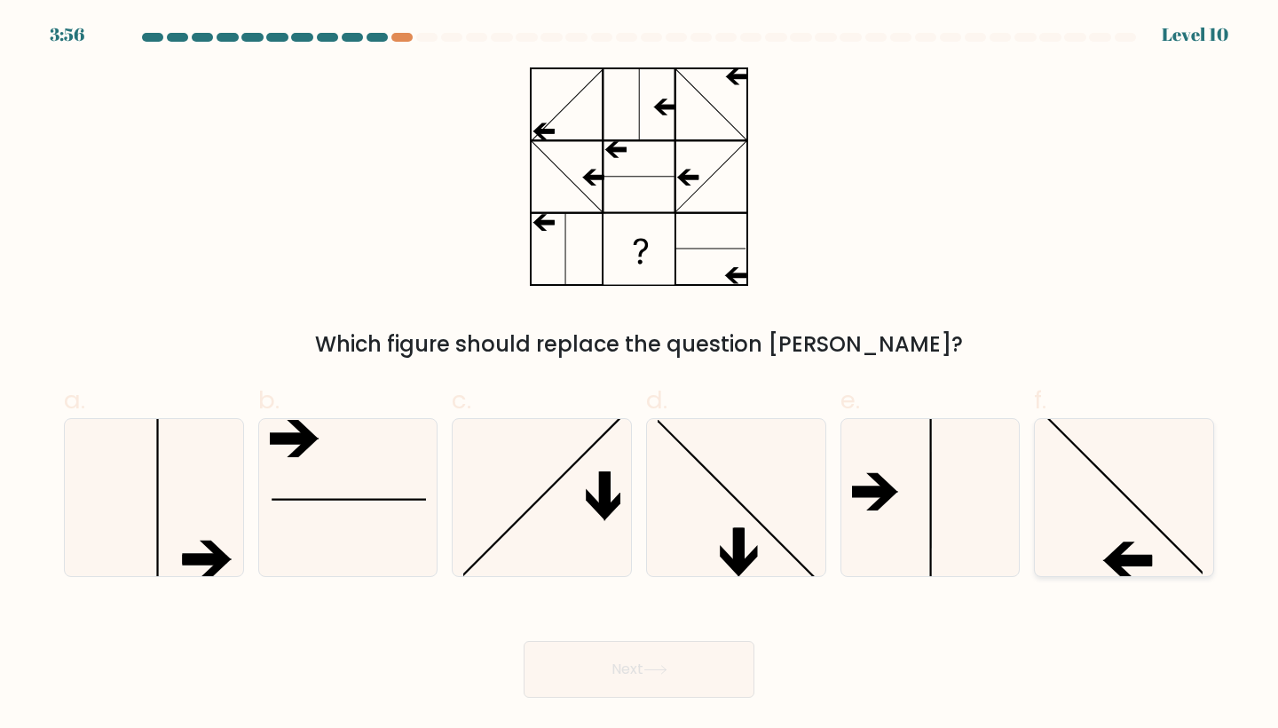
click at [1098, 492] on icon at bounding box center [1123, 497] width 157 height 157
click at [640, 375] on input "f." at bounding box center [639, 370] width 1 height 12
radio input "true"
click at [657, 680] on button "Next" at bounding box center [639, 669] width 231 height 57
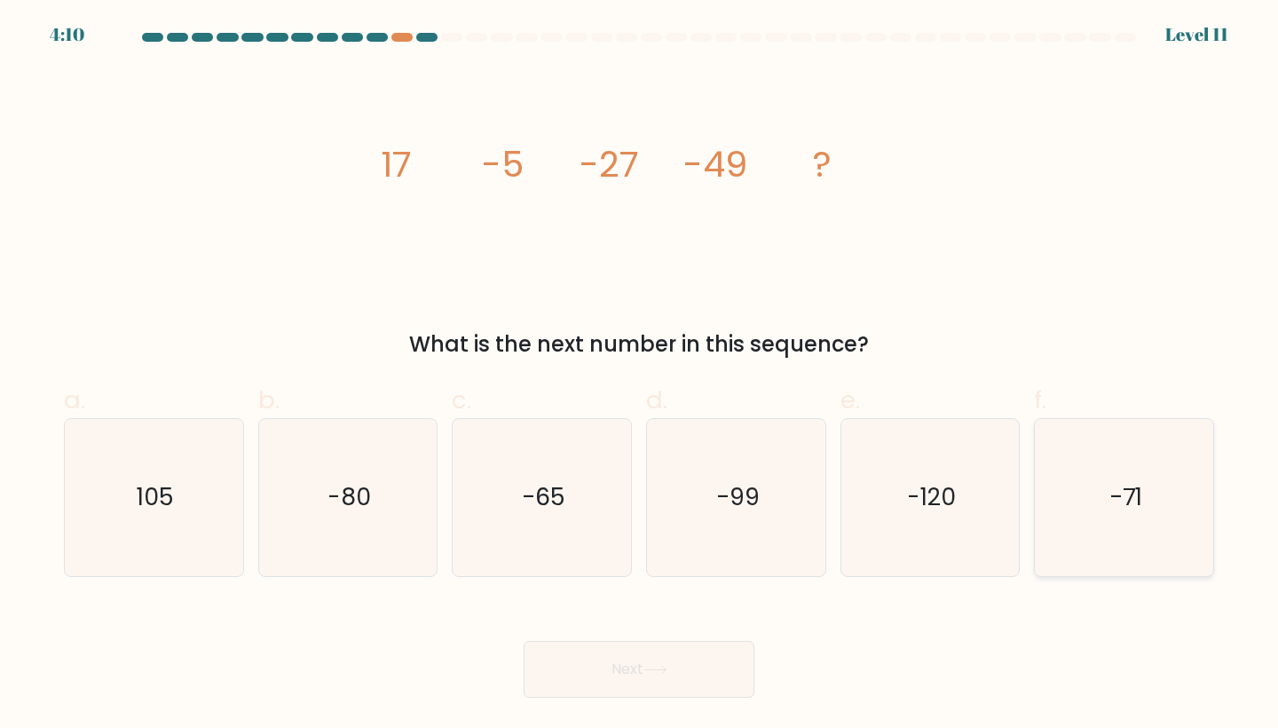
click at [1129, 491] on text "-71" at bounding box center [1125, 497] width 33 height 33
click at [640, 375] on input "f. -71" at bounding box center [639, 370] width 1 height 12
radio input "true"
click at [577, 657] on button "Next" at bounding box center [639, 669] width 231 height 57
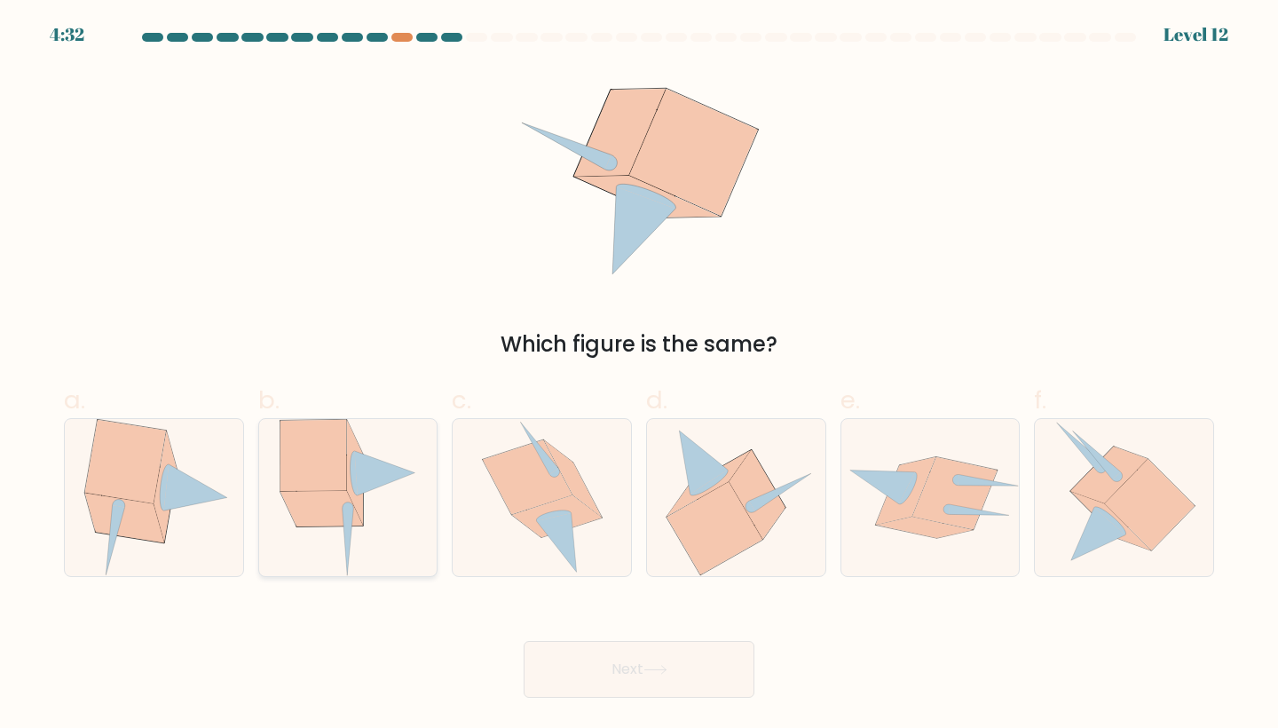
click at [337, 485] on icon at bounding box center [313, 455] width 66 height 71
click at [639, 375] on input "b." at bounding box center [639, 370] width 1 height 12
radio input "true"
click at [698, 664] on button "Next" at bounding box center [639, 669] width 231 height 57
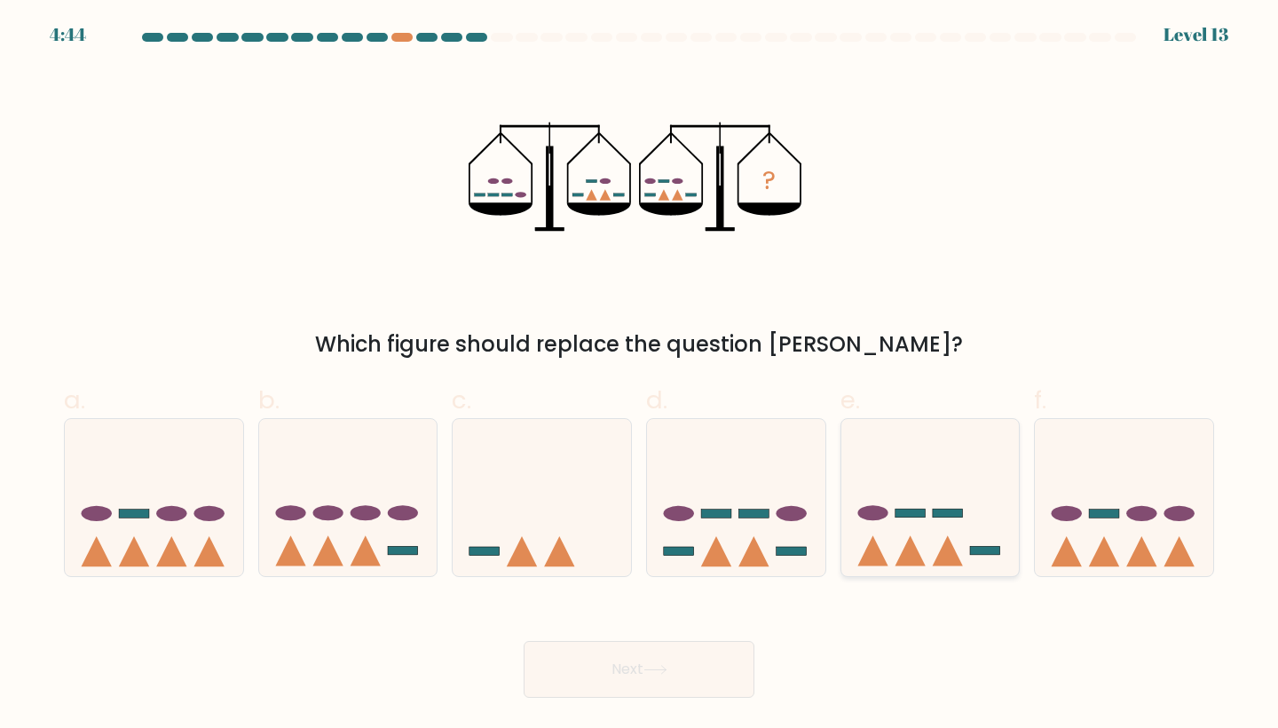
click at [940, 502] on icon at bounding box center [930, 496] width 178 height 147
click at [640, 375] on input "e." at bounding box center [639, 370] width 1 height 12
radio input "true"
click at [649, 667] on icon at bounding box center [655, 670] width 24 height 10
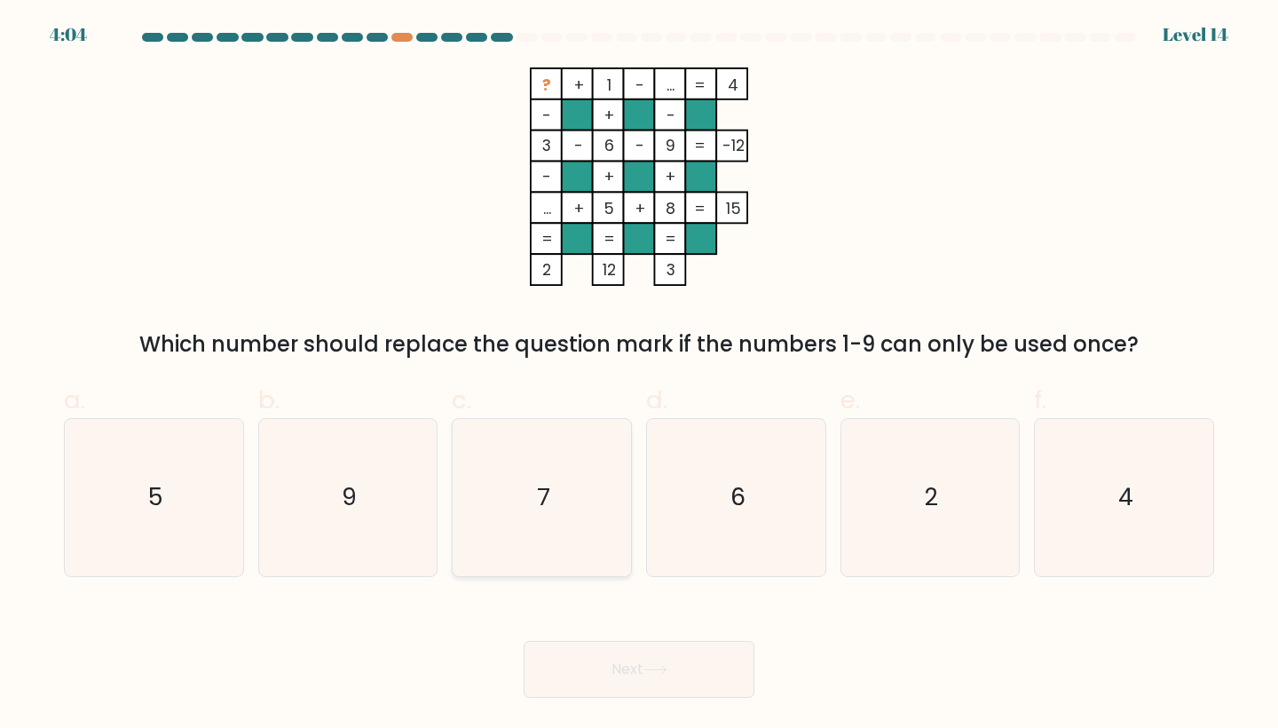
click at [493, 468] on icon "7" at bounding box center [541, 497] width 157 height 157
click at [639, 375] on input "c. 7" at bounding box center [639, 370] width 1 height 12
radio input "true"
click at [665, 689] on button "Next" at bounding box center [639, 669] width 231 height 57
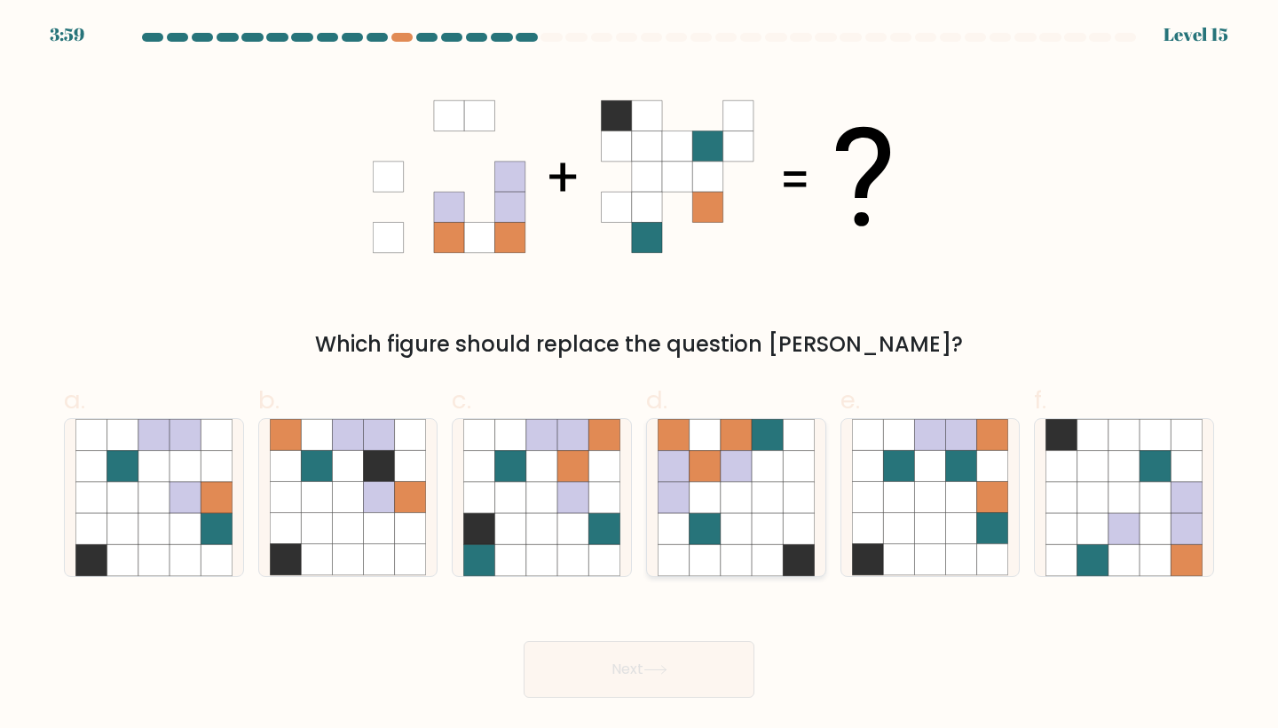
click at [688, 498] on icon at bounding box center [673, 497] width 31 height 31
click at [640, 375] on input "d." at bounding box center [639, 370] width 1 height 12
radio input "true"
click at [642, 669] on button "Next" at bounding box center [639, 669] width 231 height 57
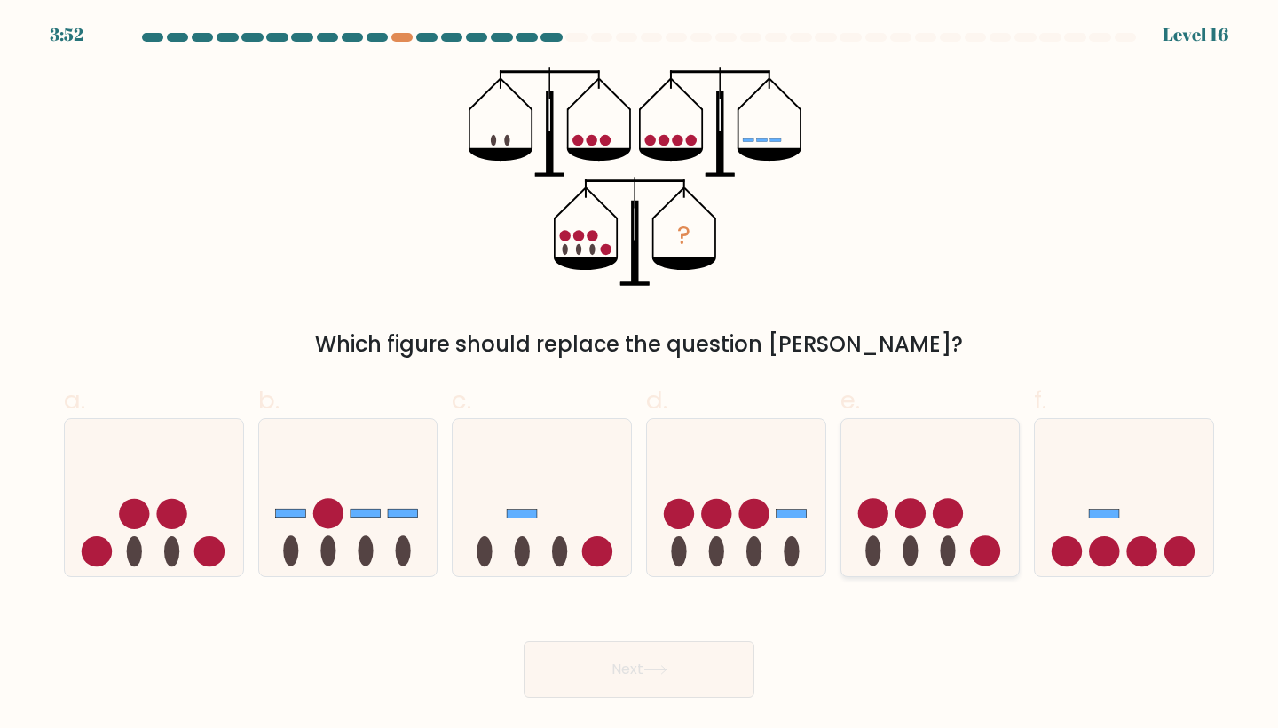
click at [959, 474] on icon at bounding box center [930, 496] width 178 height 147
click at [640, 375] on input "e." at bounding box center [639, 370] width 1 height 12
radio input "true"
click at [607, 669] on button "Next" at bounding box center [639, 669] width 231 height 57
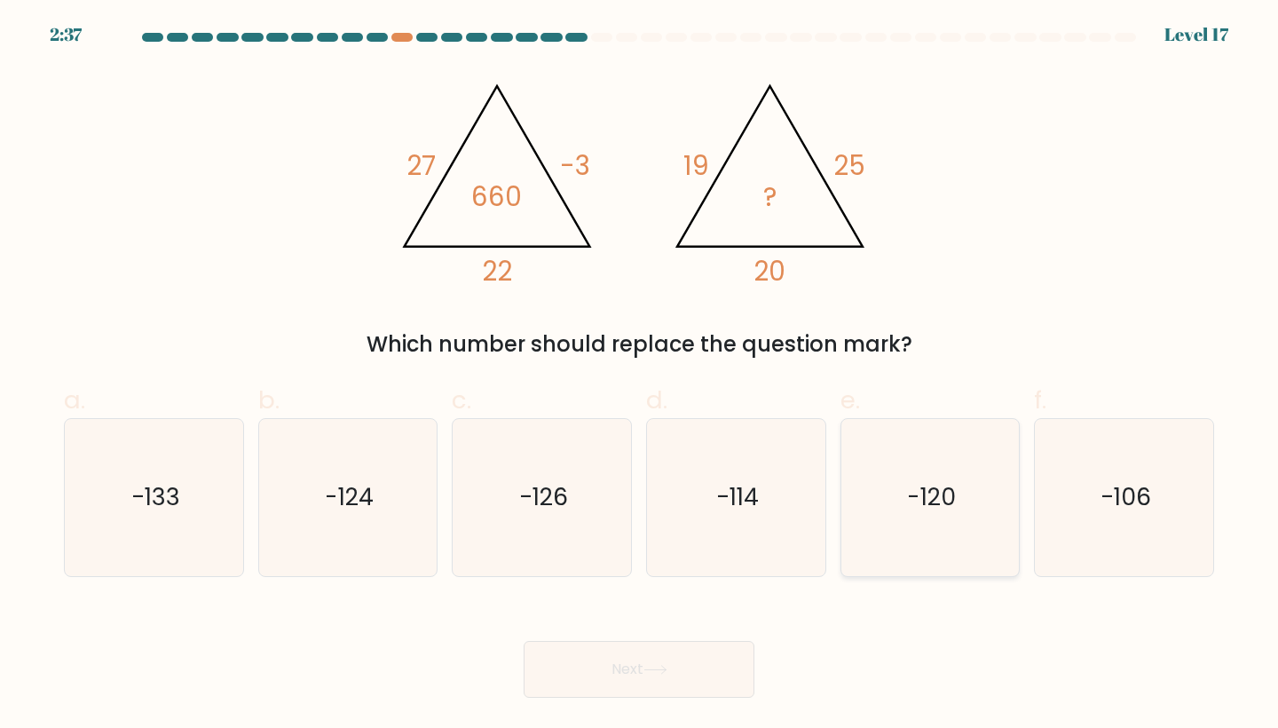
click at [955, 477] on icon "-120" at bounding box center [930, 497] width 157 height 157
click at [640, 375] on input "e. -120" at bounding box center [639, 370] width 1 height 12
radio input "true"
click at [629, 698] on body "2:36 Level 17" at bounding box center [639, 364] width 1278 height 728
click at [628, 682] on button "Next" at bounding box center [639, 669] width 231 height 57
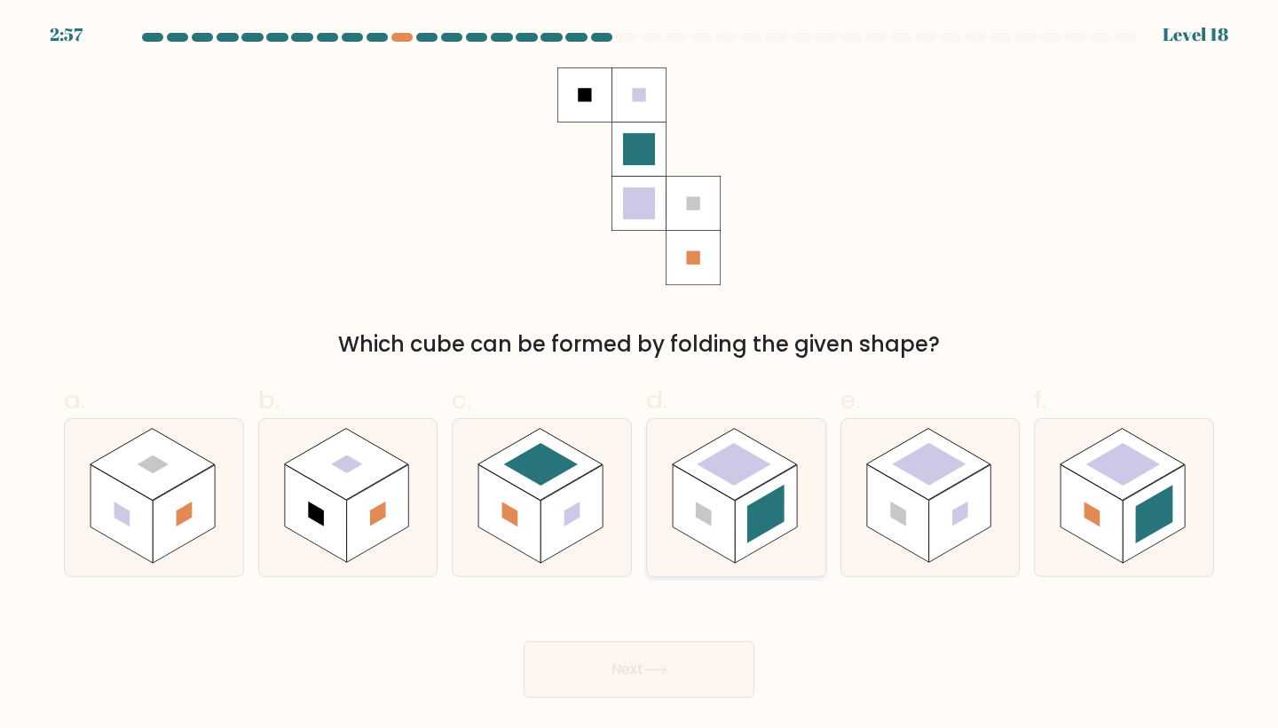
click at [743, 451] on rect at bounding box center [734, 464] width 74 height 43
click at [640, 375] on input "d." at bounding box center [639, 370] width 1 height 12
radio input "true"
click at [647, 690] on button "Next" at bounding box center [639, 669] width 231 height 57
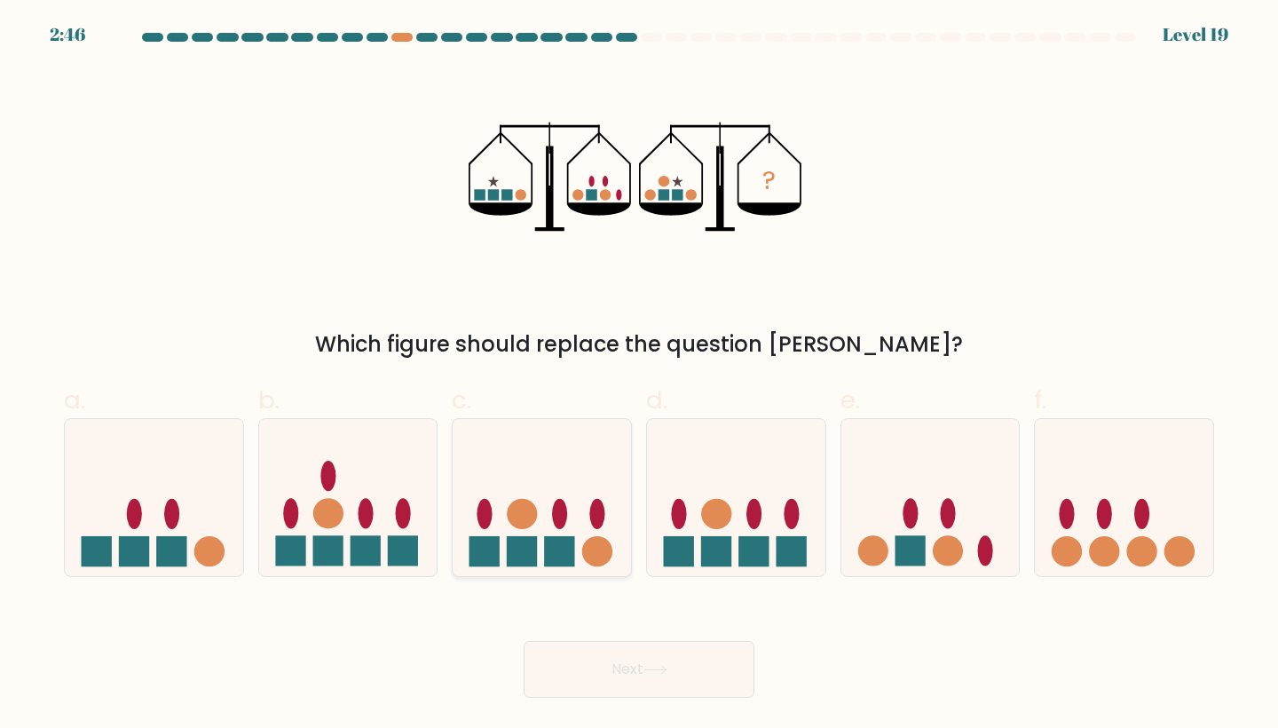
click at [490, 513] on ellipse at bounding box center [484, 514] width 15 height 30
click at [639, 375] on input "c." at bounding box center [639, 370] width 1 height 12
radio input "true"
click at [604, 661] on button "Next" at bounding box center [639, 669] width 231 height 57
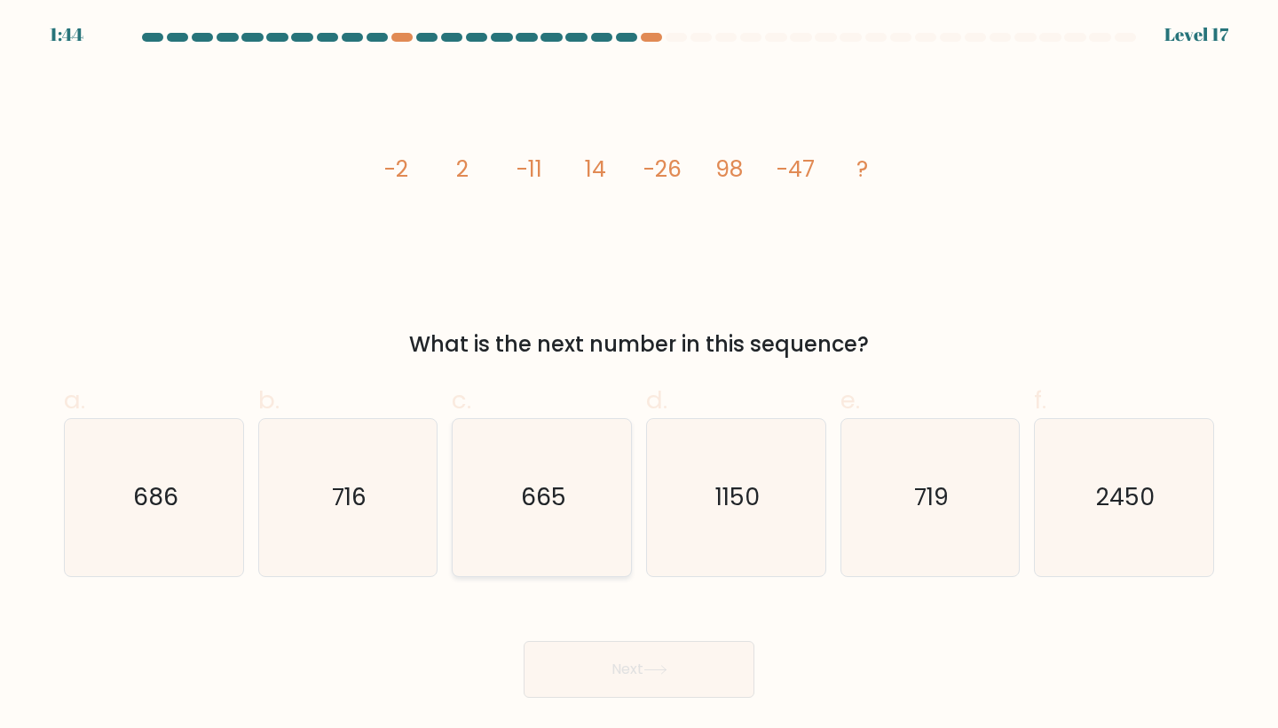
click at [590, 505] on icon "665" at bounding box center [541, 497] width 157 height 157
click at [639, 375] on input "c. 665" at bounding box center [639, 370] width 1 height 12
radio input "true"
click at [653, 676] on button "Next" at bounding box center [639, 669] width 231 height 57
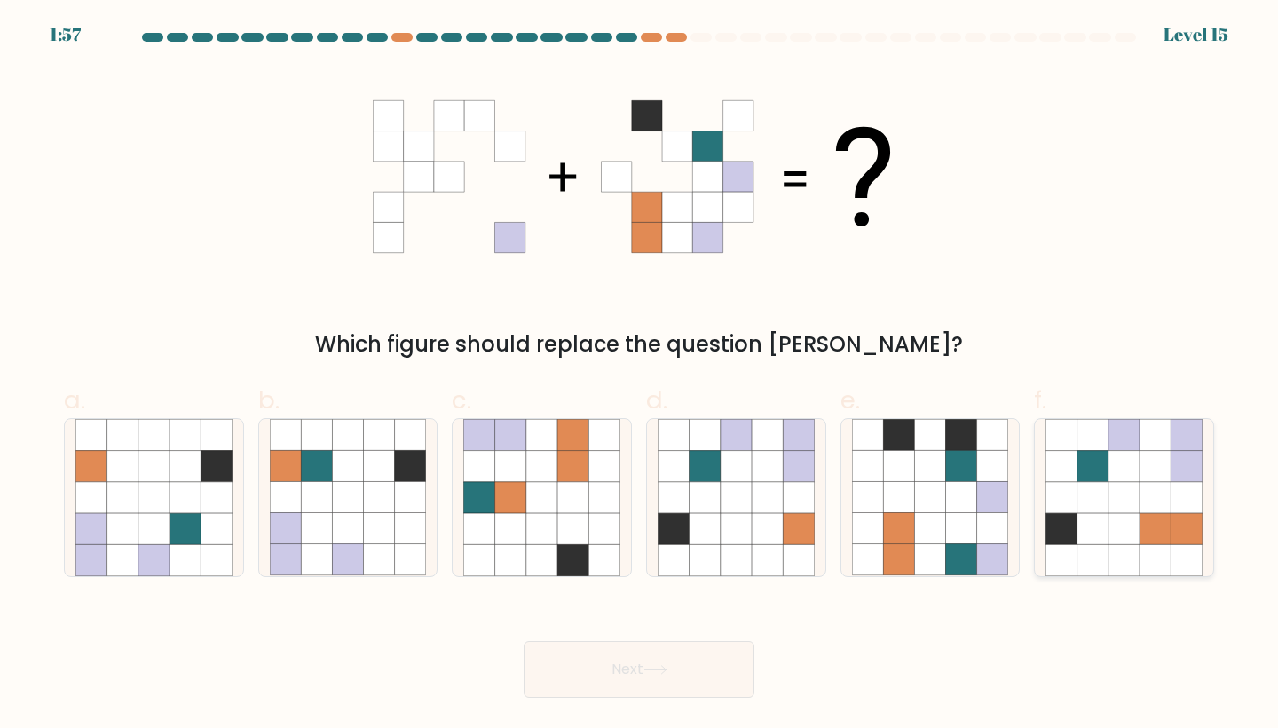
click at [1123, 457] on icon at bounding box center [1123, 466] width 31 height 31
click at [640, 375] on input "f." at bounding box center [639, 370] width 1 height 12
radio input "true"
click at [643, 670] on button "Next" at bounding box center [639, 669] width 231 height 57
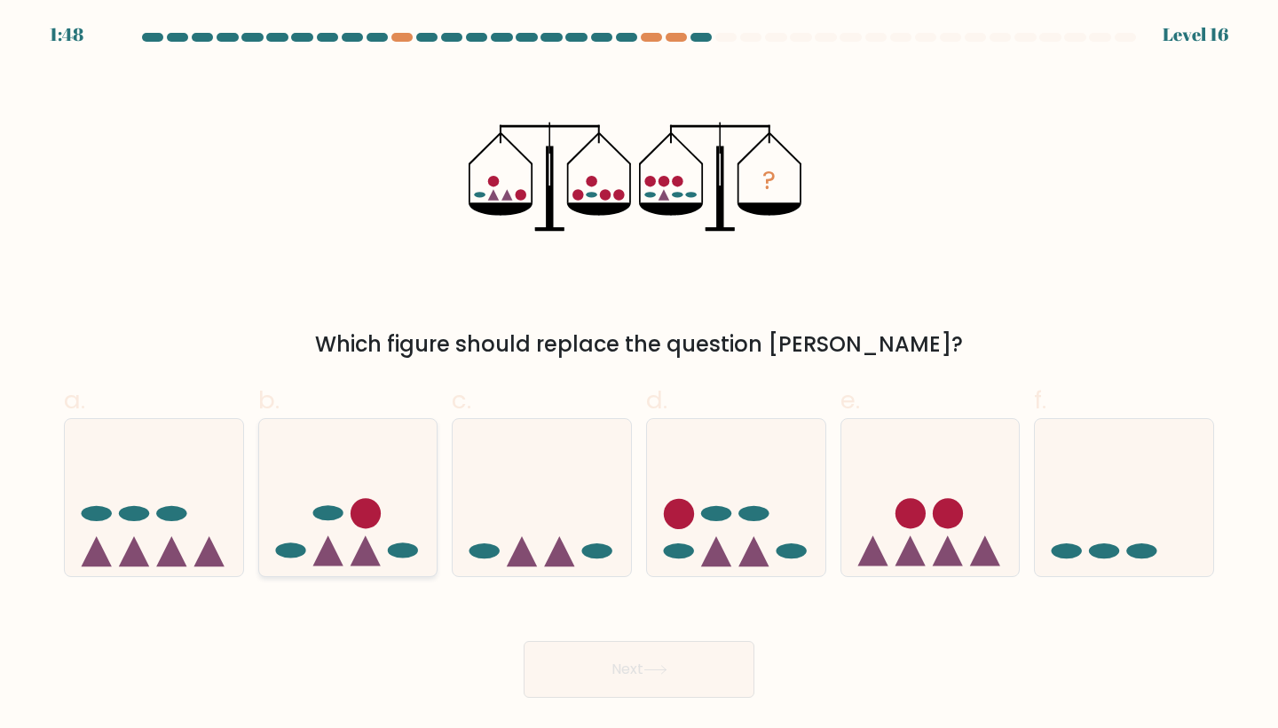
click at [322, 529] on icon at bounding box center [348, 496] width 178 height 147
click at [639, 375] on input "b." at bounding box center [639, 370] width 1 height 12
radio input "true"
click at [603, 651] on button "Next" at bounding box center [639, 669] width 231 height 57
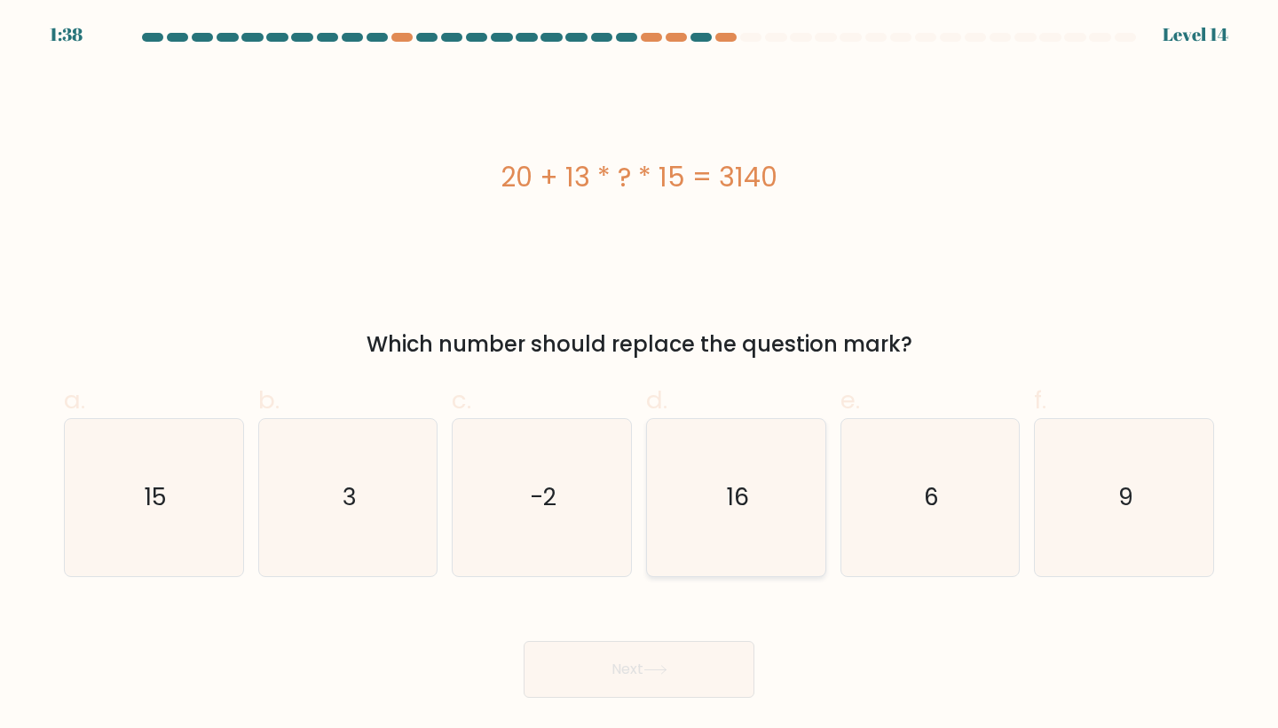
click at [669, 559] on icon "16" at bounding box center [736, 497] width 157 height 157
click at [640, 375] on input "d. 16" at bounding box center [639, 370] width 1 height 12
radio input "true"
click at [649, 684] on button "Next" at bounding box center [639, 669] width 231 height 57
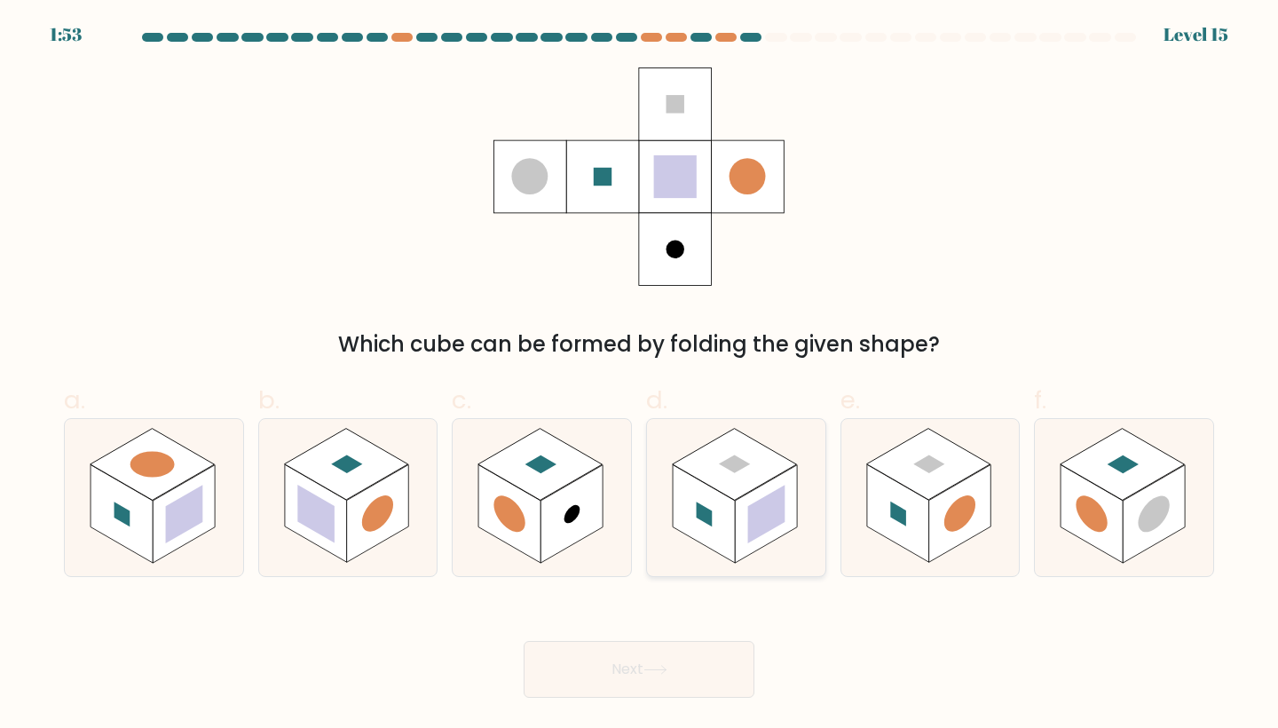
click at [740, 421] on icon at bounding box center [736, 497] width 178 height 157
click at [640, 375] on input "d." at bounding box center [639, 370] width 1 height 12
radio input "true"
click at [659, 690] on button "Next" at bounding box center [639, 669] width 231 height 57
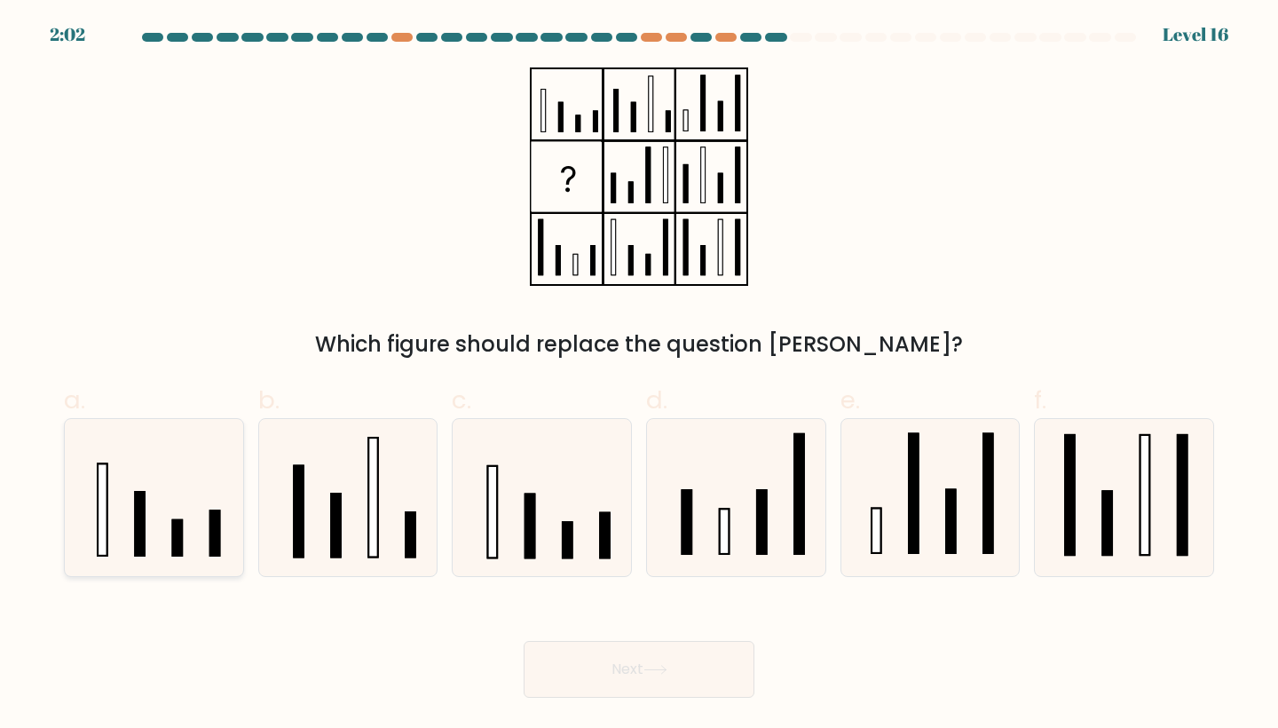
click at [182, 533] on rect at bounding box center [177, 538] width 10 height 36
click at [639, 375] on input "a." at bounding box center [639, 370] width 1 height 12
radio input "true"
click at [696, 484] on icon at bounding box center [736, 497] width 157 height 157
click at [640, 375] on input "d." at bounding box center [639, 370] width 1 height 12
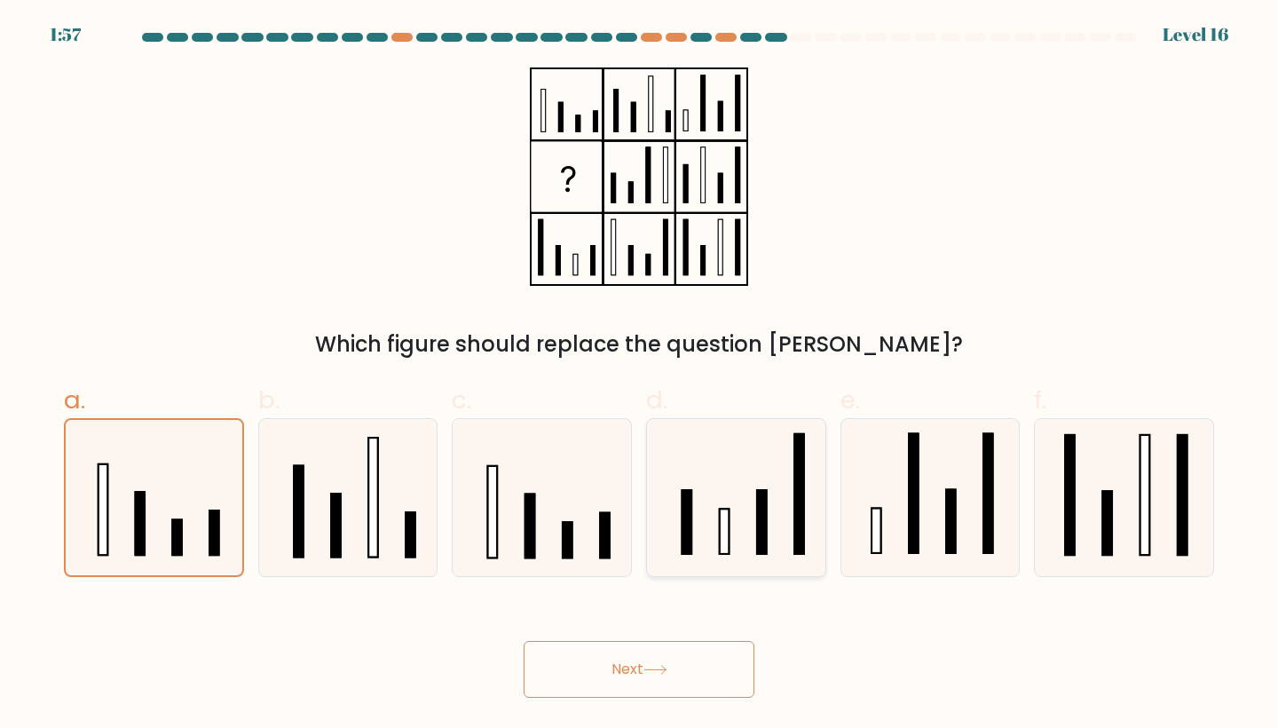
radio input "true"
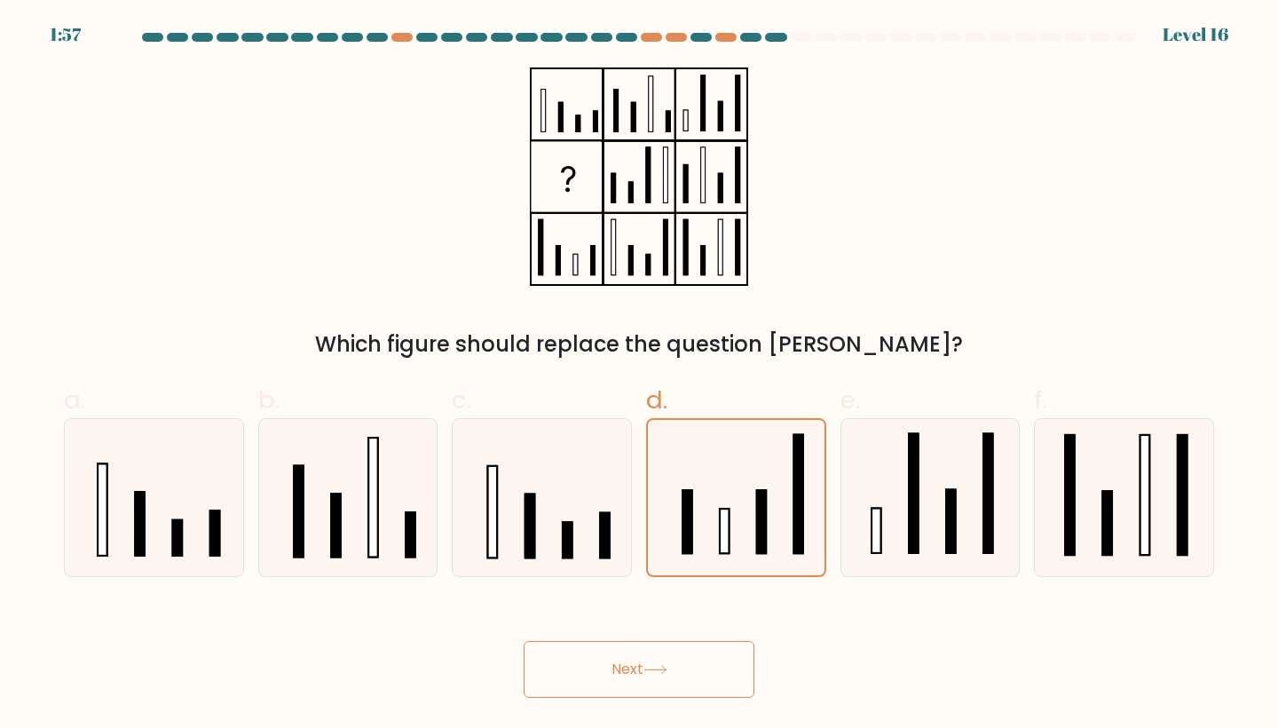
click at [696, 666] on button "Next" at bounding box center [639, 669] width 231 height 57
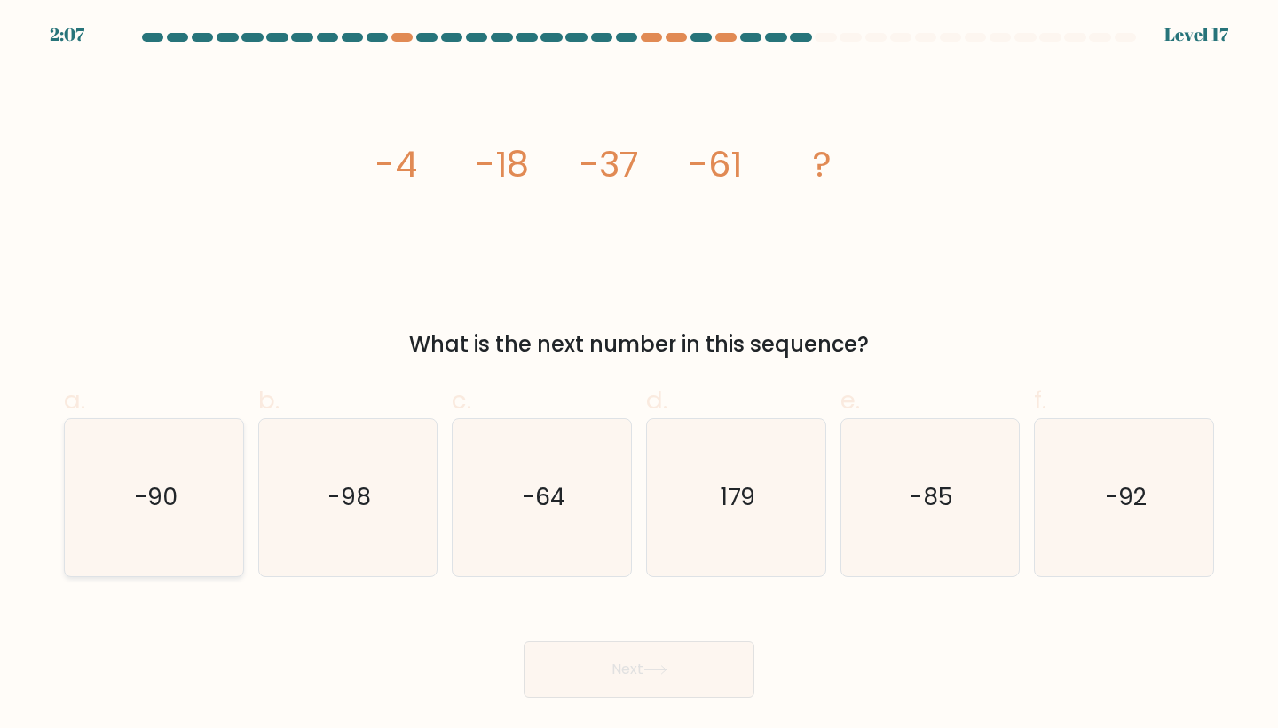
click at [130, 522] on icon "-90" at bounding box center [153, 497] width 157 height 157
click at [639, 375] on input "a. -90" at bounding box center [639, 370] width 1 height 12
radio input "true"
click at [596, 666] on button "Next" at bounding box center [639, 669] width 231 height 57
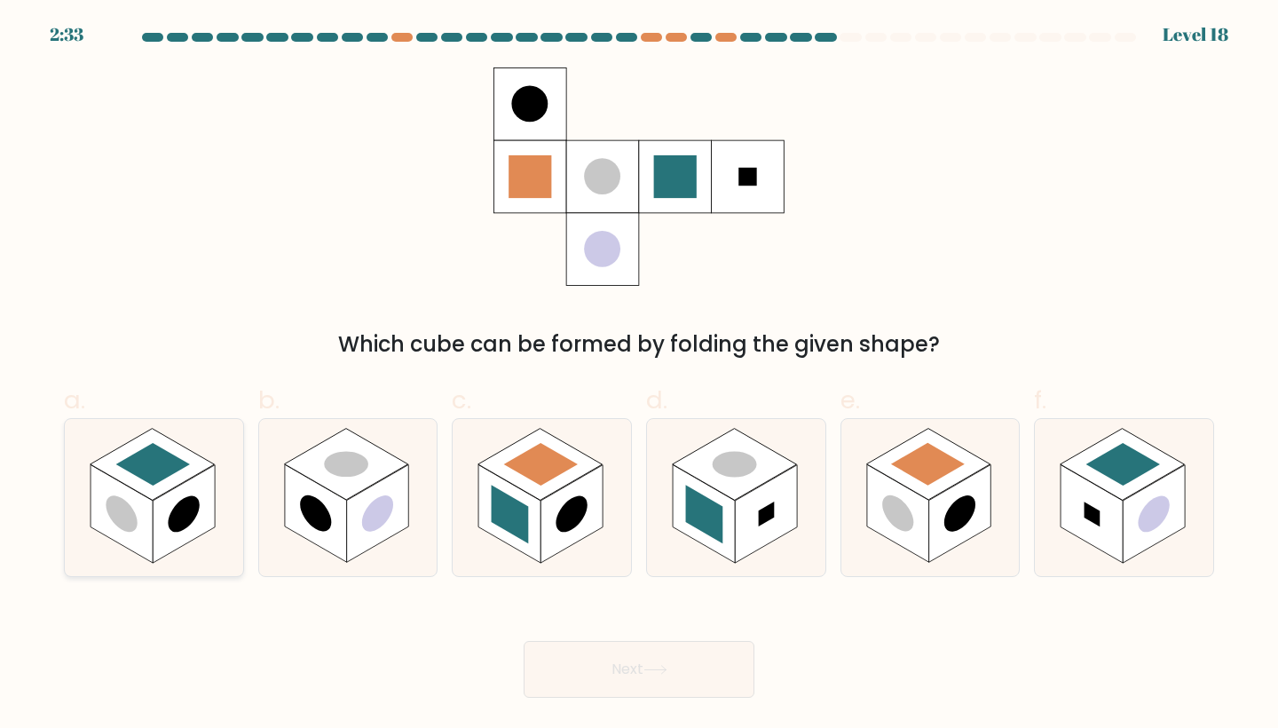
click at [133, 540] on rect at bounding box center [122, 514] width 62 height 98
click at [639, 375] on input "a." at bounding box center [639, 370] width 1 height 12
radio input "true"
click at [654, 671] on icon at bounding box center [655, 670] width 24 height 10
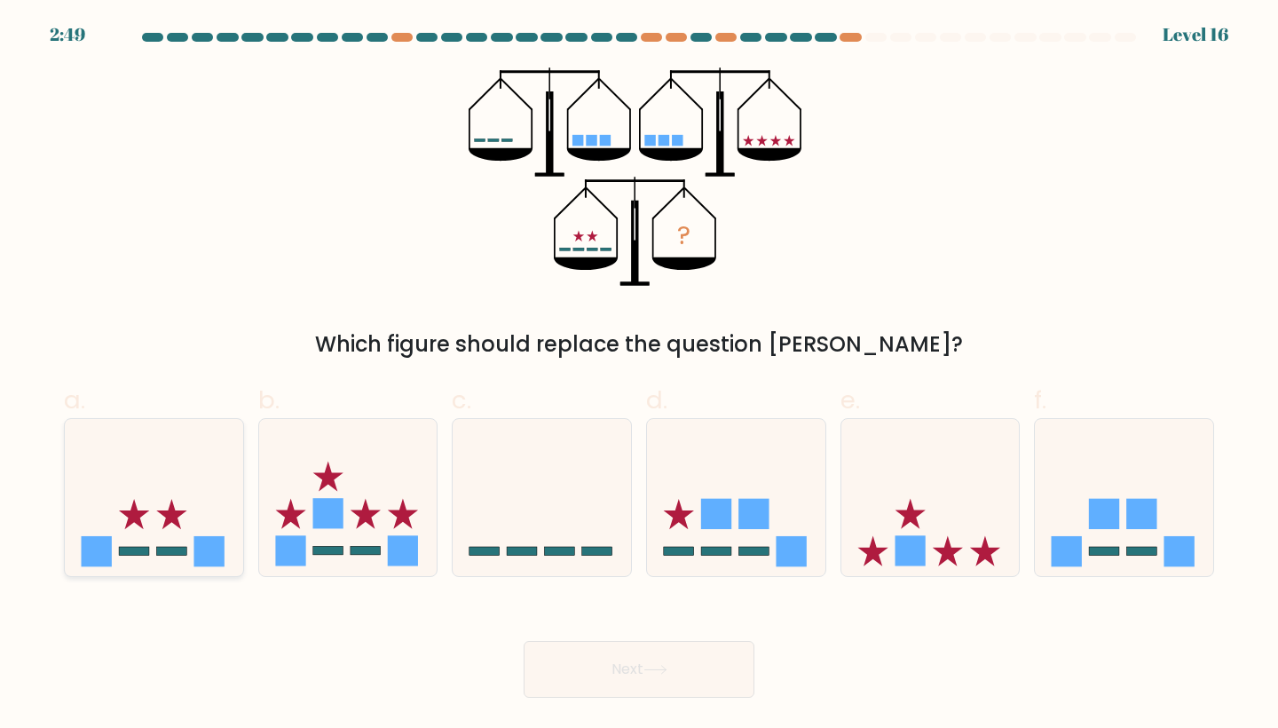
click at [107, 493] on icon at bounding box center [154, 496] width 178 height 147
click at [639, 375] on input "a." at bounding box center [639, 370] width 1 height 12
radio input "true"
click at [590, 664] on button "Next" at bounding box center [639, 669] width 231 height 57
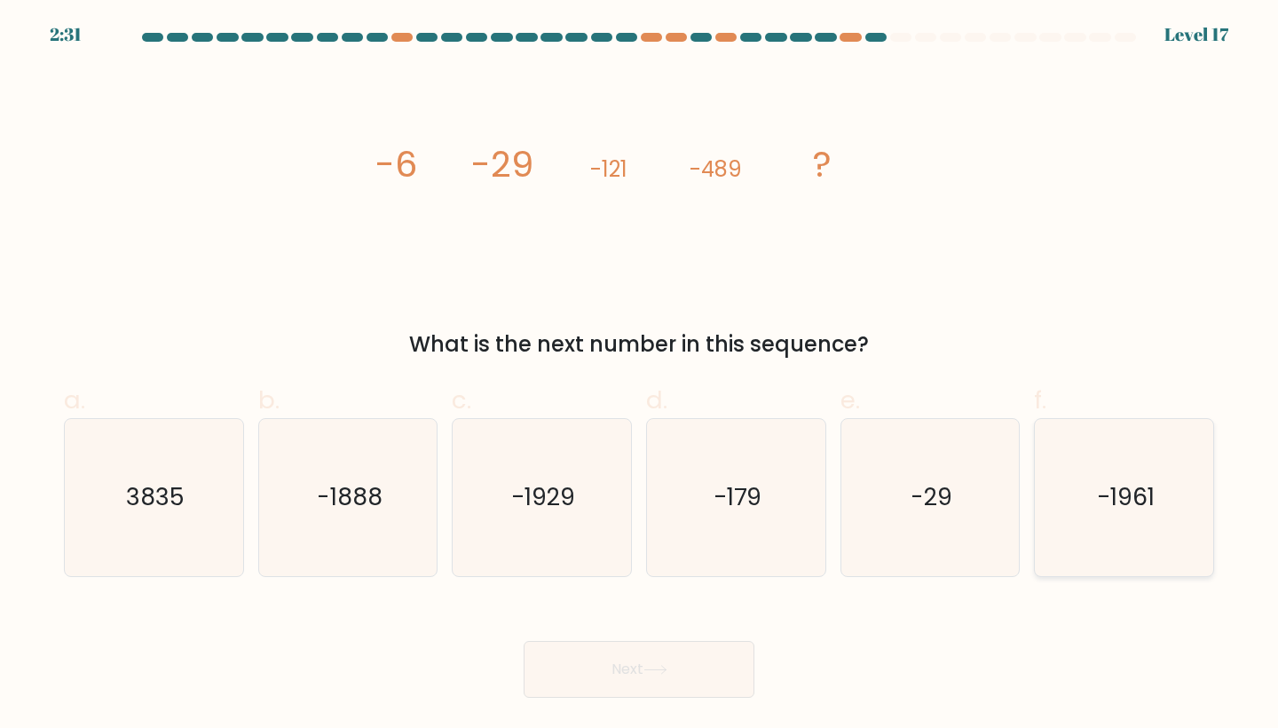
click at [1133, 452] on icon "-1961" at bounding box center [1123, 497] width 157 height 157
click at [640, 375] on input "f. -1961" at bounding box center [639, 370] width 1 height 12
radio input "true"
click at [677, 674] on button "Next" at bounding box center [639, 669] width 231 height 57
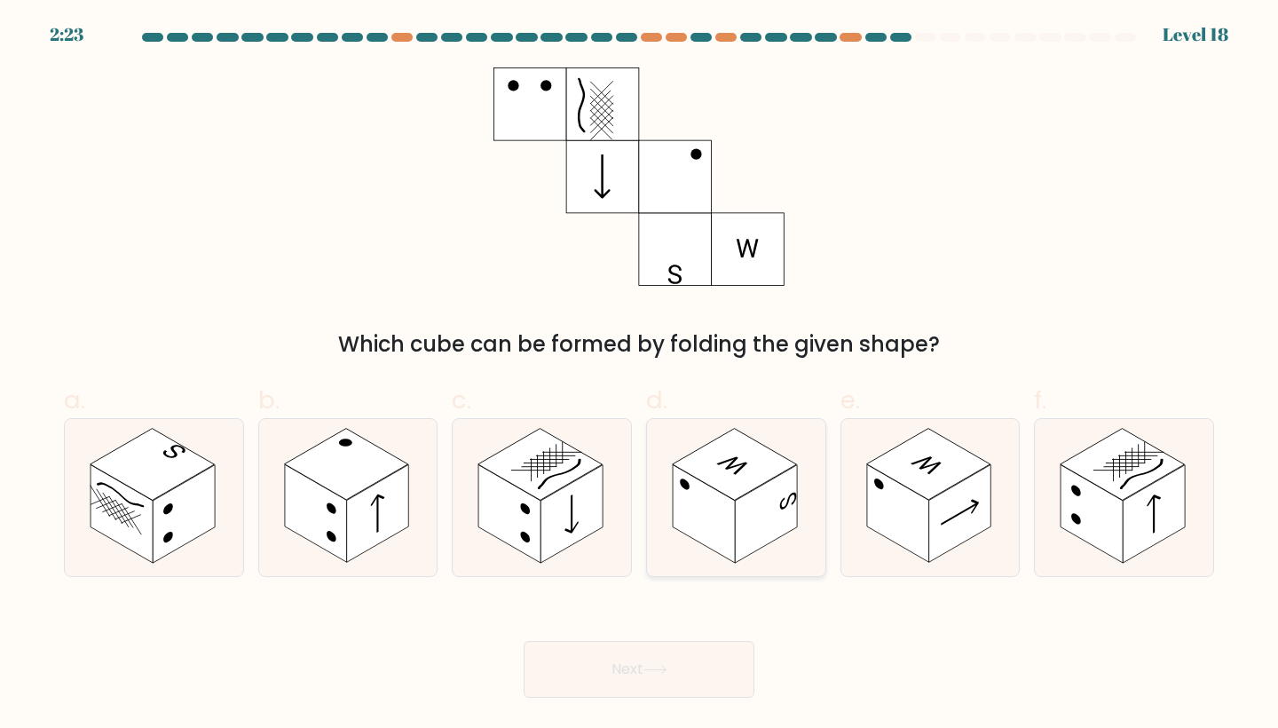
click at [722, 487] on rect at bounding box center [735, 465] width 124 height 72
click at [640, 375] on input "d." at bounding box center [639, 370] width 1 height 12
radio input "true"
click at [661, 660] on button "Next" at bounding box center [639, 669] width 231 height 57
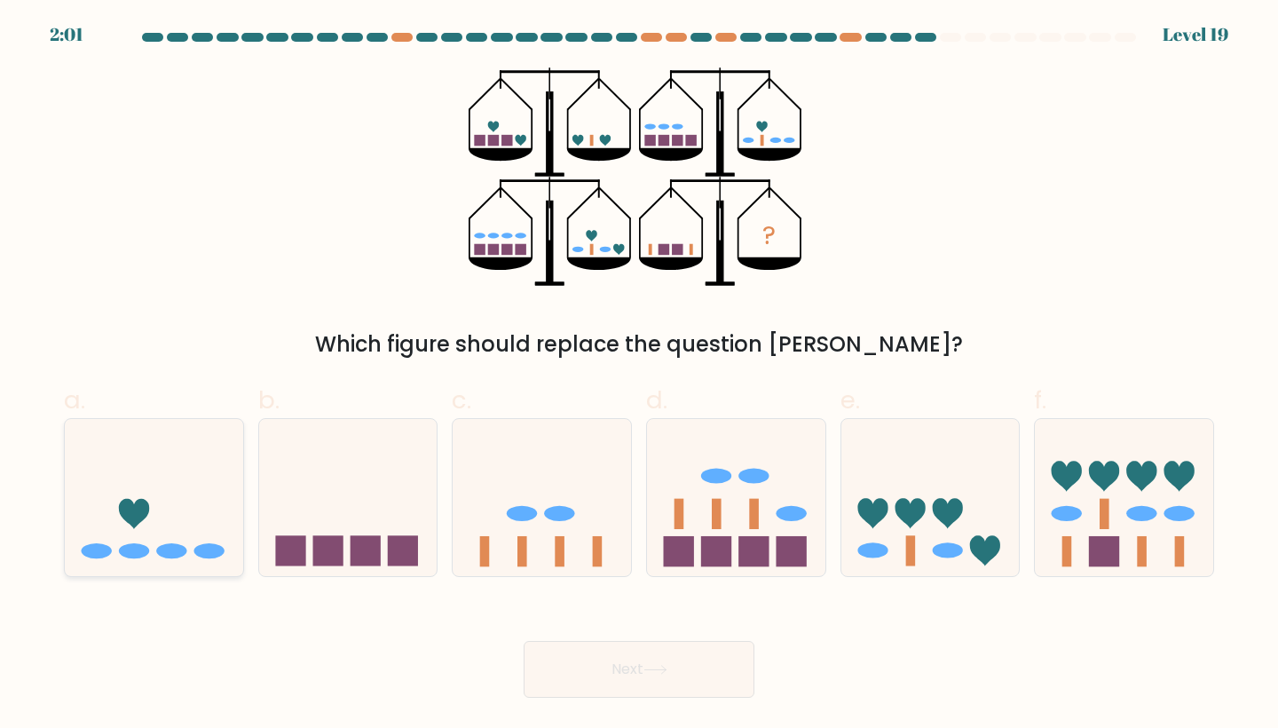
click at [182, 469] on icon at bounding box center [154, 496] width 178 height 147
click at [639, 375] on input "a." at bounding box center [639, 370] width 1 height 12
radio input "true"
click at [698, 656] on button "Next" at bounding box center [639, 669] width 231 height 57
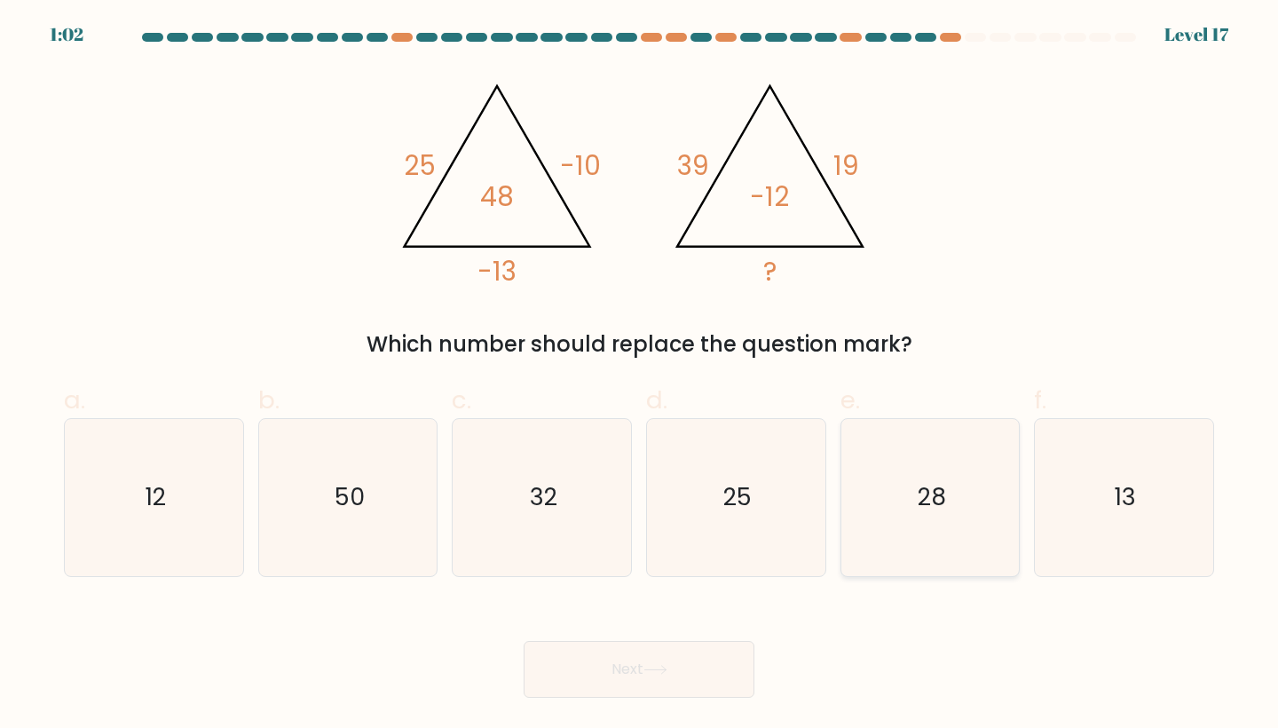
click at [888, 519] on icon "28" at bounding box center [930, 497] width 157 height 157
click at [640, 375] on input "e. 28" at bounding box center [639, 370] width 1 height 12
radio input "true"
click at [655, 670] on icon at bounding box center [655, 670] width 24 height 10
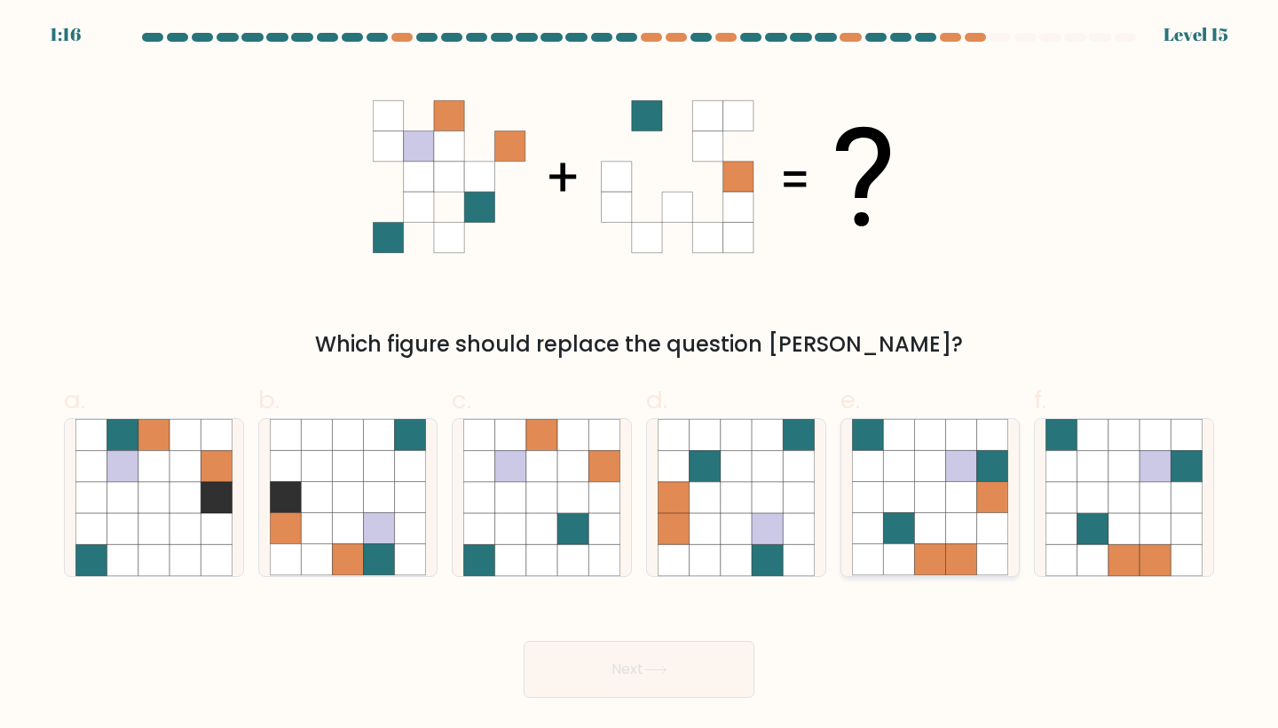
click at [960, 479] on icon at bounding box center [961, 466] width 31 height 31
click at [640, 375] on input "e." at bounding box center [639, 370] width 1 height 12
radio input "true"
click at [651, 668] on icon at bounding box center [655, 670] width 24 height 10
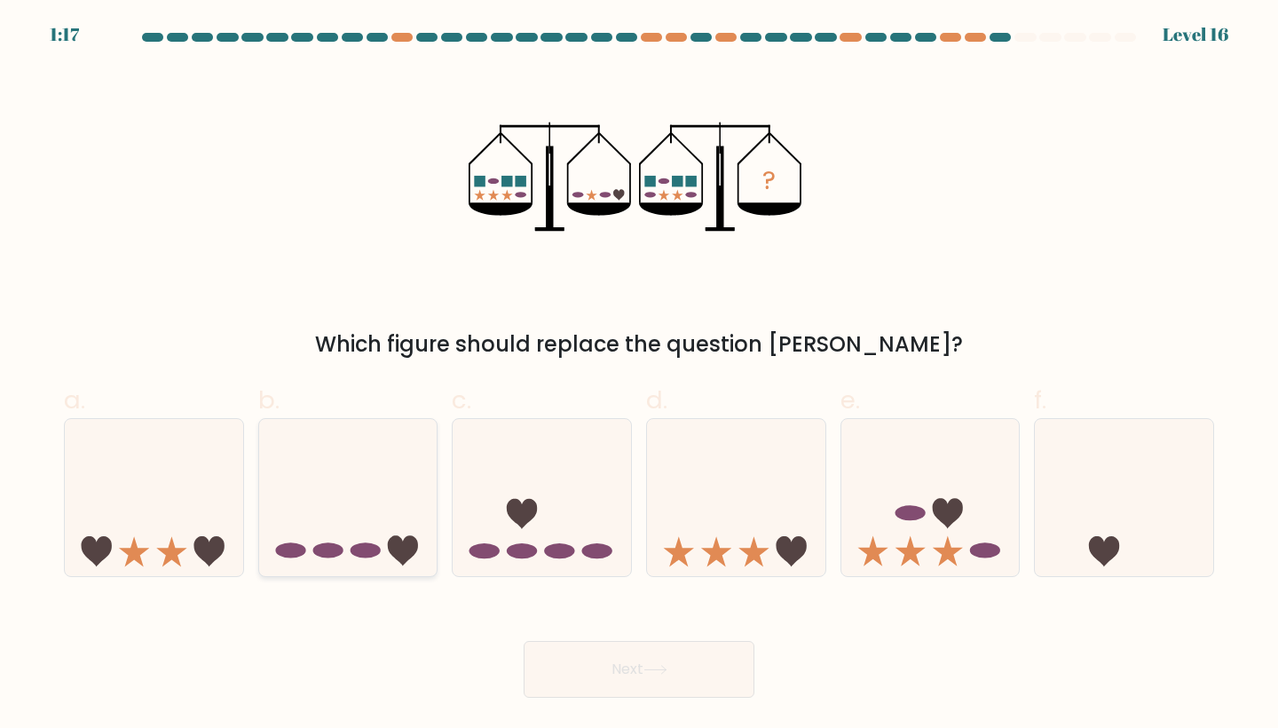
click at [282, 536] on icon at bounding box center [348, 496] width 178 height 147
click at [639, 375] on input "b." at bounding box center [639, 370] width 1 height 12
radio input "true"
click at [602, 660] on button "Next" at bounding box center [639, 669] width 231 height 57
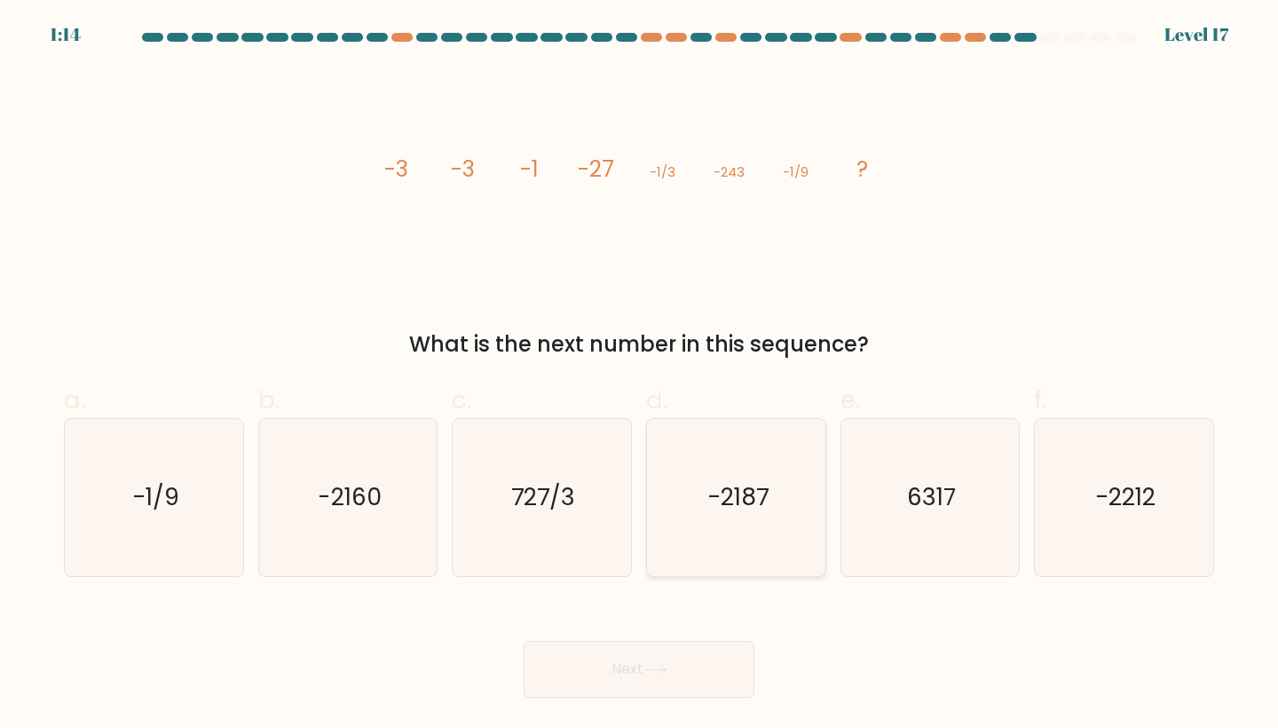
click at [754, 473] on icon "-2187" at bounding box center [736, 497] width 157 height 157
click at [640, 375] on input "d. -2187" at bounding box center [639, 370] width 1 height 12
radio input "true"
click at [652, 671] on icon at bounding box center [655, 670] width 24 height 10
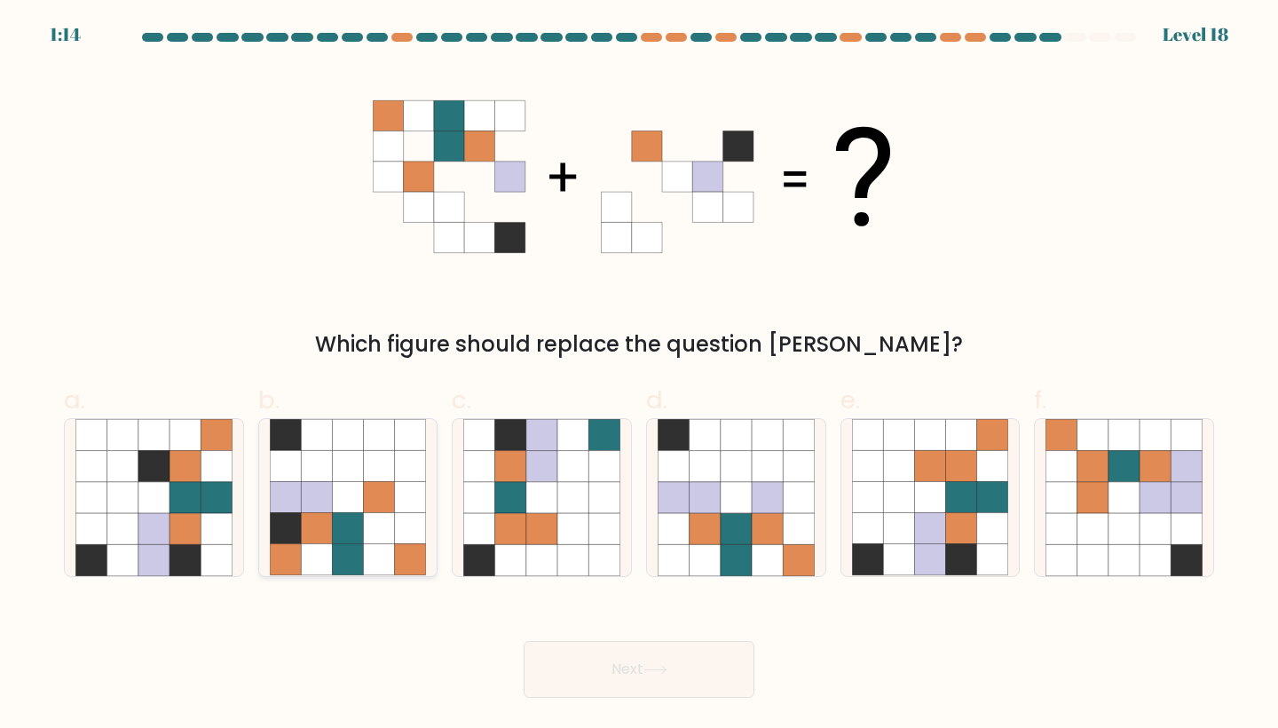
click at [326, 469] on icon at bounding box center [316, 466] width 31 height 31
click at [639, 375] on input "b." at bounding box center [639, 370] width 1 height 12
radio input "true"
click at [938, 459] on icon at bounding box center [929, 466] width 31 height 31
click at [640, 375] on input "e." at bounding box center [639, 370] width 1 height 12
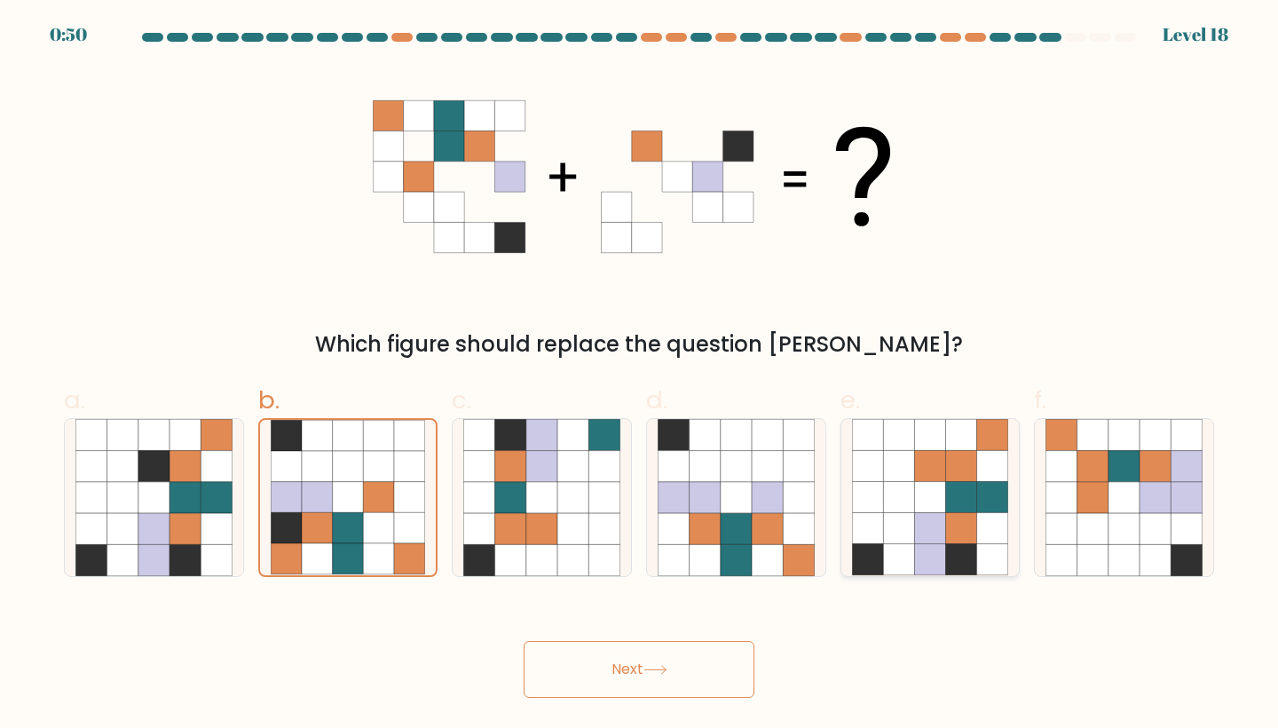
radio input "true"
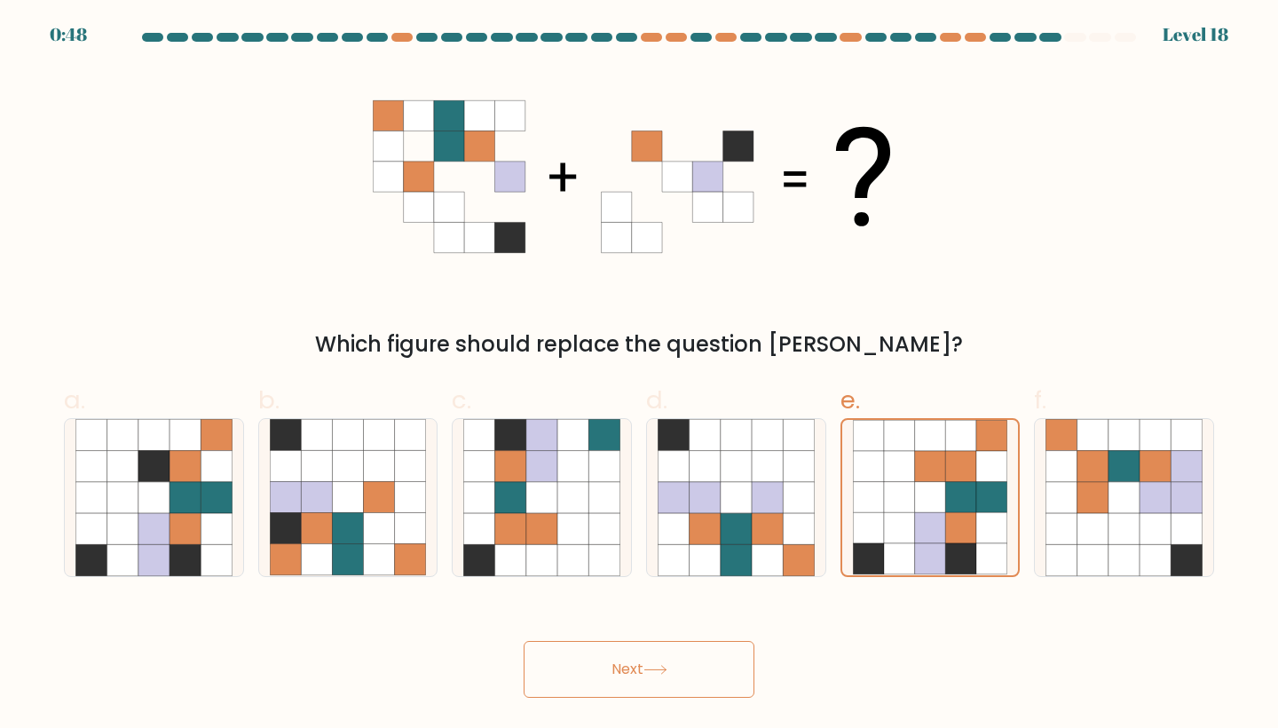
click at [620, 698] on body "0:48 Level 18" at bounding box center [639, 364] width 1278 height 728
click at [611, 675] on button "Next" at bounding box center [639, 669] width 231 height 57
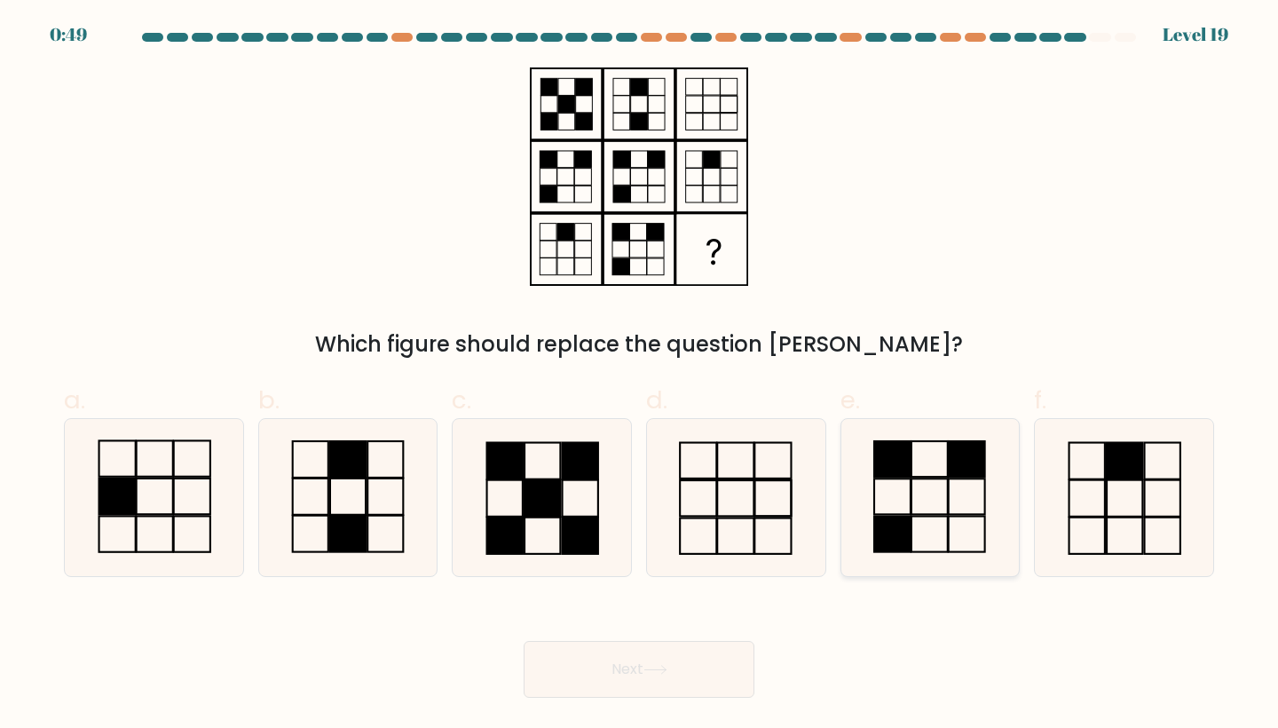
click at [890, 496] on icon at bounding box center [930, 497] width 157 height 157
click at [640, 375] on input "e." at bounding box center [639, 370] width 1 height 12
radio input "true"
click at [698, 659] on button "Next" at bounding box center [639, 669] width 231 height 57
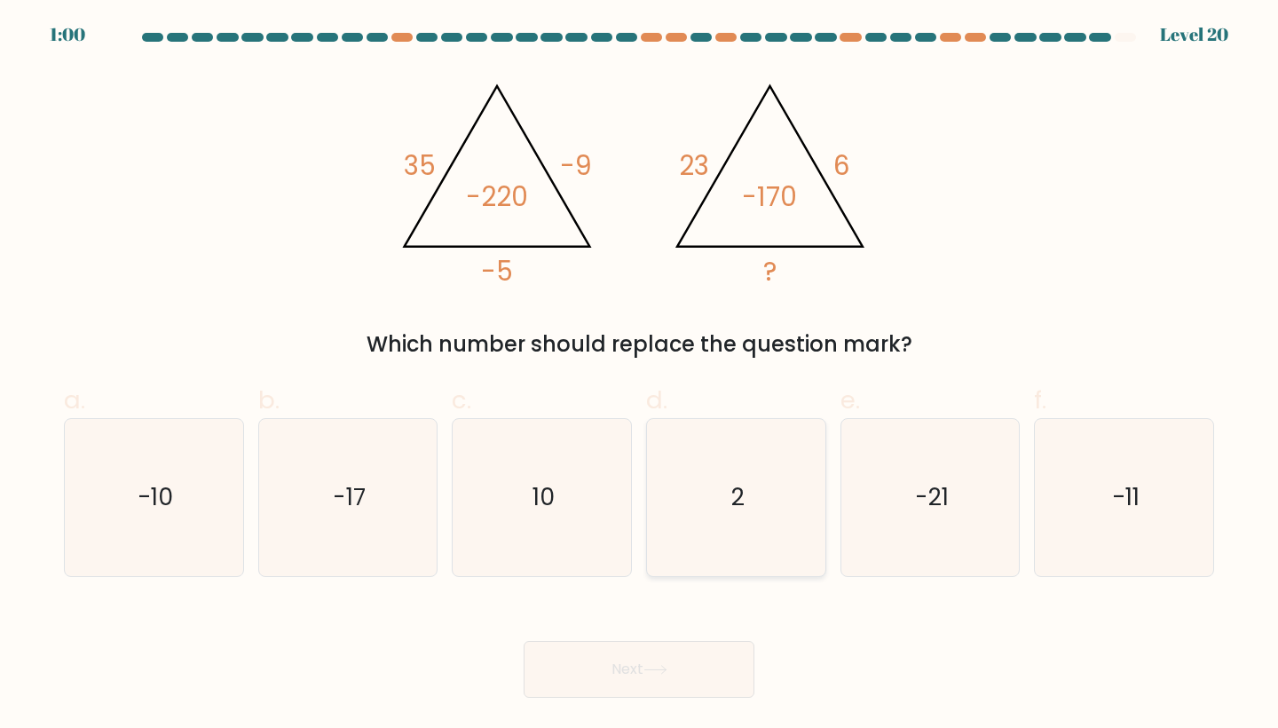
click at [749, 509] on icon "2" at bounding box center [736, 497] width 157 height 157
click at [640, 375] on input "d. 2" at bounding box center [639, 370] width 1 height 12
radio input "true"
click at [667, 689] on button "Next" at bounding box center [639, 669] width 231 height 57
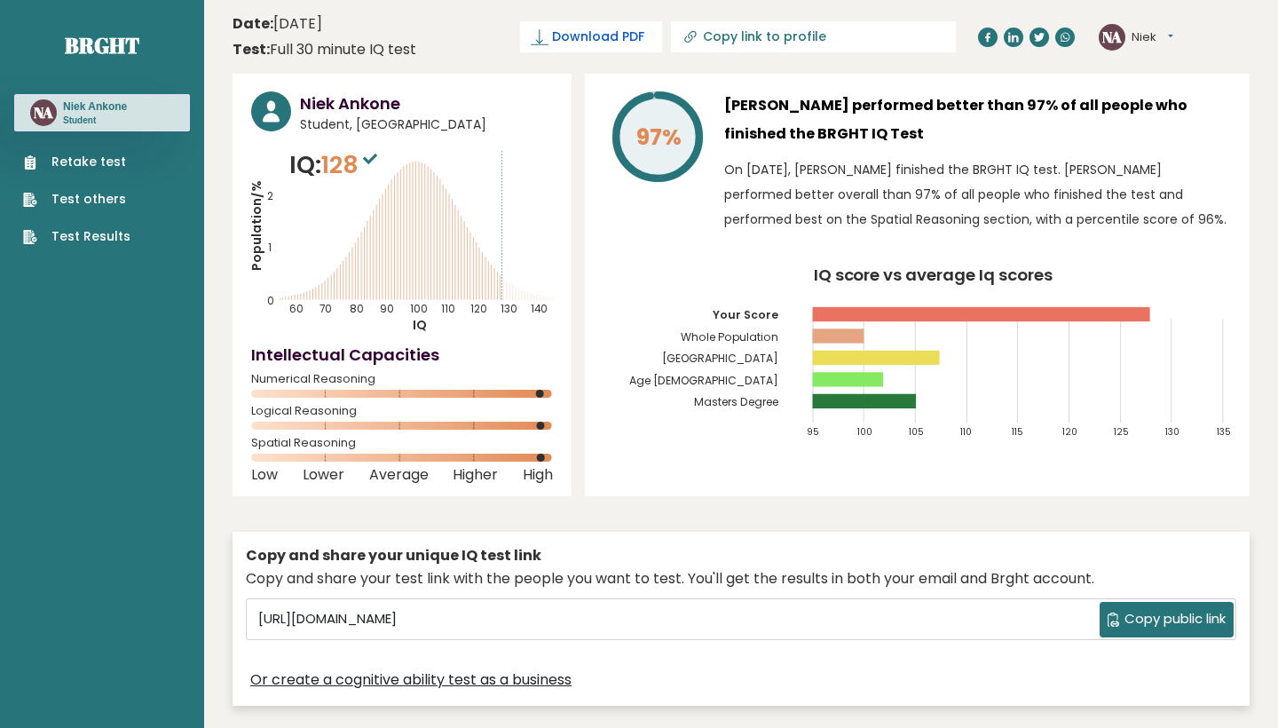
click at [578, 36] on span "Download PDF" at bounding box center [598, 37] width 92 height 19
click at [853, 193] on p "On October 09, 2025, Niek Ankone finished the BRGHT IQ test. Niek performed bet…" at bounding box center [977, 194] width 507 height 75
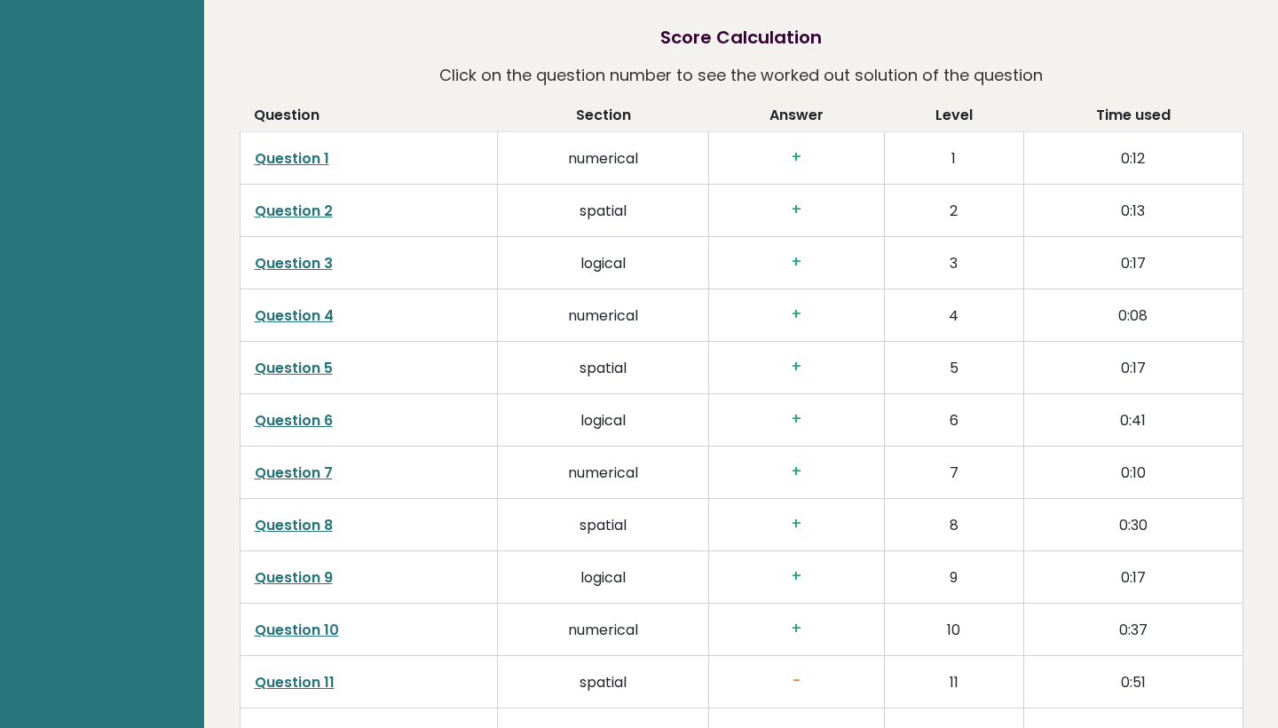
scroll to position [2687, 0]
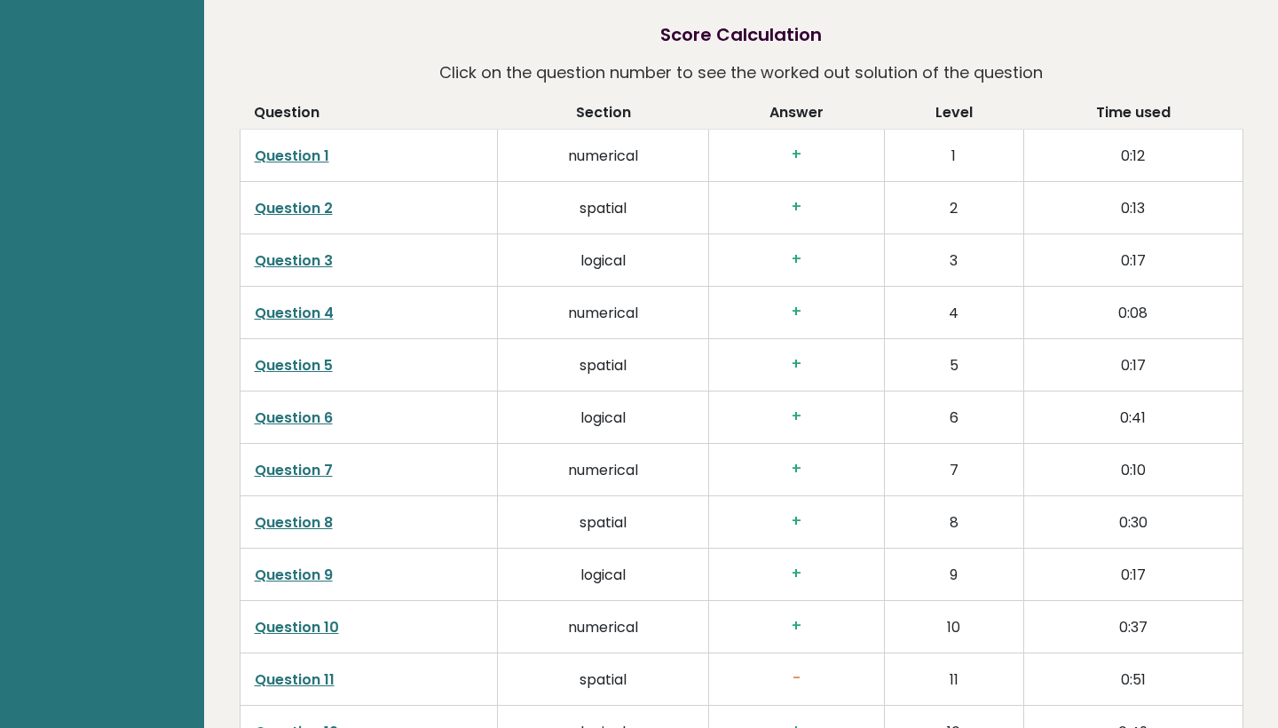
click at [280, 146] on link "Question 1" at bounding box center [292, 156] width 75 height 20
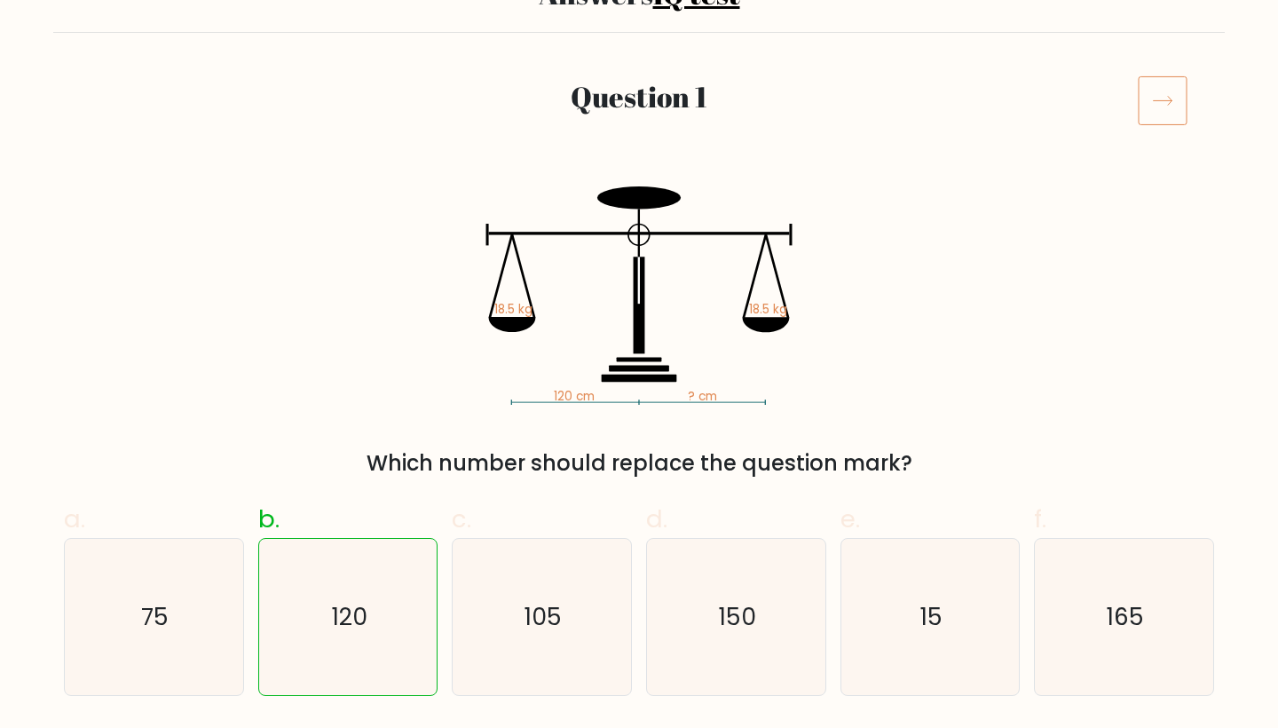
scroll to position [170, 0]
click at [1160, 99] on icon at bounding box center [1163, 100] width 50 height 50
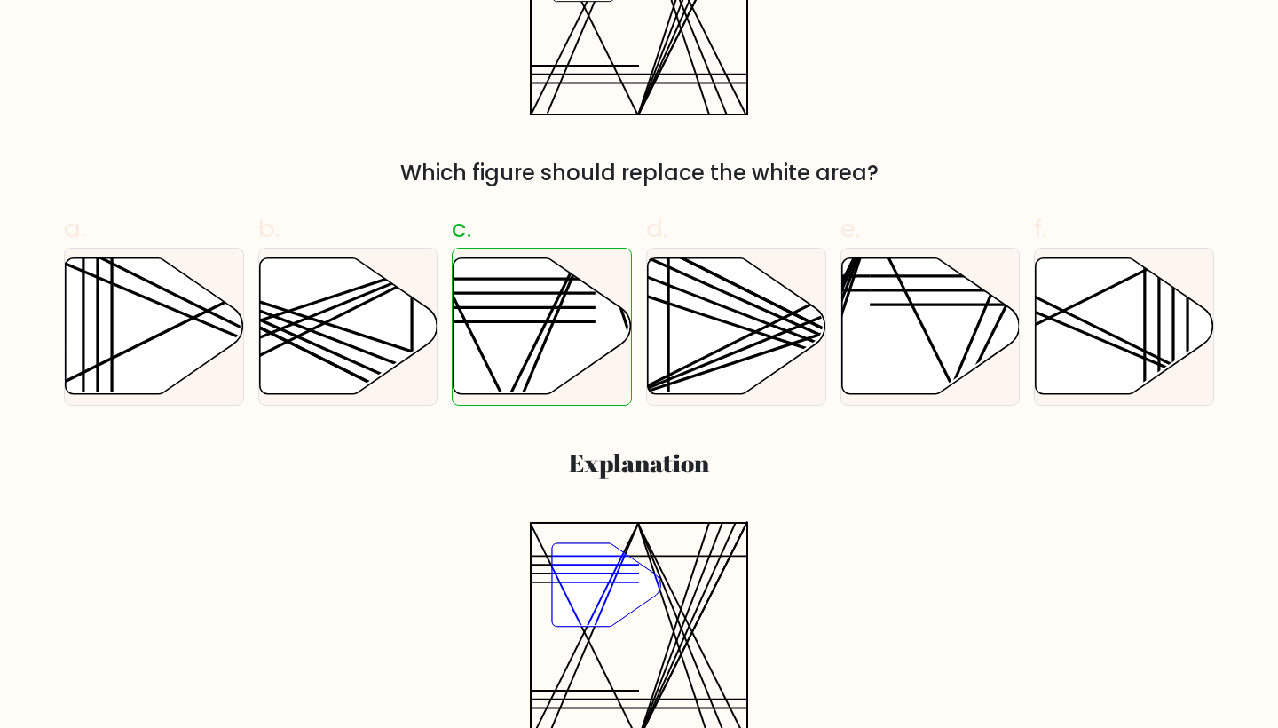
scroll to position [77, 0]
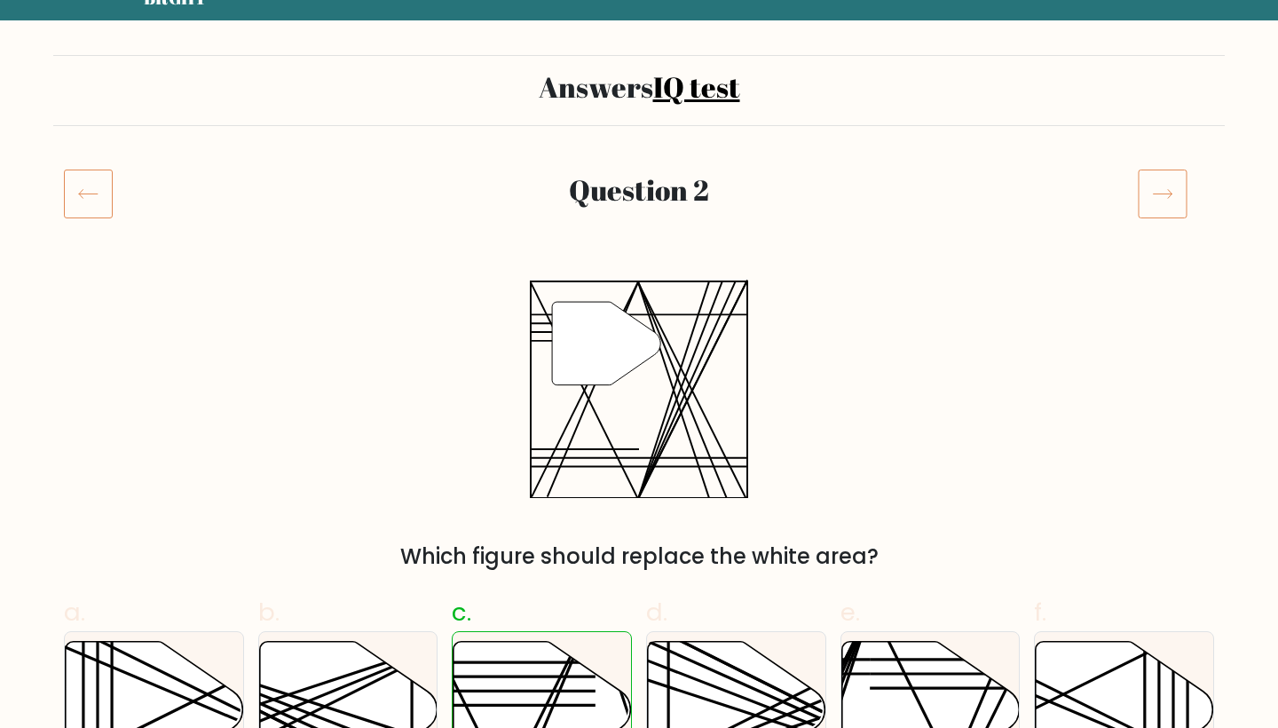
click at [1160, 197] on icon at bounding box center [1163, 194] width 50 height 50
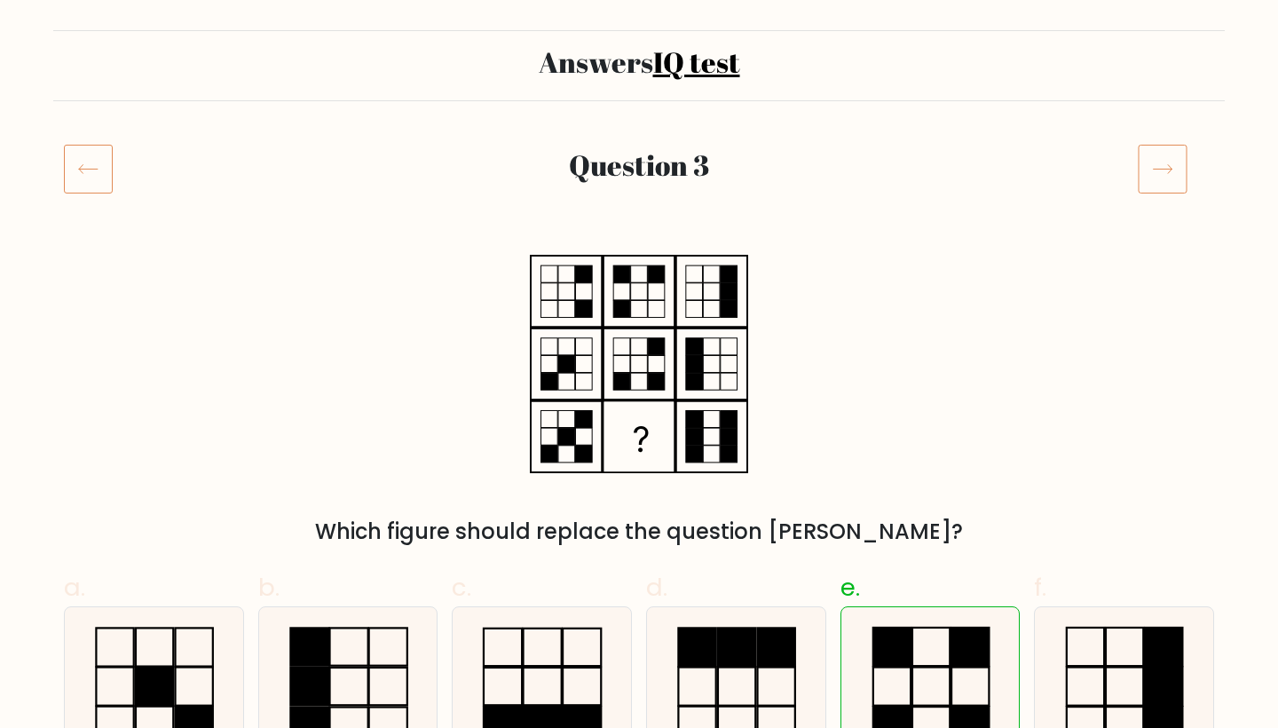
scroll to position [101, 0]
click at [1164, 170] on icon at bounding box center [1163, 170] width 19 height 9
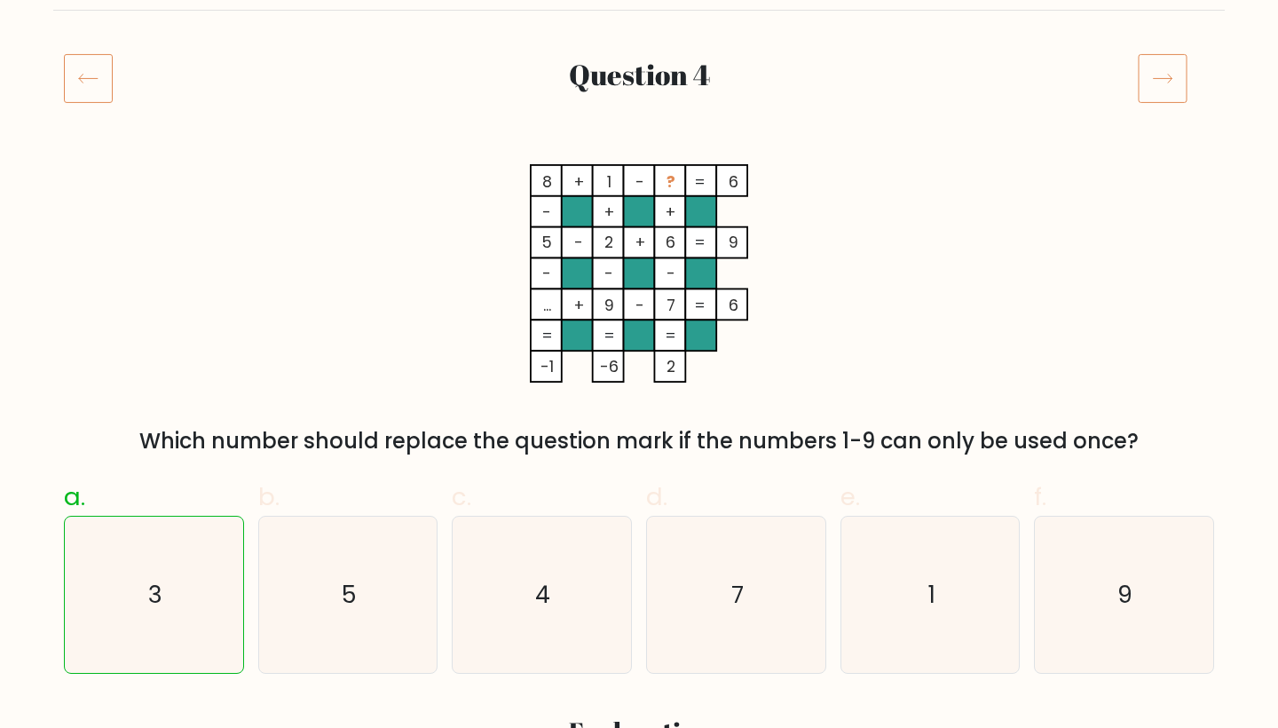
scroll to position [193, 0]
click at [1162, 76] on icon at bounding box center [1163, 78] width 50 height 50
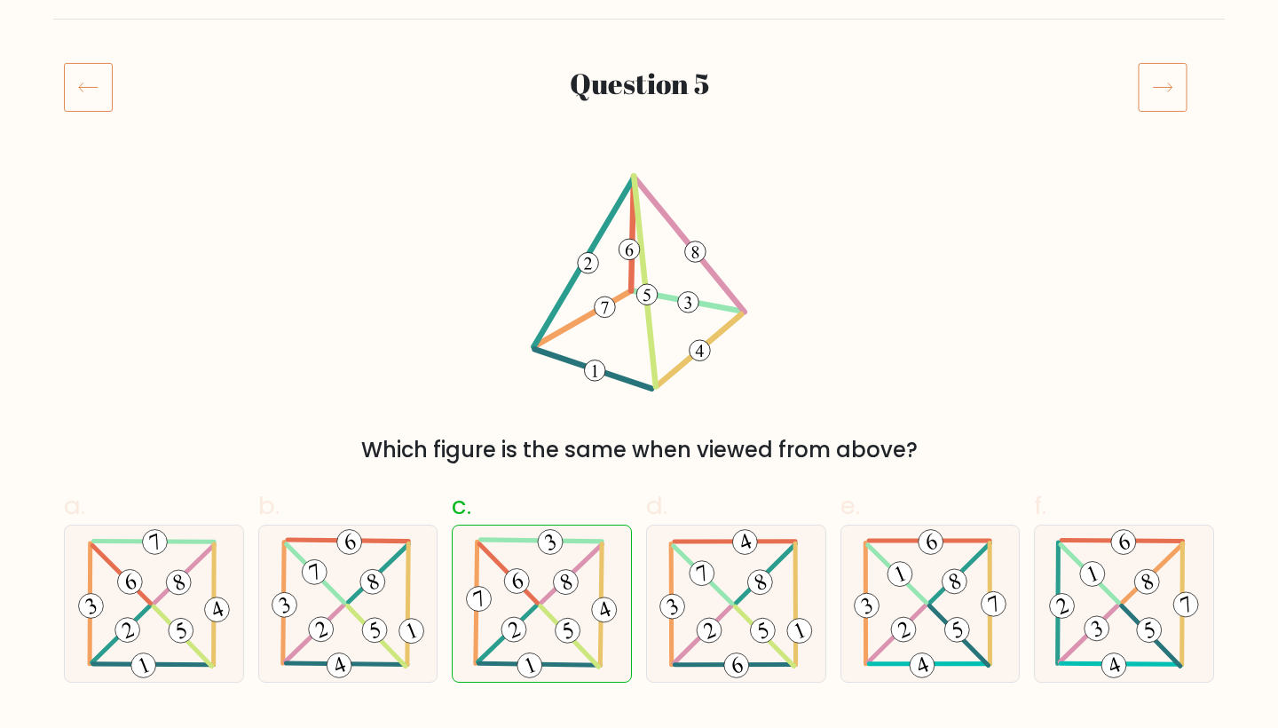
scroll to position [188, 0]
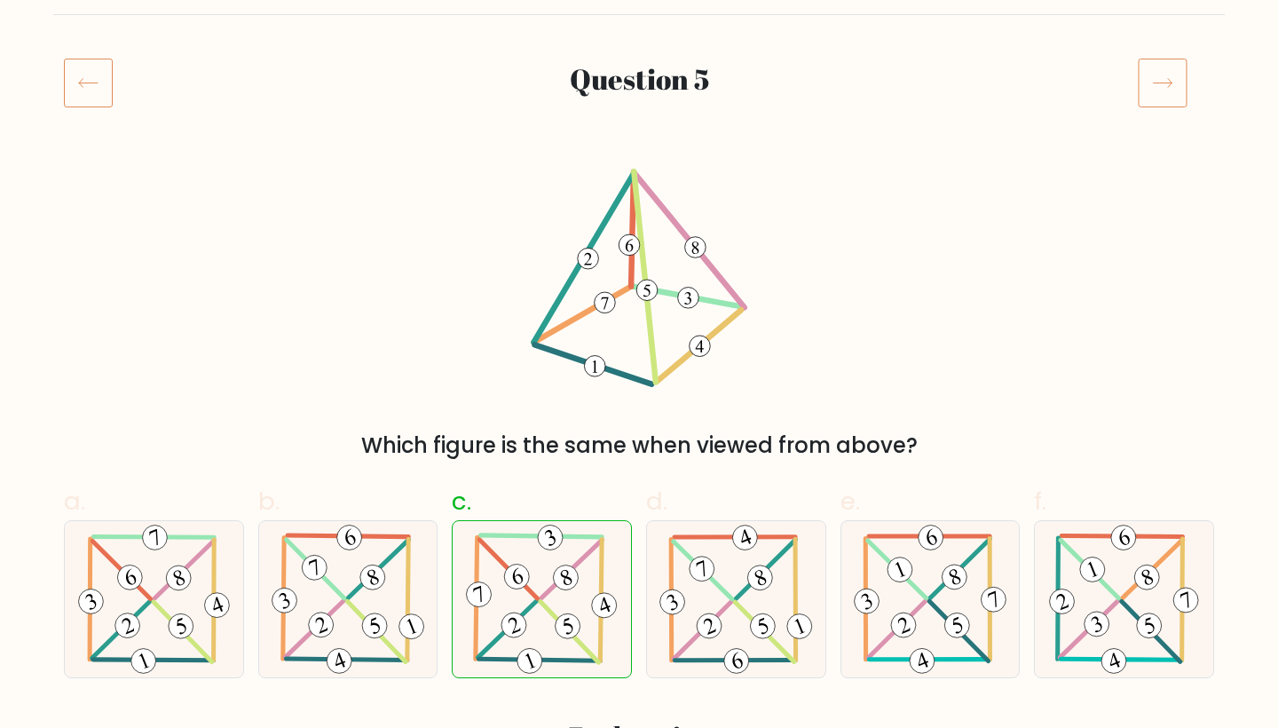
click at [1161, 88] on icon at bounding box center [1163, 83] width 50 height 50
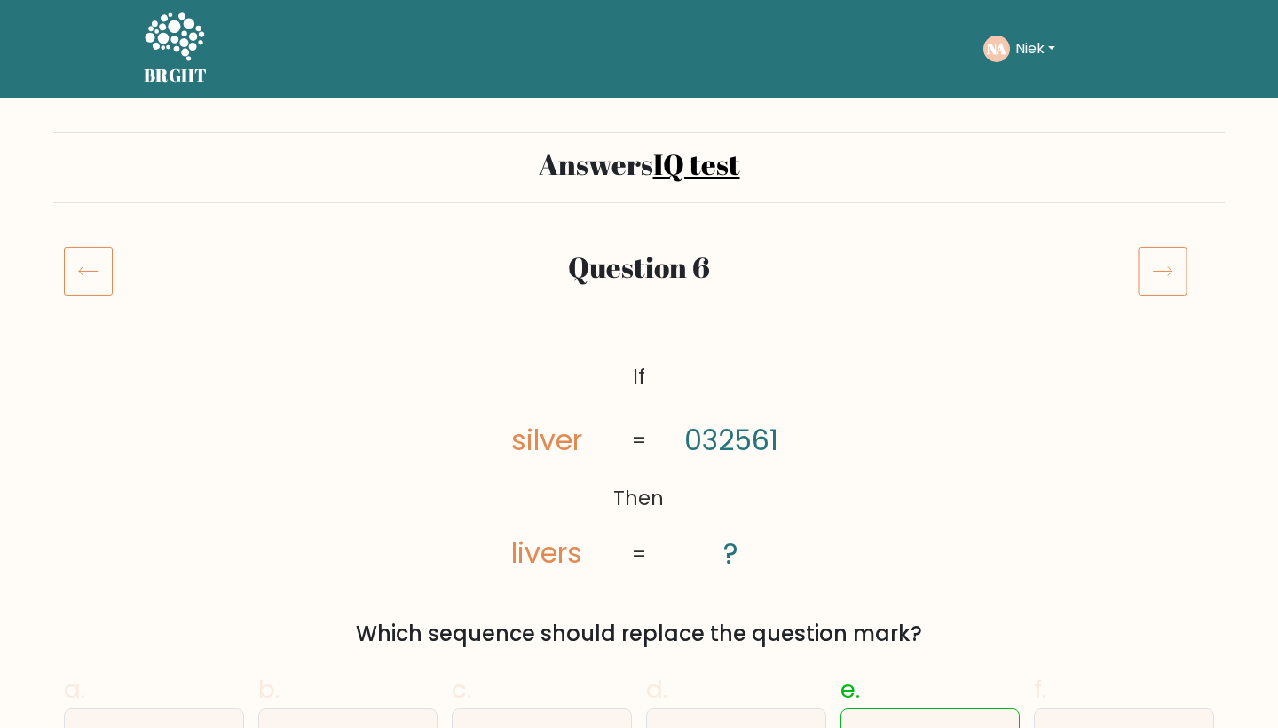
scroll to position [105, 0]
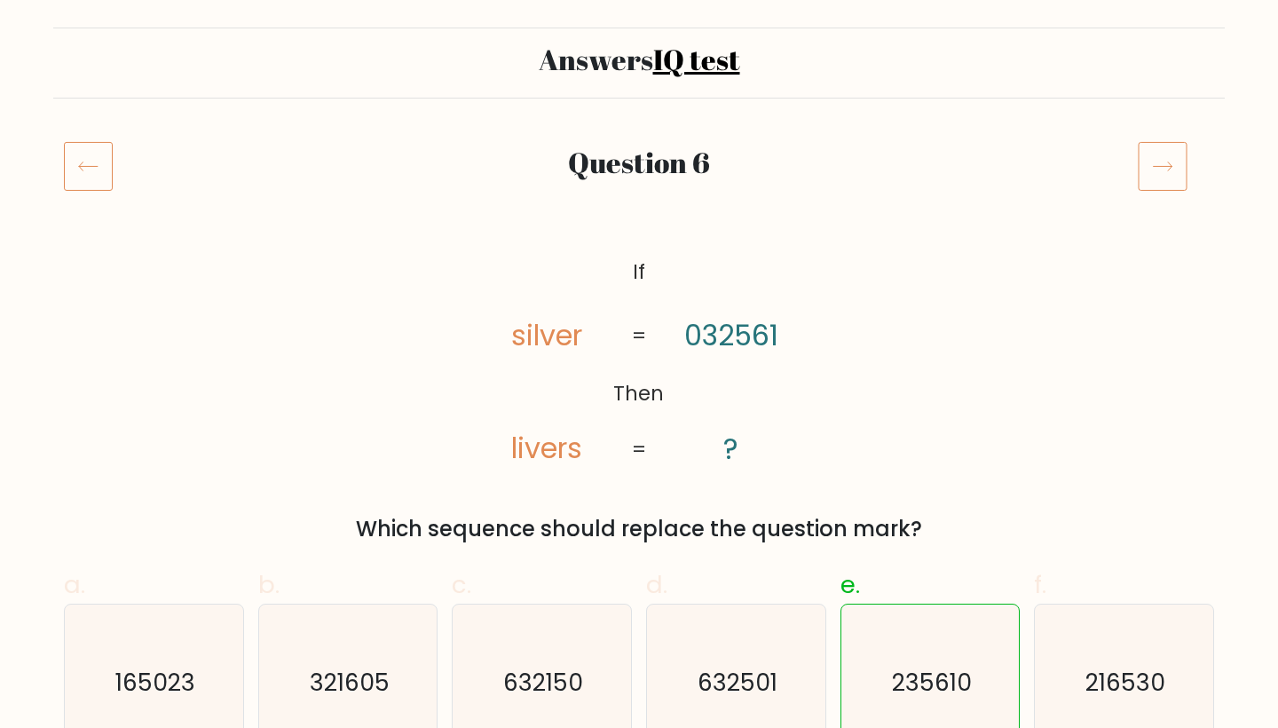
click at [1159, 170] on icon at bounding box center [1163, 166] width 50 height 50
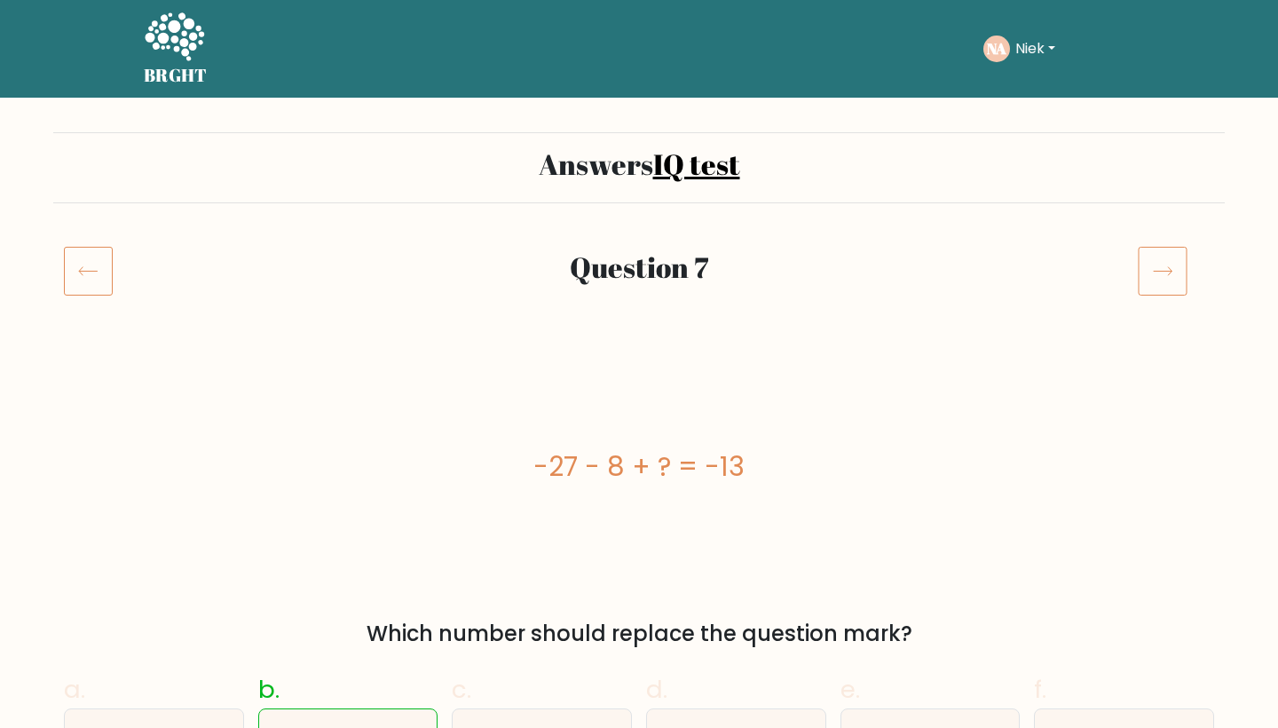
click at [1165, 246] on icon at bounding box center [1163, 271] width 50 height 50
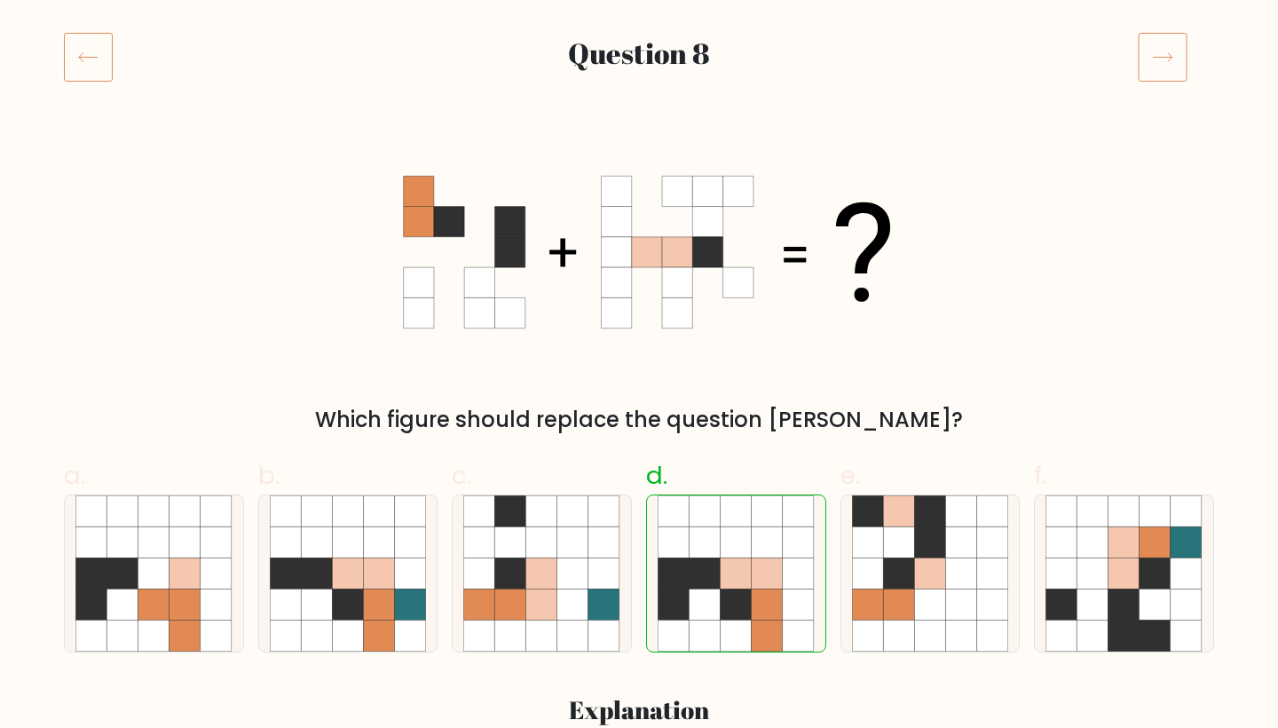
scroll to position [214, 0]
click at [1167, 51] on icon at bounding box center [1163, 57] width 50 height 50
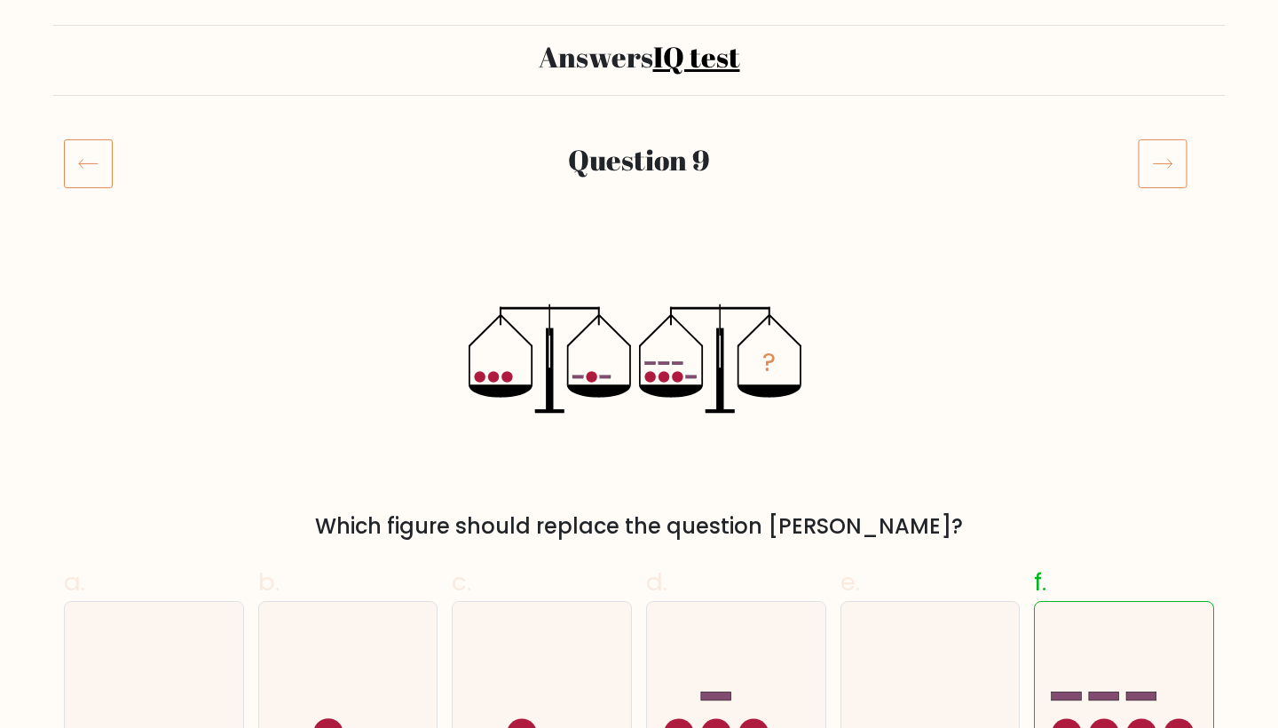
scroll to position [193, 0]
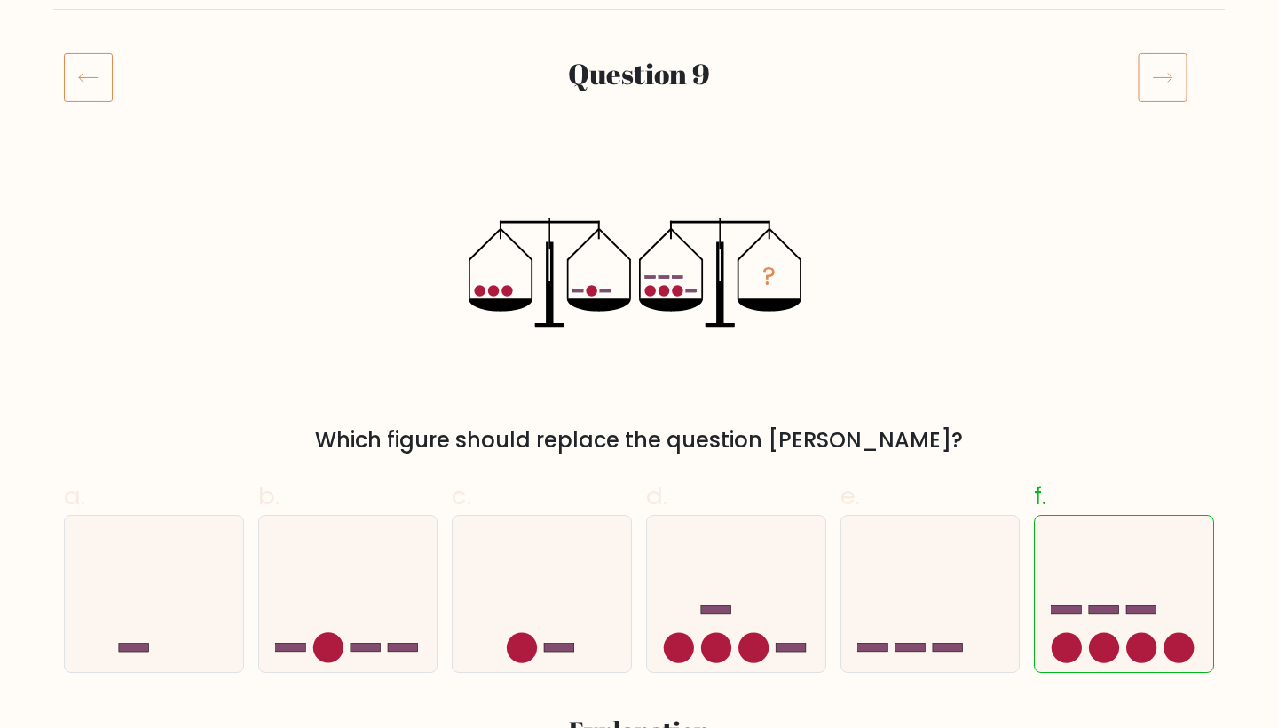
click at [1164, 71] on icon at bounding box center [1163, 77] width 50 height 50
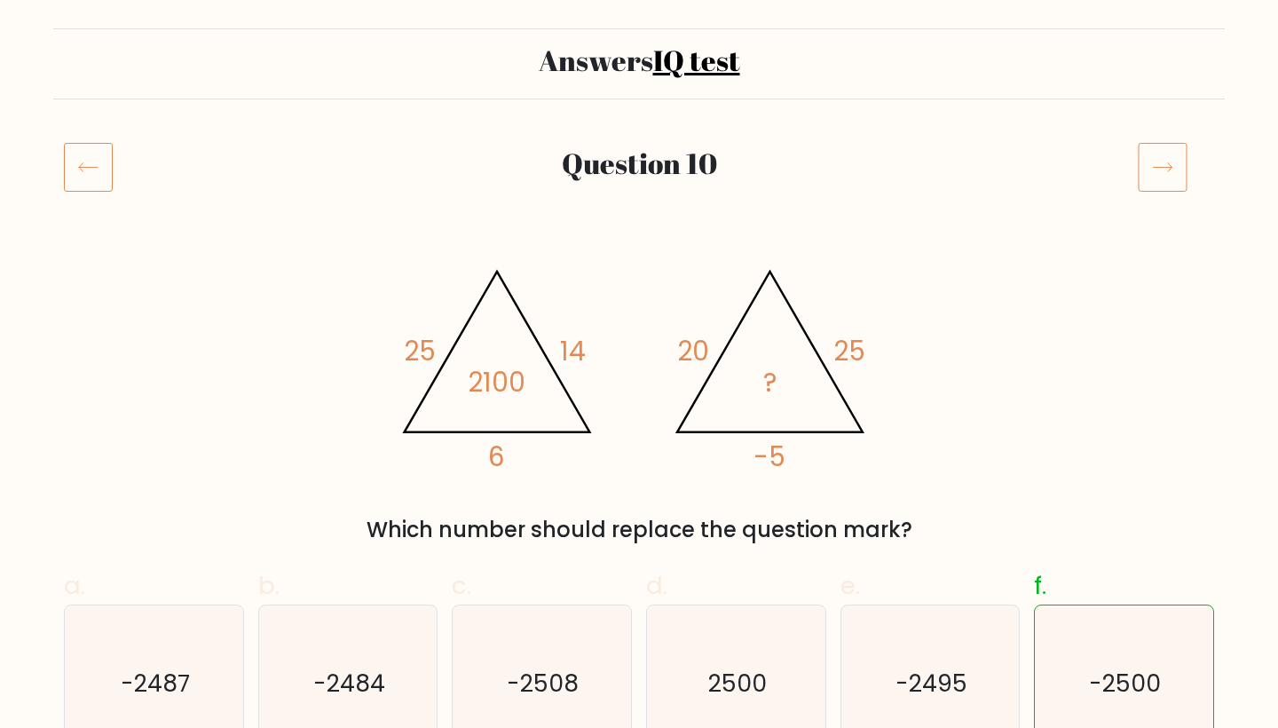
scroll to position [95, 0]
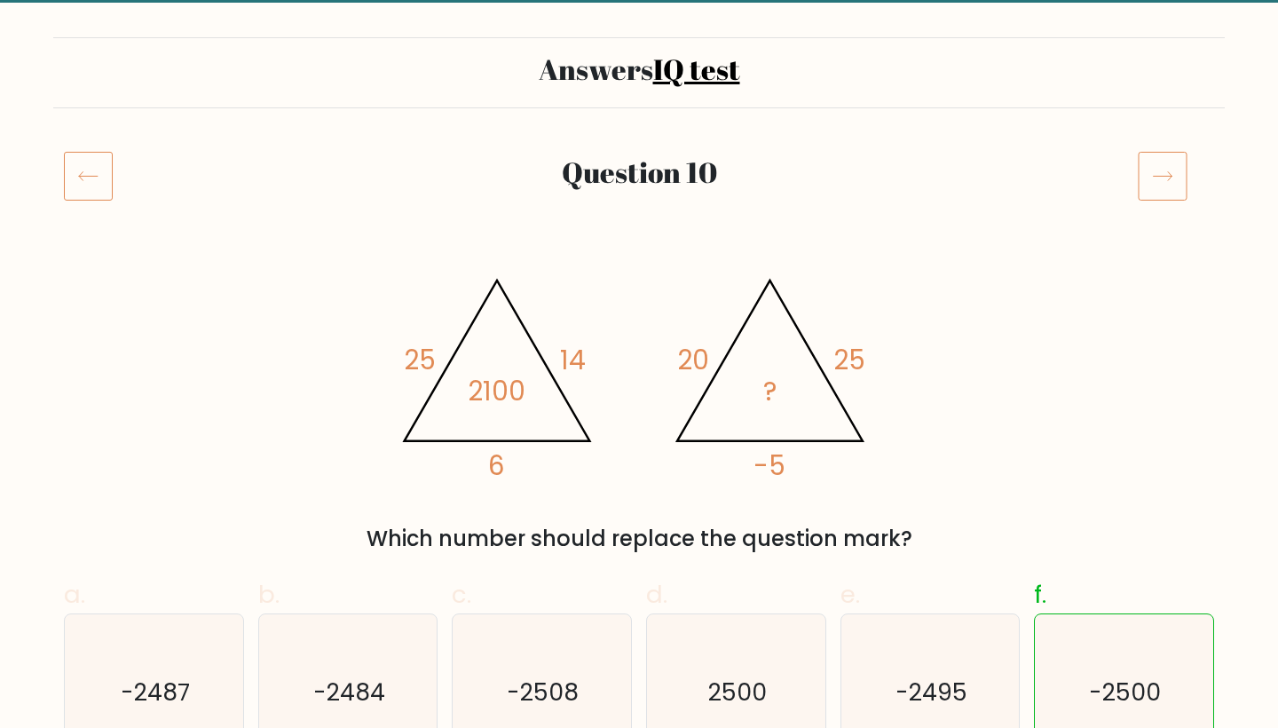
click at [1153, 184] on icon at bounding box center [1163, 176] width 50 height 50
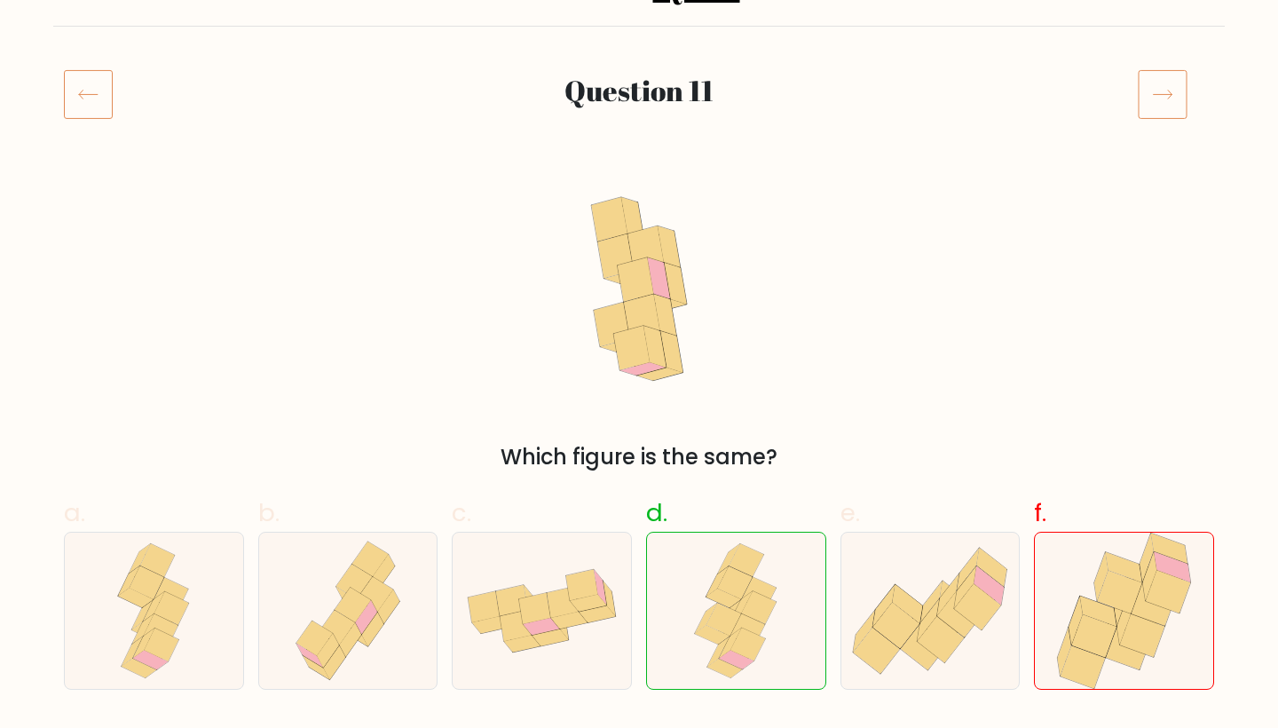
scroll to position [174, 0]
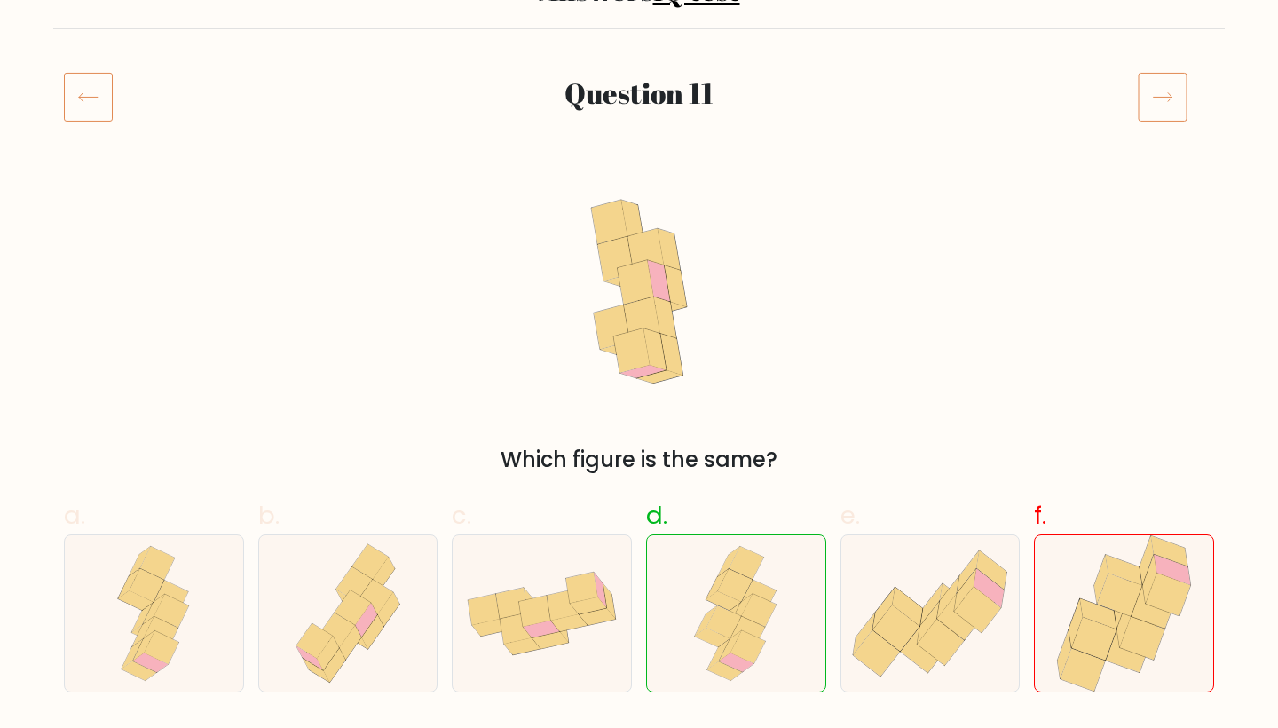
click at [1152, 114] on icon at bounding box center [1163, 97] width 50 height 50
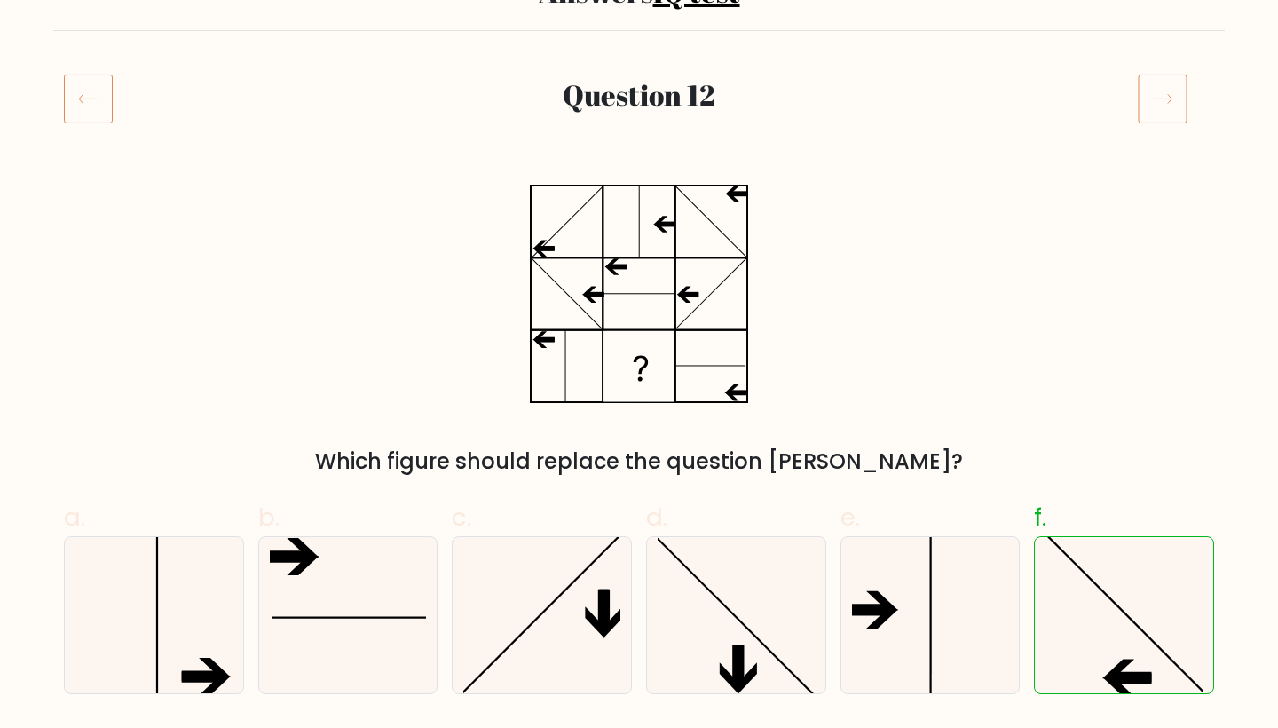
scroll to position [59, 0]
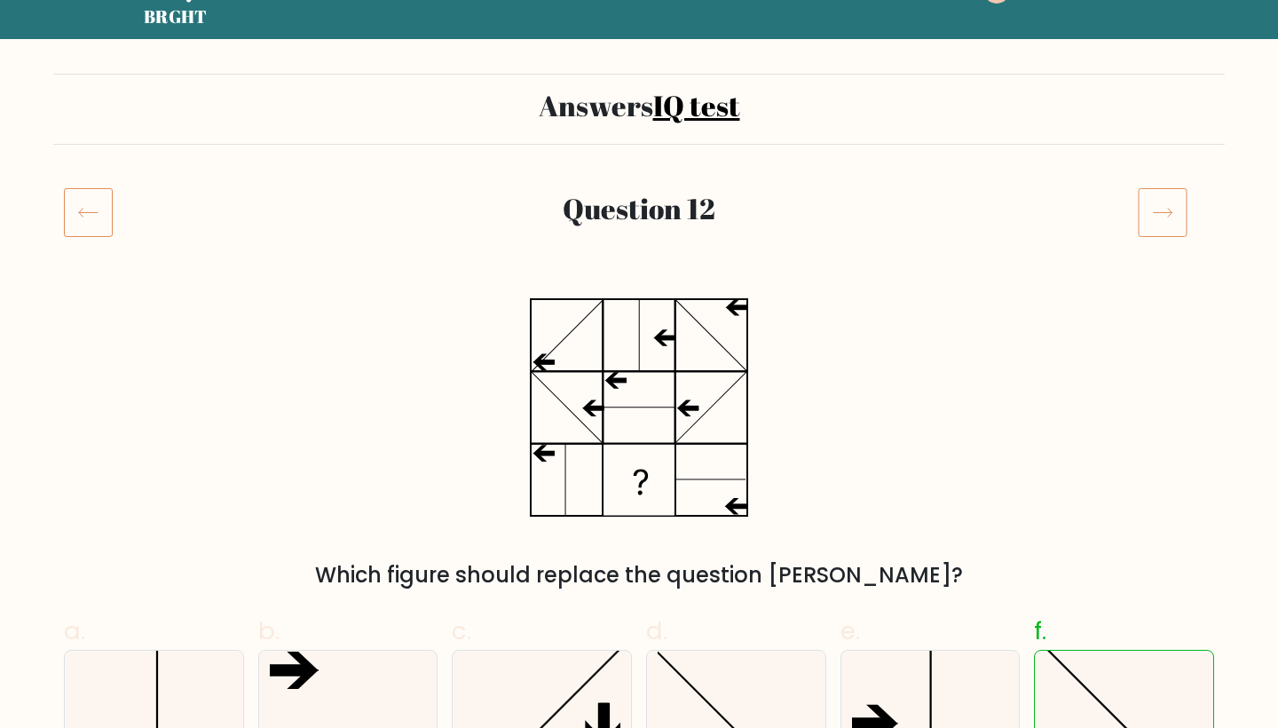
click at [1160, 216] on icon at bounding box center [1163, 212] width 50 height 50
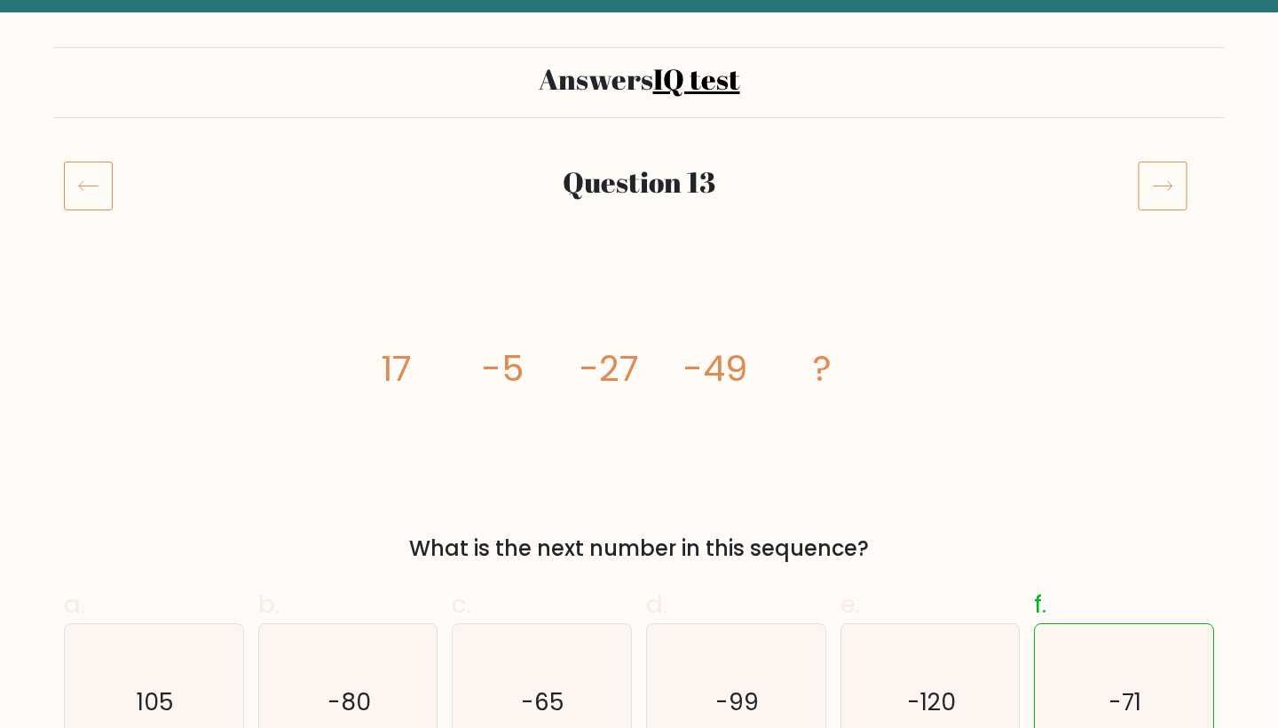
scroll to position [85, 0]
click at [1164, 177] on icon at bounding box center [1163, 186] width 50 height 50
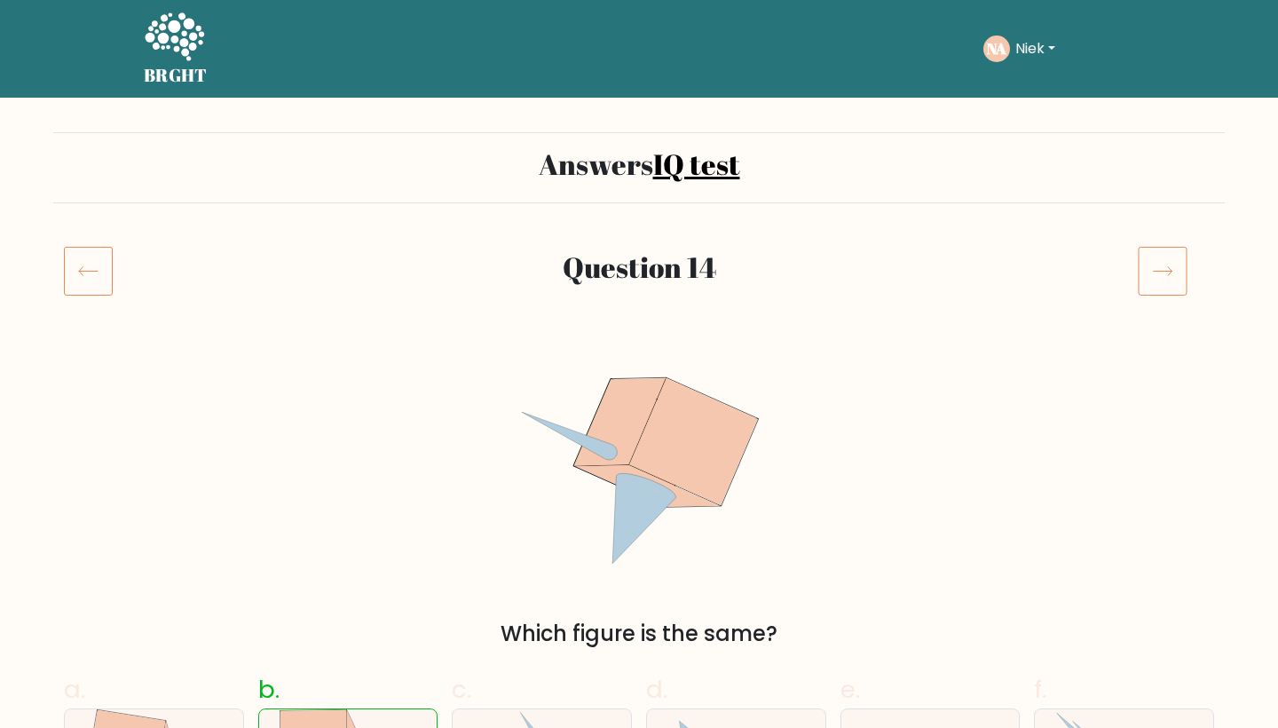
click at [1165, 246] on icon at bounding box center [1163, 271] width 50 height 50
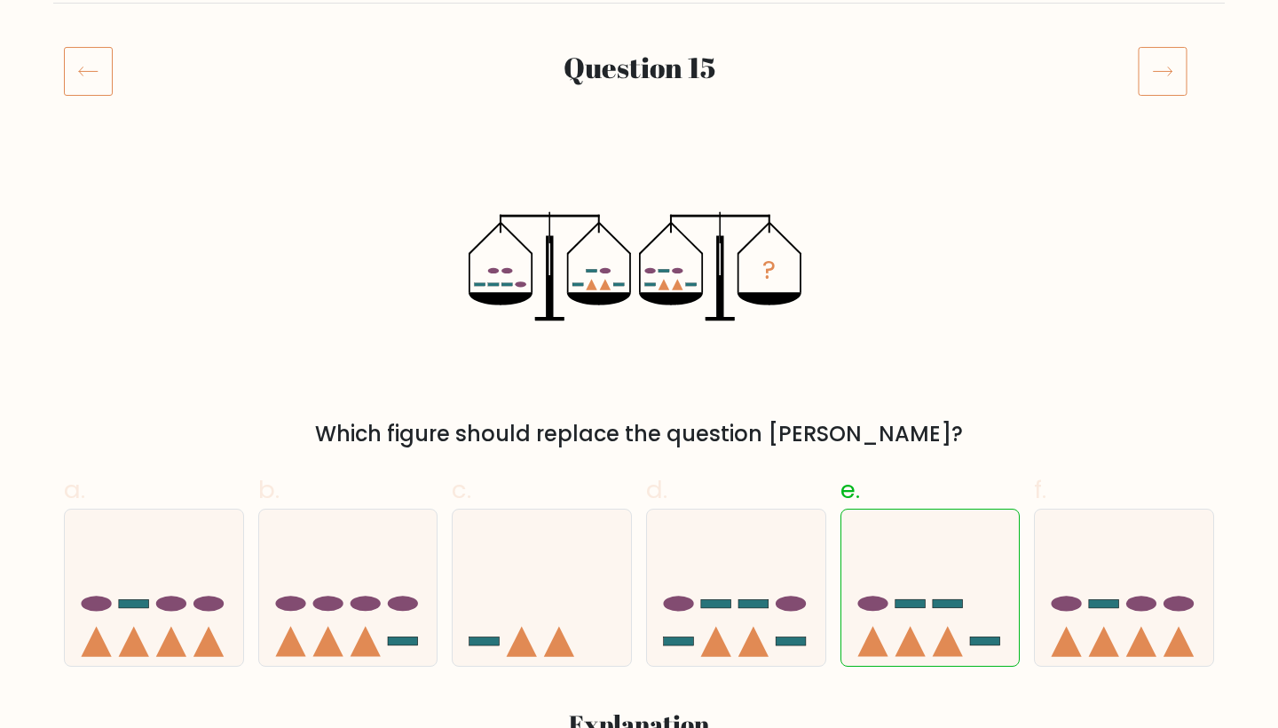
scroll to position [201, 0]
click at [1148, 79] on icon at bounding box center [1163, 70] width 50 height 50
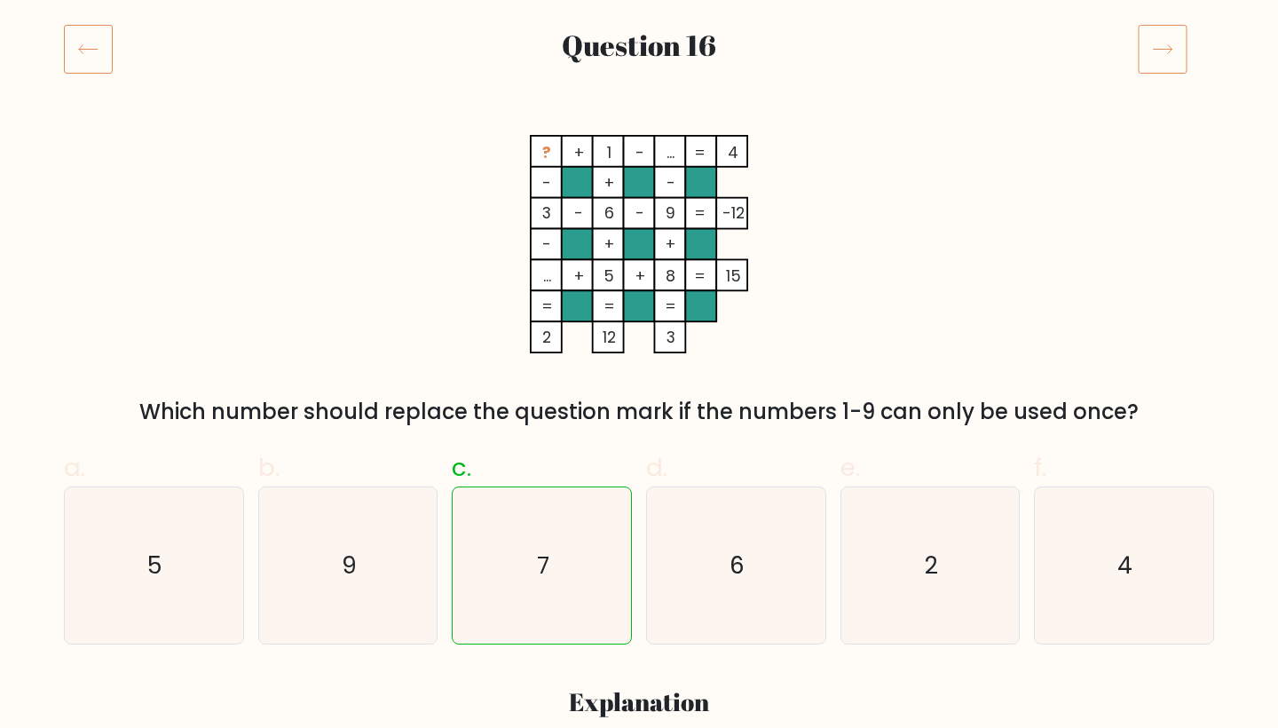
scroll to position [49, 0]
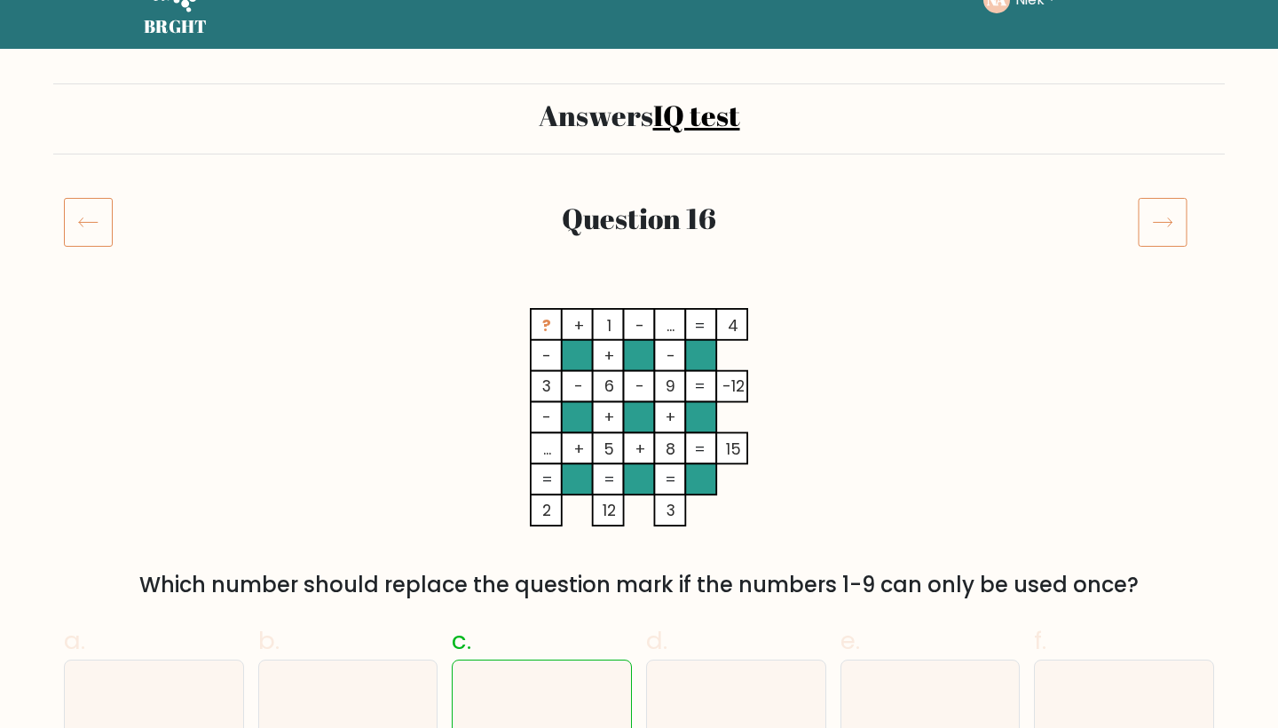
click at [1186, 216] on icon at bounding box center [1163, 222] width 50 height 50
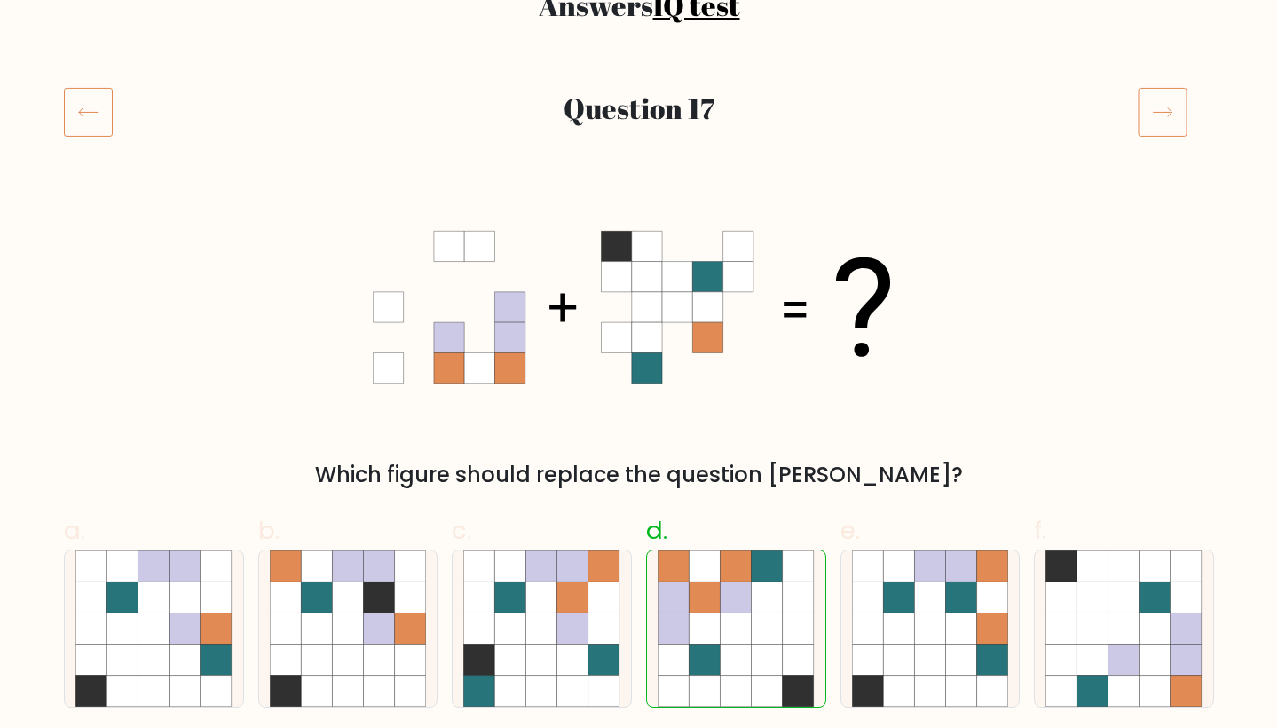
scroll to position [158, 0]
click at [1162, 99] on icon at bounding box center [1163, 113] width 50 height 50
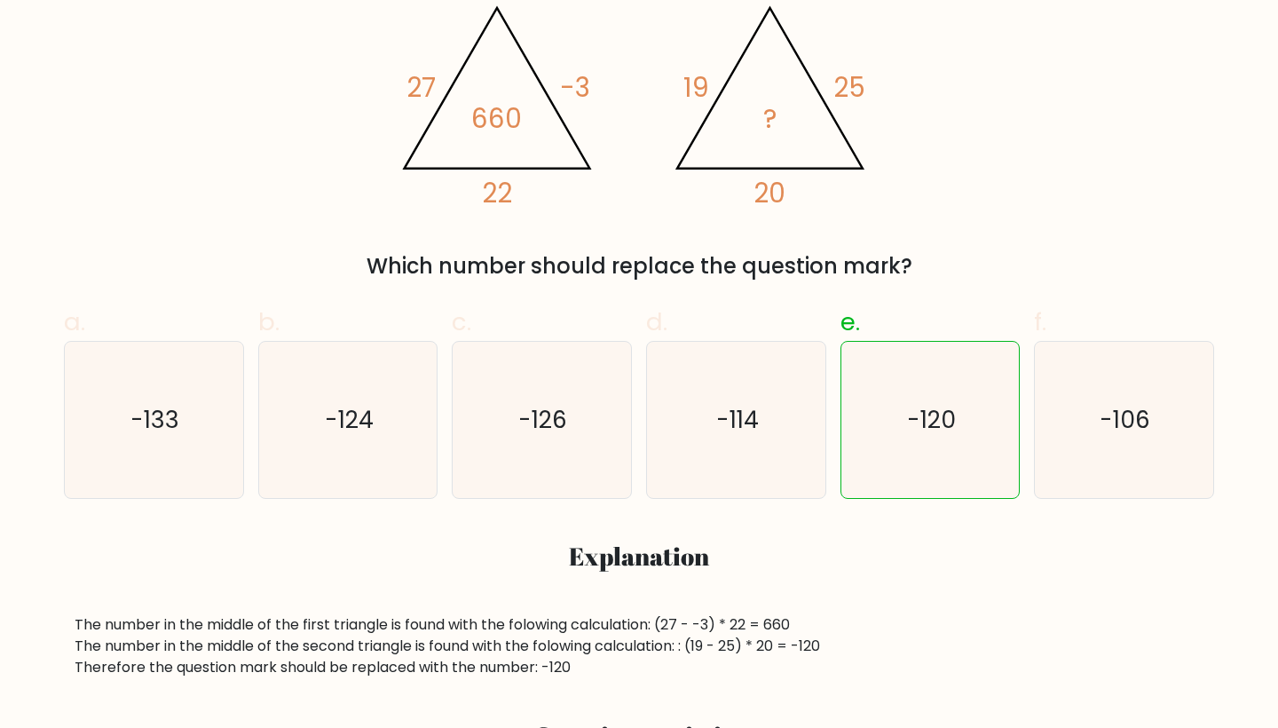
scroll to position [71, 0]
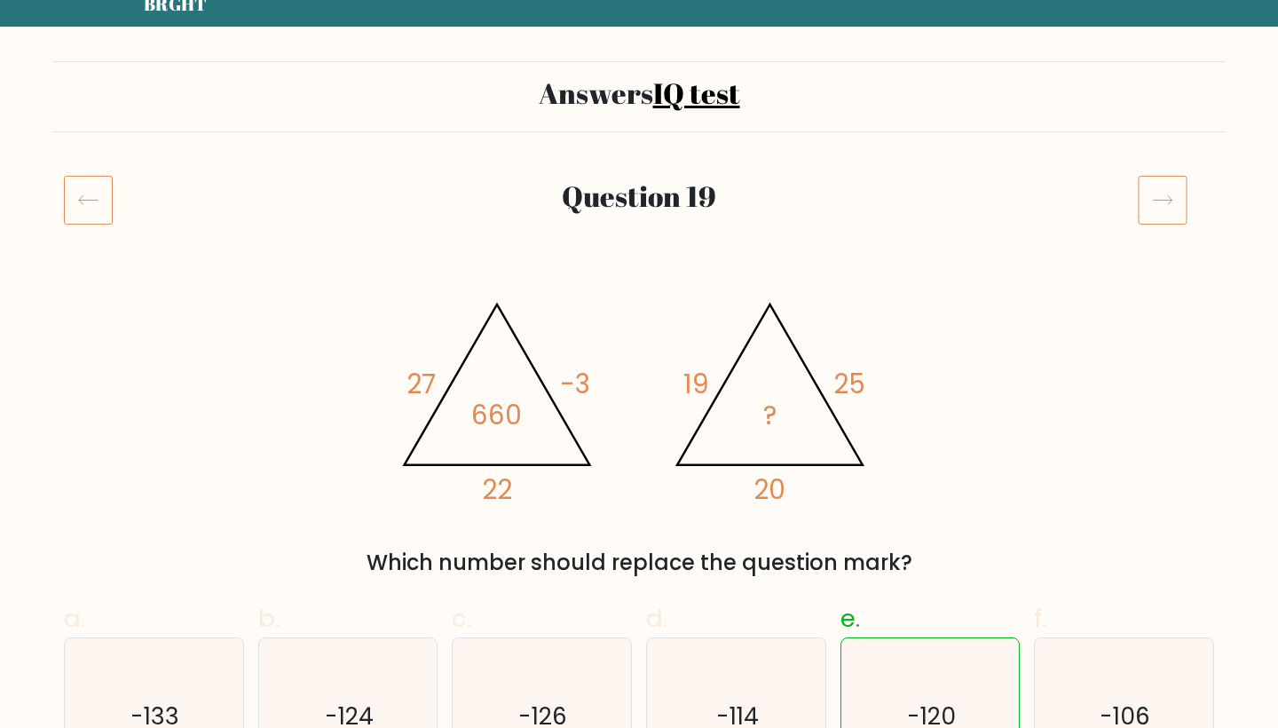
click at [1141, 202] on icon at bounding box center [1163, 200] width 50 height 50
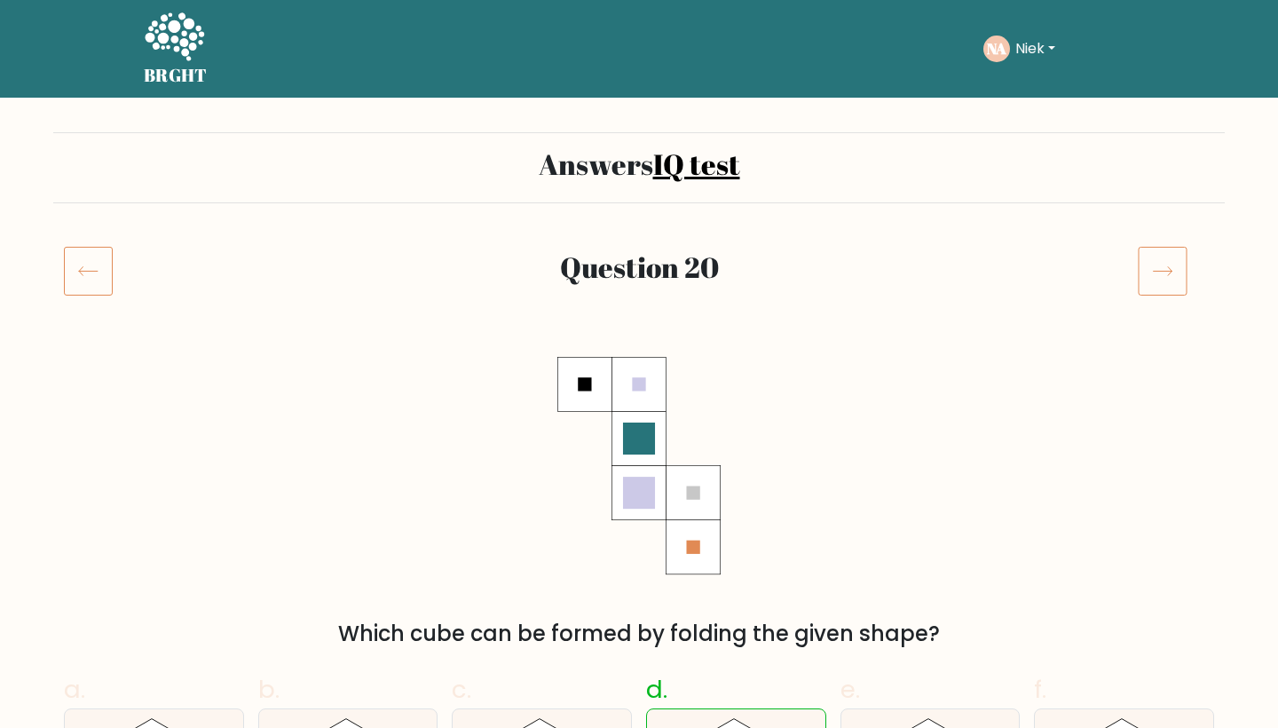
click at [1156, 246] on icon at bounding box center [1163, 271] width 50 height 50
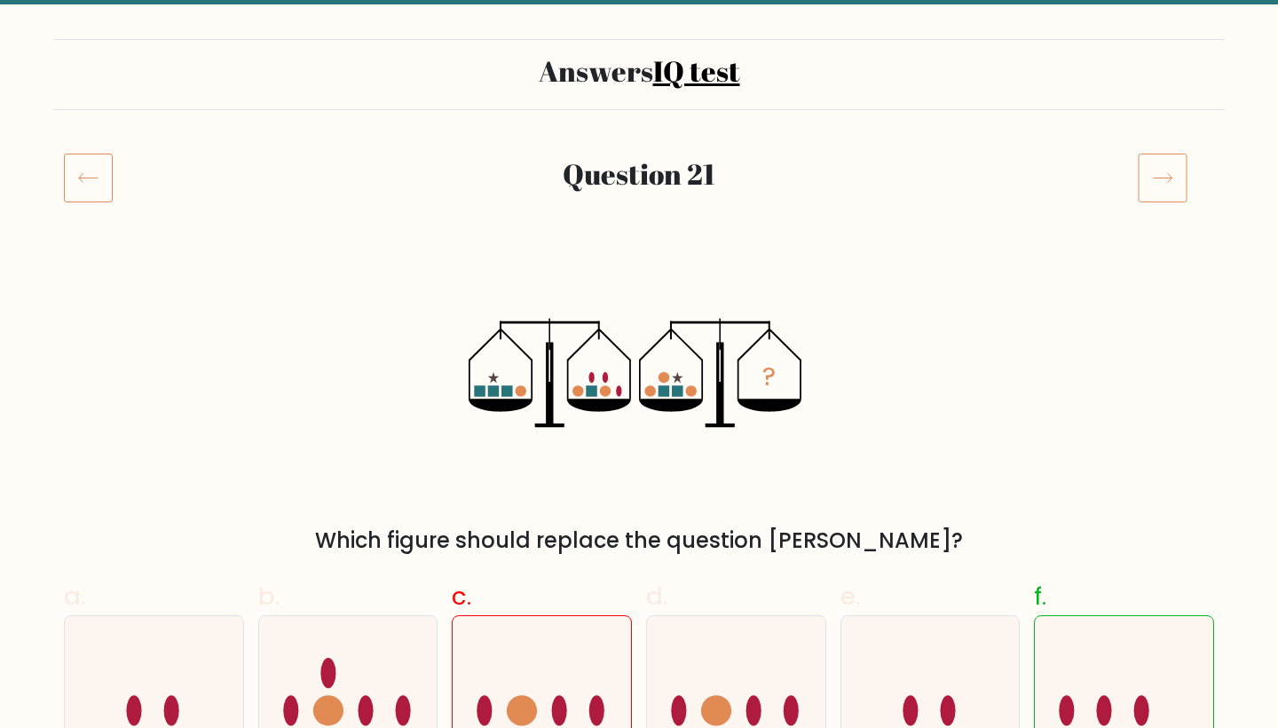
scroll to position [87, 0]
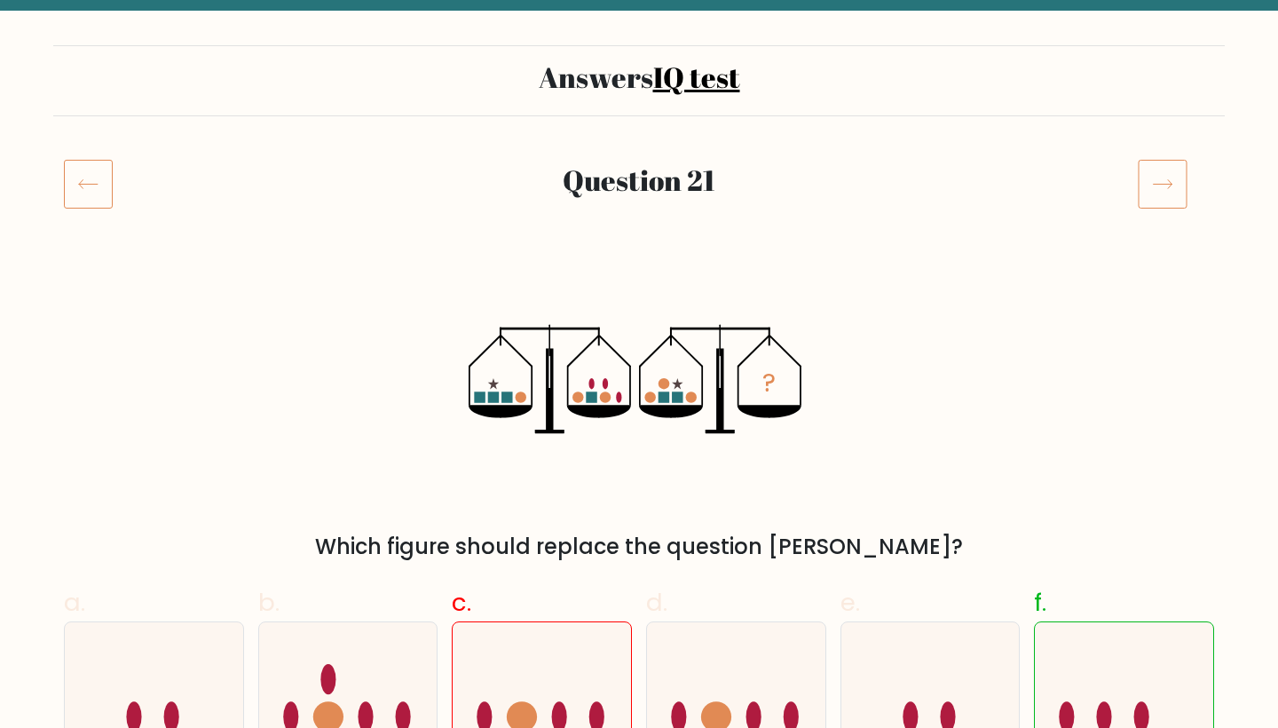
click at [1162, 175] on icon at bounding box center [1163, 184] width 50 height 50
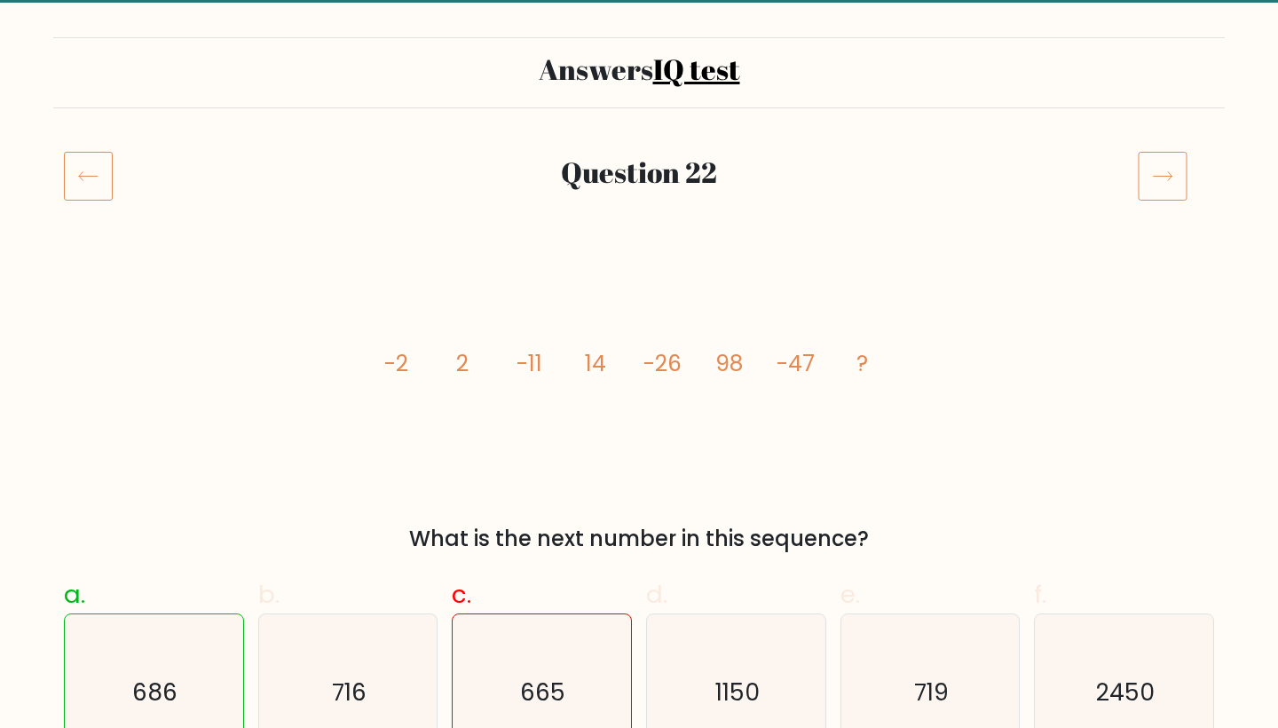
scroll to position [102, 0]
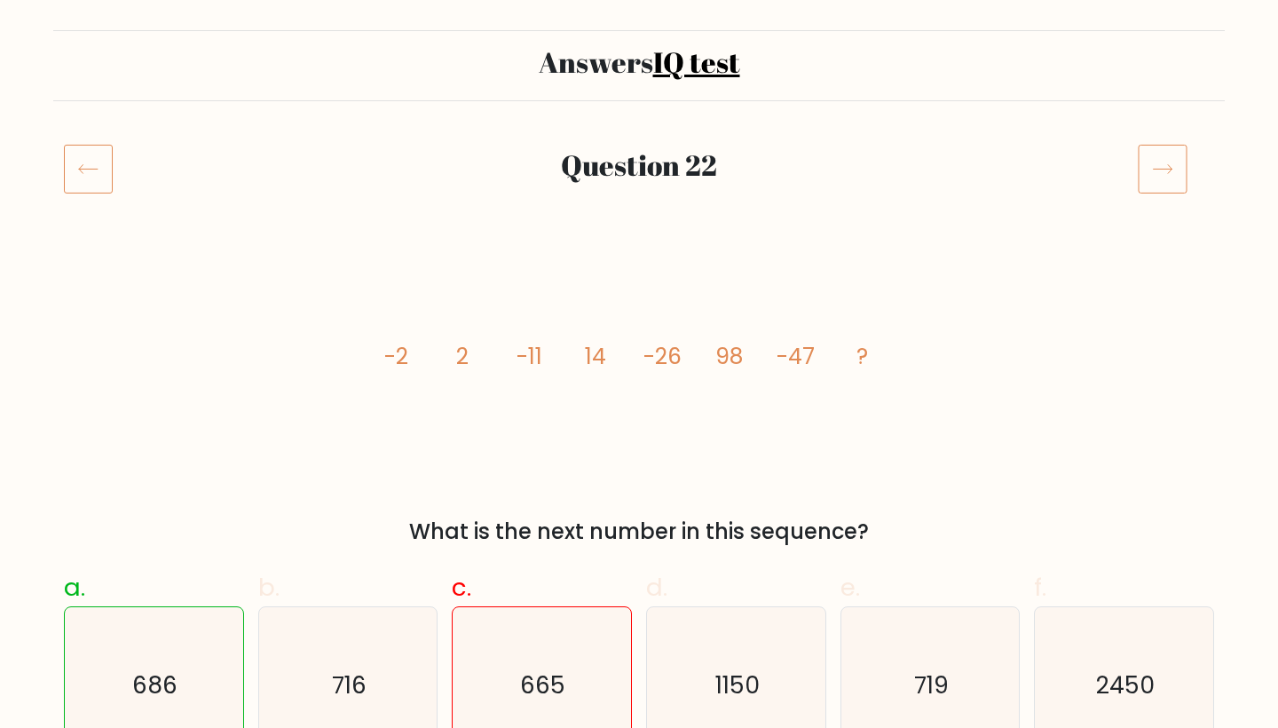
click at [1153, 159] on icon at bounding box center [1163, 169] width 50 height 50
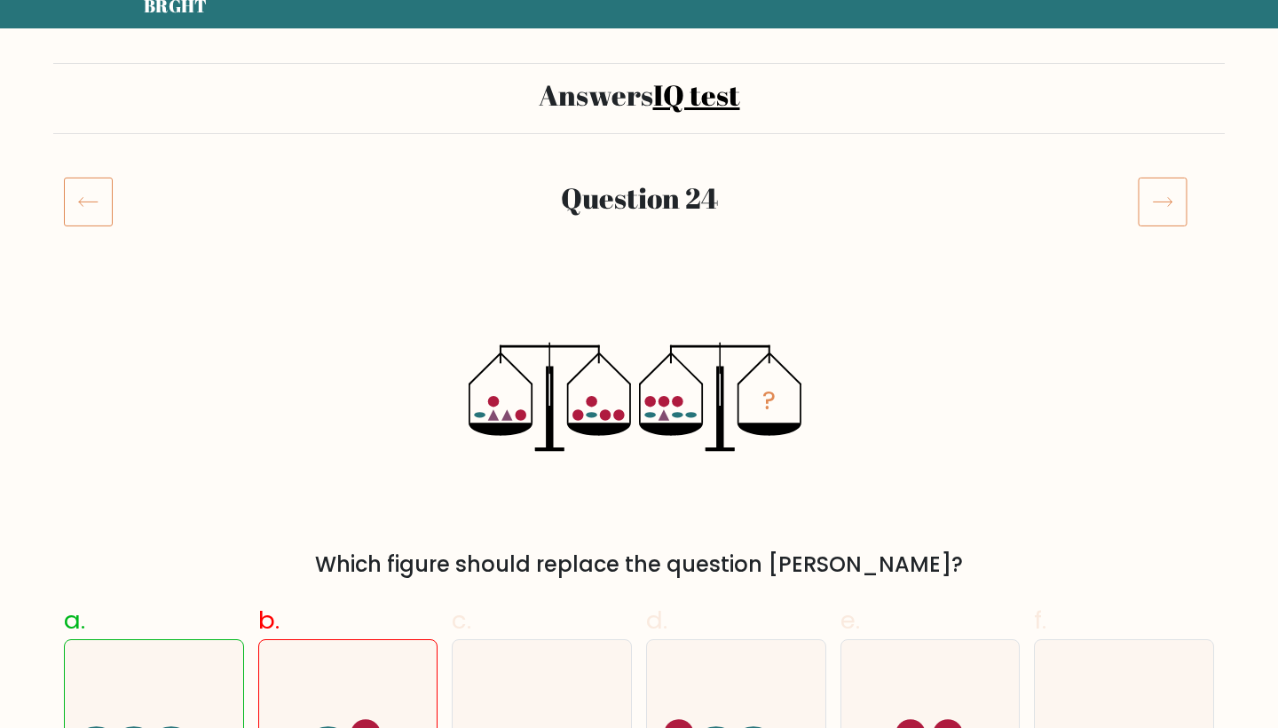
scroll to position [59, 0]
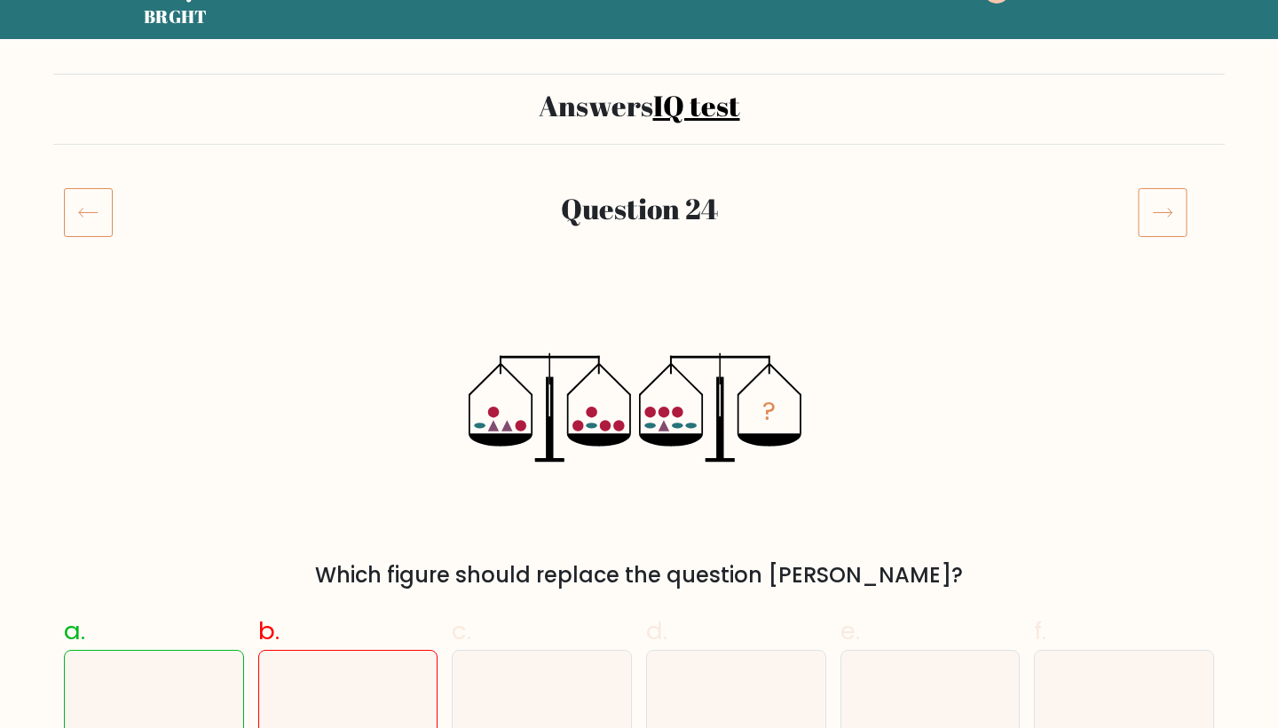
click at [1159, 202] on icon at bounding box center [1163, 212] width 50 height 50
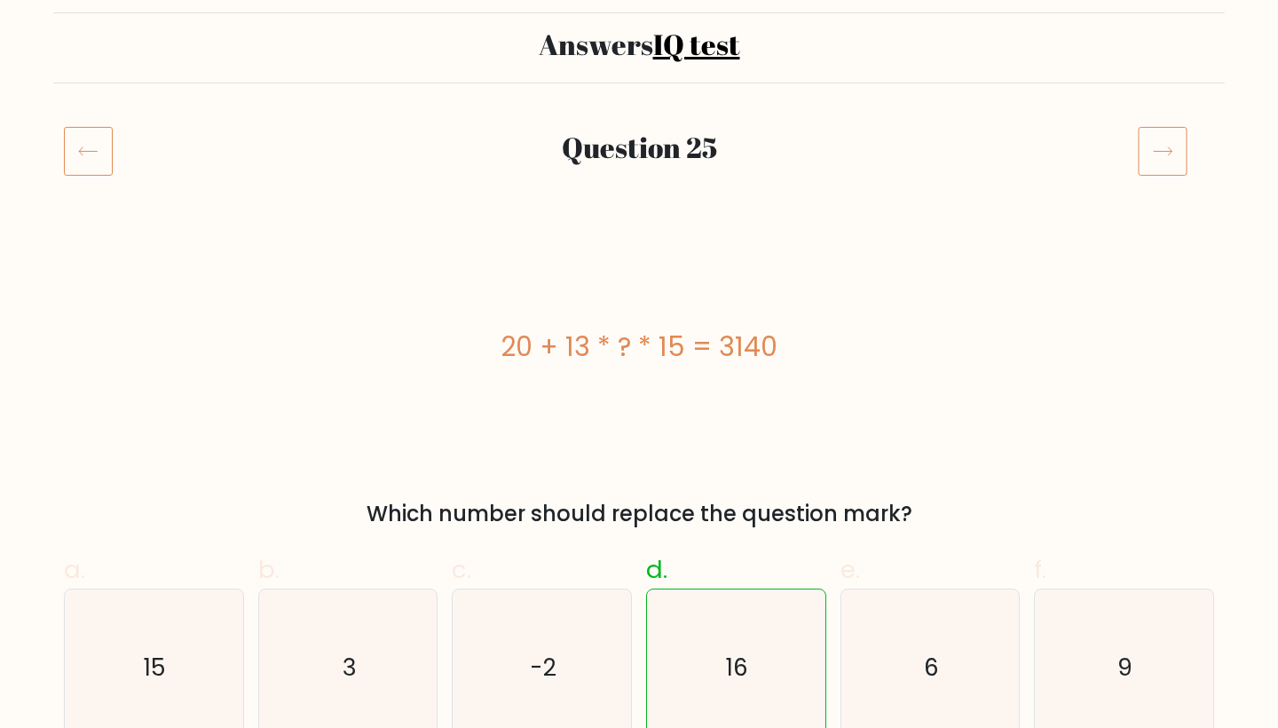
scroll to position [106, 0]
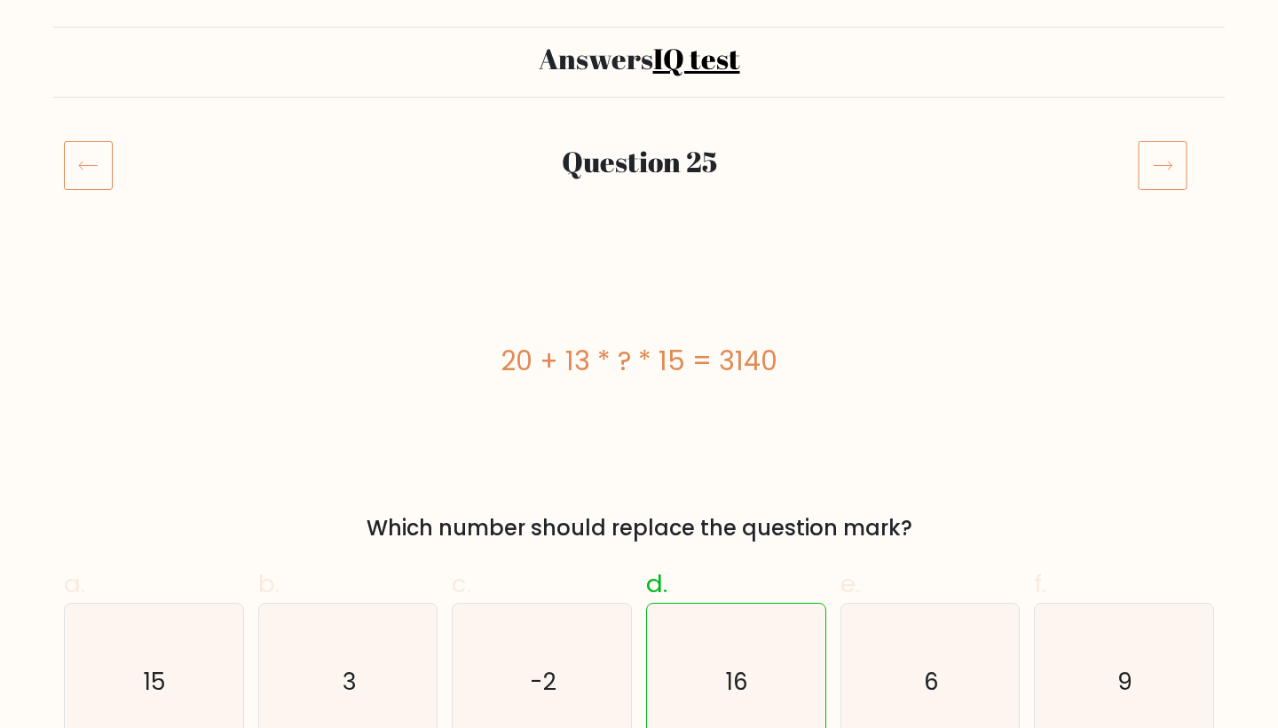
click at [1161, 172] on icon at bounding box center [1163, 165] width 50 height 50
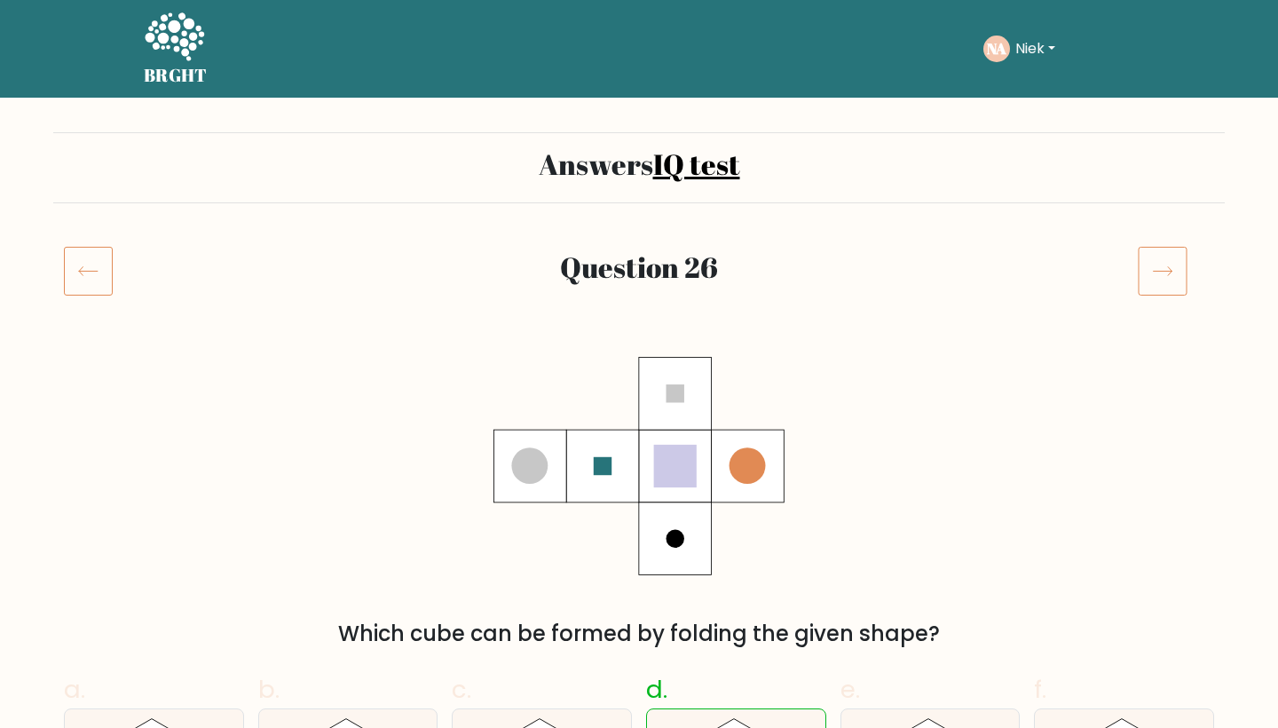
scroll to position [182, 0]
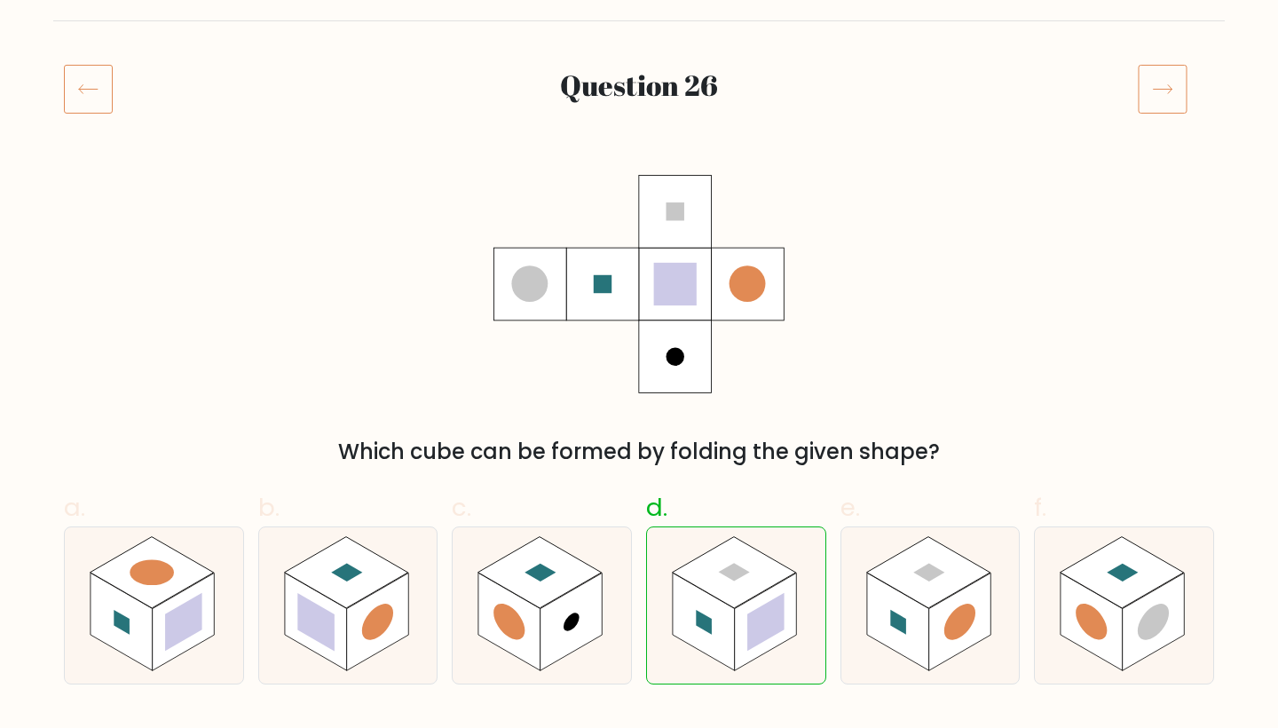
click at [1161, 94] on icon at bounding box center [1163, 89] width 50 height 50
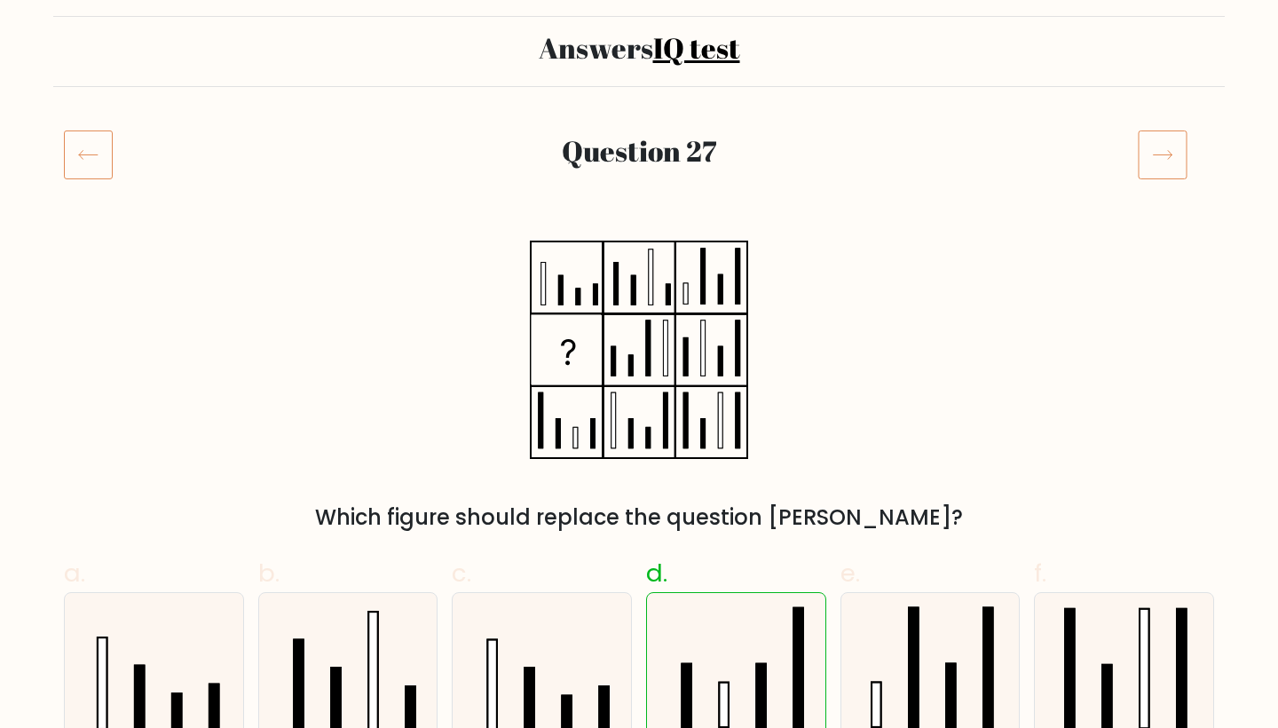
scroll to position [106, 0]
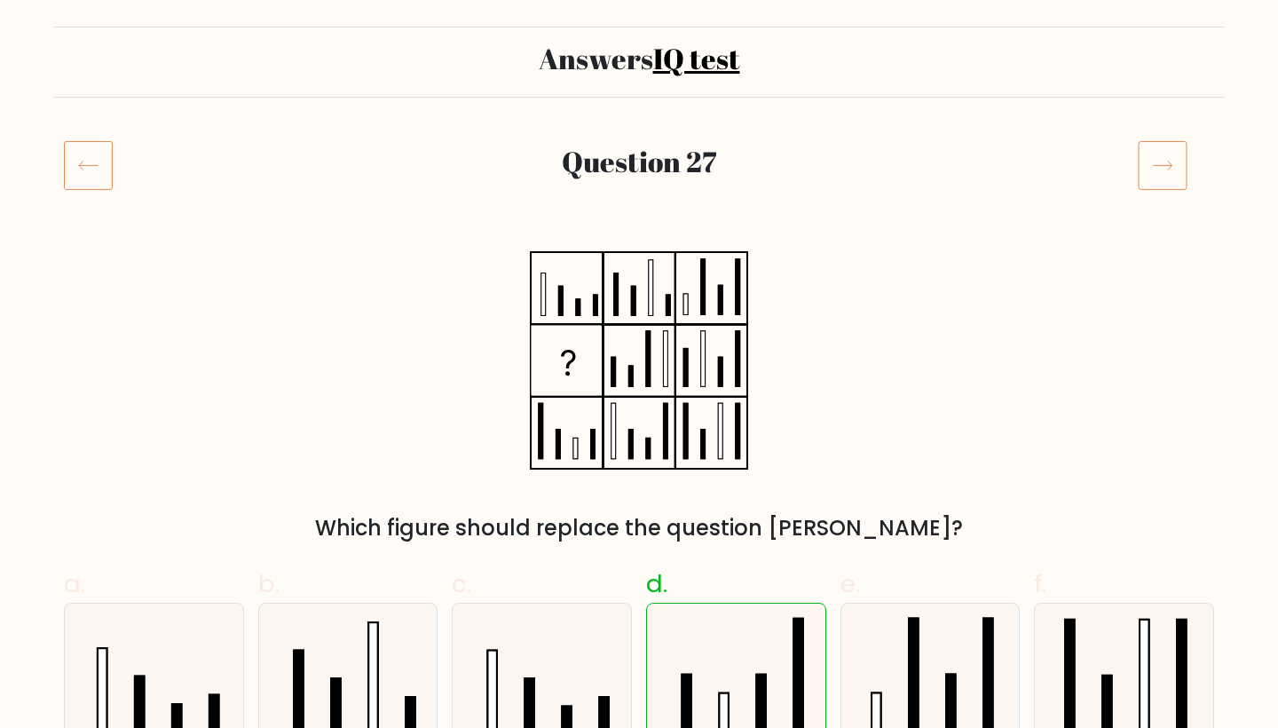
click at [1156, 170] on icon at bounding box center [1163, 165] width 50 height 50
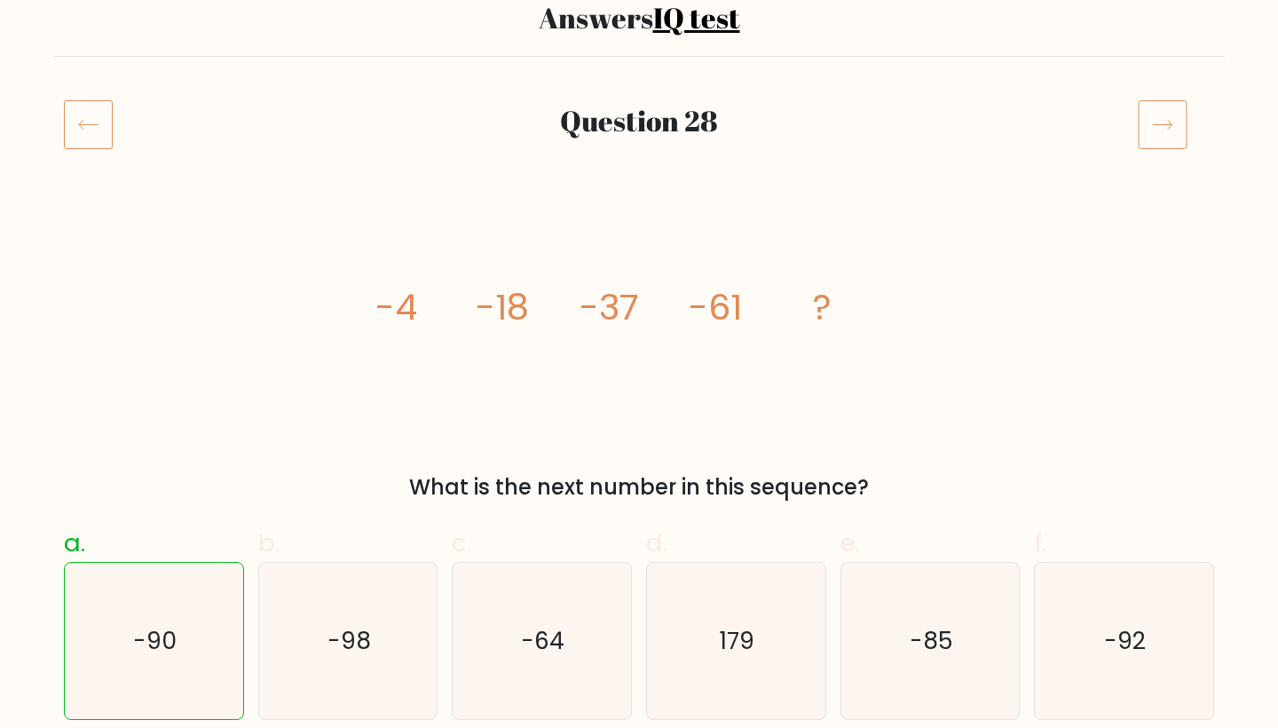
scroll to position [64, 0]
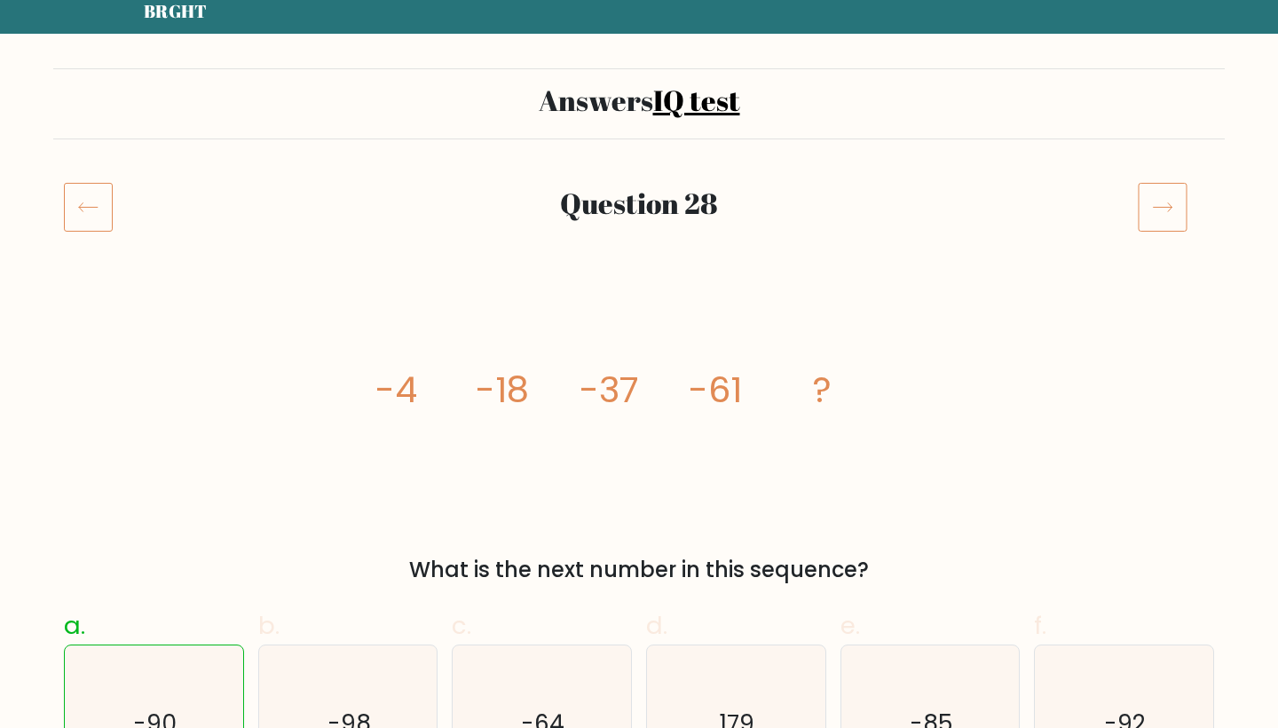
click at [1154, 205] on icon at bounding box center [1163, 207] width 50 height 50
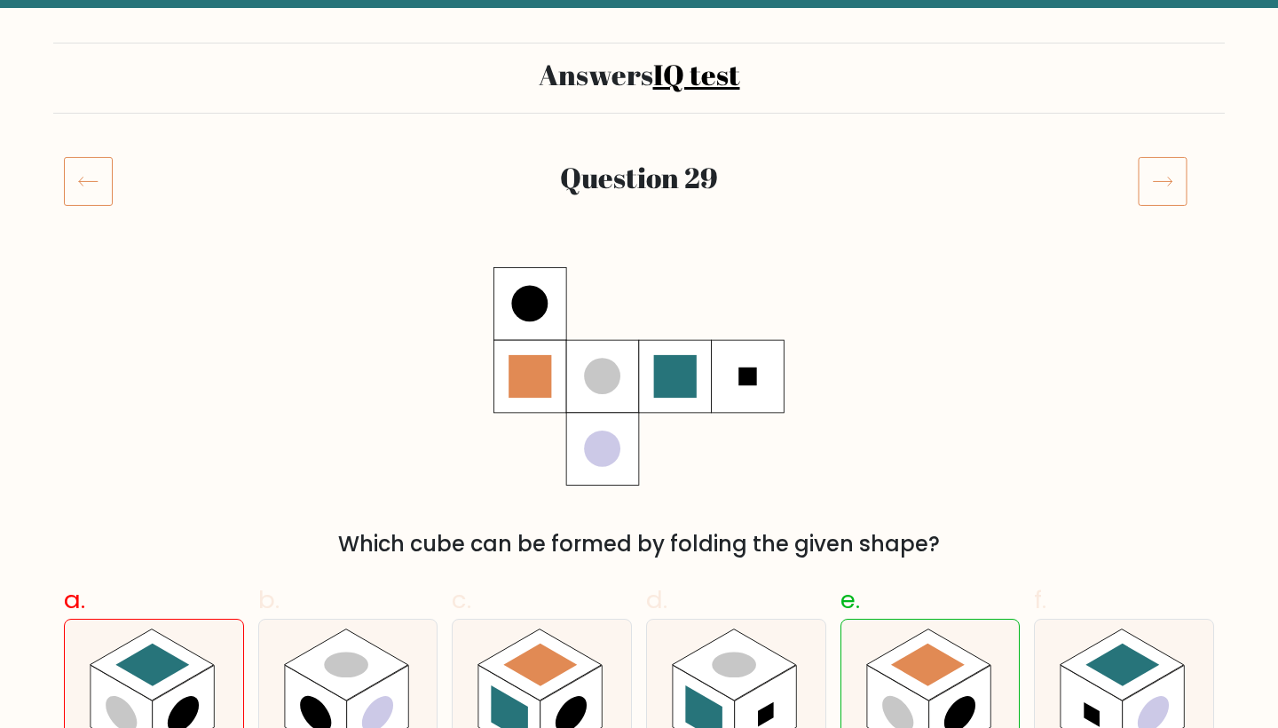
scroll to position [135, 0]
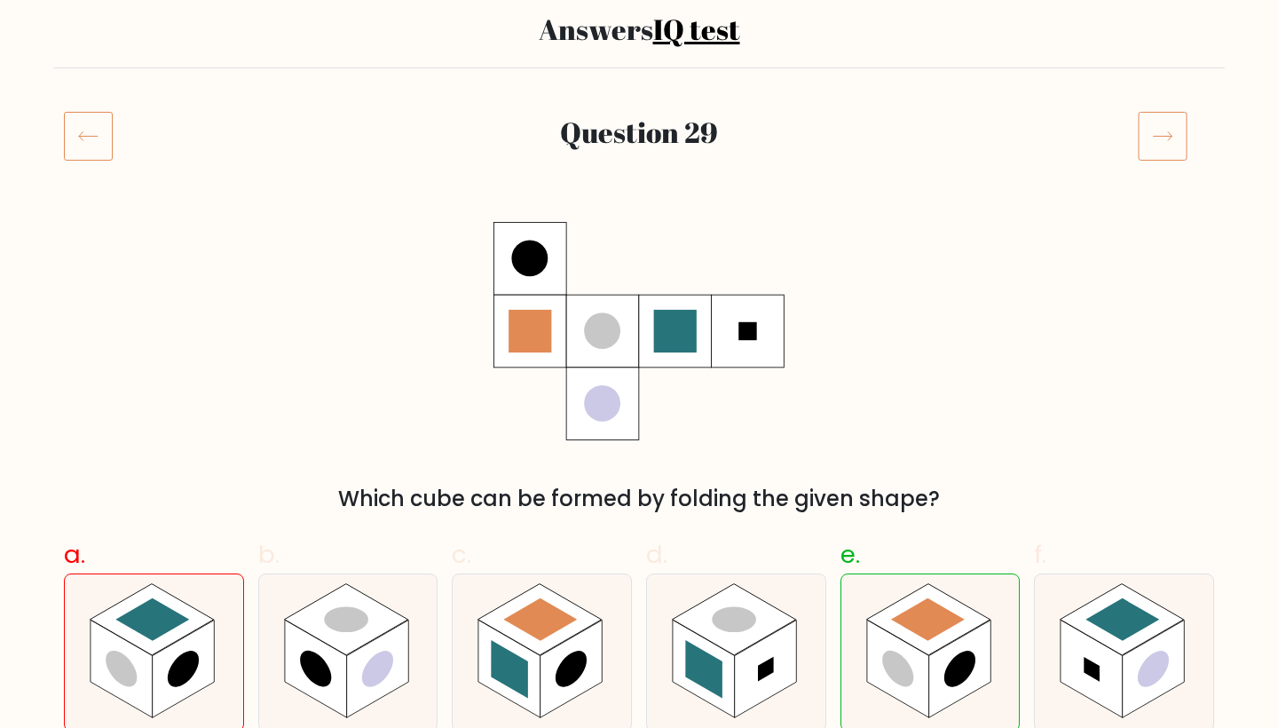
click at [1168, 130] on icon at bounding box center [1163, 136] width 50 height 50
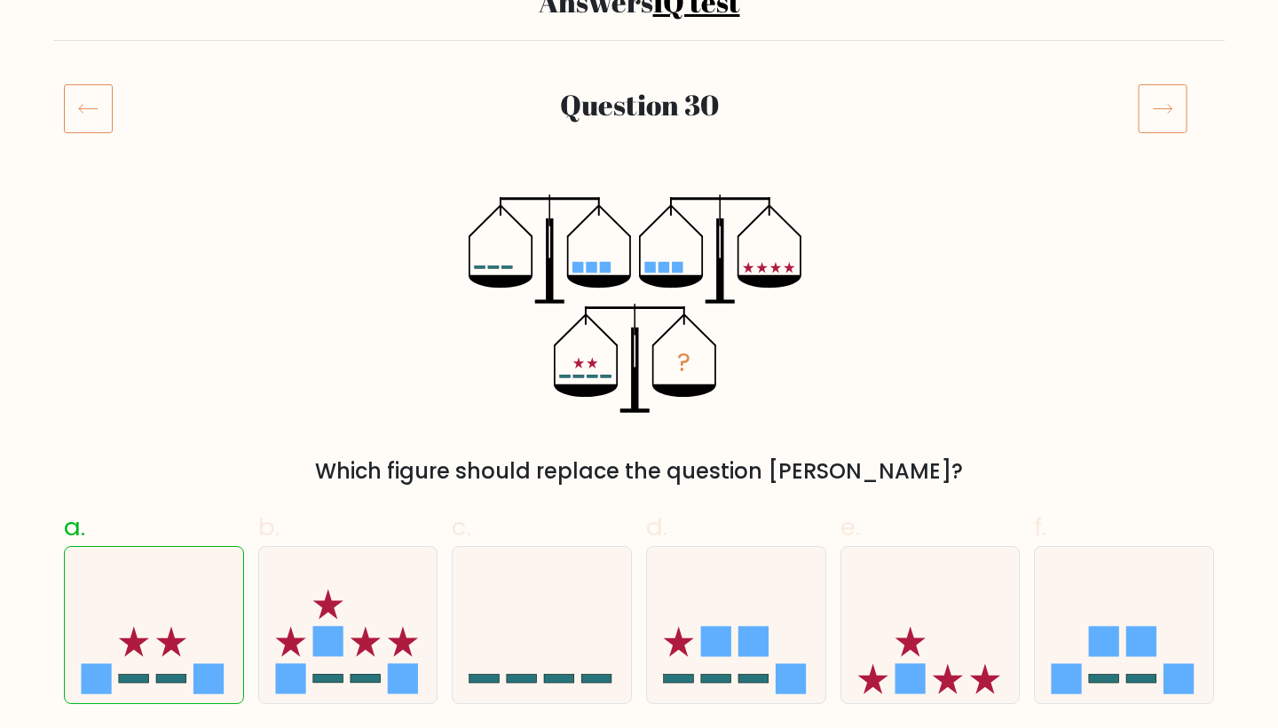
scroll to position [162, 0]
click at [1156, 111] on icon at bounding box center [1163, 108] width 50 height 50
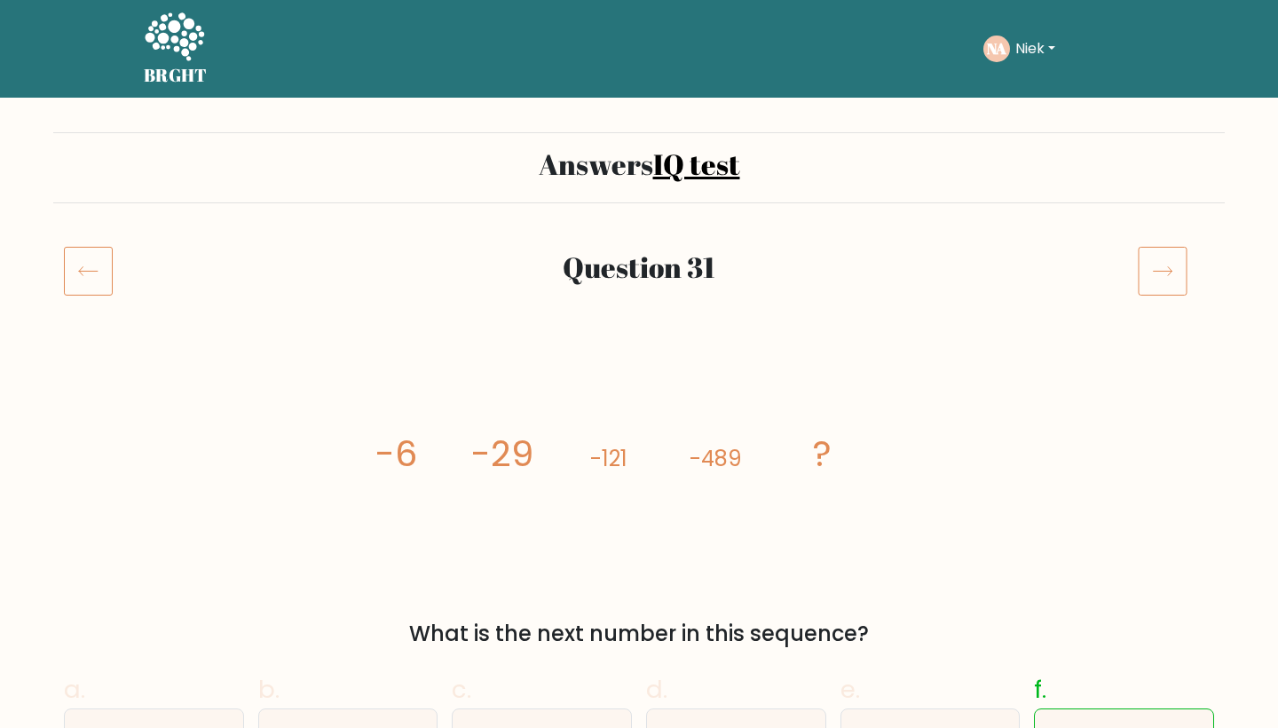
click at [1172, 269] on icon at bounding box center [1163, 271] width 50 height 50
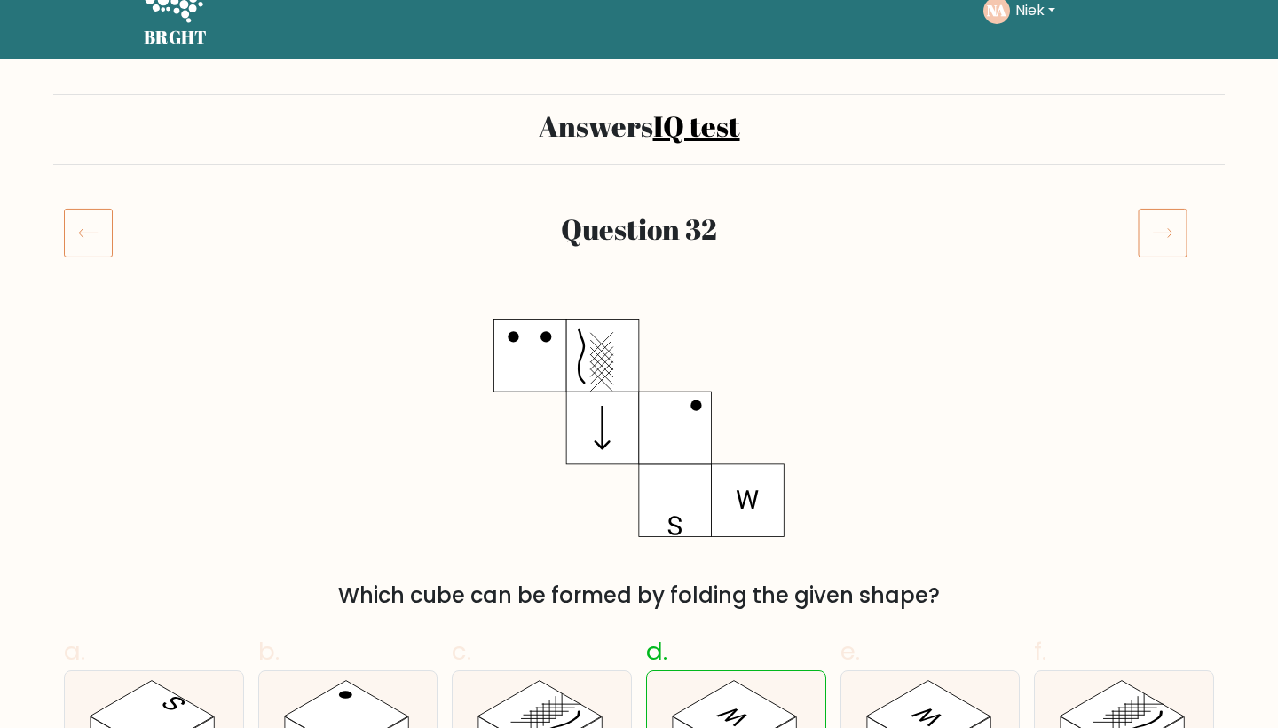
scroll to position [129, 0]
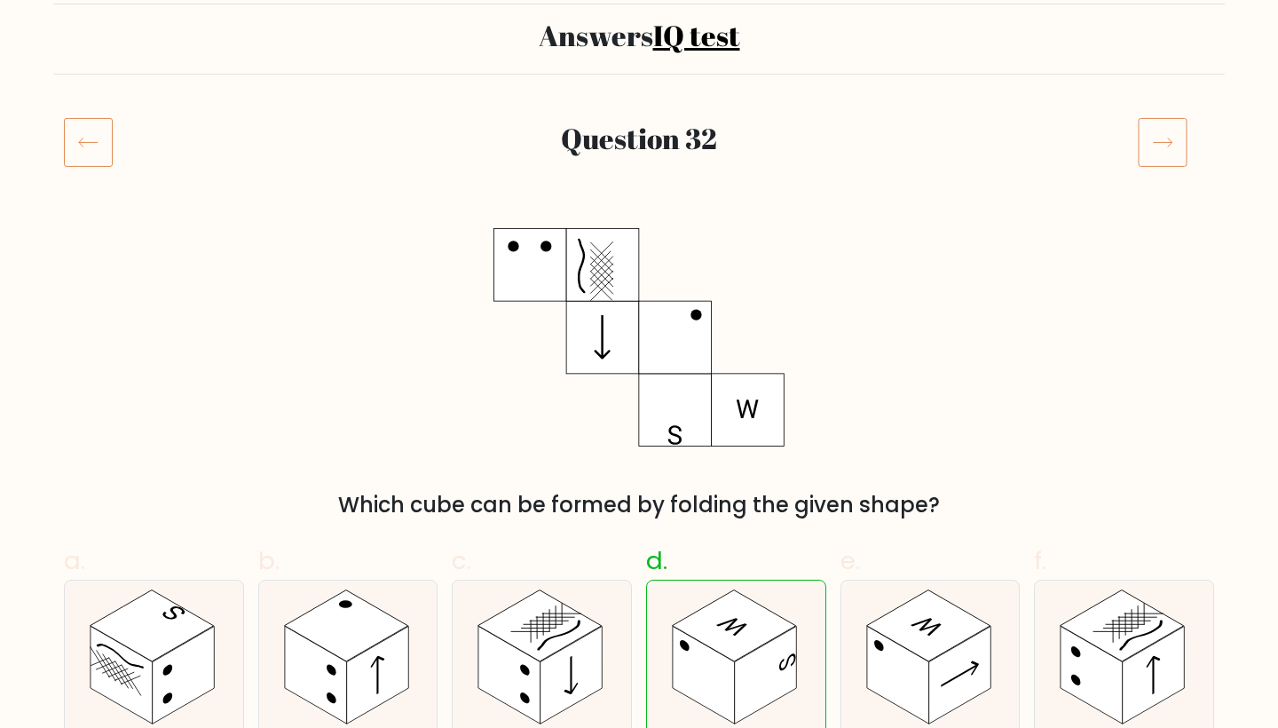
click at [1146, 166] on icon at bounding box center [1163, 142] width 50 height 50
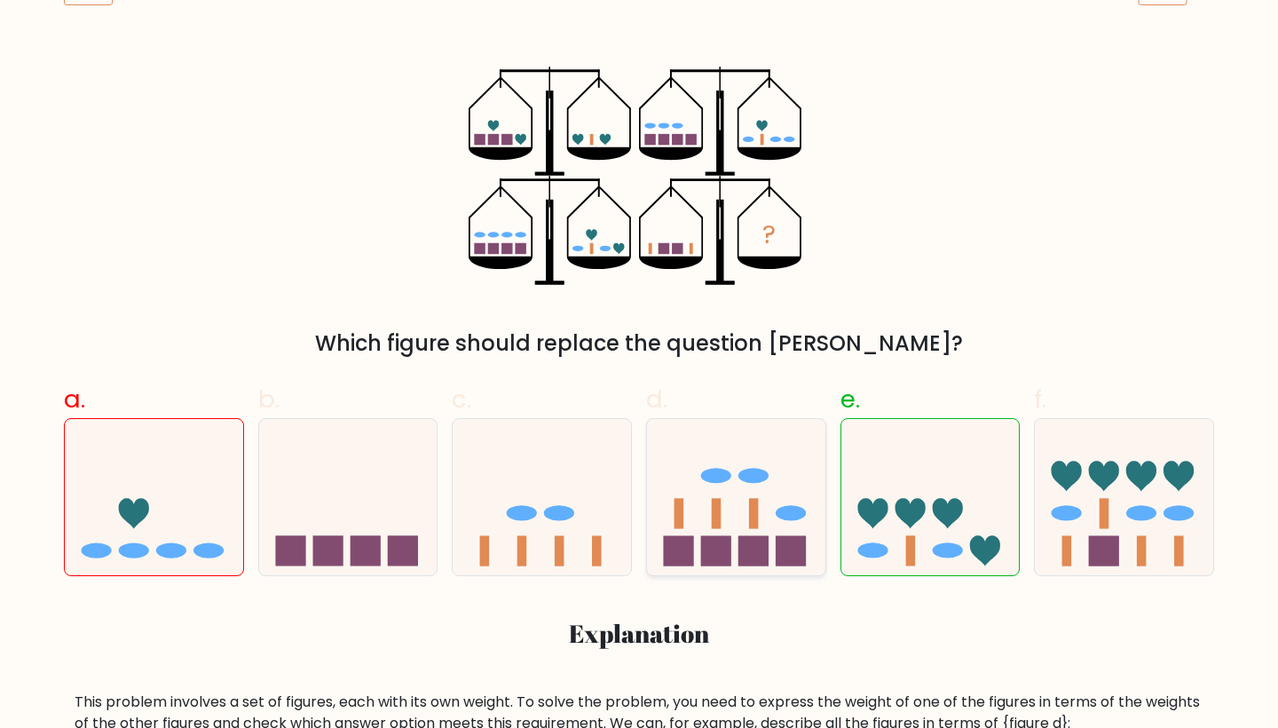
scroll to position [170, 0]
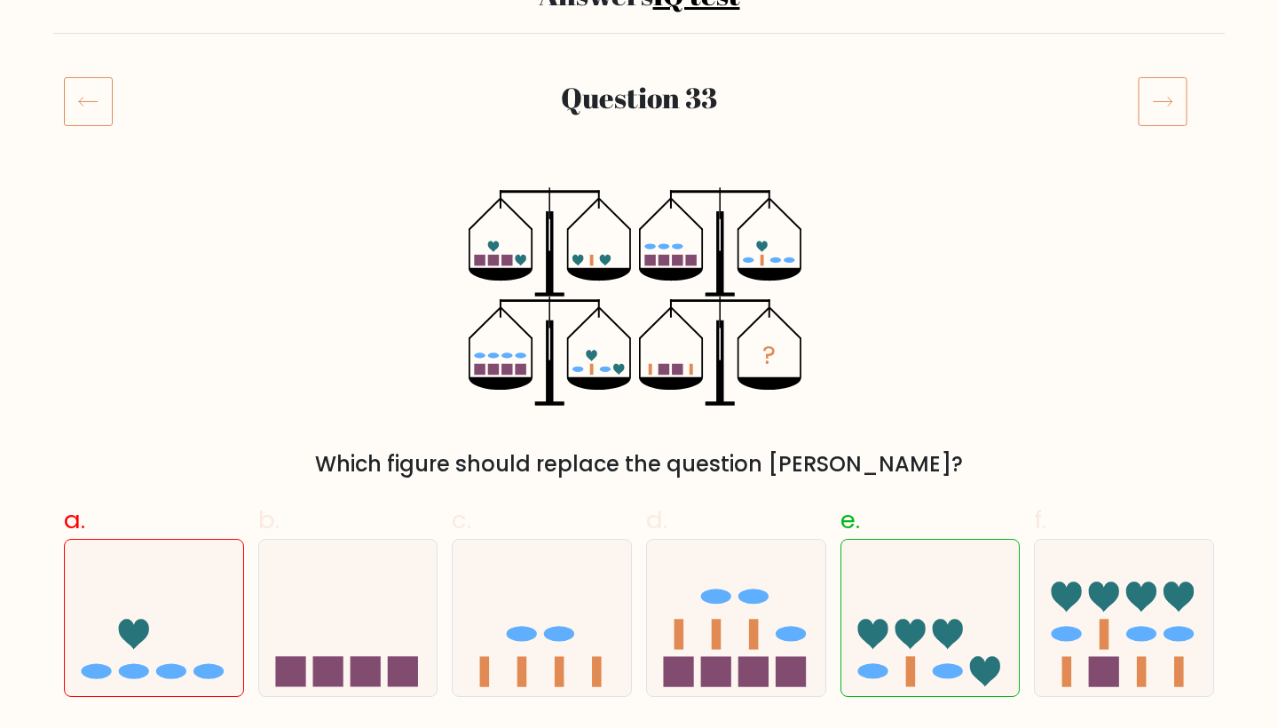
click at [1182, 105] on icon at bounding box center [1163, 101] width 50 height 50
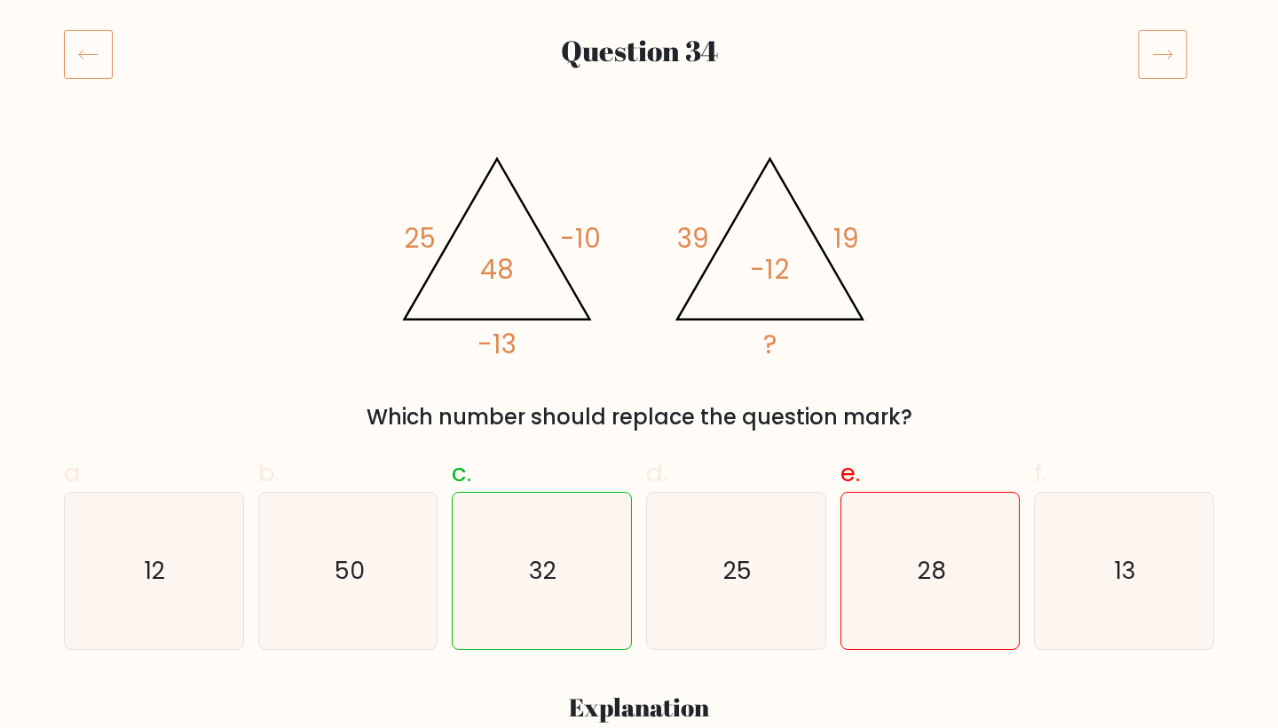
scroll to position [215, 0]
click at [1164, 62] on icon at bounding box center [1163, 56] width 50 height 50
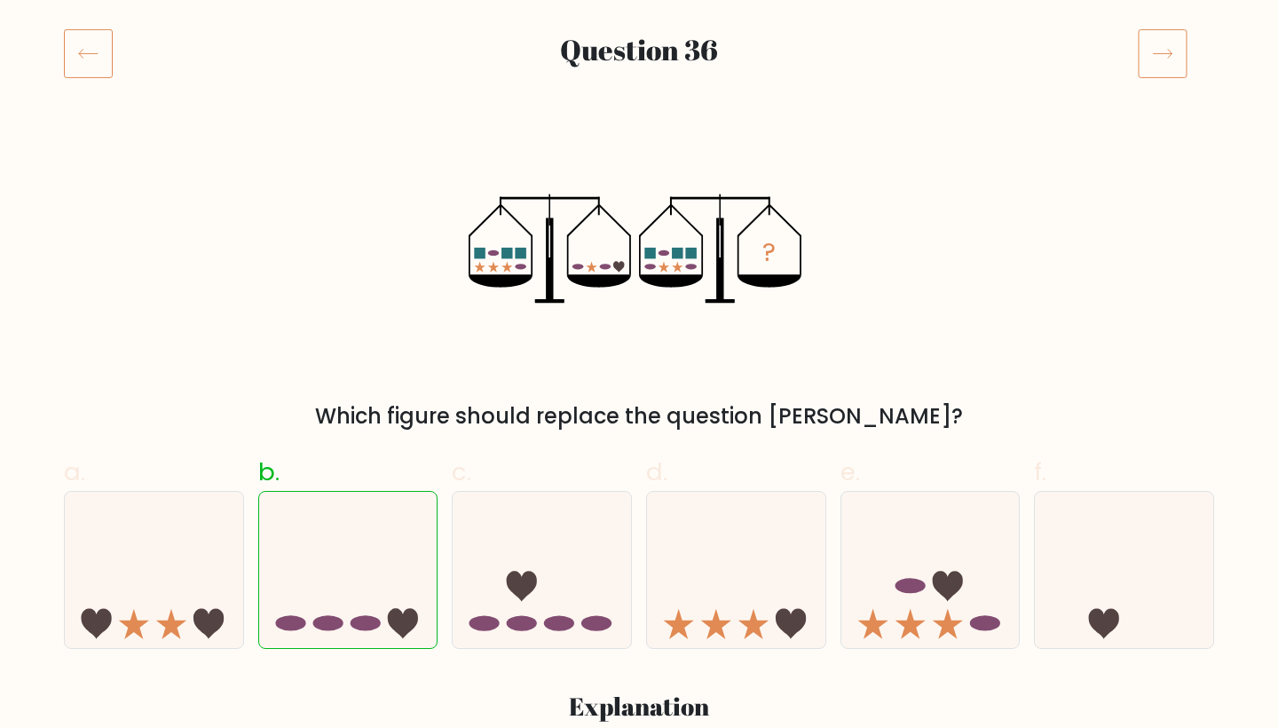
scroll to position [207, 0]
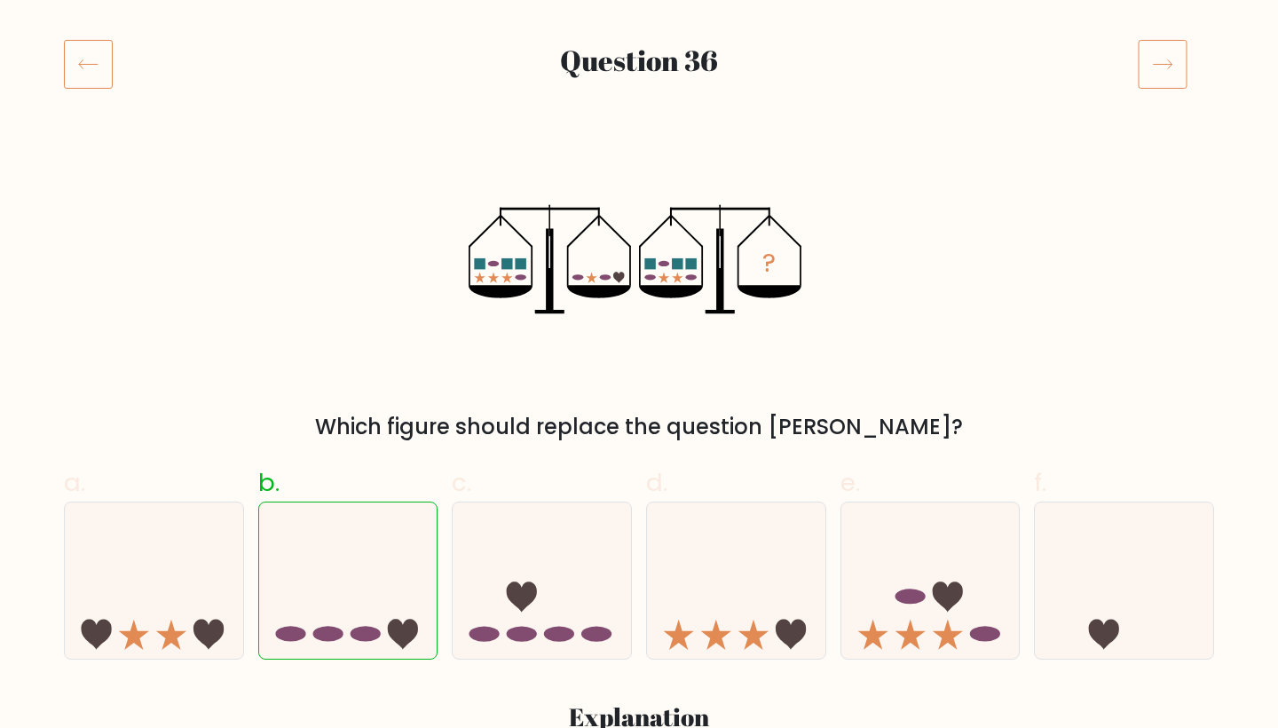
click at [1158, 44] on icon at bounding box center [1163, 64] width 50 height 50
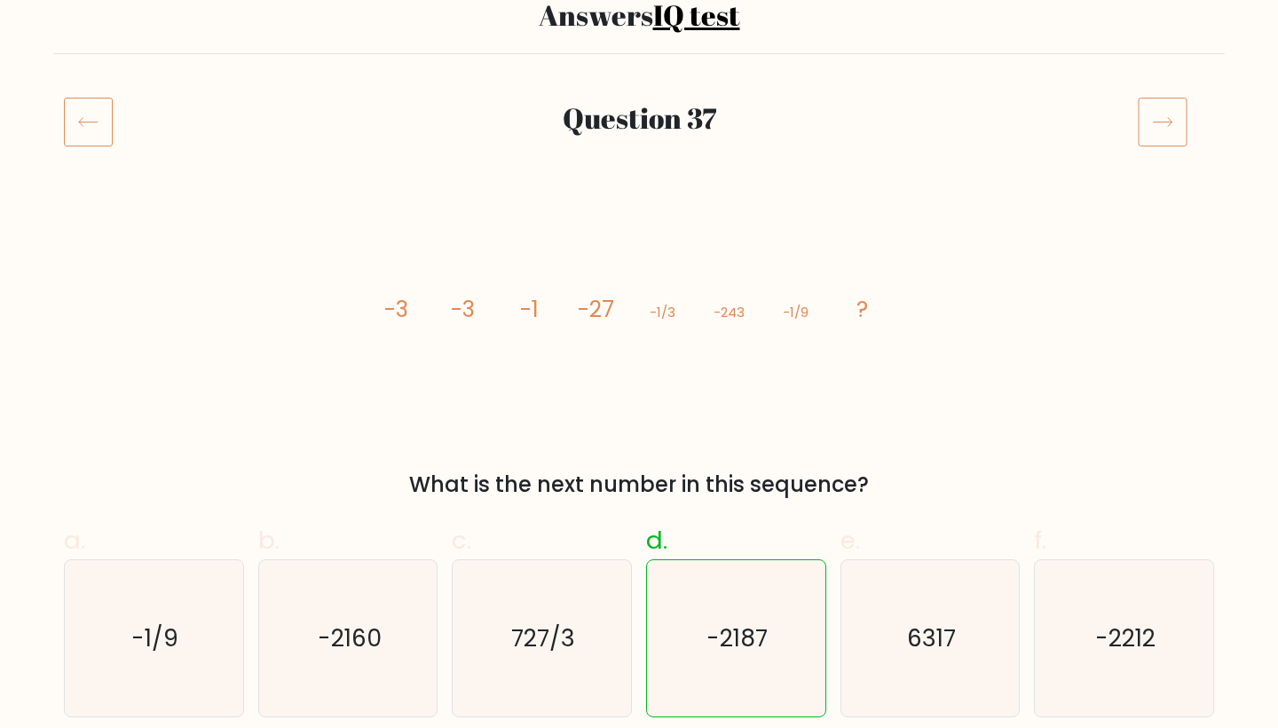
scroll to position [111, 0]
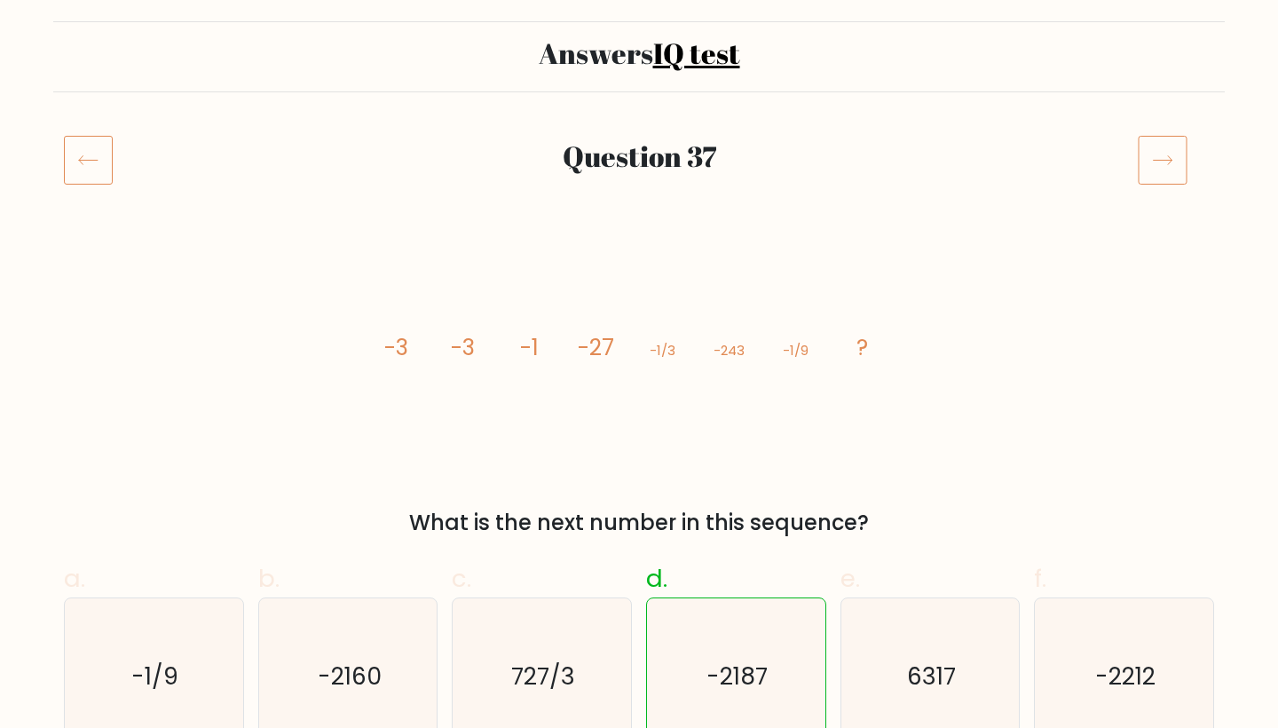
click at [1172, 159] on icon at bounding box center [1163, 160] width 50 height 50
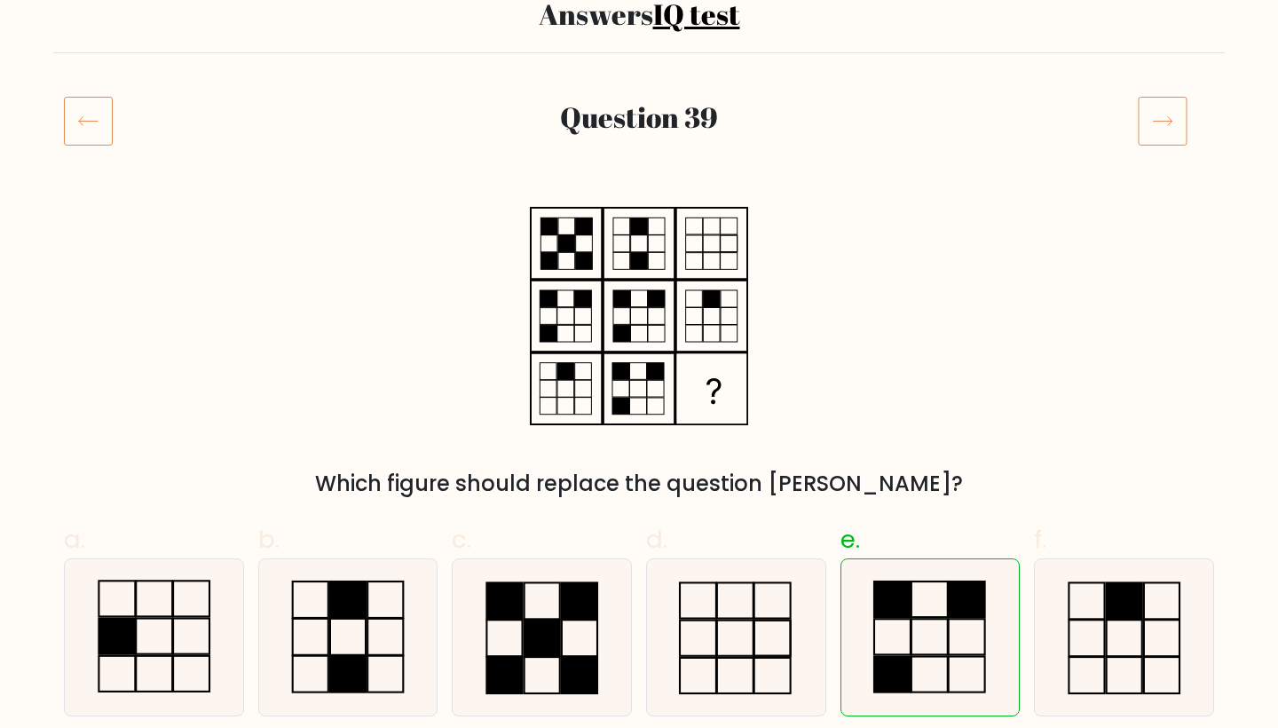
scroll to position [150, 0]
click at [1158, 115] on icon at bounding box center [1163, 121] width 50 height 50
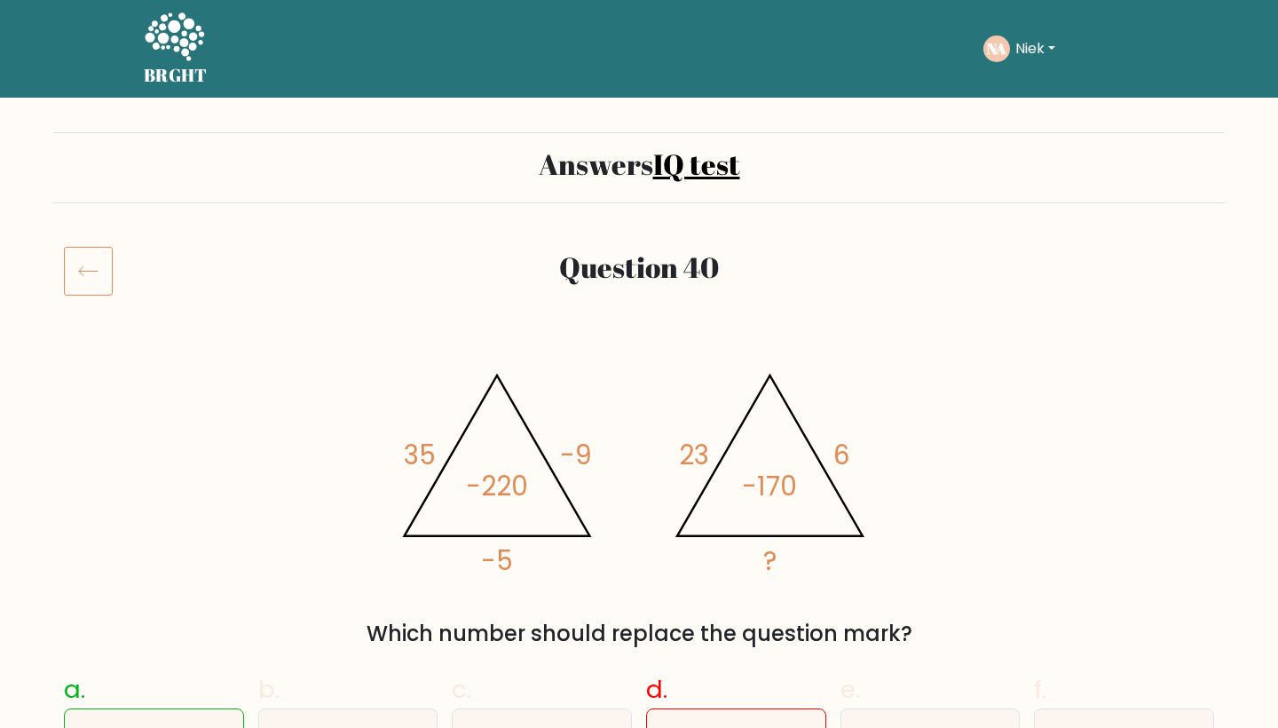
click at [188, 41] on icon at bounding box center [174, 38] width 61 height 53
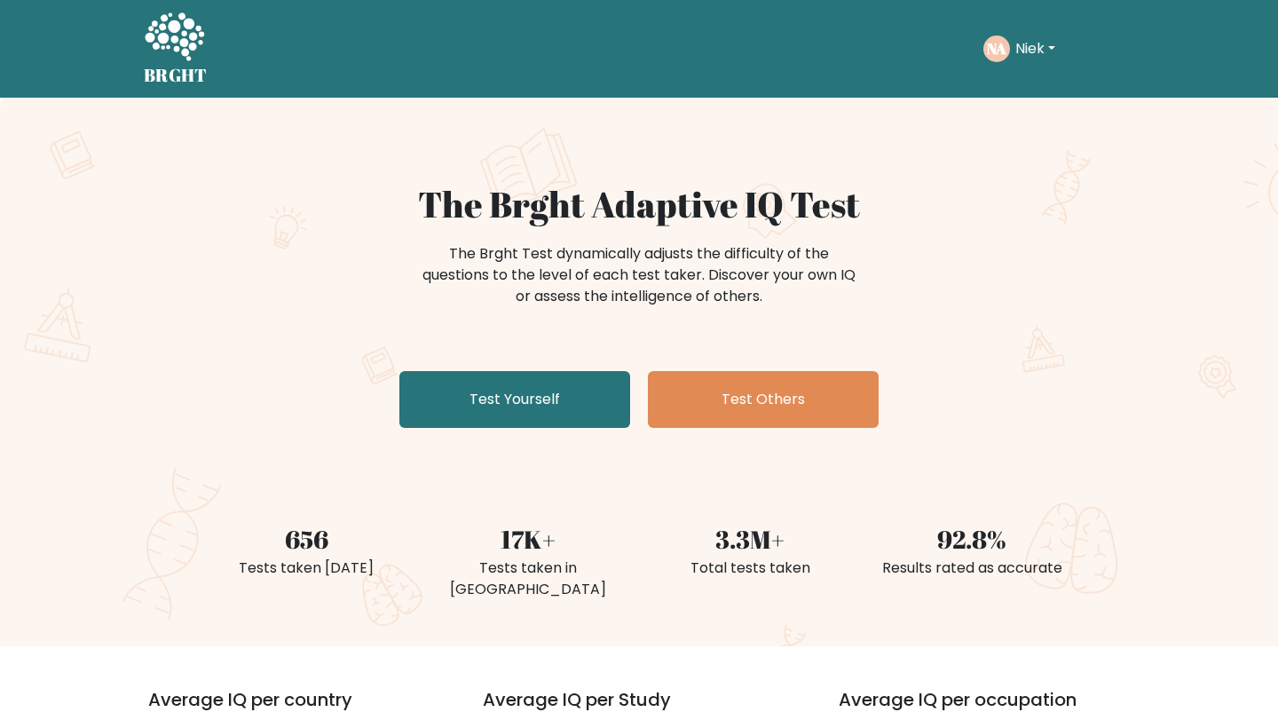
click at [1032, 50] on button "Niek" at bounding box center [1035, 48] width 51 height 23
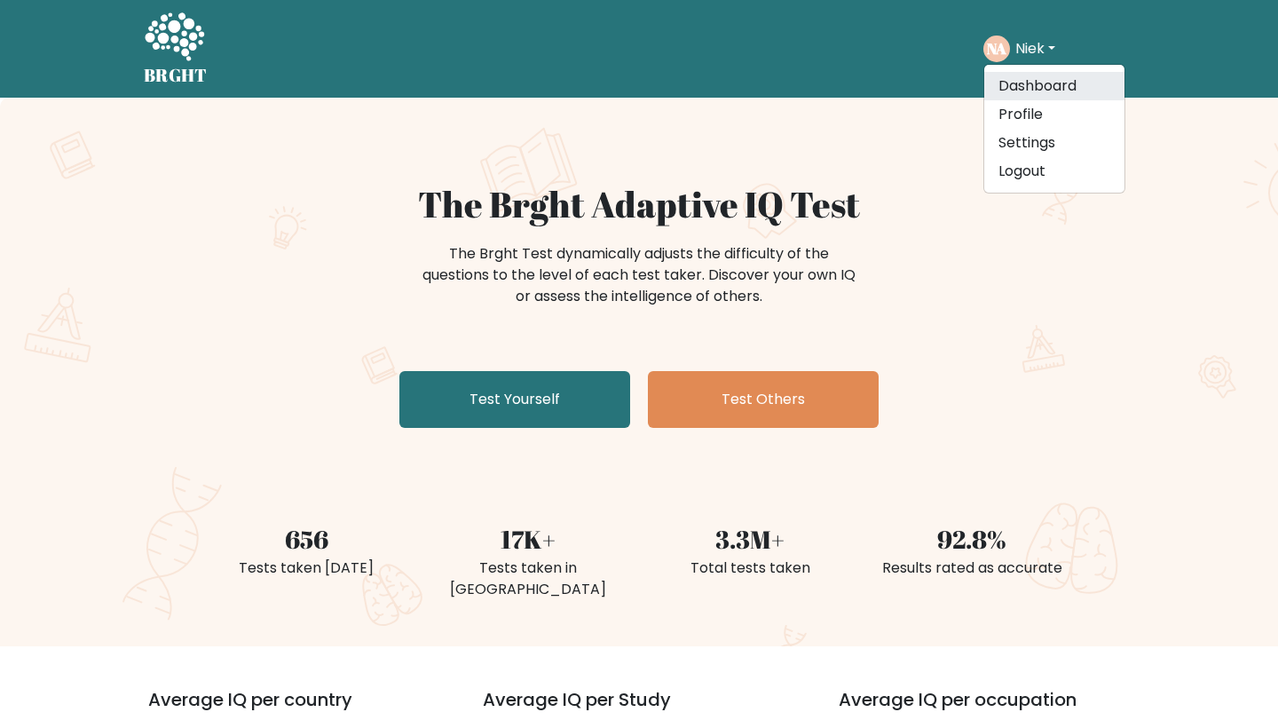
click at [1021, 81] on link "Dashboard" at bounding box center [1054, 86] width 140 height 28
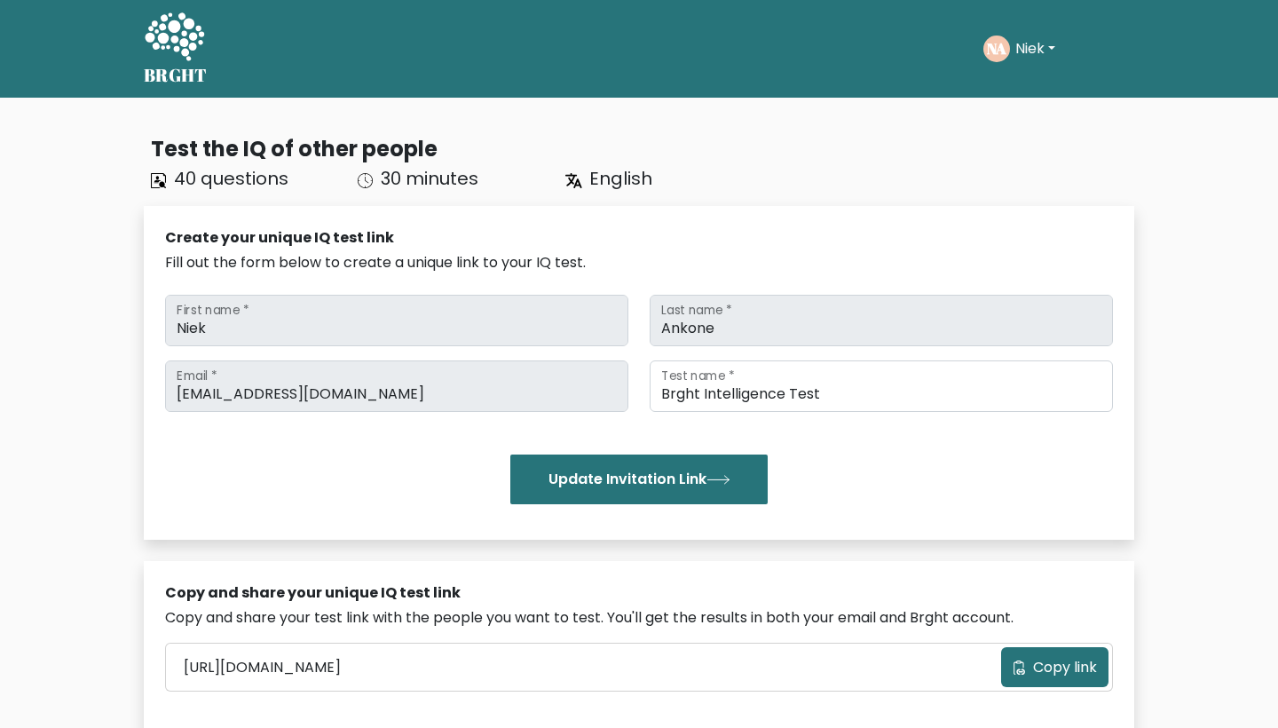
click at [1022, 28] on ul "Take the test NA Niek Dashboard Profile Settings Logout Dashboard Profile Setti…" at bounding box center [1058, 48] width 151 height 55
click at [1039, 41] on button "Niek" at bounding box center [1035, 48] width 51 height 23
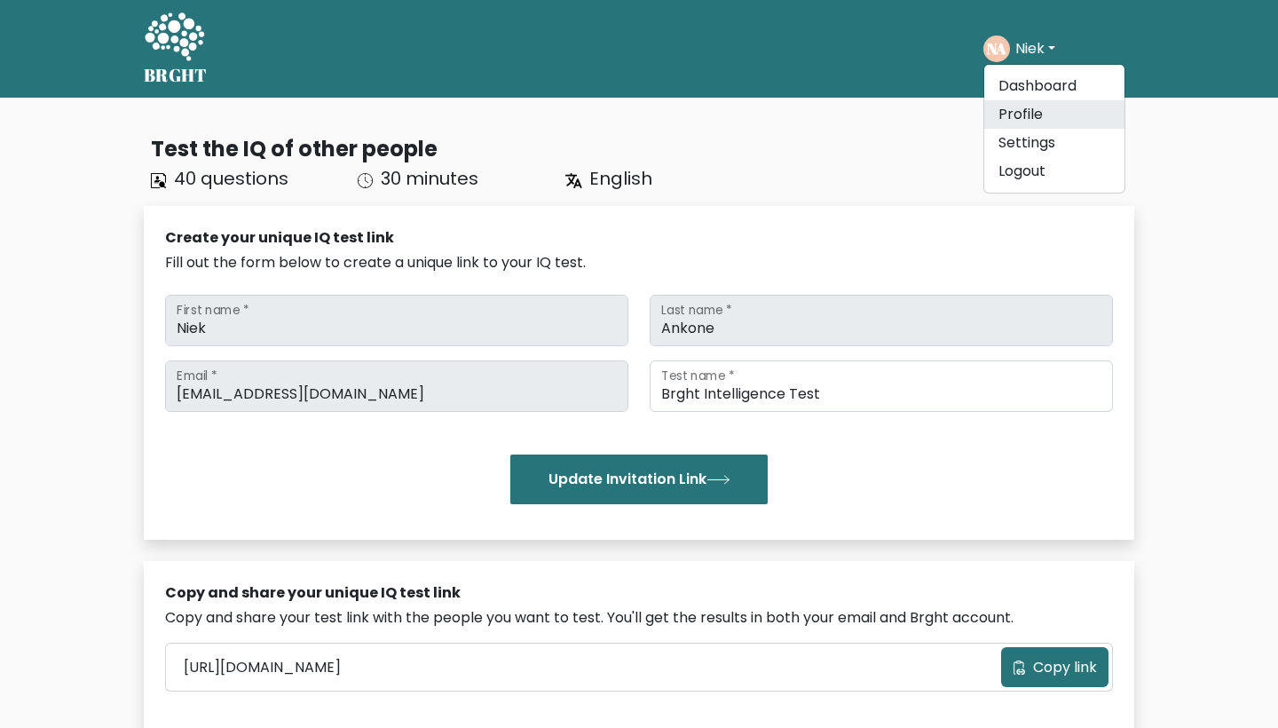
click at [1022, 122] on link "Profile" at bounding box center [1054, 114] width 140 height 28
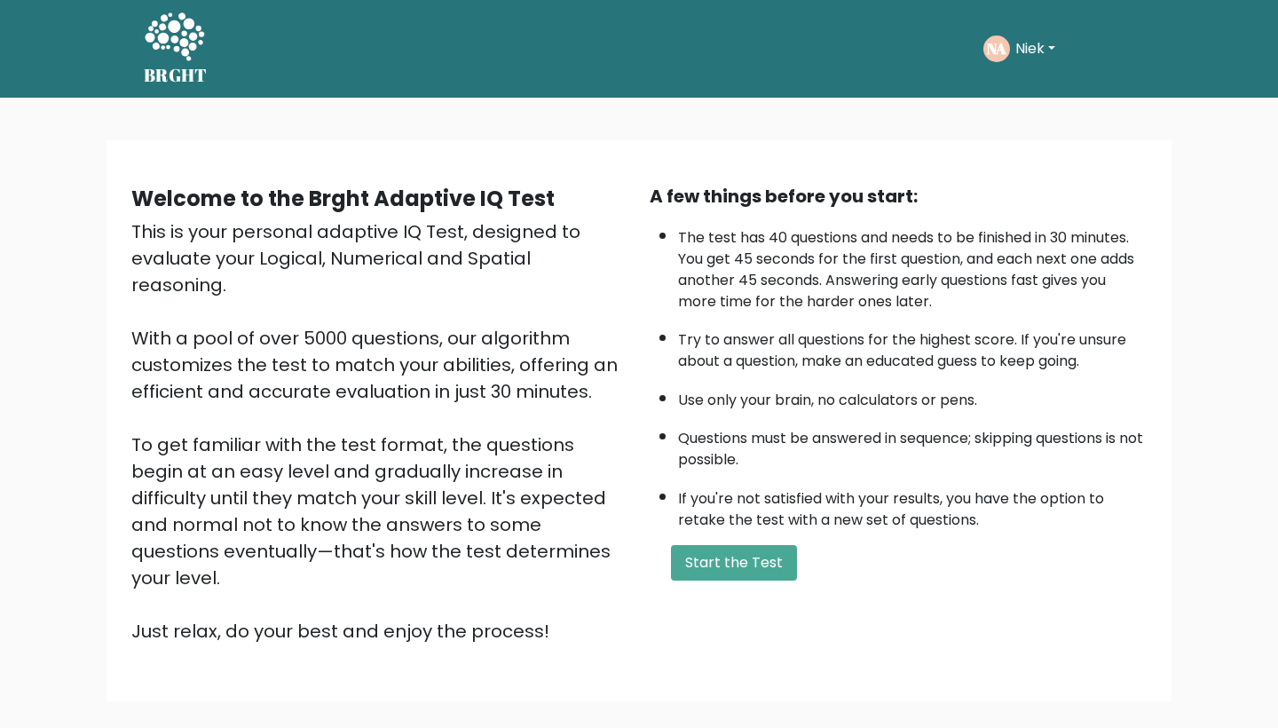
click at [1034, 44] on button "Niek" at bounding box center [1035, 48] width 51 height 23
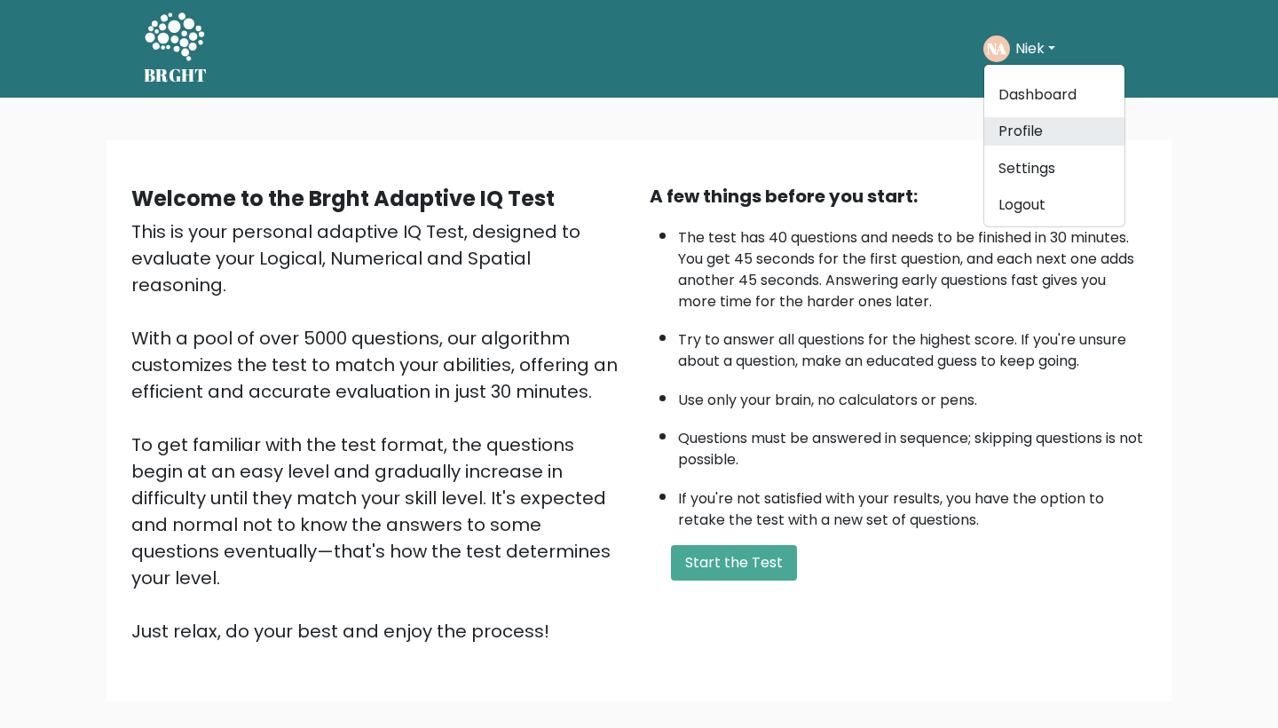
click at [1021, 126] on link "Profile" at bounding box center [1054, 131] width 140 height 28
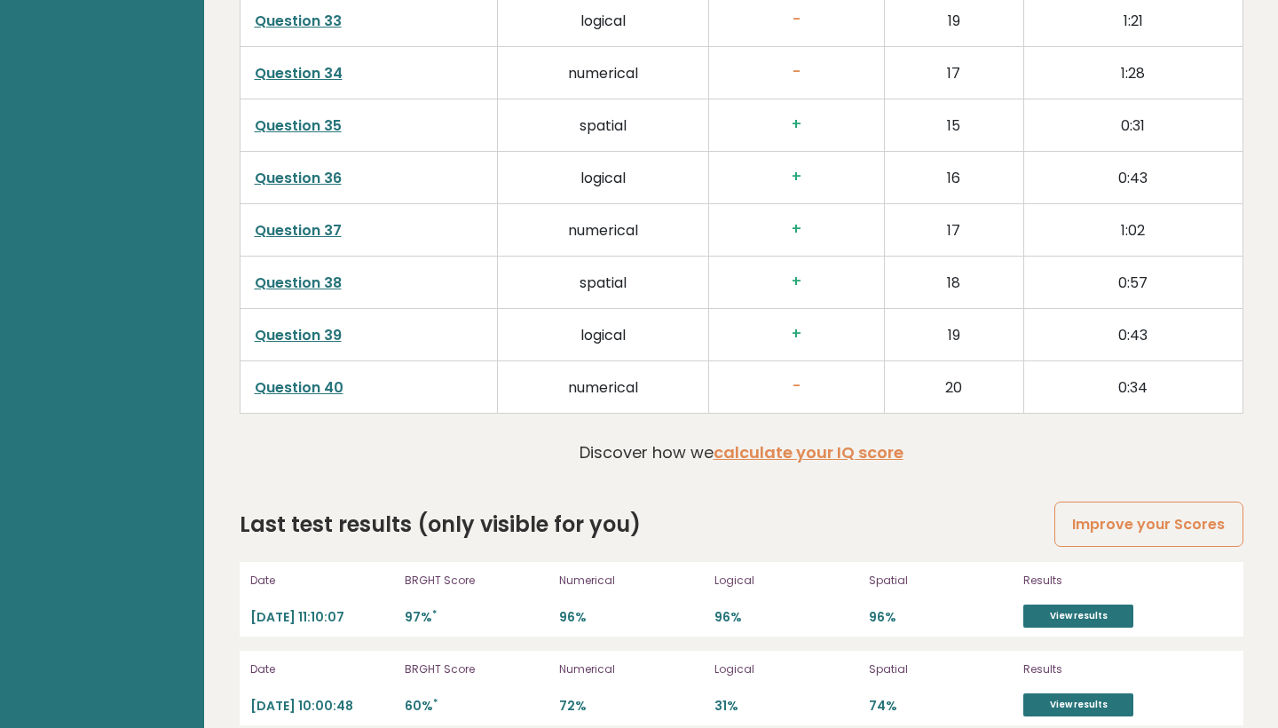
scroll to position [4497, 0]
click at [1103, 502] on link "Improve your Scores" at bounding box center [1148, 524] width 188 height 45
